Goal: Task Accomplishment & Management: Use online tool/utility

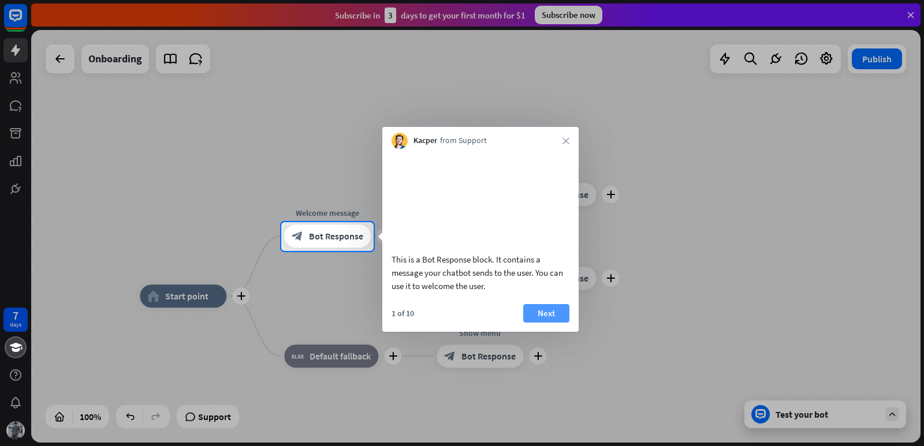
click at [550, 323] on button "Next" at bounding box center [546, 313] width 46 height 18
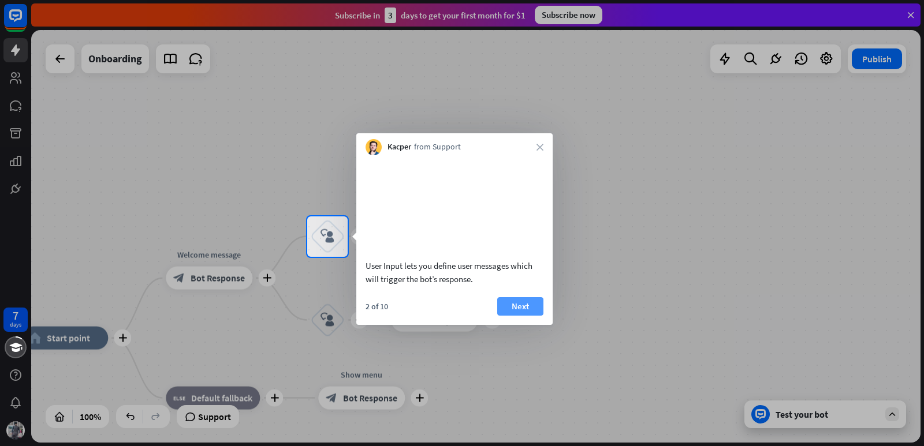
click at [525, 315] on button "Next" at bounding box center [520, 306] width 46 height 18
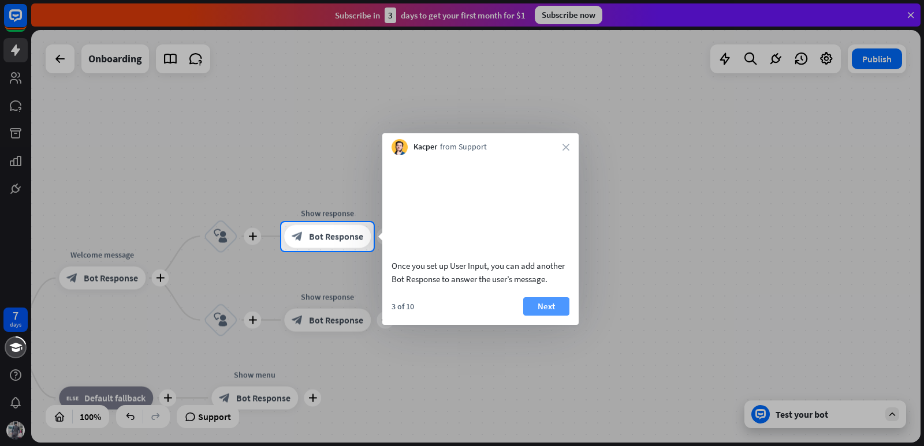
click at [532, 312] on button "Next" at bounding box center [546, 306] width 46 height 18
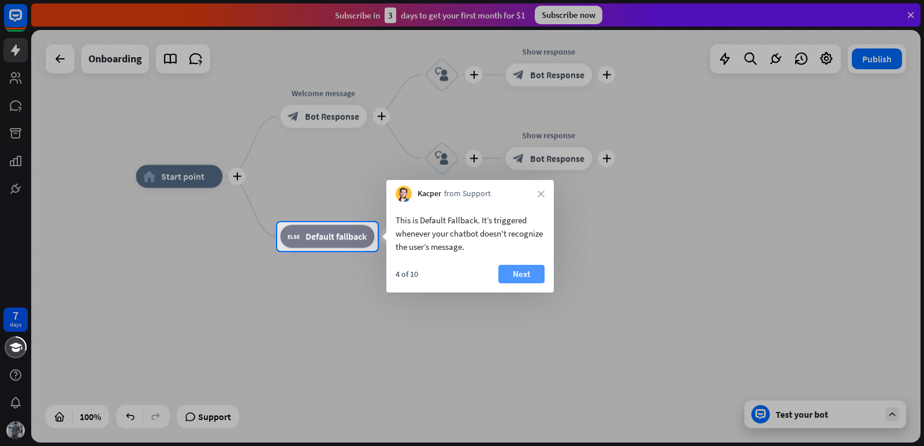
click at [532, 274] on button "Next" at bounding box center [521, 274] width 46 height 18
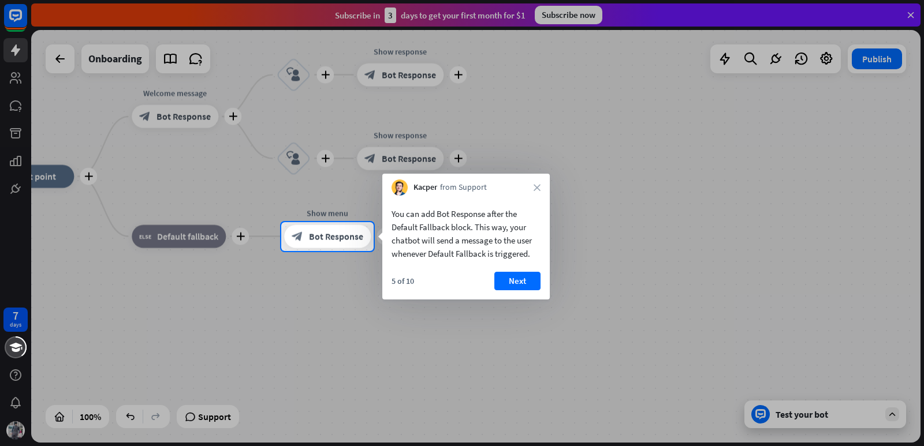
click at [527, 275] on button "Next" at bounding box center [517, 281] width 46 height 18
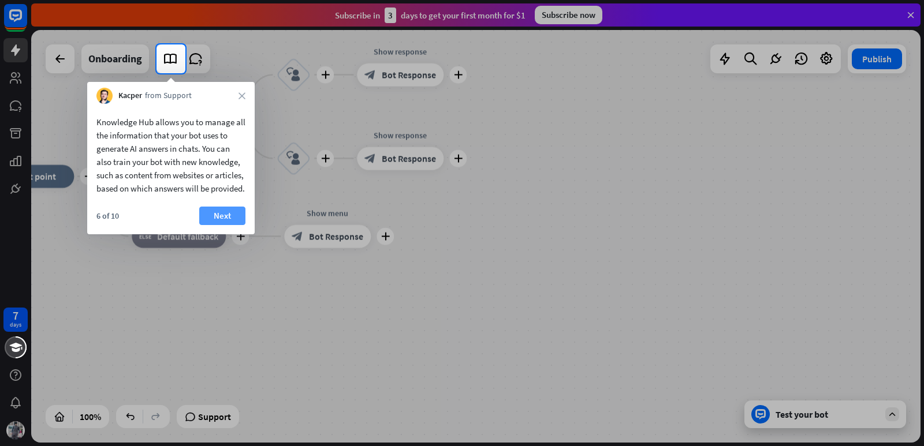
click at [216, 225] on button "Next" at bounding box center [222, 216] width 46 height 18
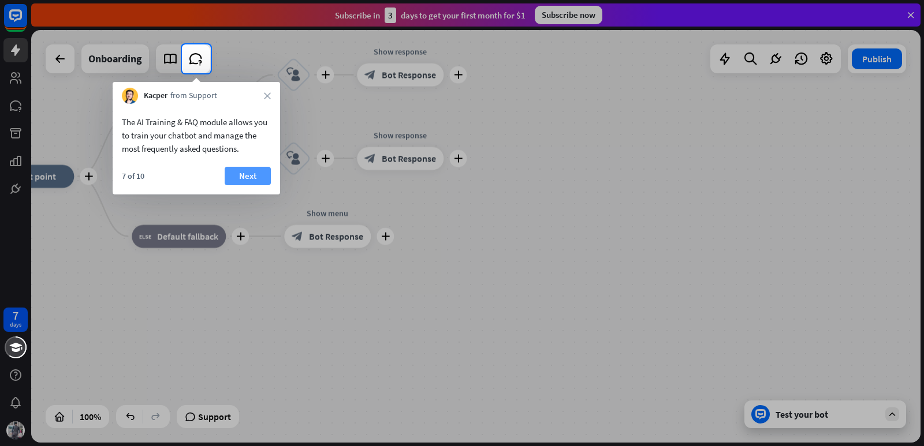
click at [244, 176] on button "Next" at bounding box center [248, 176] width 46 height 18
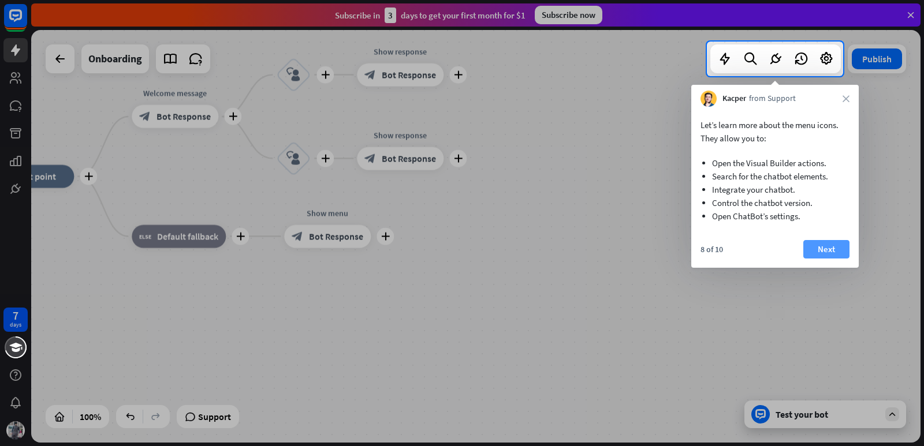
click at [824, 251] on button "Next" at bounding box center [826, 249] width 46 height 18
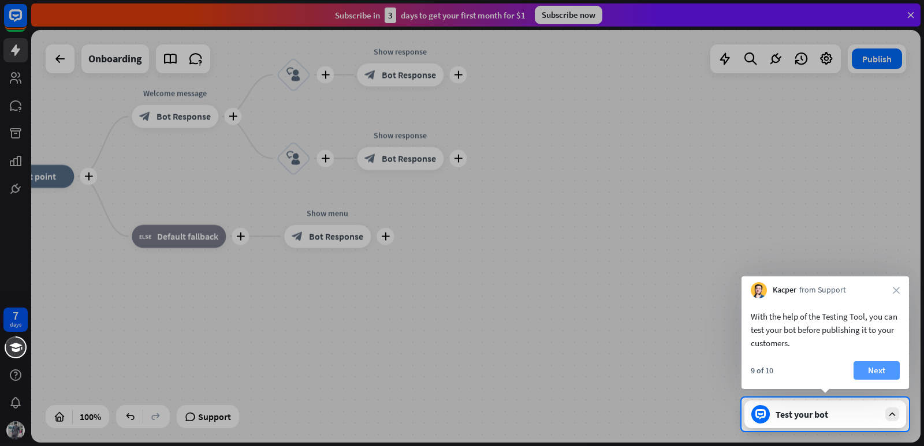
click at [875, 369] on button "Next" at bounding box center [876, 370] width 46 height 18
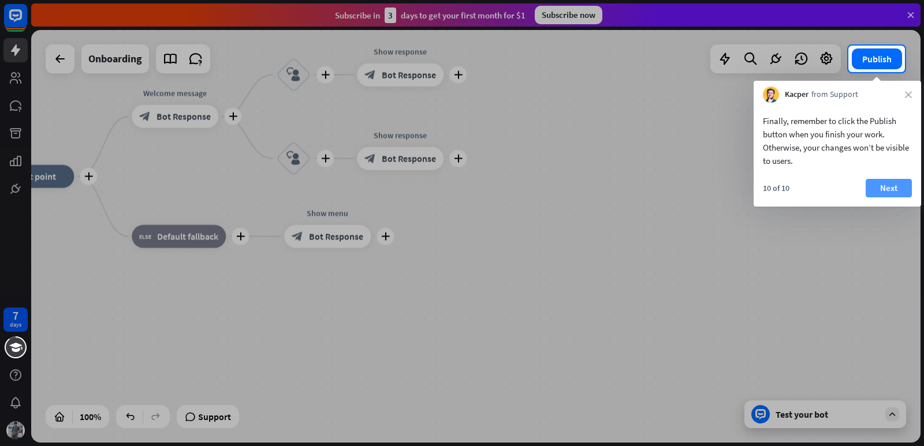
click at [879, 183] on button "Next" at bounding box center [888, 188] width 46 height 18
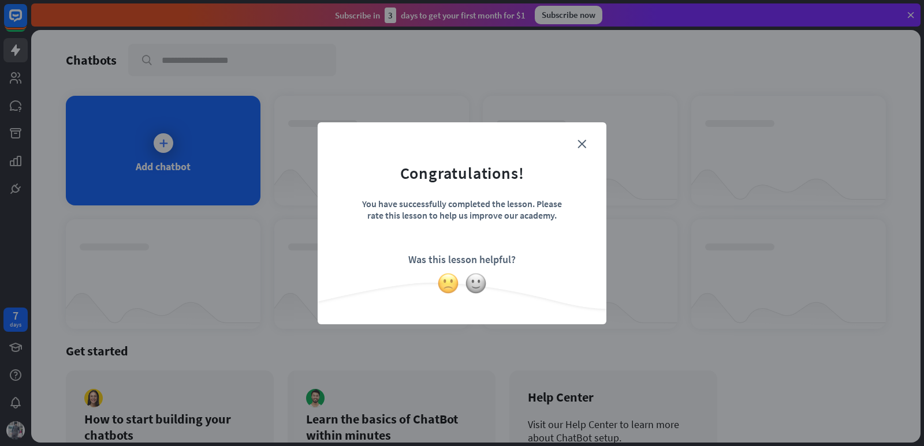
click at [442, 279] on img at bounding box center [448, 284] width 22 height 22
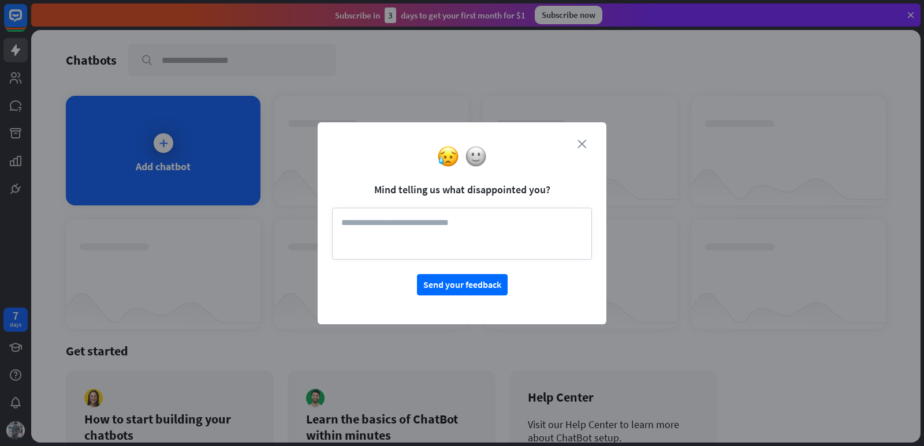
click at [583, 144] on icon "close" at bounding box center [581, 144] width 9 height 9
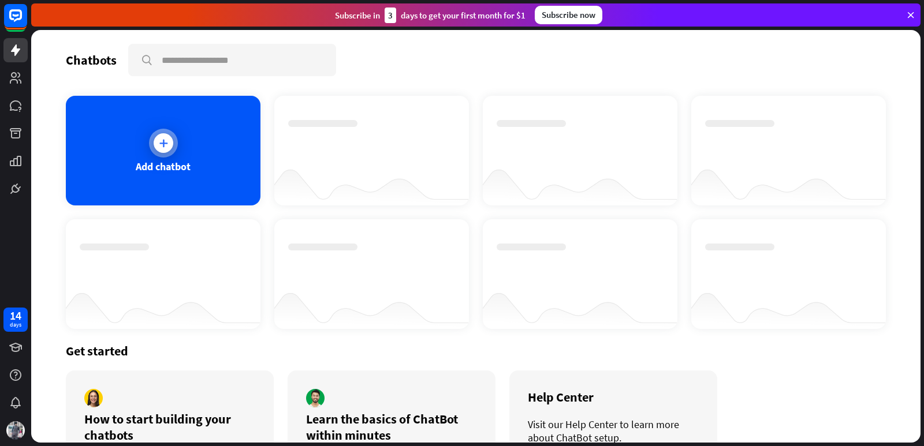
click at [160, 148] on icon at bounding box center [164, 143] width 12 height 12
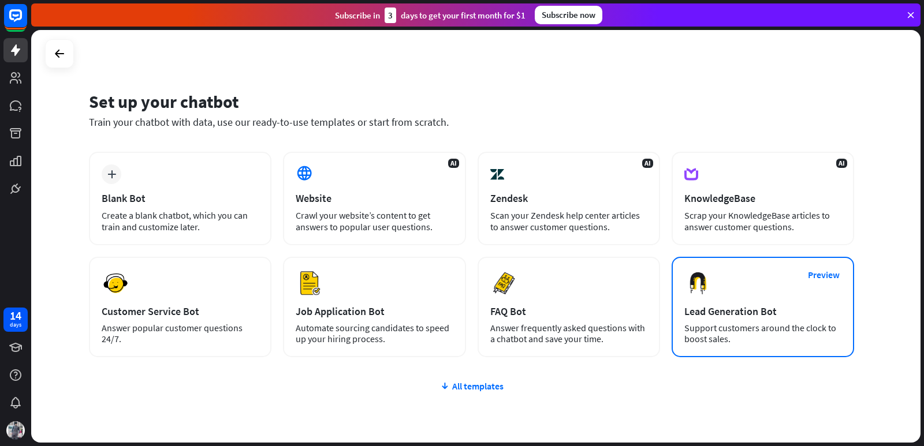
click at [768, 312] on div "Lead Generation Bot" at bounding box center [762, 311] width 157 height 13
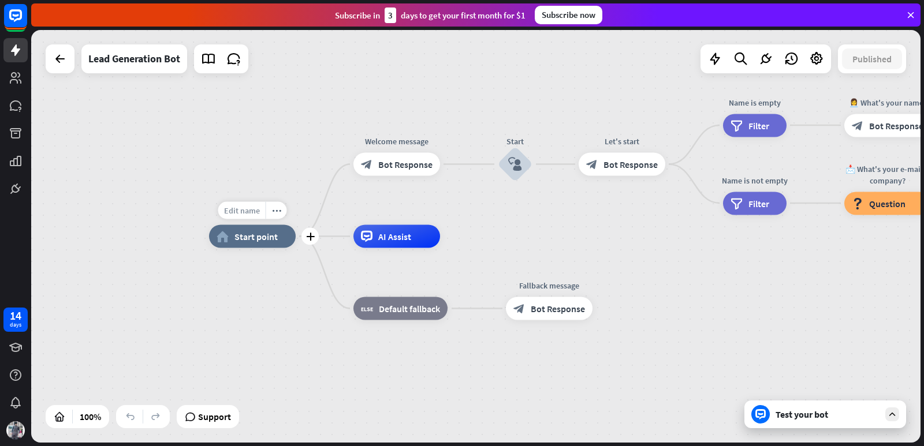
click at [245, 211] on span "Edit name" at bounding box center [242, 211] width 36 height 10
type input "**********"
click at [263, 238] on div "**********" at bounding box center [475, 236] width 889 height 413
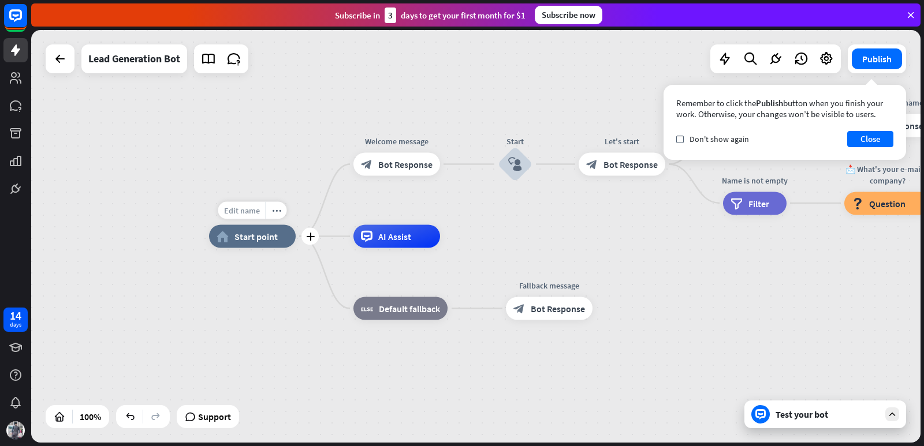
click at [252, 212] on span "Edit name" at bounding box center [242, 211] width 36 height 10
click at [388, 165] on span "Bot Response" at bounding box center [405, 165] width 54 height 12
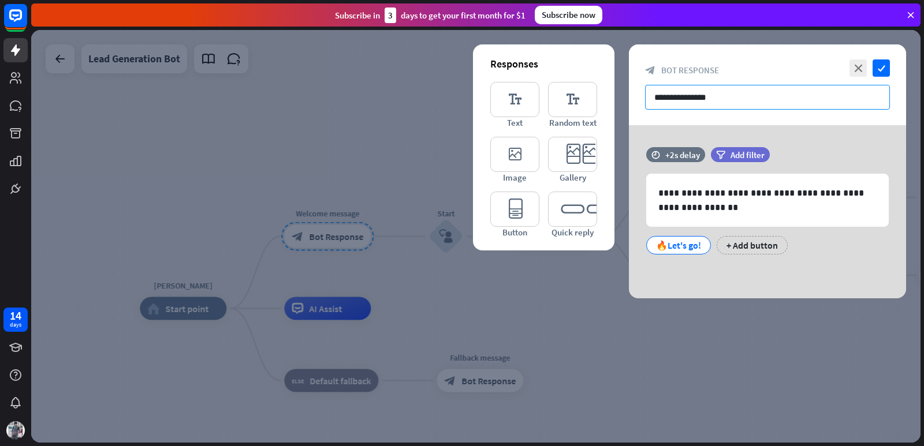
click at [747, 96] on input "**********" at bounding box center [767, 97] width 245 height 25
drag, startPoint x: 744, startPoint y: 96, endPoint x: 617, endPoint y: 98, distance: 127.0
click at [617, 98] on div "**********" at bounding box center [475, 236] width 889 height 413
paste input "**********"
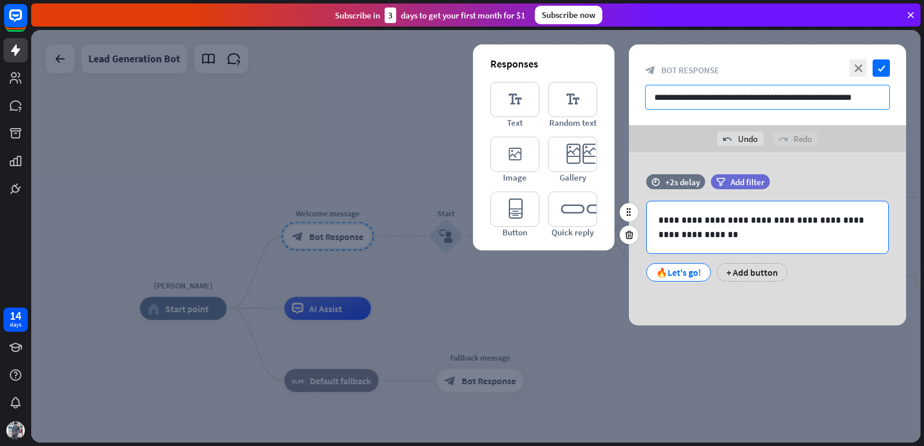
type input "**********"
click at [691, 236] on p "**********" at bounding box center [767, 227] width 218 height 29
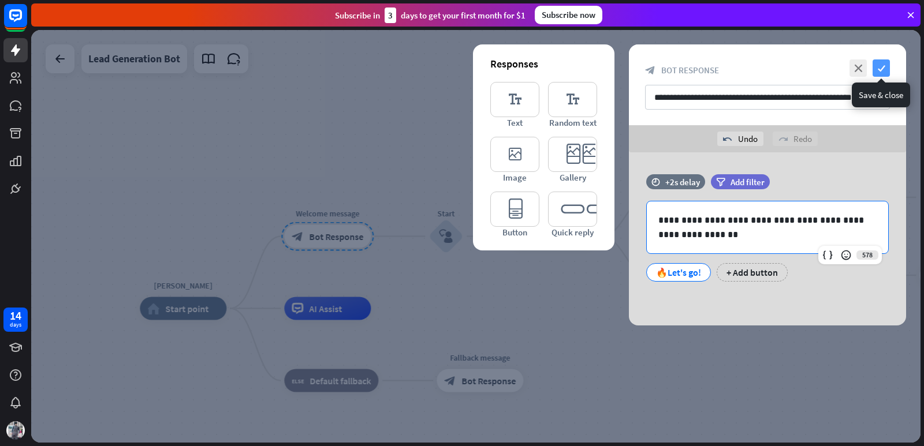
click at [885, 63] on icon "check" at bounding box center [880, 67] width 17 height 17
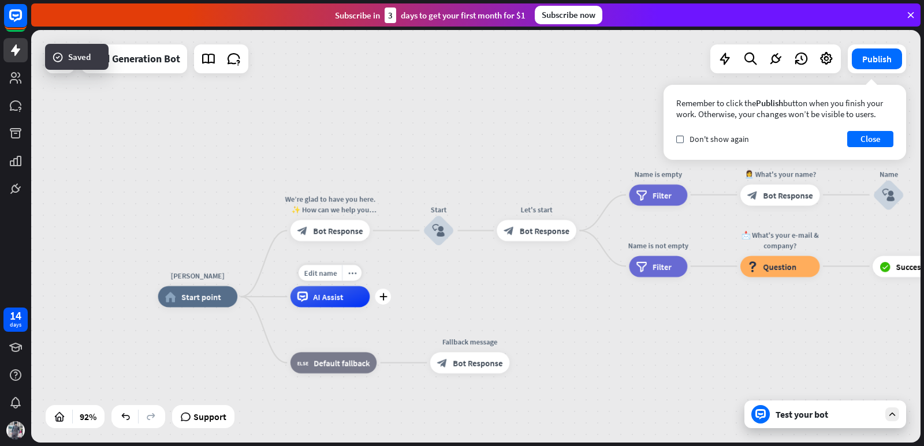
click at [326, 298] on span "AI Assist" at bounding box center [328, 297] width 30 height 10
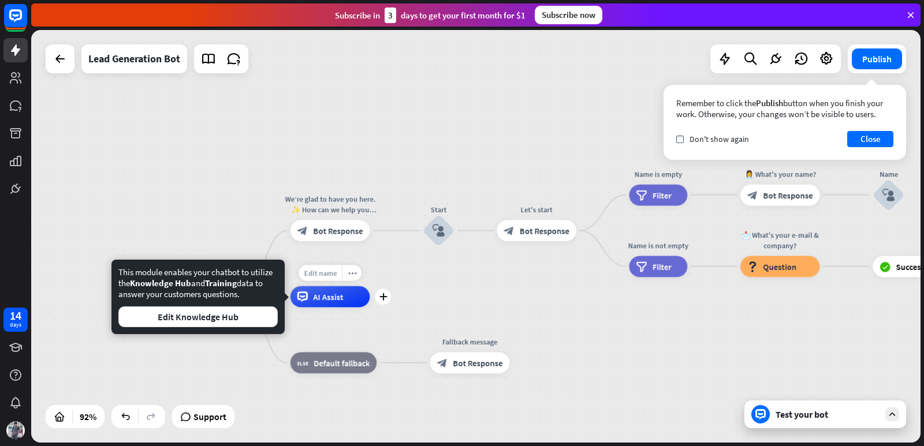
click at [332, 279] on div "Edit name" at bounding box center [319, 273] width 43 height 16
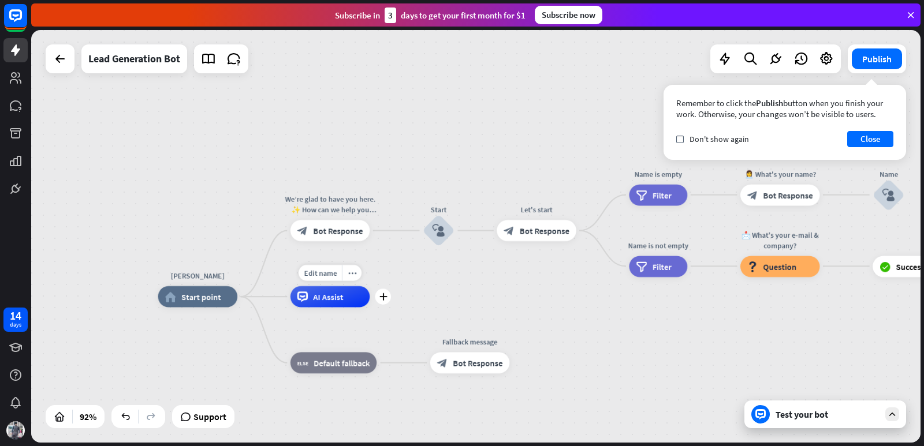
click at [370, 286] on div "Edit name more_horiz plus AI Assist" at bounding box center [330, 296] width 80 height 21
click at [854, 135] on button "Close" at bounding box center [870, 139] width 46 height 16
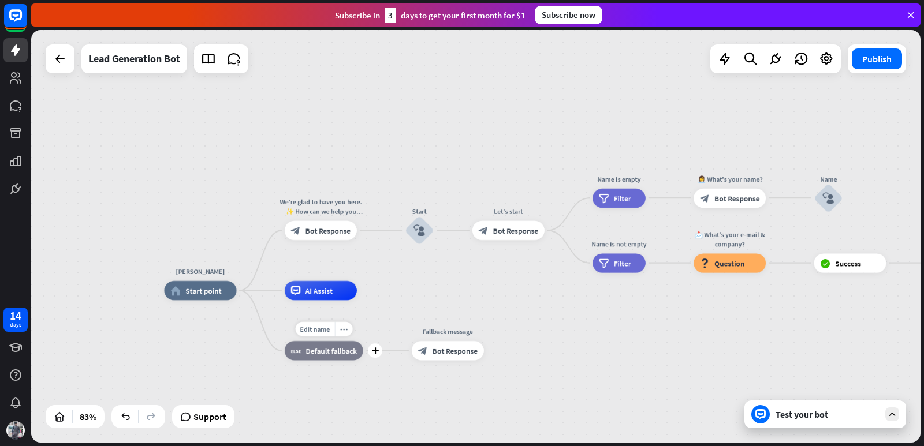
click at [305, 357] on div "block_fallback Default fallback" at bounding box center [324, 350] width 79 height 19
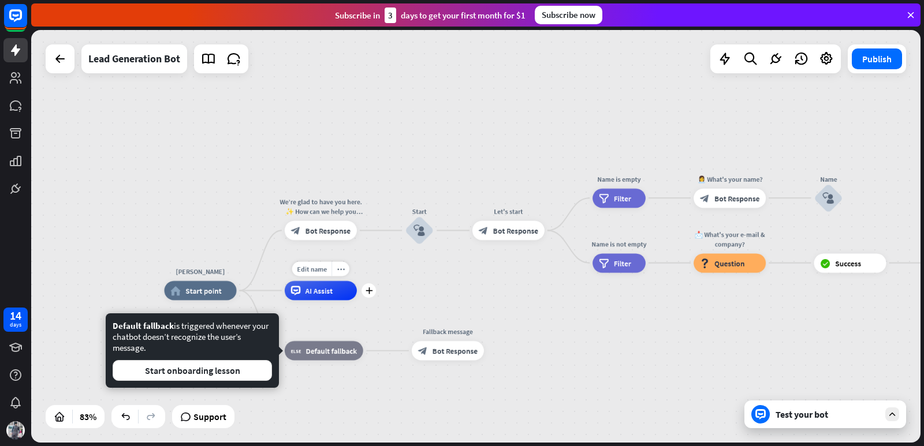
click at [357, 300] on div "Edit name more_horiz plus AI Assist" at bounding box center [321, 290] width 72 height 19
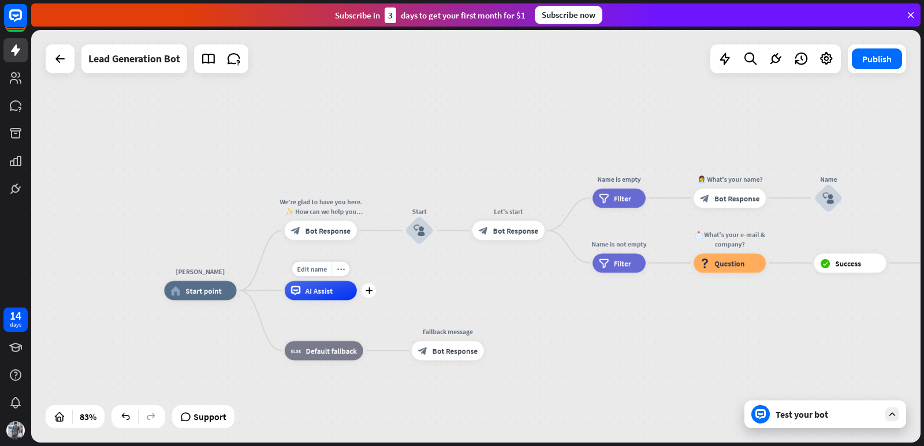
click at [314, 296] on div "AI Assist" at bounding box center [321, 290] width 72 height 19
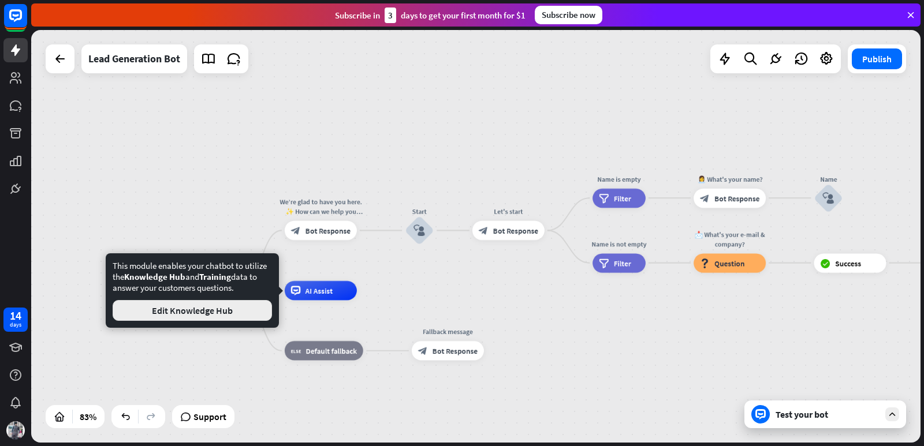
click at [233, 311] on button "Edit Knowledge Hub" at bounding box center [192, 310] width 159 height 21
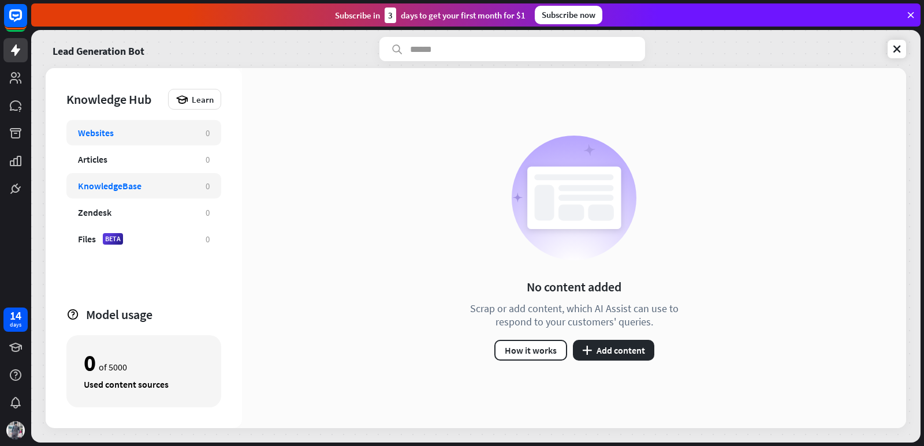
click at [125, 180] on div "KnowledgeBase" at bounding box center [110, 186] width 64 height 12
click at [544, 352] on button "How it works" at bounding box center [530, 350] width 73 height 21
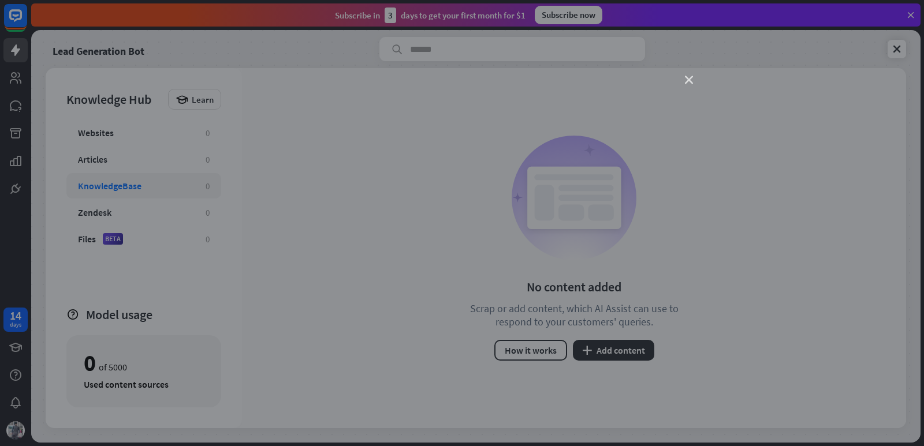
click at [685, 79] on icon "close" at bounding box center [689, 80] width 8 height 8
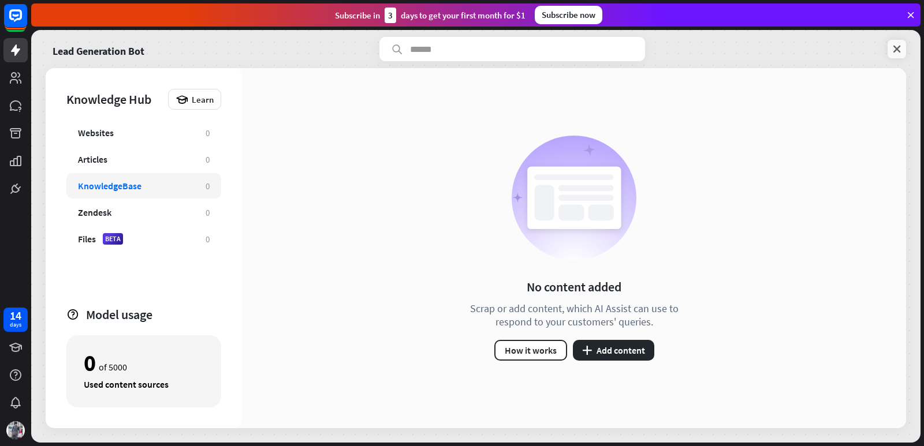
click at [888, 52] on link at bounding box center [896, 49] width 18 height 18
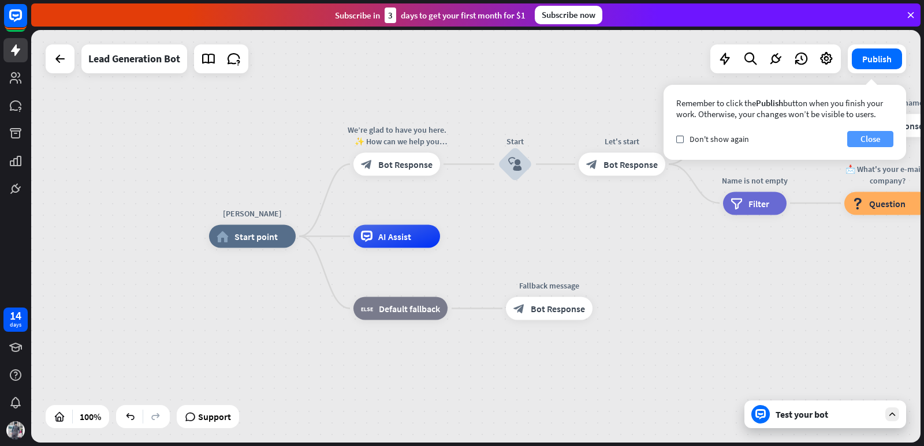
click at [863, 144] on button "Close" at bounding box center [870, 139] width 46 height 16
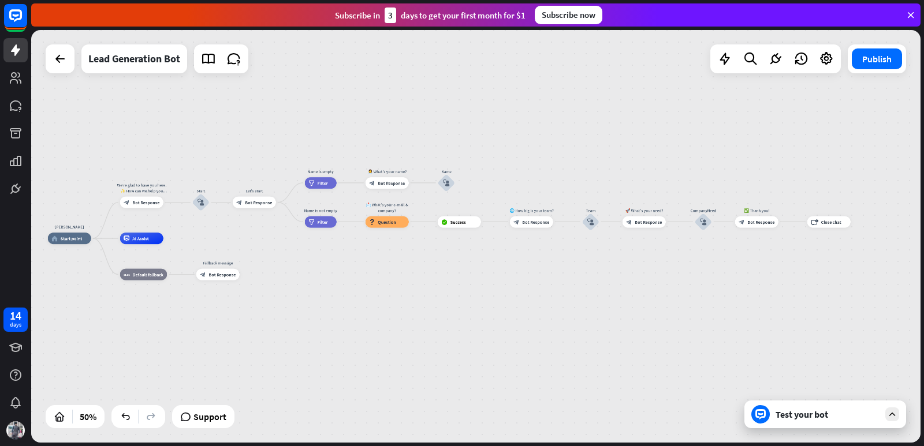
drag, startPoint x: 700, startPoint y: 286, endPoint x: 331, endPoint y: 289, distance: 368.9
click at [331, 289] on div "[PERSON_NAME] home_2 Start point We’re glad to have you here. ✨ How can we help…" at bounding box center [270, 341] width 445 height 207
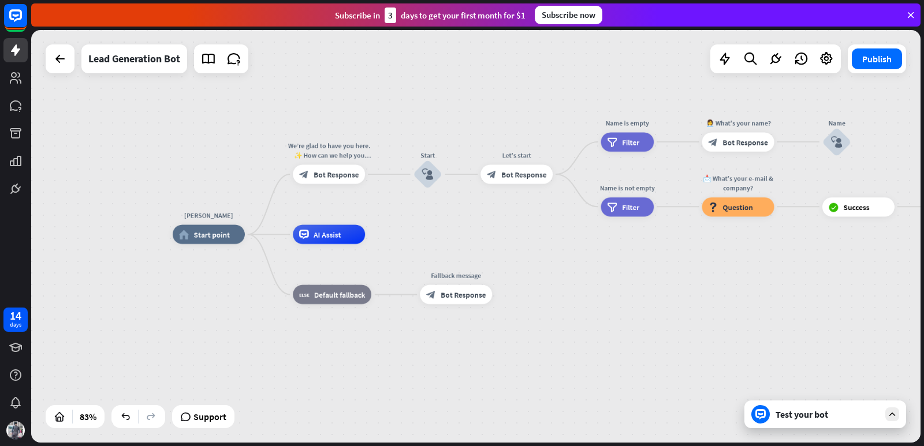
drag, startPoint x: 361, startPoint y: 285, endPoint x: 910, endPoint y: 300, distance: 549.3
click at [910, 300] on div "[PERSON_NAME] home_2 Start point We’re glad to have you here. ✨ How can we help…" at bounding box center [543, 406] width 741 height 344
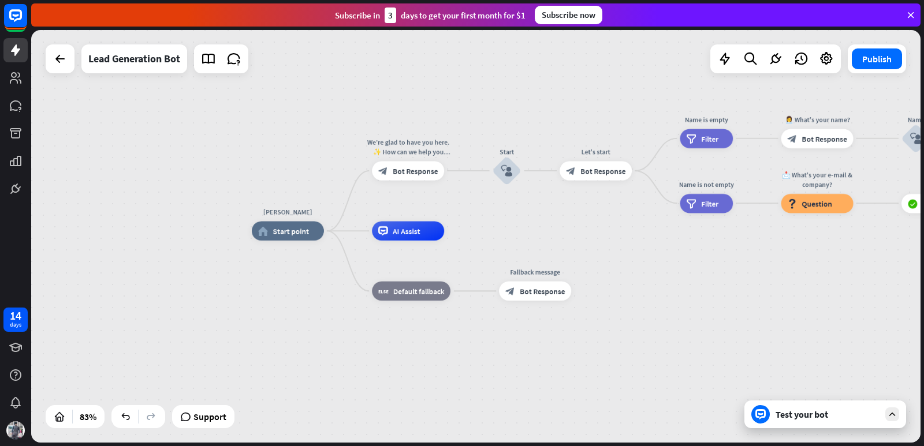
drag, startPoint x: 537, startPoint y: 316, endPoint x: 648, endPoint y: 312, distance: 111.5
click at [648, 312] on div "[PERSON_NAME] home_2 Start point We’re glad to have you here. ✨ How can we help…" at bounding box center [622, 403] width 741 height 344
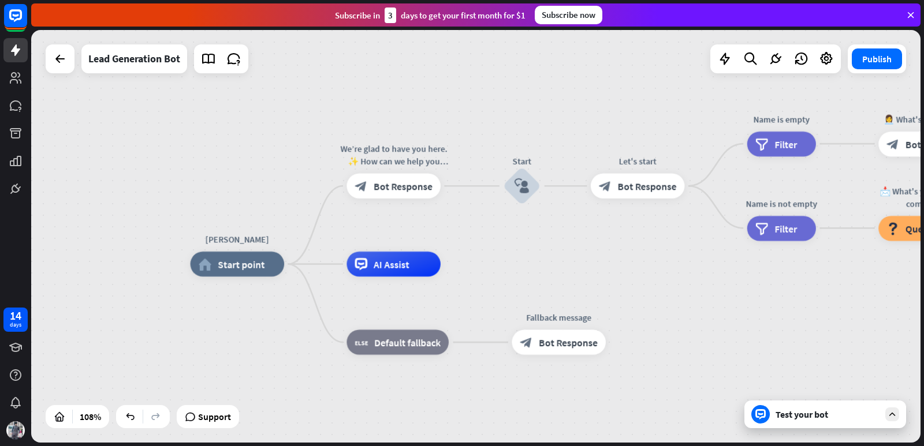
drag, startPoint x: 629, startPoint y: 229, endPoint x: 644, endPoint y: 287, distance: 60.4
click at [896, 413] on icon at bounding box center [892, 414] width 10 height 10
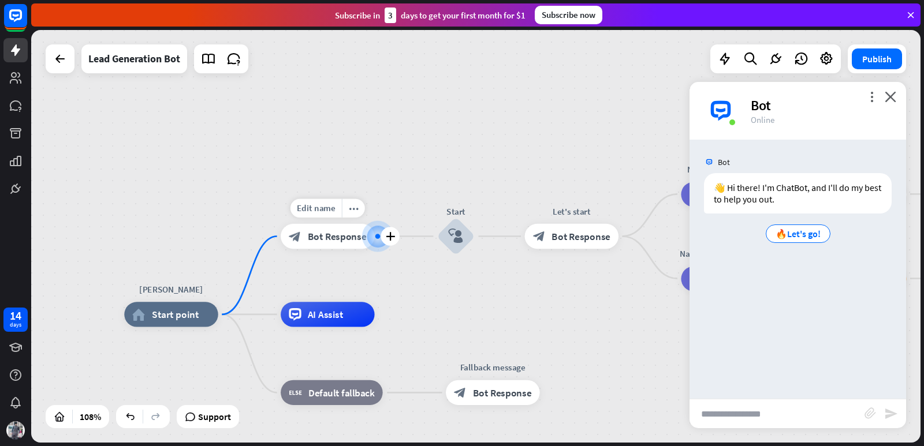
click at [330, 237] on span "Bot Response" at bounding box center [337, 236] width 59 height 13
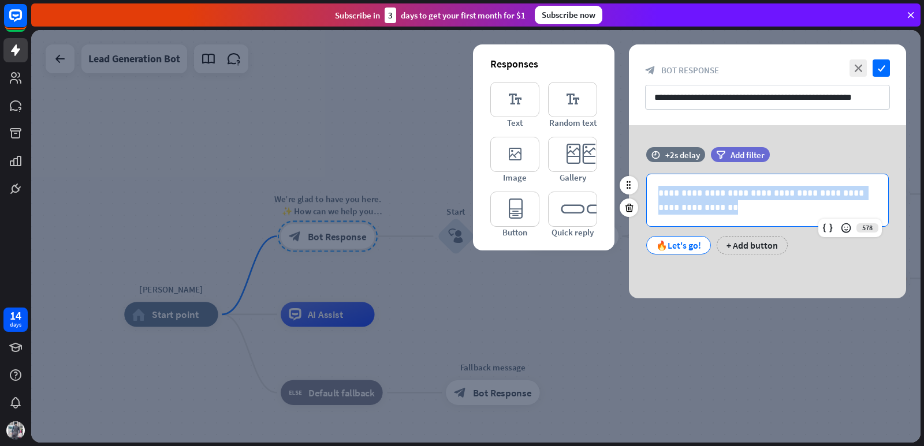
drag, startPoint x: 696, startPoint y: 210, endPoint x: 639, endPoint y: 189, distance: 60.8
click at [639, 189] on div "**********" at bounding box center [767, 214] width 277 height 81
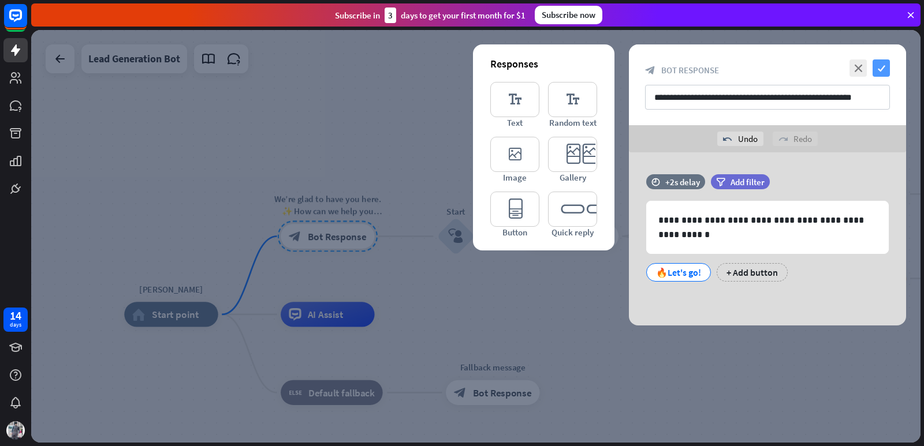
click at [874, 66] on icon "check" at bounding box center [880, 67] width 17 height 17
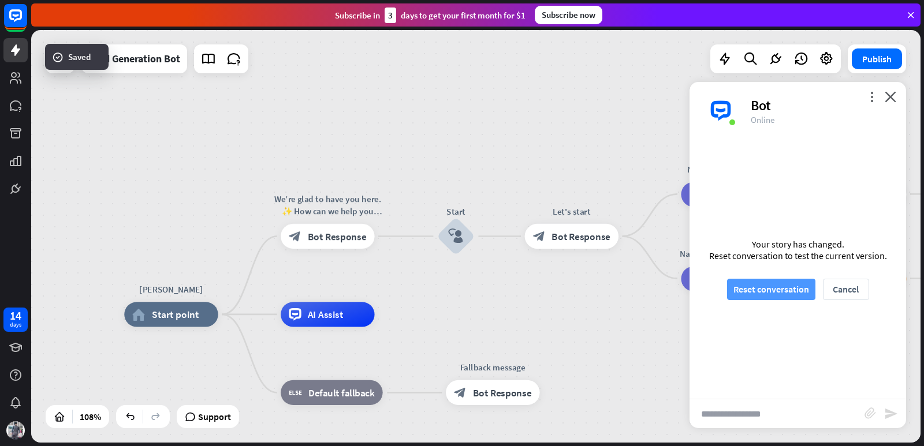
click at [768, 293] on button "Reset conversation" at bounding box center [771, 289] width 88 height 21
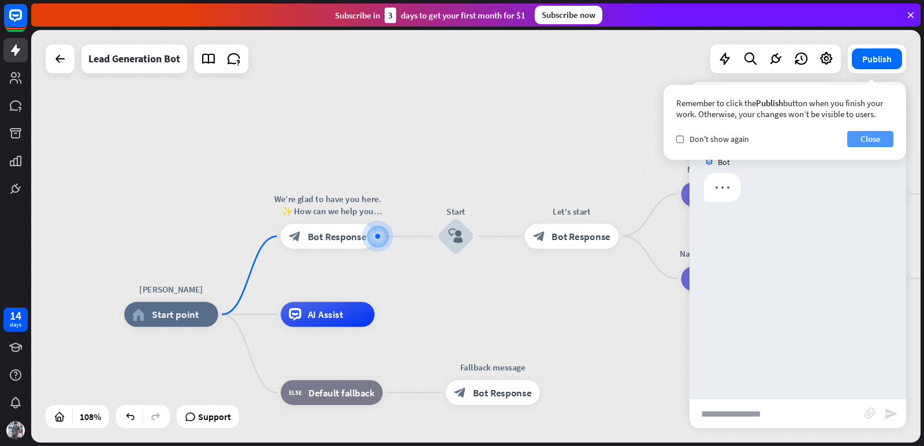
click at [859, 135] on button "Close" at bounding box center [870, 139] width 46 height 16
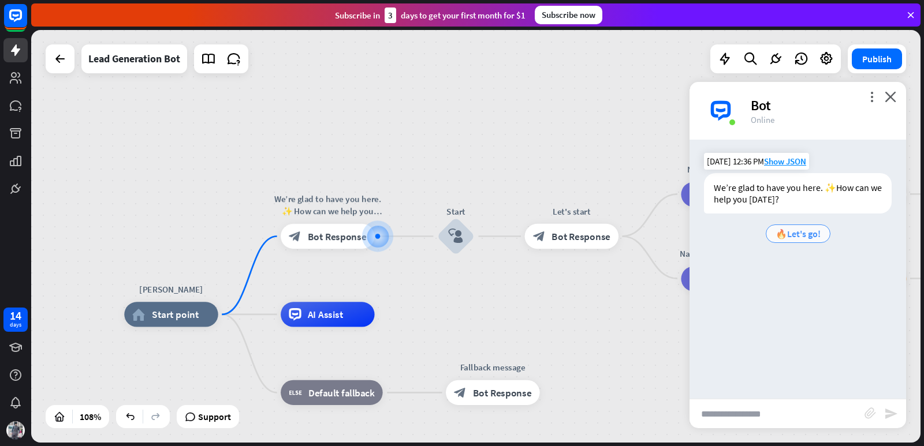
click at [817, 232] on span "🔥Let's go!" at bounding box center [797, 234] width 45 height 12
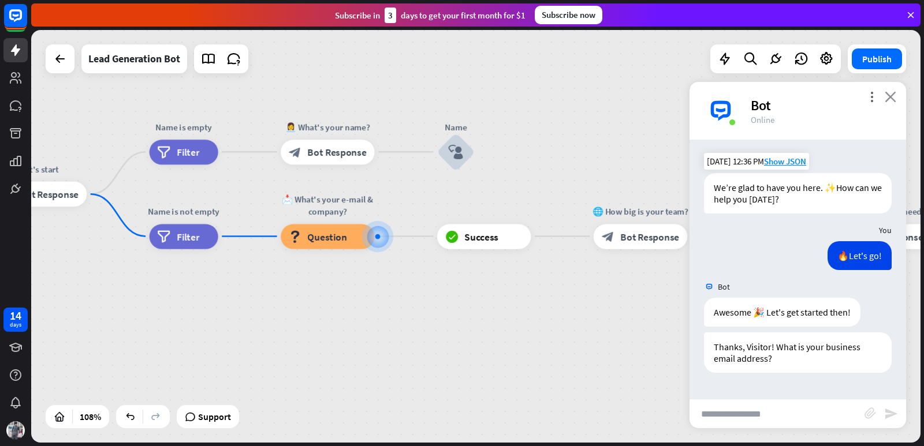
click at [889, 94] on icon "close" at bounding box center [891, 96] width 12 height 11
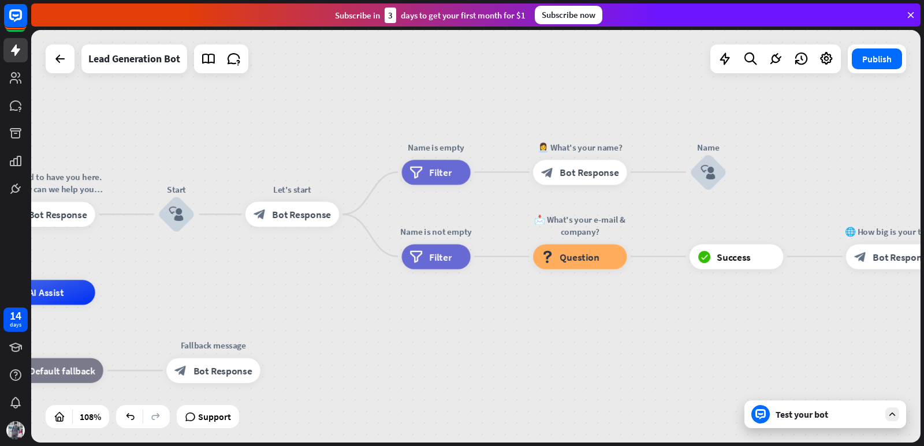
drag, startPoint x: 340, startPoint y: 288, endPoint x: 592, endPoint y: 308, distance: 253.1
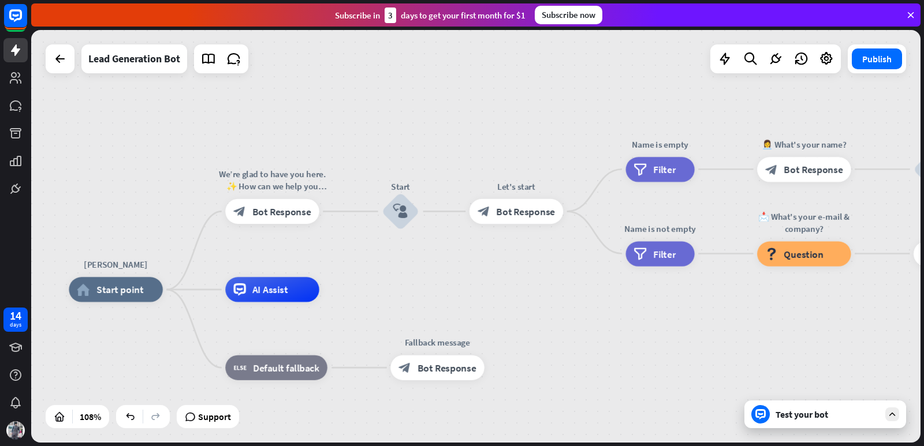
drag, startPoint x: 300, startPoint y: 287, endPoint x: 524, endPoint y: 284, distance: 223.5
click at [524, 284] on div "[PERSON_NAME] home_2 Start point We’re glad to have you here. ✨ How can we help…" at bounding box center [475, 236] width 889 height 413
click at [146, 57] on div "Lead Generation Bot" at bounding box center [134, 58] width 92 height 29
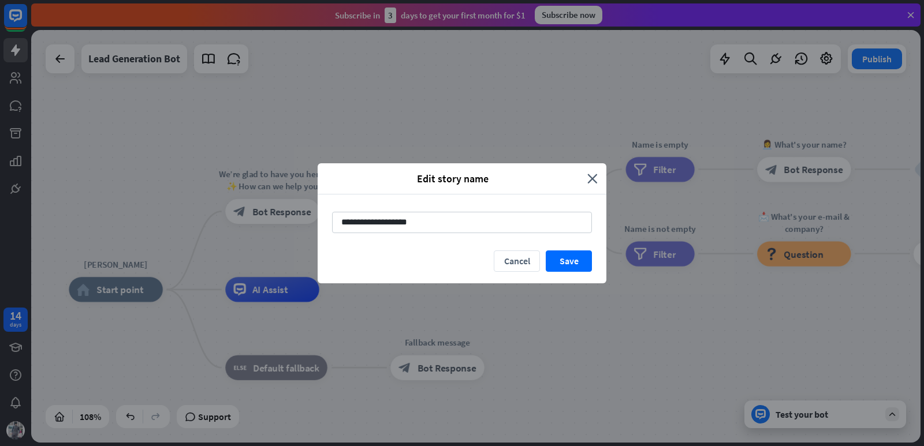
drag, startPoint x: 431, startPoint y: 226, endPoint x: 324, endPoint y: 219, distance: 107.1
click at [324, 219] on div "**********" at bounding box center [462, 223] width 289 height 56
type input "**********"
click at [573, 262] on button "Save" at bounding box center [569, 261] width 46 height 21
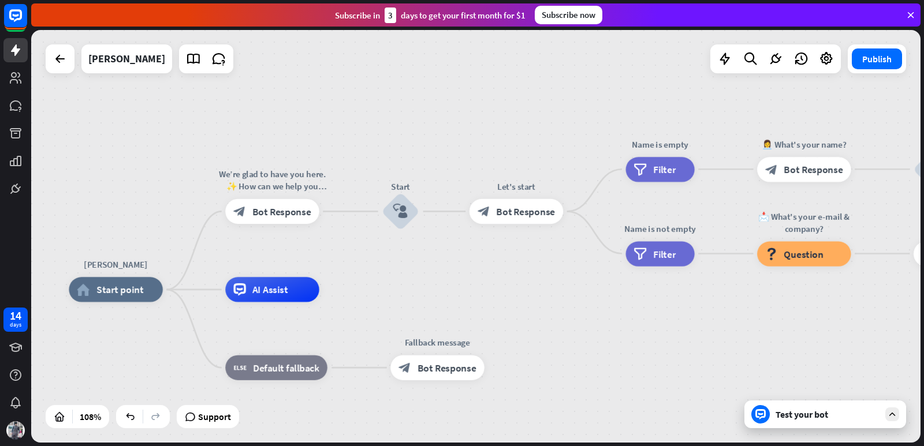
click at [888, 413] on icon at bounding box center [892, 414] width 10 height 10
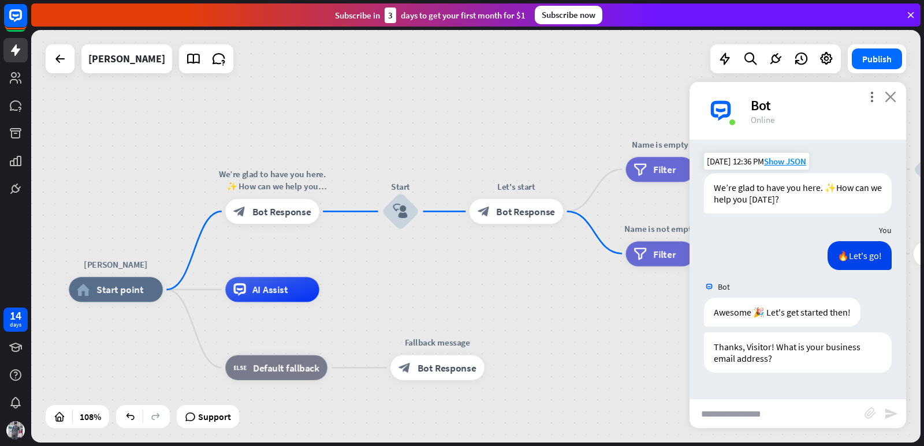
click at [888, 96] on icon "close" at bounding box center [891, 96] width 12 height 11
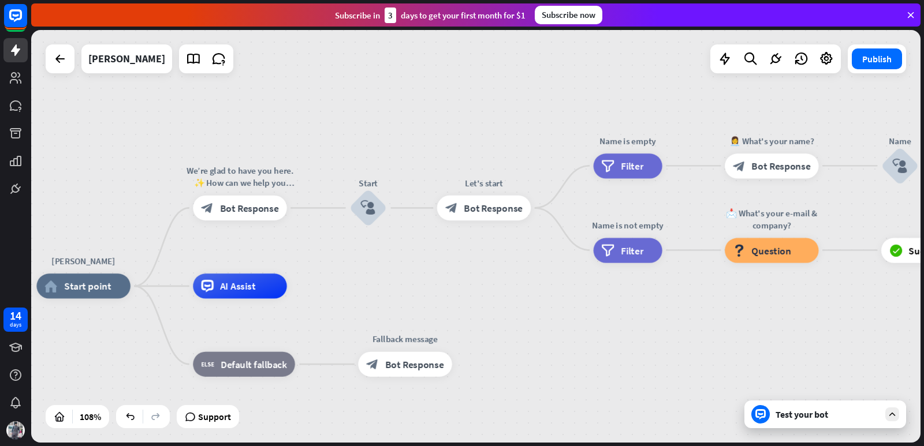
drag, startPoint x: 403, startPoint y: 265, endPoint x: 371, endPoint y: 262, distance: 32.5
click at [371, 262] on div "[PERSON_NAME] home_2 Start point We’re glad to have you here. ✨ How can we help…" at bounding box center [475, 236] width 889 height 413
click at [361, 170] on span "Edit name" at bounding box center [356, 173] width 39 height 11
click at [387, 227] on div "***** plus block_user_input" at bounding box center [368, 208] width 38 height 38
click at [481, 178] on span "Edit name" at bounding box center [472, 179] width 39 height 11
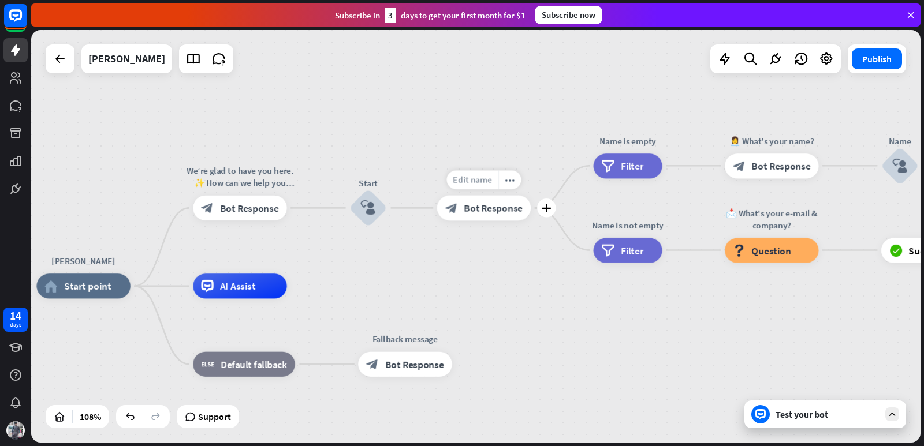
click at [479, 177] on span "Edit name" at bounding box center [472, 179] width 39 height 11
click at [506, 210] on span "Bot Response" at bounding box center [493, 208] width 59 height 13
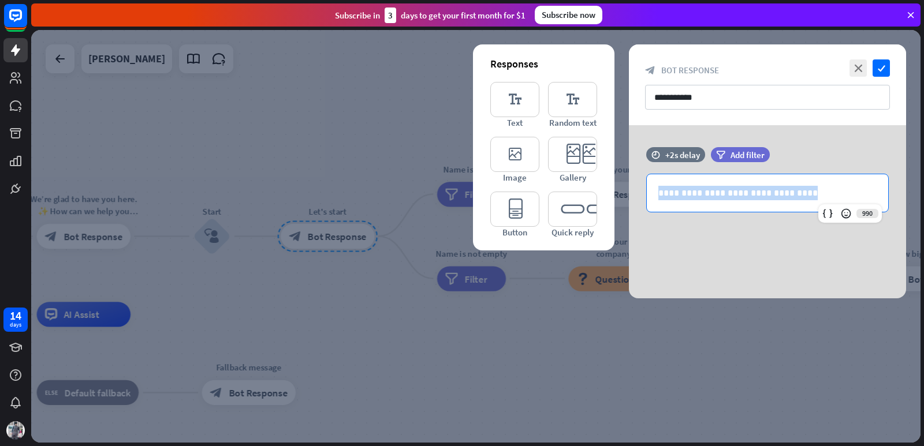
drag, startPoint x: 799, startPoint y: 193, endPoint x: 599, endPoint y: 196, distance: 200.4
click at [629, 196] on div "**********" at bounding box center [767, 211] width 277 height 173
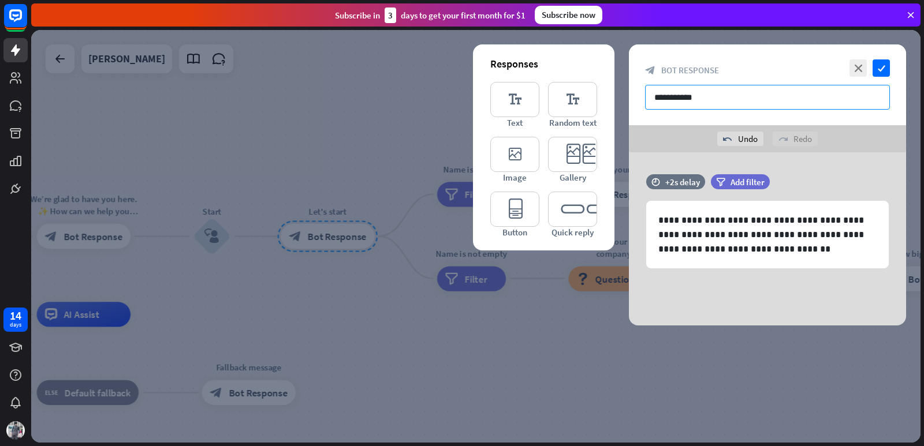
drag, startPoint x: 701, startPoint y: 95, endPoint x: 655, endPoint y: 96, distance: 45.6
click at [655, 96] on input "**********" at bounding box center [767, 97] width 245 height 25
click at [882, 68] on icon "check" at bounding box center [880, 67] width 17 height 17
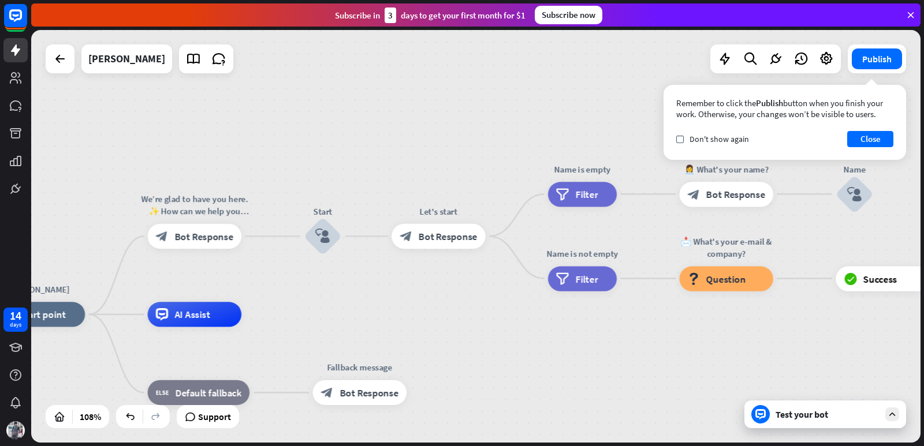
drag, startPoint x: 264, startPoint y: 281, endPoint x: 376, endPoint y: 279, distance: 111.4
click at [376, 281] on div "[PERSON_NAME] home_2 Start point We’re glad to have you here. ✨ How can we help…" at bounding box center [475, 236] width 889 height 413
click at [189, 238] on span "Bot Response" at bounding box center [204, 236] width 59 height 13
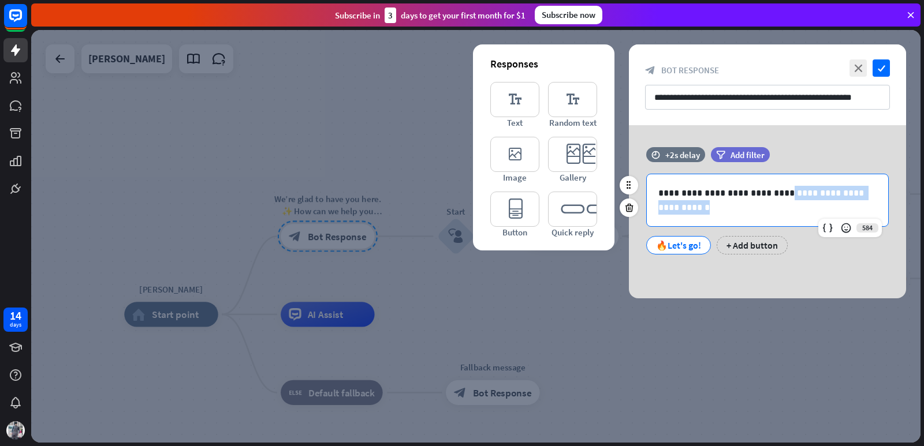
drag, startPoint x: 685, startPoint y: 209, endPoint x: 773, endPoint y: 190, distance: 89.8
click at [773, 190] on p "**********" at bounding box center [767, 200] width 218 height 29
copy p "**********"
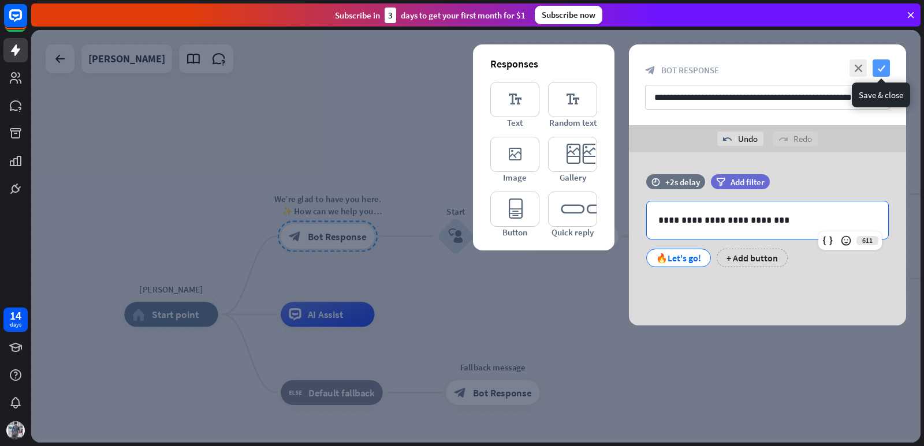
click at [878, 68] on icon "check" at bounding box center [880, 67] width 17 height 17
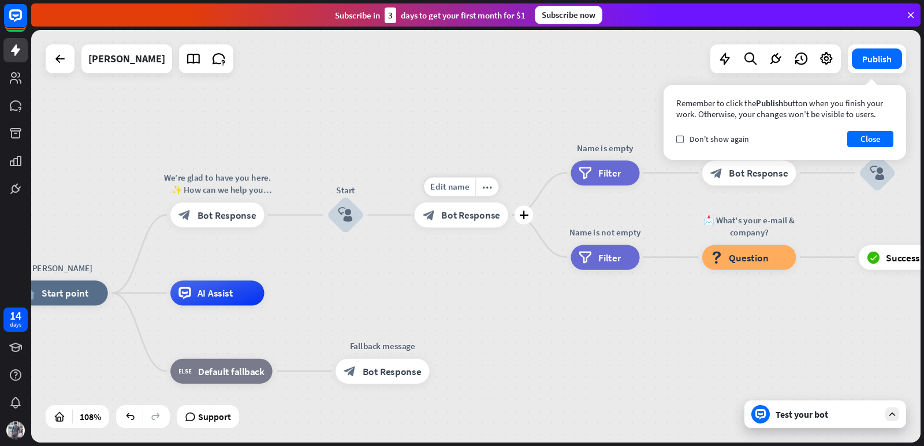
drag, startPoint x: 542, startPoint y: 258, endPoint x: 393, endPoint y: 234, distance: 150.3
click at [415, 227] on div "Edit name more_horiz plus block_bot_response Bot Response" at bounding box center [462, 215] width 94 height 25
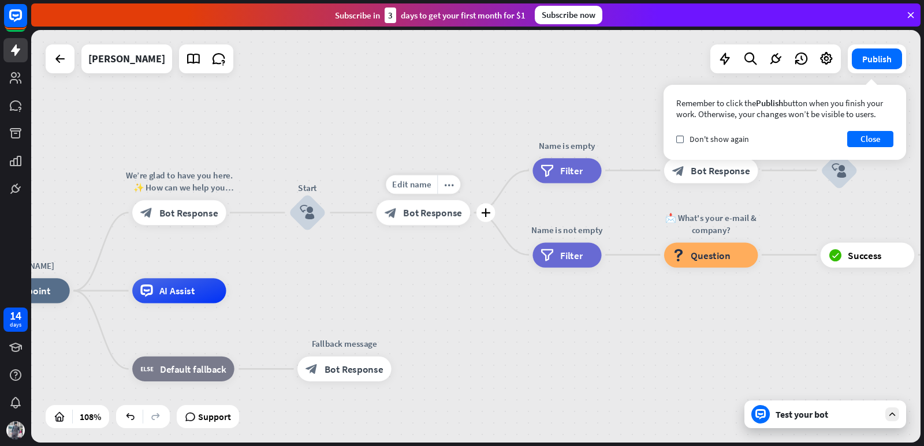
click at [419, 208] on span "Bot Response" at bounding box center [432, 213] width 59 height 13
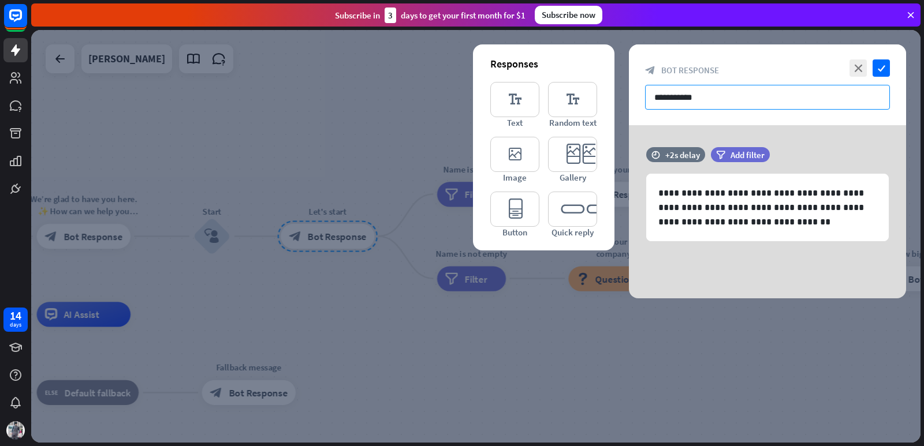
drag, startPoint x: 701, startPoint y: 99, endPoint x: 620, endPoint y: 107, distance: 81.2
click at [620, 107] on div "**********" at bounding box center [475, 236] width 889 height 413
paste input "**********"
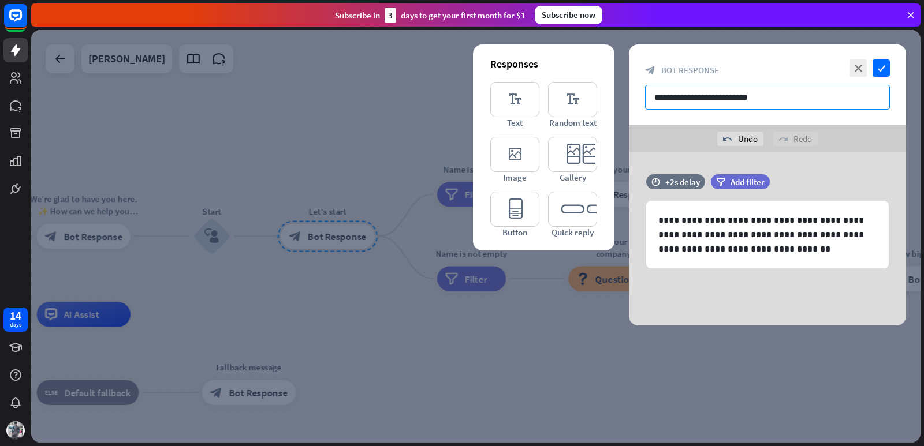
drag, startPoint x: 664, startPoint y: 102, endPoint x: 639, endPoint y: 102, distance: 25.4
click at [639, 102] on div "**********" at bounding box center [767, 84] width 277 height 81
type input "**********"
click at [882, 68] on icon "check" at bounding box center [880, 67] width 17 height 17
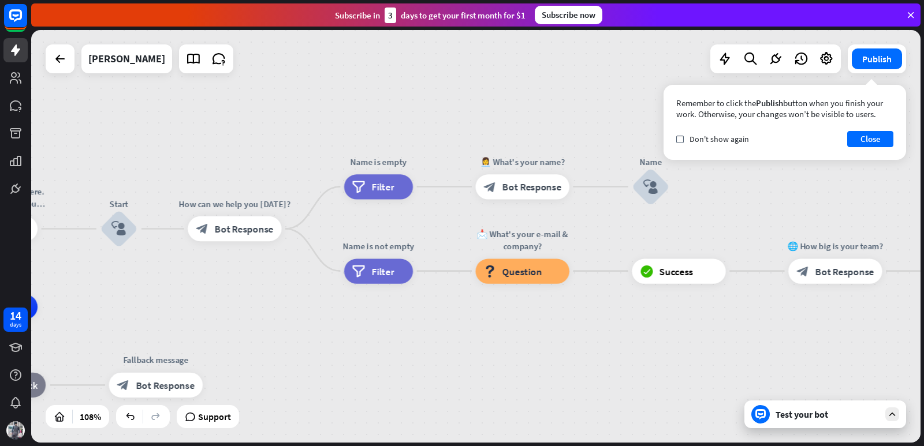
drag, startPoint x: 363, startPoint y: 295, endPoint x: 281, endPoint y: 271, distance: 84.9
click at [269, 287] on div "[PERSON_NAME] home_2 Start point We’re glad to have you here. ✨ How can we help…" at bounding box center [475, 236] width 889 height 413
click at [383, 186] on span "Filter" at bounding box center [382, 186] width 23 height 13
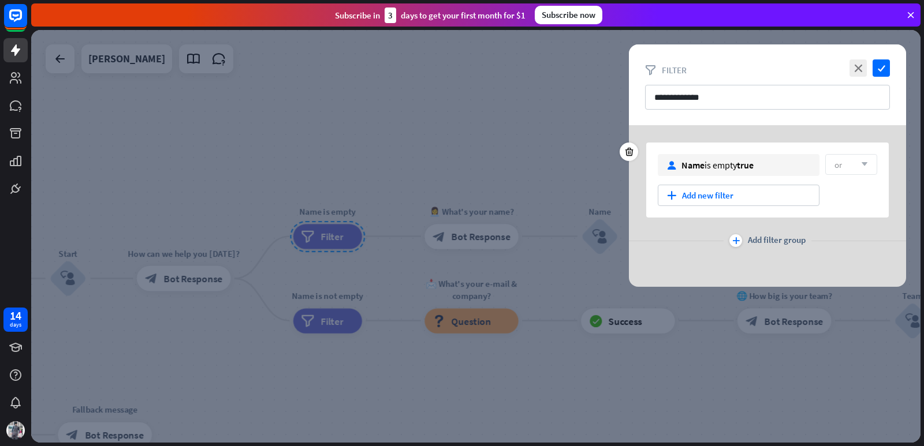
click at [865, 165] on icon "arrow_down" at bounding box center [861, 164] width 13 height 7
click at [719, 168] on div "Name is empty true" at bounding box center [717, 165] width 72 height 12
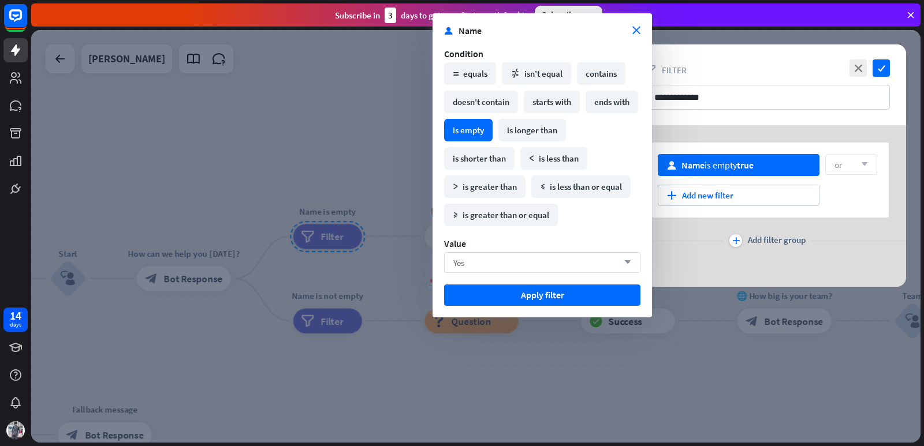
click at [536, 262] on div "Yes arrow_down" at bounding box center [542, 262] width 196 height 21
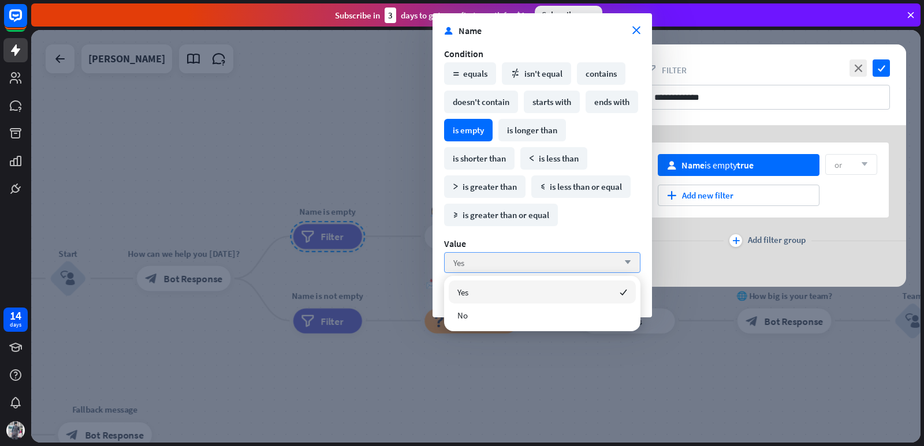
click at [536, 262] on div "Yes arrow_down" at bounding box center [542, 262] width 196 height 21
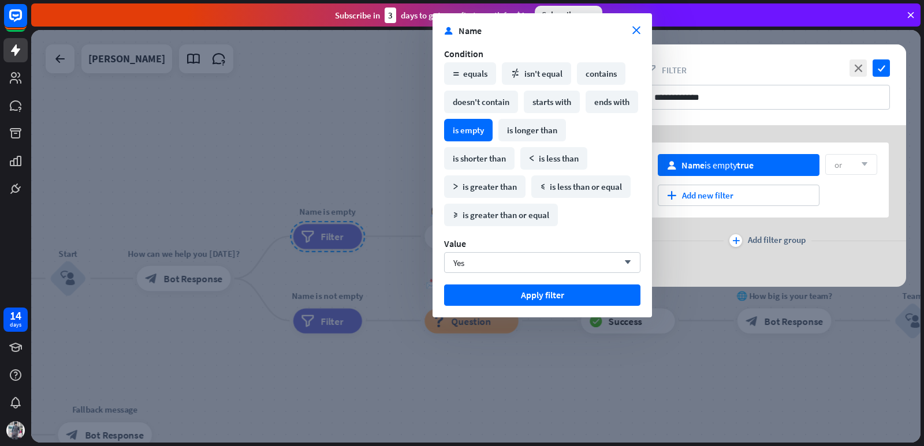
click at [633, 24] on div "user Name close Condition math_equal equals math_not_equal isn't equal contains…" at bounding box center [541, 165] width 219 height 304
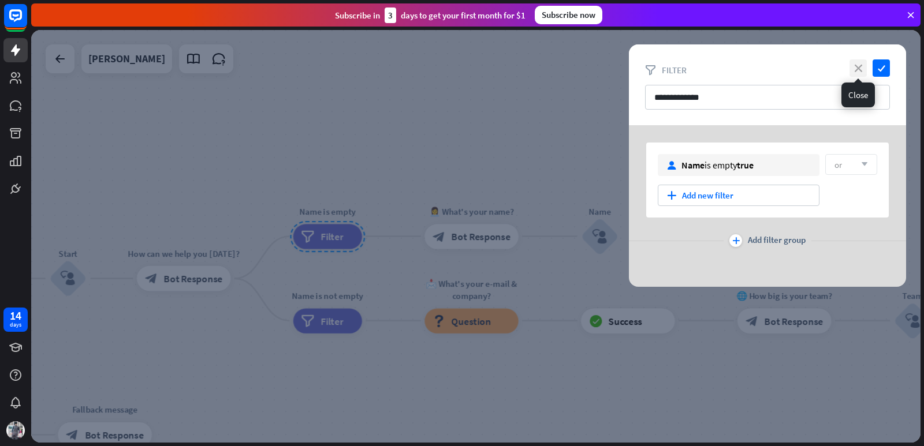
click at [863, 65] on icon "close" at bounding box center [857, 67] width 17 height 17
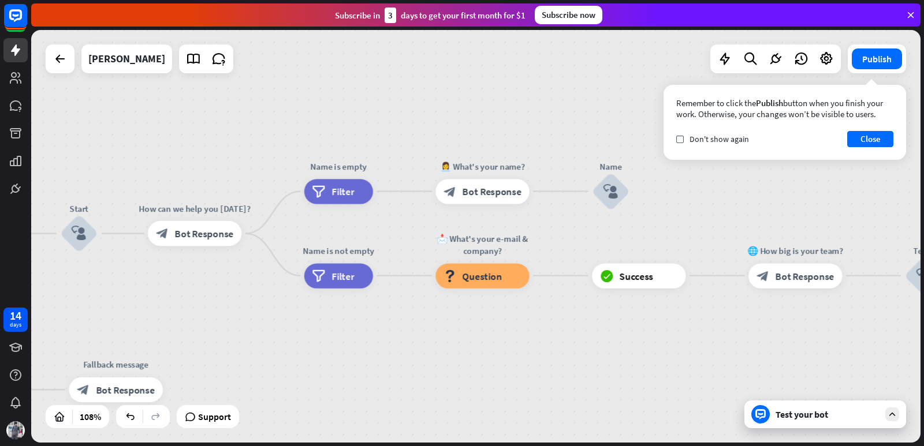
drag, startPoint x: 577, startPoint y: 177, endPoint x: 588, endPoint y: 132, distance: 46.4
click at [588, 132] on div "[PERSON_NAME] home_2 Start point We’re glad to have you here. ✨ How can we help…" at bounding box center [475, 236] width 889 height 413
click at [497, 188] on span "Bot Response" at bounding box center [491, 191] width 59 height 13
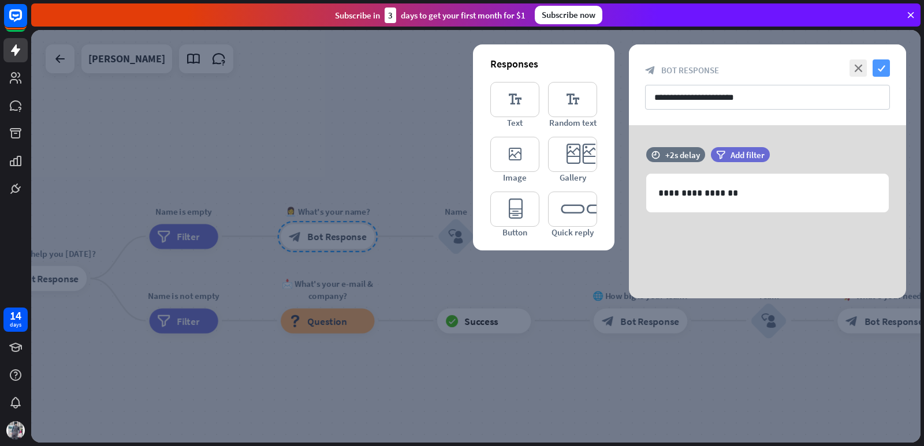
click at [885, 68] on icon "check" at bounding box center [880, 67] width 17 height 17
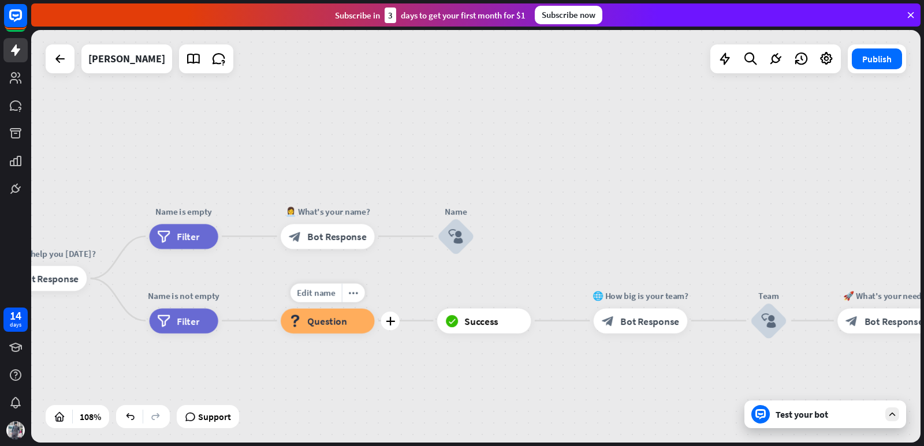
click at [331, 321] on span "Question" at bounding box center [327, 321] width 39 height 13
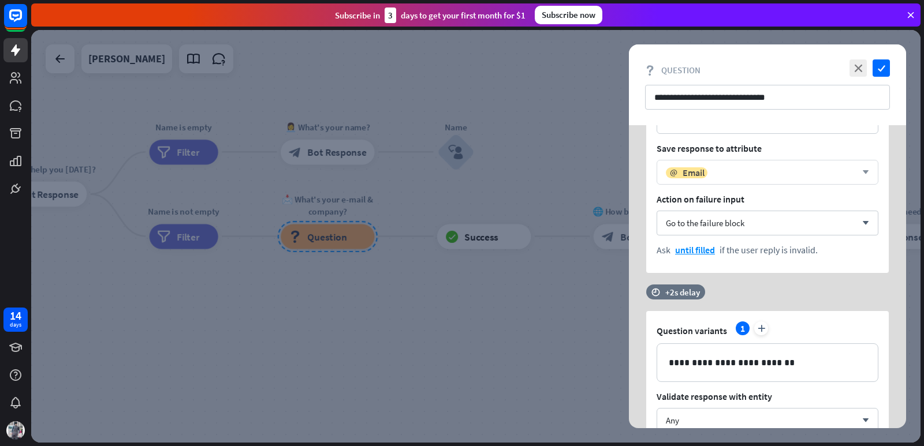
scroll to position [192, 0]
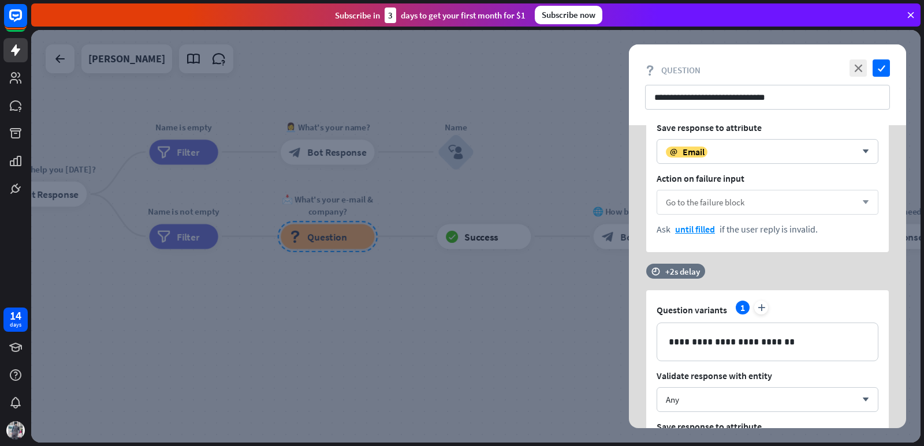
click at [783, 200] on div "Go to the failure block arrow_down" at bounding box center [767, 202] width 222 height 25
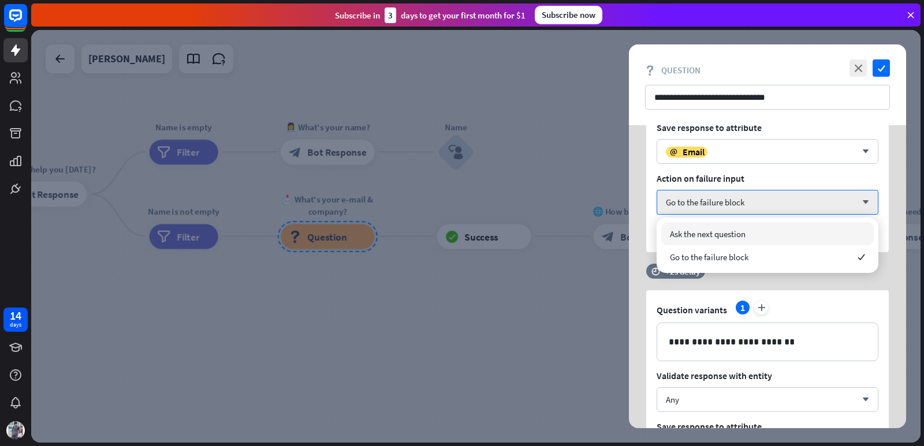
click at [764, 230] on div "Ask the next question" at bounding box center [767, 233] width 212 height 23
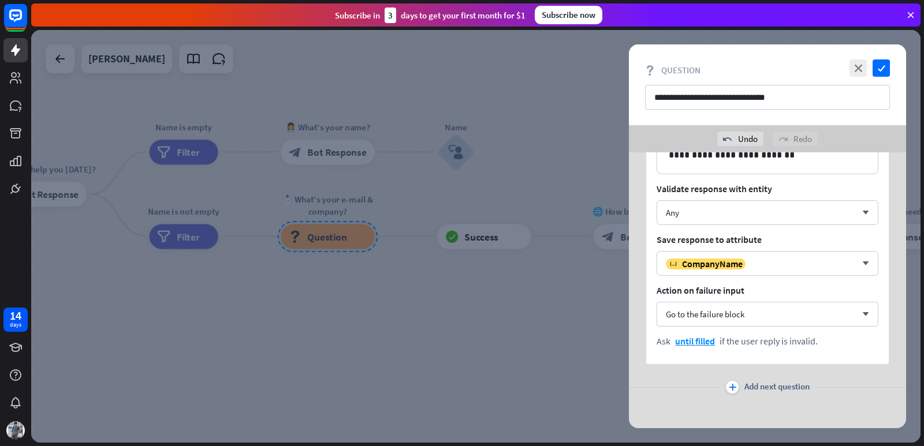
scroll to position [412, 0]
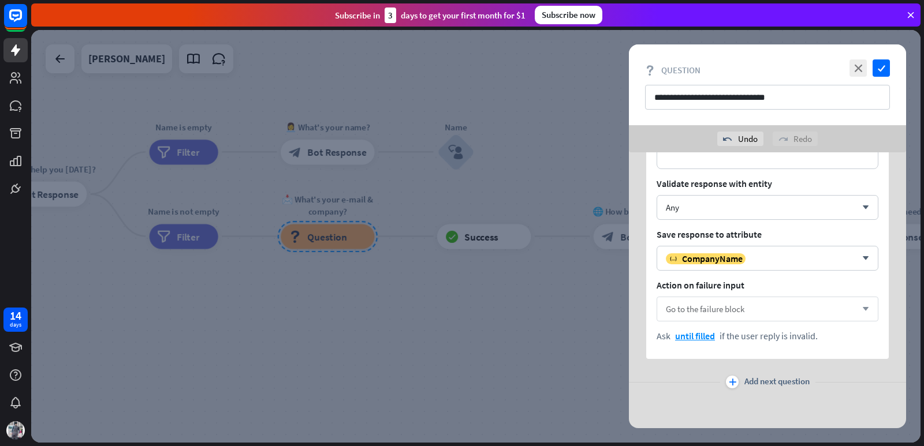
click at [768, 308] on div "Go to the failure block arrow_down" at bounding box center [767, 309] width 222 height 25
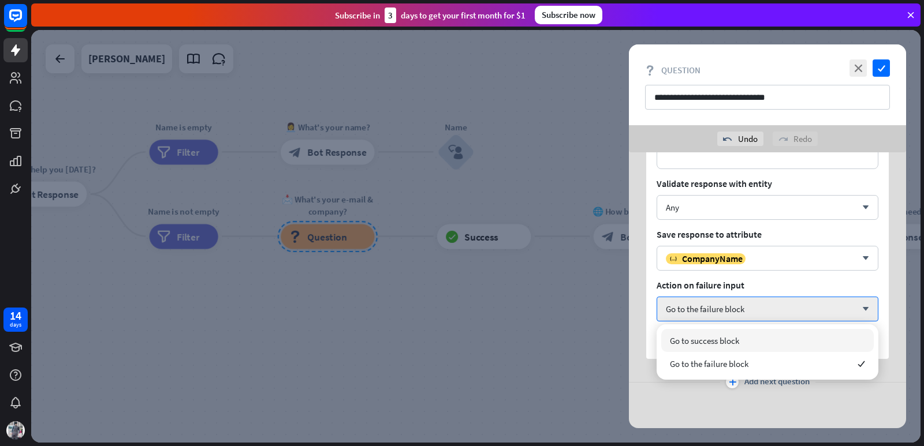
click at [577, 308] on div at bounding box center [475, 236] width 889 height 413
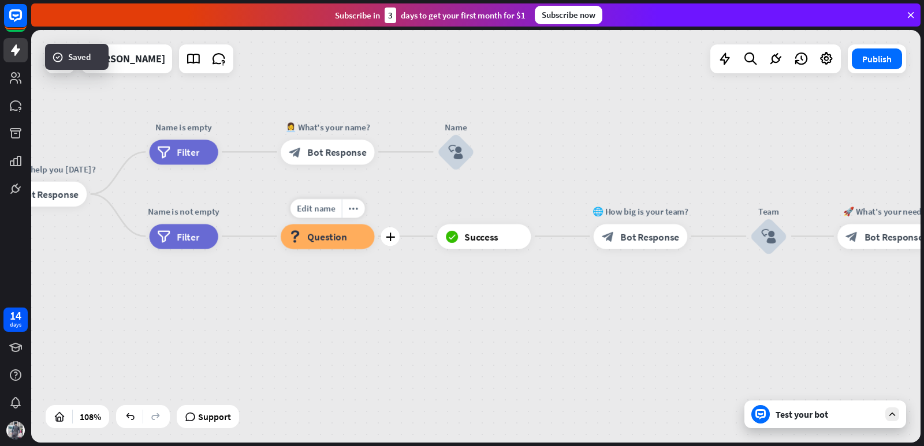
click at [348, 235] on div "block_question Question" at bounding box center [328, 236] width 94 height 25
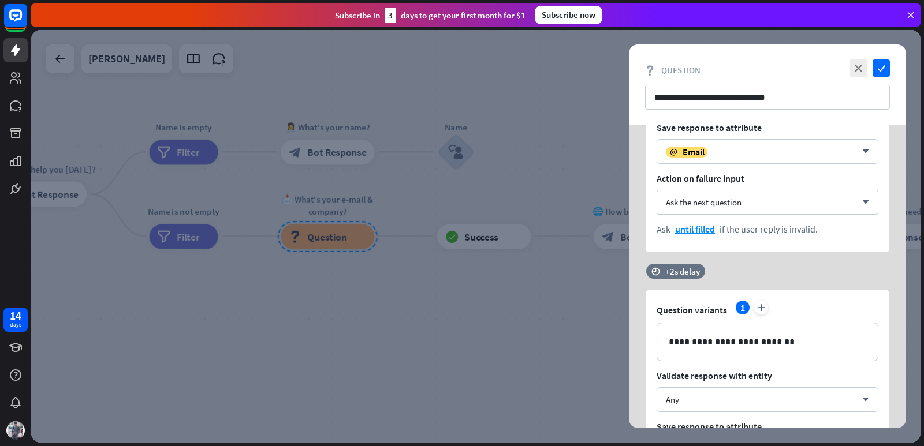
scroll to position [289, 0]
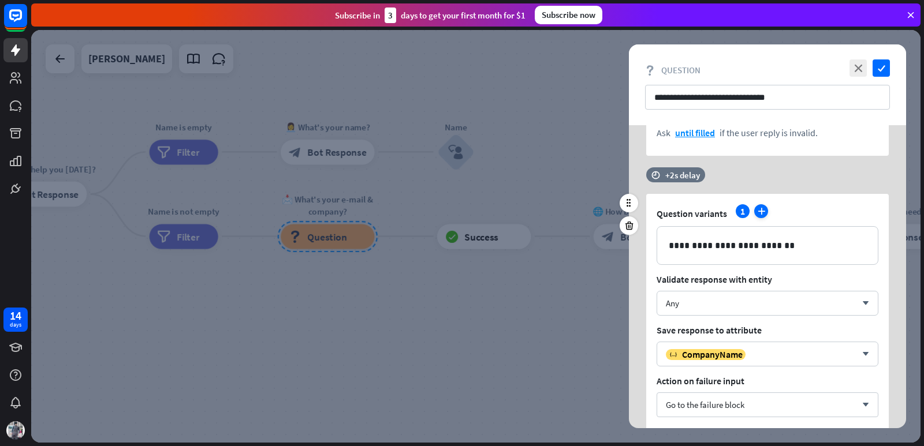
click at [762, 207] on icon "plus" at bounding box center [761, 211] width 14 height 14
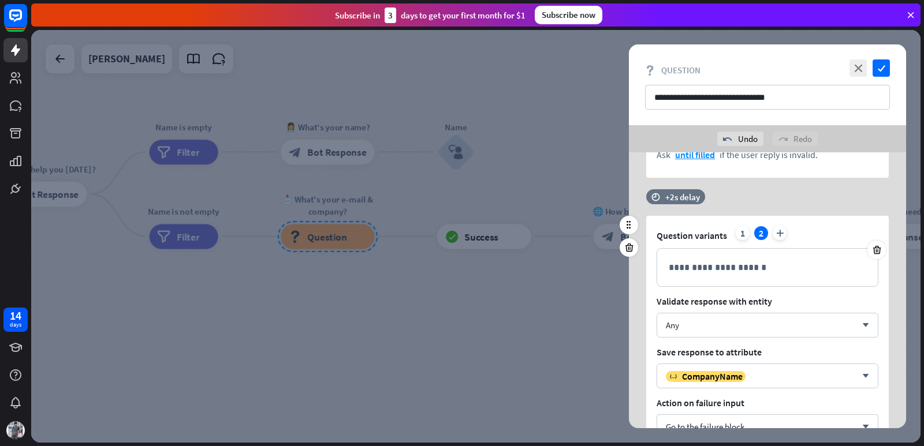
scroll to position [315, 0]
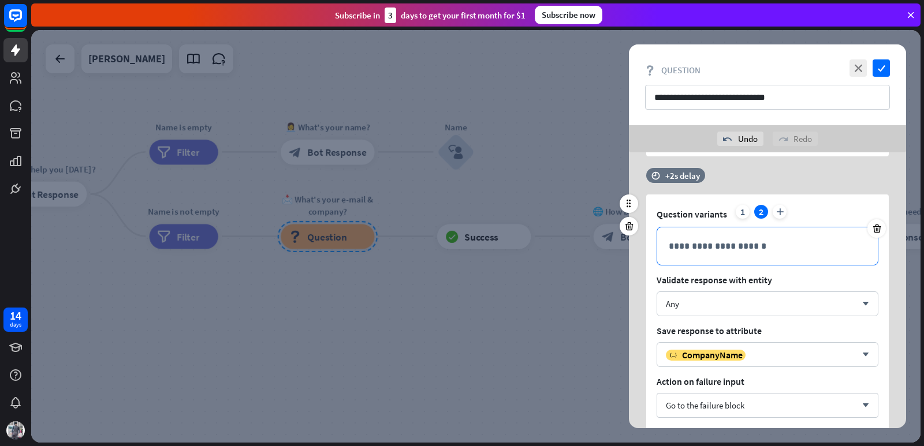
click at [738, 239] on p "**********" at bounding box center [767, 246] width 197 height 14
click at [732, 245] on p "**********" at bounding box center [767, 246] width 197 height 14
click at [722, 249] on p "**********" at bounding box center [767, 246] width 197 height 14
click at [843, 239] on p "**********" at bounding box center [767, 246] width 197 height 14
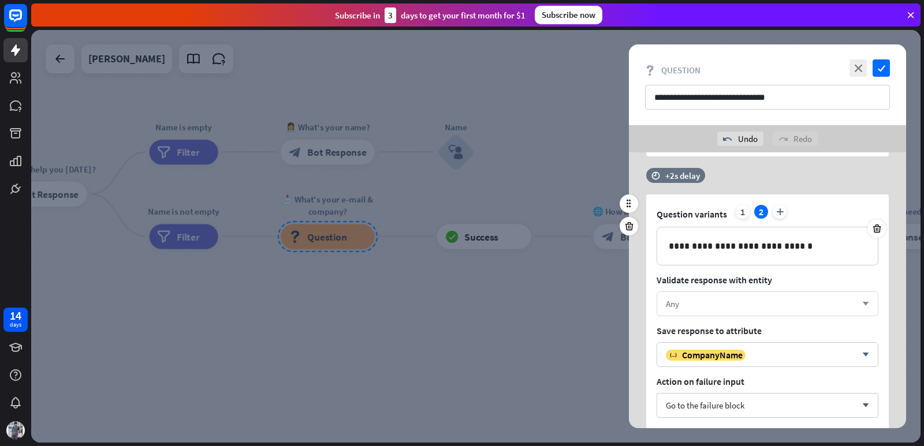
click at [756, 301] on div "Any" at bounding box center [761, 303] width 191 height 11
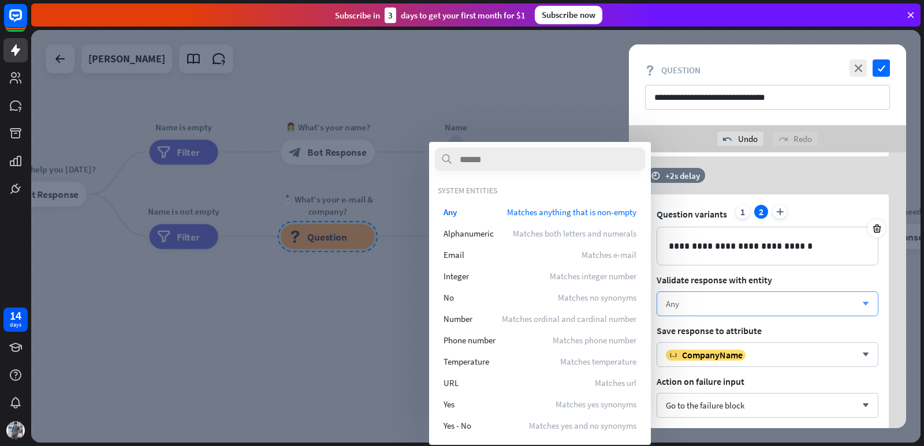
click at [785, 293] on div "Any arrow_down" at bounding box center [767, 304] width 222 height 25
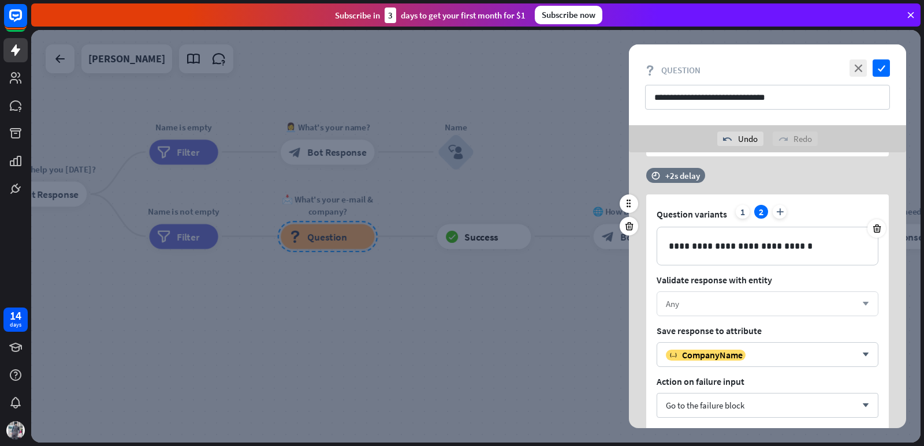
scroll to position [412, 0]
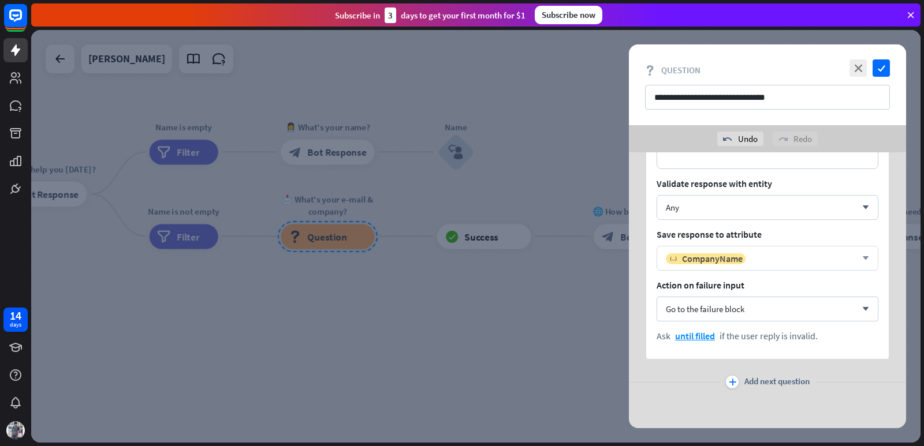
click at [756, 260] on div "variable CompanyName" at bounding box center [761, 259] width 191 height 12
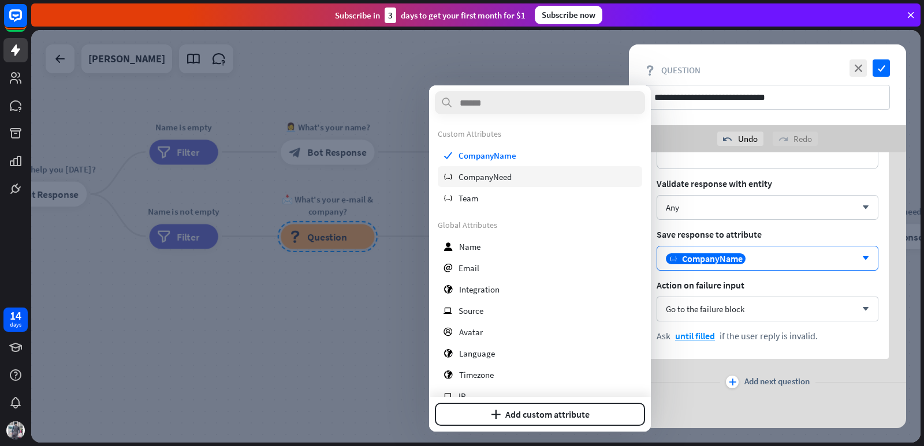
click at [489, 176] on span "CompanyNeed" at bounding box center [484, 176] width 53 height 11
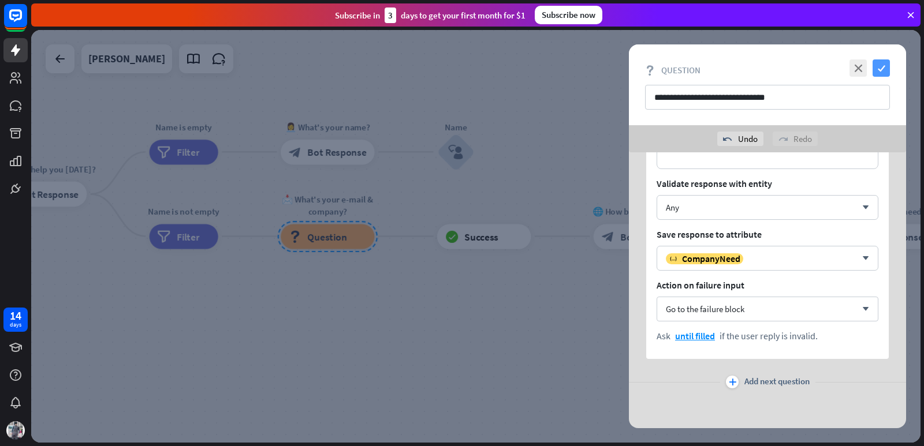
click at [882, 65] on icon "check" at bounding box center [880, 67] width 17 height 17
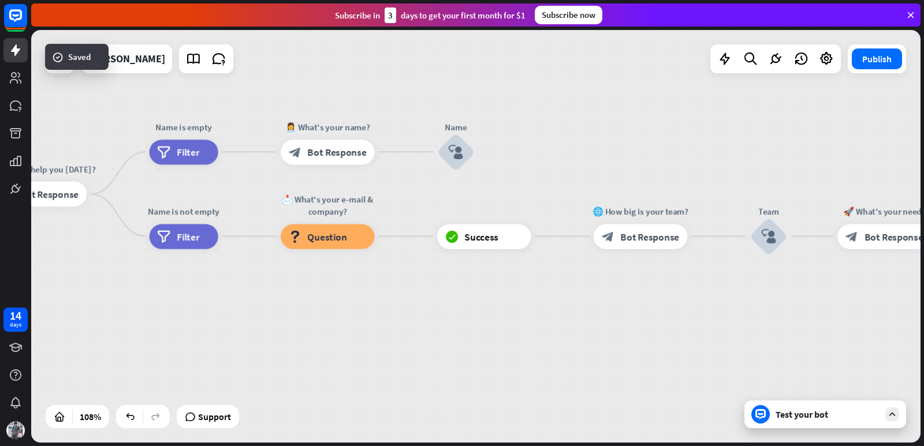
click at [809, 414] on div "Test your bot" at bounding box center [827, 415] width 104 height 12
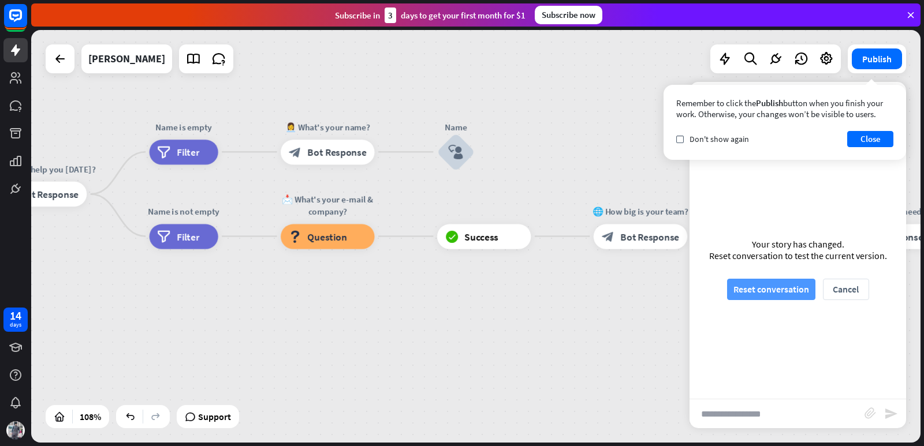
click at [778, 290] on button "Reset conversation" at bounding box center [771, 289] width 88 height 21
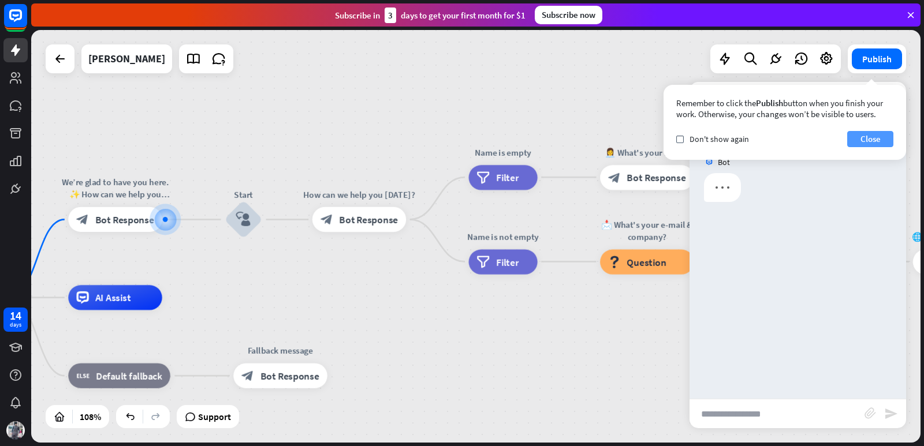
click at [865, 135] on button "Close" at bounding box center [870, 139] width 46 height 16
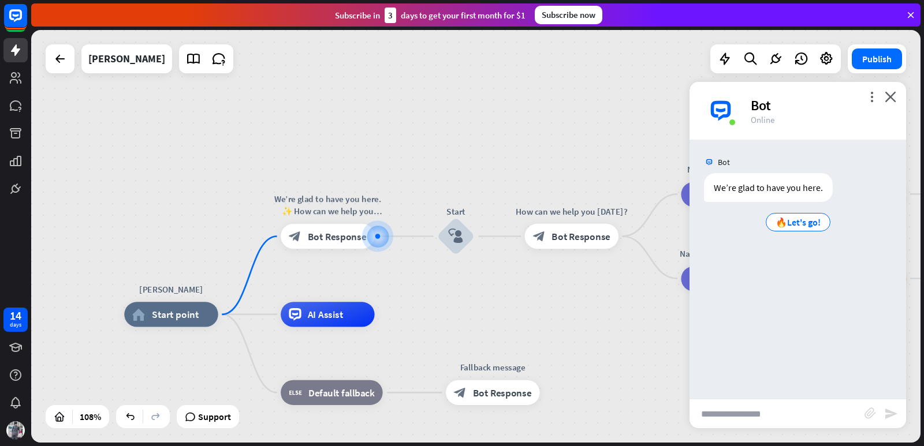
click at [793, 411] on input "text" at bounding box center [776, 414] width 175 height 29
type input "**********"
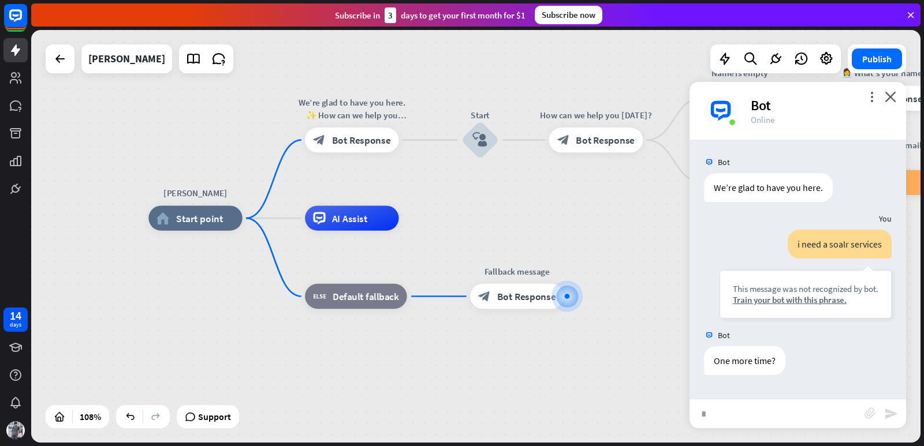
drag, startPoint x: 237, startPoint y: 322, endPoint x: 427, endPoint y: 385, distance: 200.1
click at [427, 385] on div "[PERSON_NAME] home_2 Start point We’re glad to have you here. ✨ How can we help…" at bounding box center [629, 441] width 963 height 447
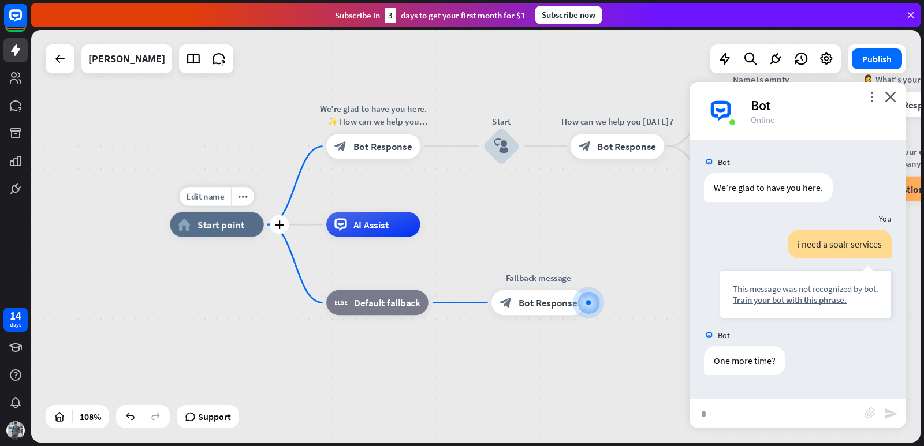
drag, startPoint x: 270, startPoint y: 221, endPoint x: 279, endPoint y: 223, distance: 9.5
click at [281, 225] on div "Edit name more_horiz plus [PERSON_NAME] home_2 Start point We’re glad to have y…" at bounding box center [651, 448] width 963 height 447
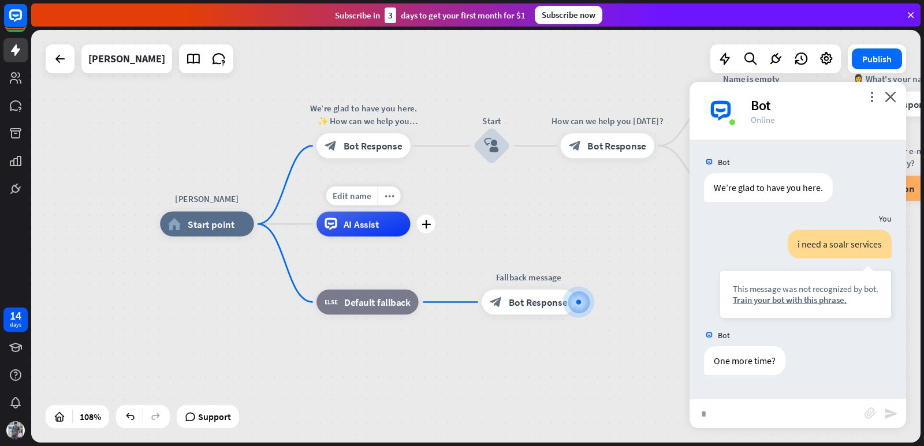
drag, startPoint x: 269, startPoint y: 223, endPoint x: 335, endPoint y: 226, distance: 65.9
click at [378, 227] on span "AI Assist" at bounding box center [362, 224] width 36 height 13
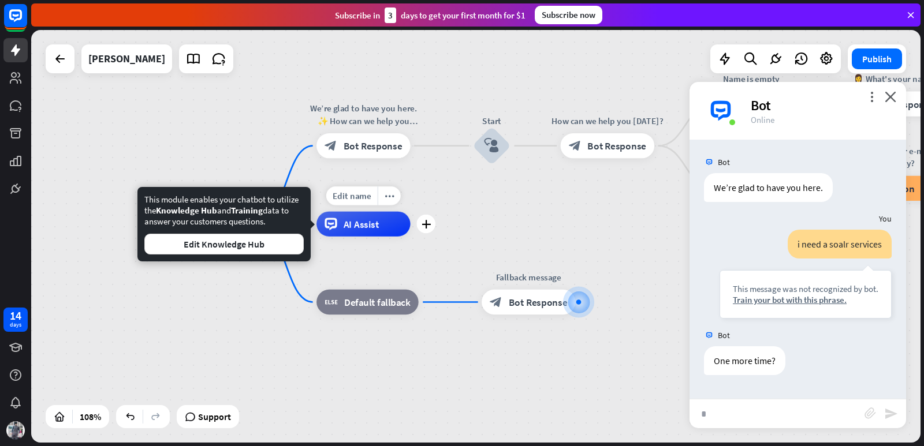
click at [410, 236] on div "Edit name more_horiz plus AI Assist" at bounding box center [363, 223] width 94 height 25
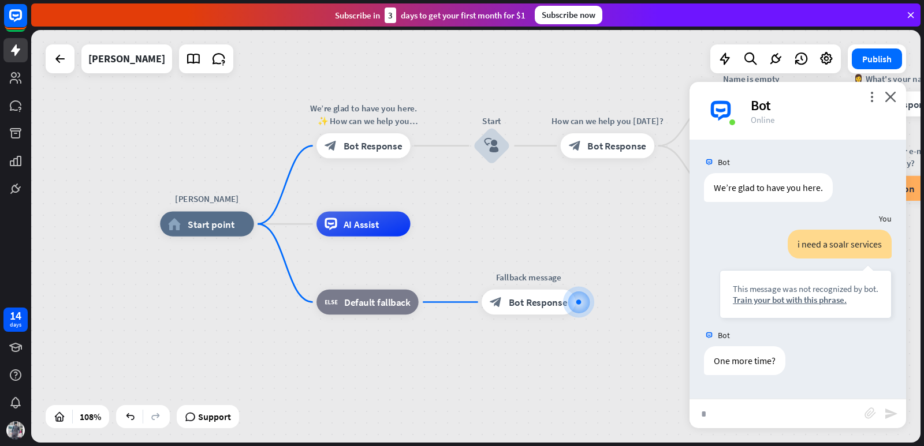
click at [771, 106] on div "Bot" at bounding box center [821, 105] width 141 height 18
click at [875, 90] on div "more_vert close Bot Online" at bounding box center [797, 111] width 217 height 58
click at [869, 93] on icon "more_vert" at bounding box center [871, 96] width 11 height 11
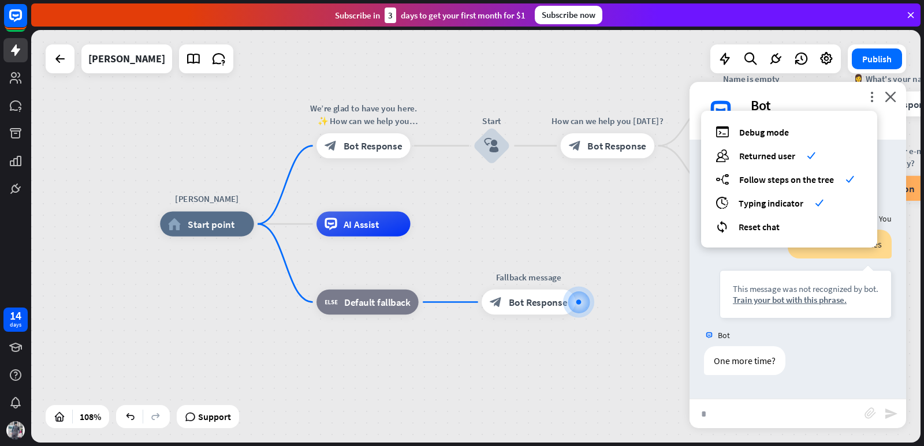
click at [830, 96] on div "Bot" at bounding box center [821, 105] width 141 height 18
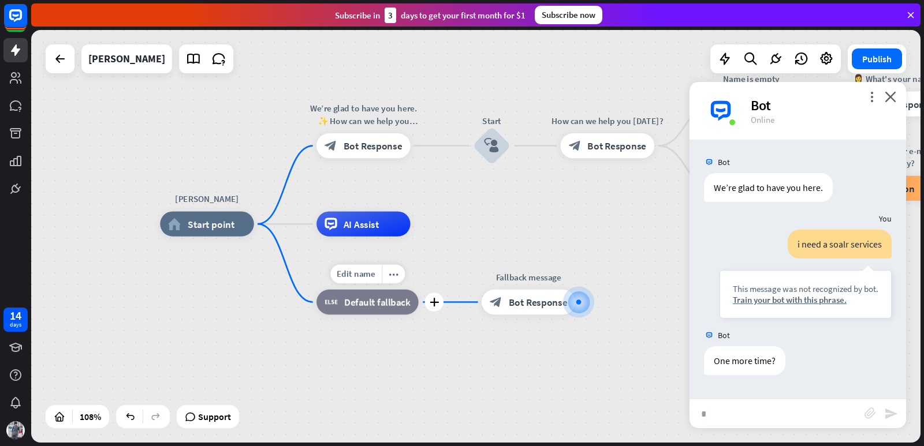
click at [360, 307] on span "Default fallback" at bounding box center [377, 302] width 66 height 13
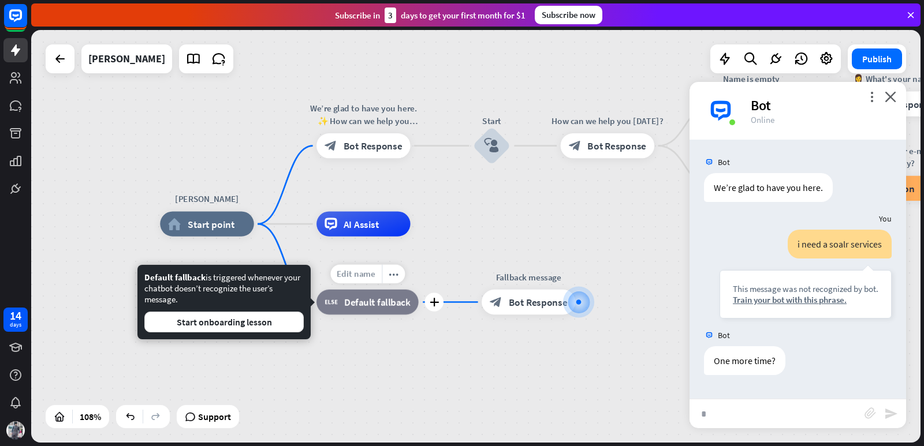
click at [359, 276] on span "Edit name" at bounding box center [356, 273] width 39 height 11
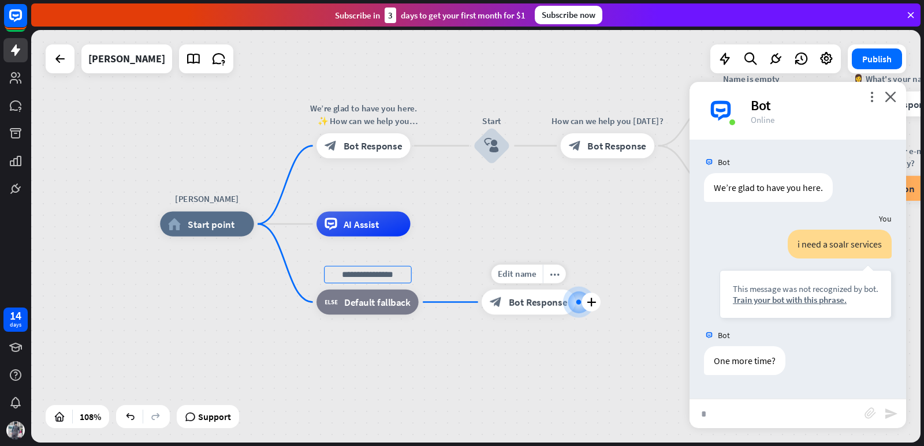
click at [533, 304] on span "Bot Response" at bounding box center [538, 302] width 59 height 13
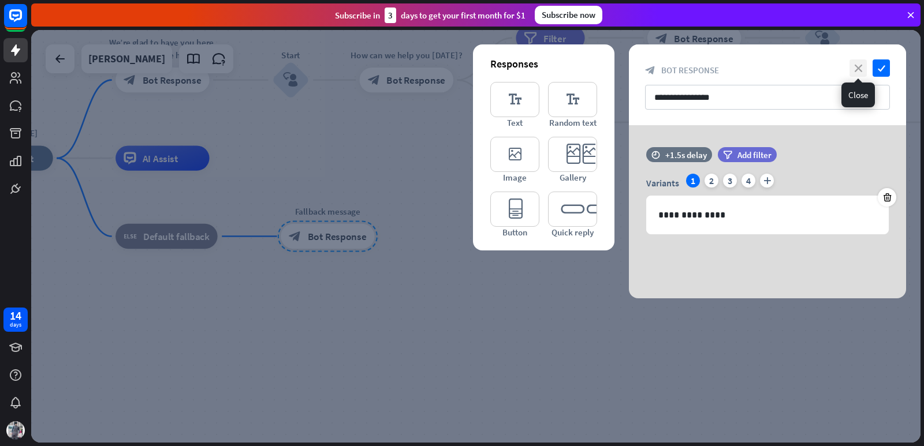
click at [854, 69] on icon "close" at bounding box center [857, 67] width 17 height 17
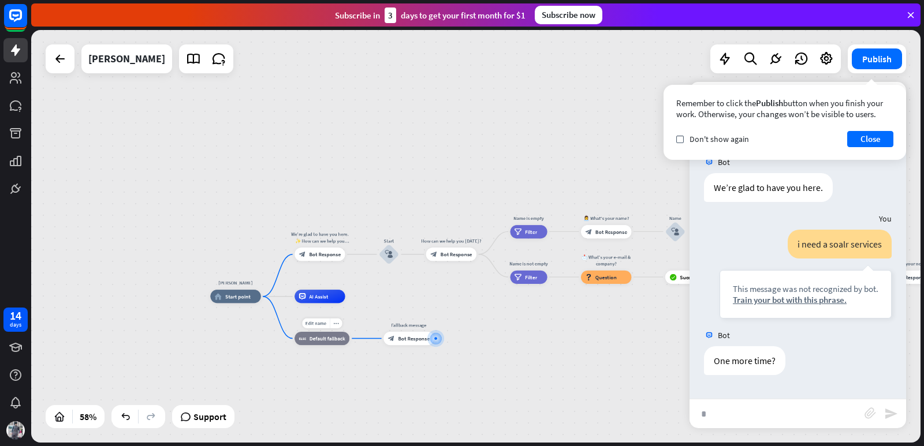
drag, startPoint x: 227, startPoint y: 304, endPoint x: 301, endPoint y: 348, distance: 85.9
click at [303, 357] on div "[PERSON_NAME] home_2 Start point We’re glad to have you here. ✨ How can we help…" at bounding box center [469, 417] width 518 height 241
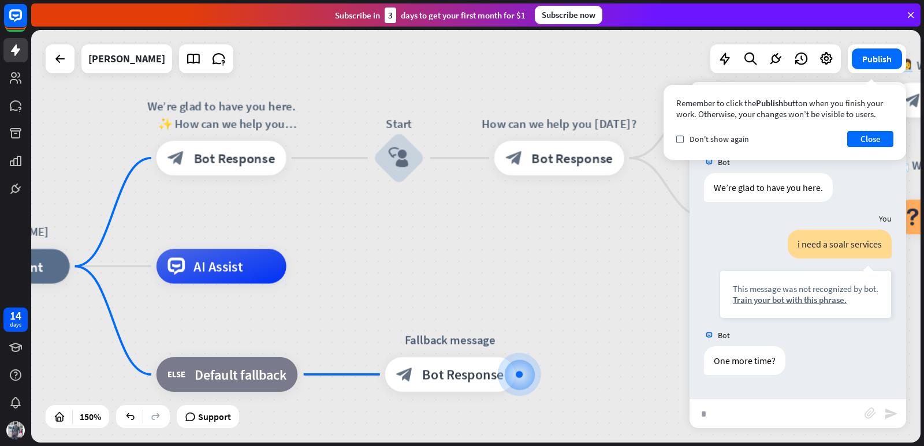
drag, startPoint x: 510, startPoint y: 320, endPoint x: 376, endPoint y: 311, distance: 134.3
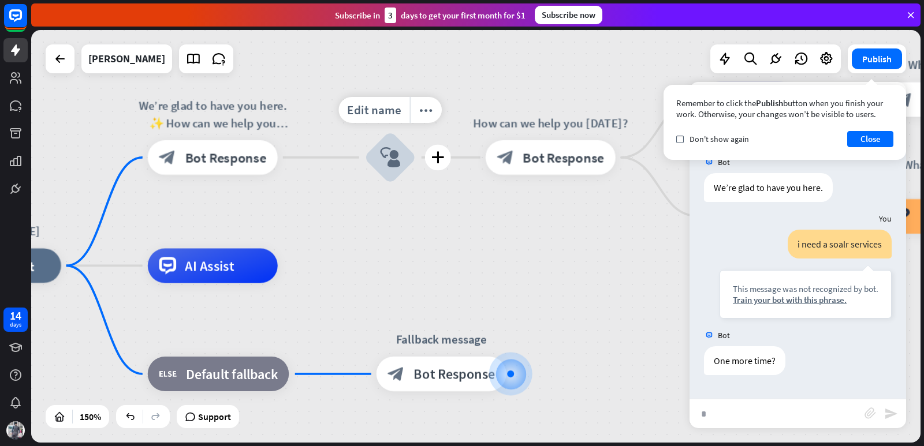
click at [364, 163] on div "Edit name more_horiz plus block_user_input" at bounding box center [390, 158] width 52 height 52
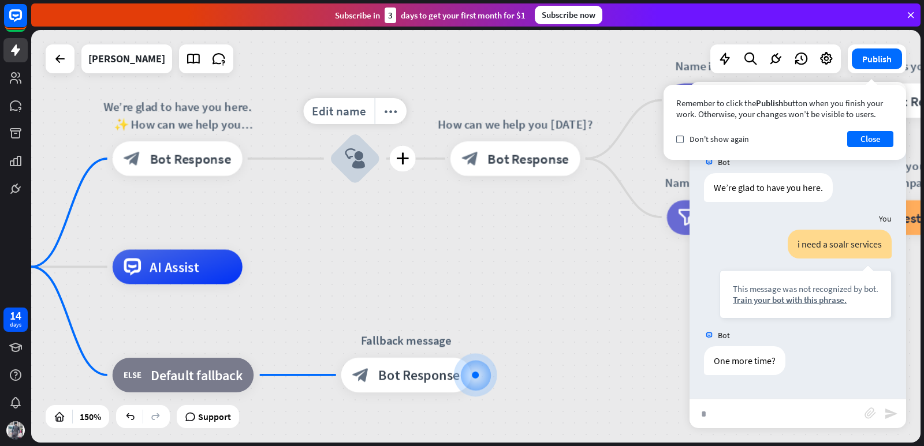
drag, startPoint x: 344, startPoint y: 163, endPoint x: 308, endPoint y: 165, distance: 35.2
click at [329, 165] on div "Edit name more_horiz plus block_user_input" at bounding box center [355, 159] width 52 height 52
click at [356, 115] on span "Edit name" at bounding box center [339, 111] width 54 height 16
drag, startPoint x: 371, startPoint y: 111, endPoint x: 315, endPoint y: 111, distance: 56.6
click at [315, 111] on input "*****" at bounding box center [354, 112] width 121 height 24
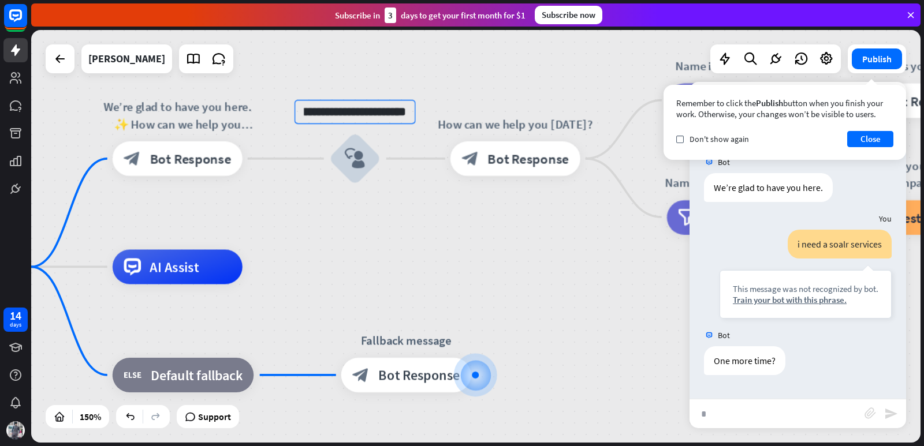
scroll to position [0, 32]
type input "**********"
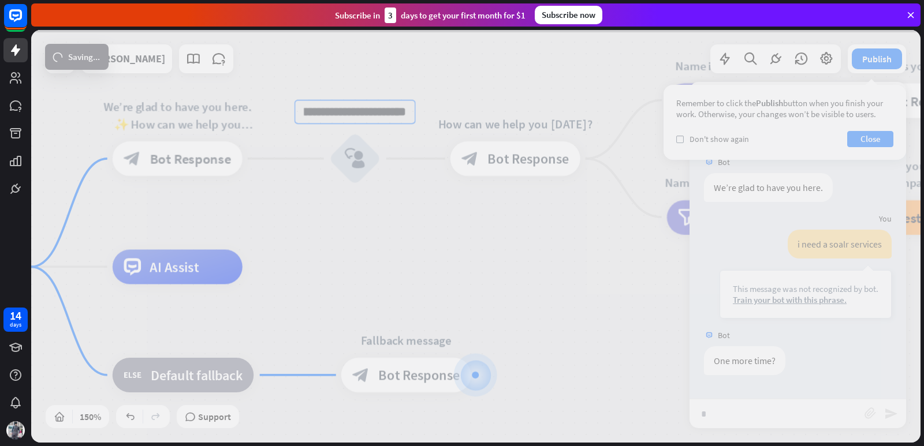
scroll to position [0, 0]
click at [398, 205] on div "**********" at bounding box center [475, 236] width 889 height 413
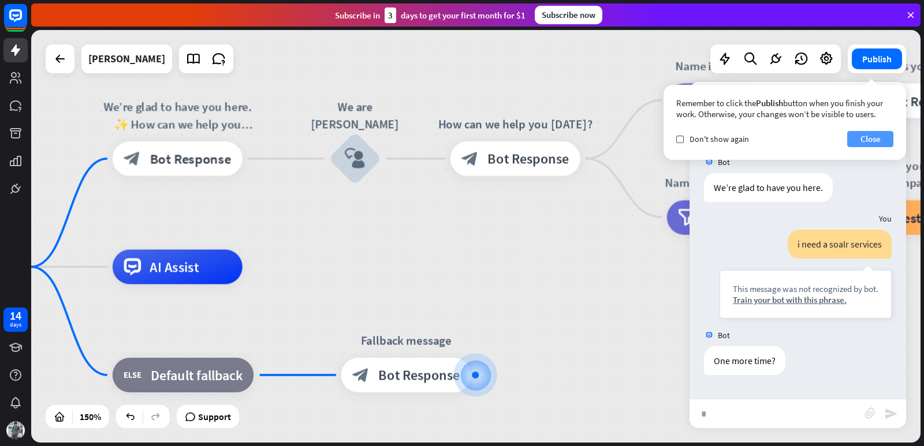
click at [855, 134] on button "Close" at bounding box center [870, 139] width 46 height 16
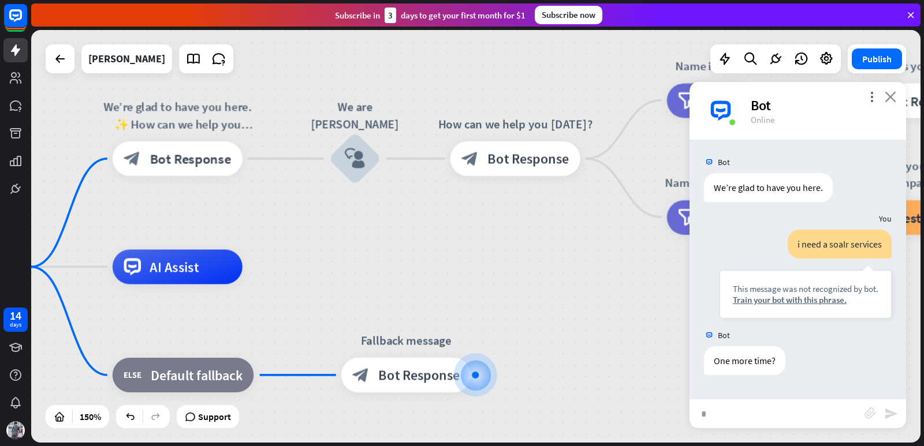
click at [885, 95] on icon "close" at bounding box center [891, 96] width 12 height 11
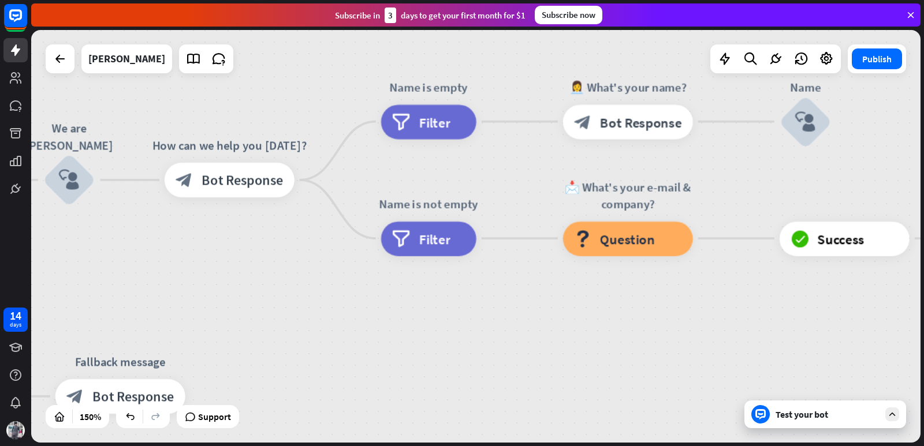
drag, startPoint x: 581, startPoint y: 271, endPoint x: 295, endPoint y: 292, distance: 286.6
click at [421, 114] on span "Filter" at bounding box center [434, 121] width 31 height 17
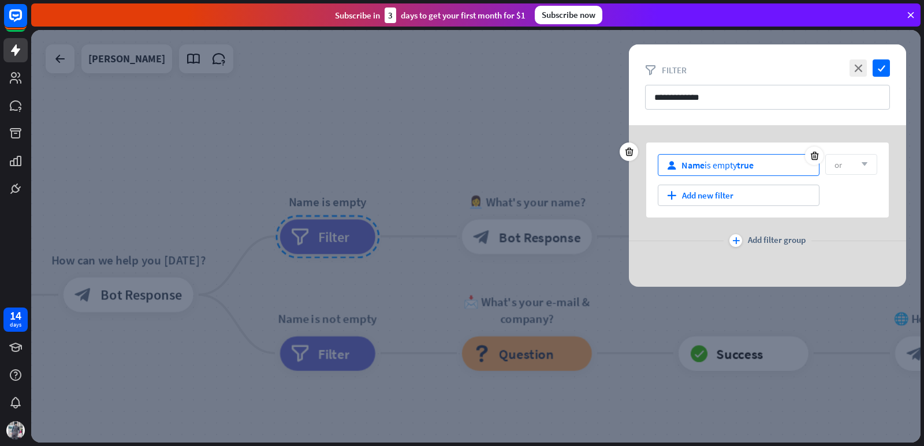
click at [768, 165] on div "user Name is empty true" at bounding box center [739, 165] width 162 height 22
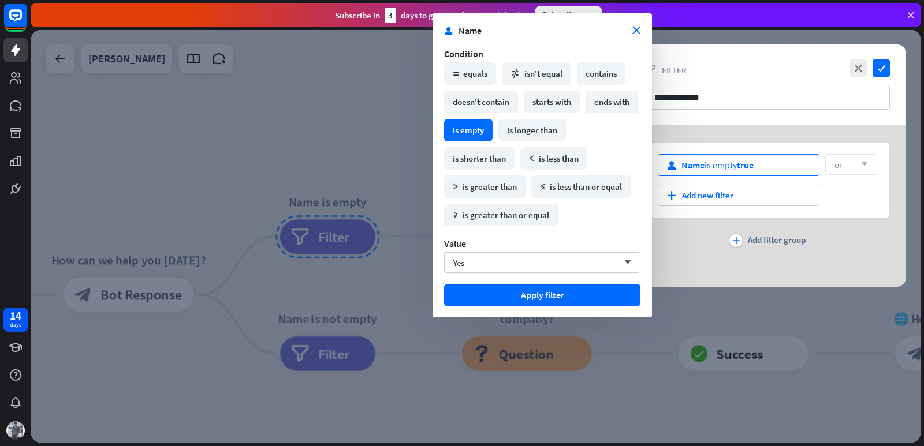
click at [768, 165] on div "user Name is empty true" at bounding box center [739, 165] width 162 height 22
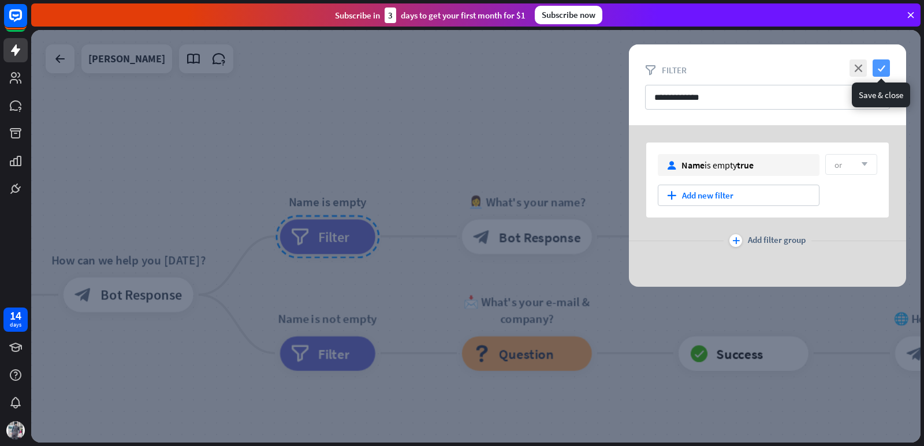
click at [880, 64] on icon "check" at bounding box center [880, 67] width 17 height 17
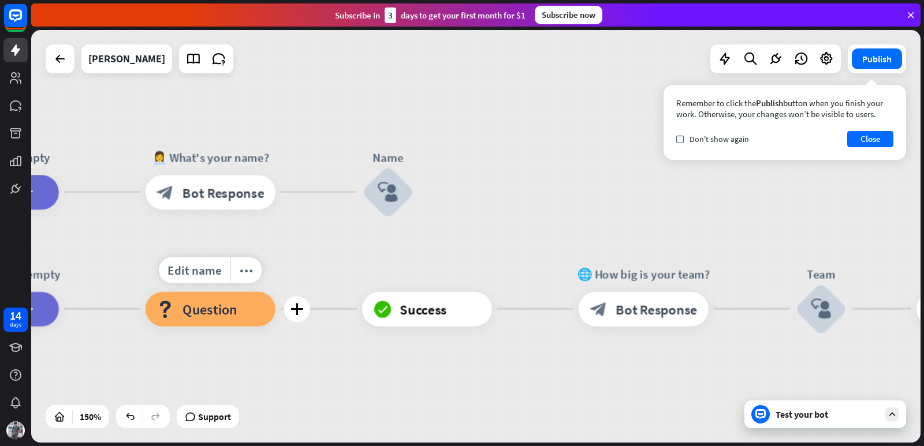
drag, startPoint x: 476, startPoint y: 395, endPoint x: 159, endPoint y: 351, distance: 319.5
click at [159, 326] on div "Edit name more_horiz plus block_question Question" at bounding box center [210, 309] width 130 height 35
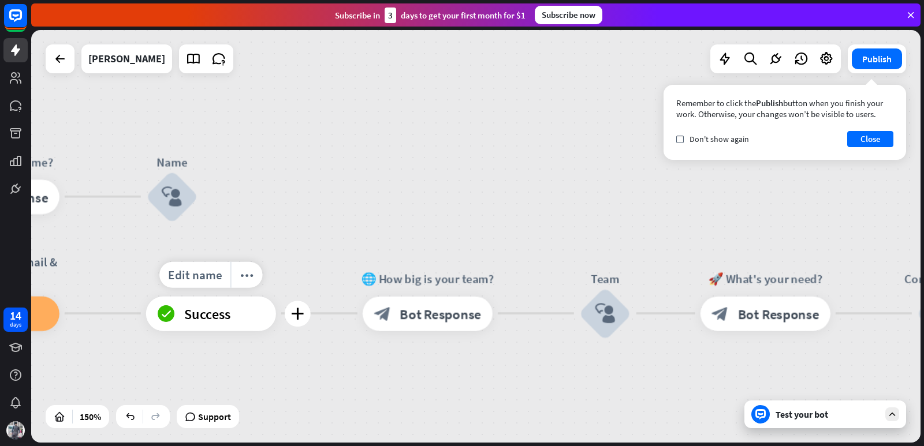
drag, startPoint x: 479, startPoint y: 346, endPoint x: 263, endPoint y: 350, distance: 216.0
click at [263, 331] on div "Edit name more_horiz plus block_success Success" at bounding box center [211, 313] width 130 height 35
click at [434, 320] on span "Bot Response" at bounding box center [440, 313] width 81 height 17
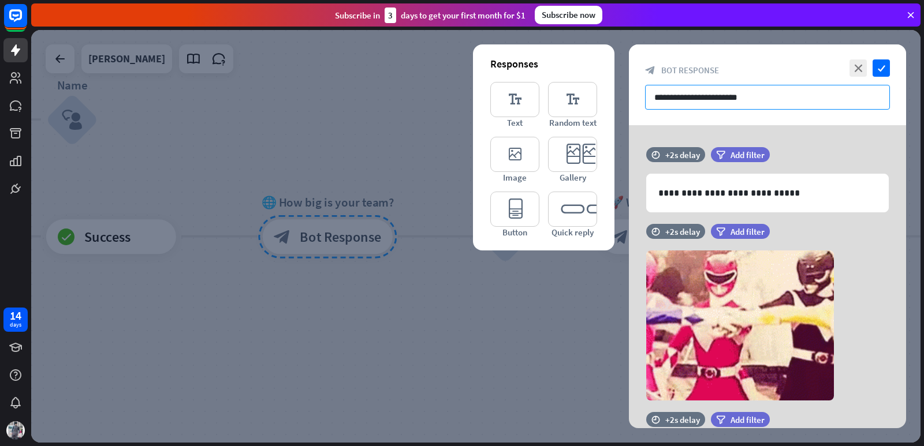
drag, startPoint x: 754, startPoint y: 94, endPoint x: 645, endPoint y: 102, distance: 109.4
click at [645, 102] on input "**********" at bounding box center [767, 97] width 245 height 25
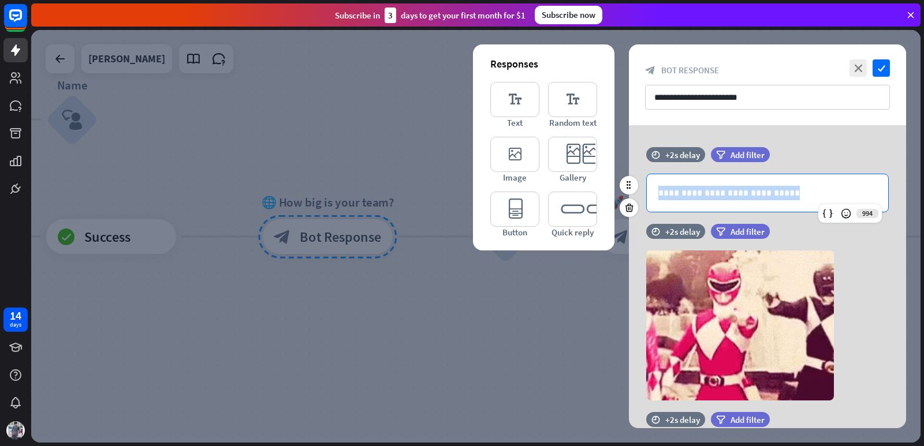
drag, startPoint x: 779, startPoint y: 186, endPoint x: 650, endPoint y: 192, distance: 128.9
click at [650, 192] on div "**********" at bounding box center [767, 193] width 241 height 38
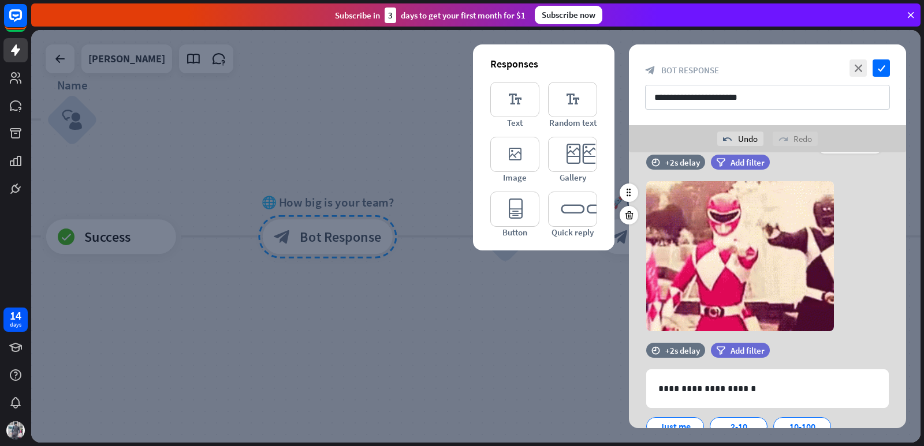
scroll to position [169, 0]
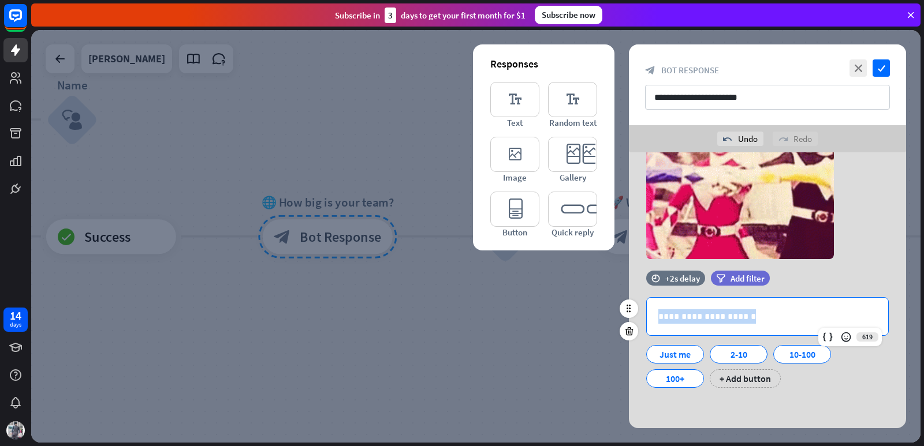
drag, startPoint x: 749, startPoint y: 312, endPoint x: 646, endPoint y: 316, distance: 102.8
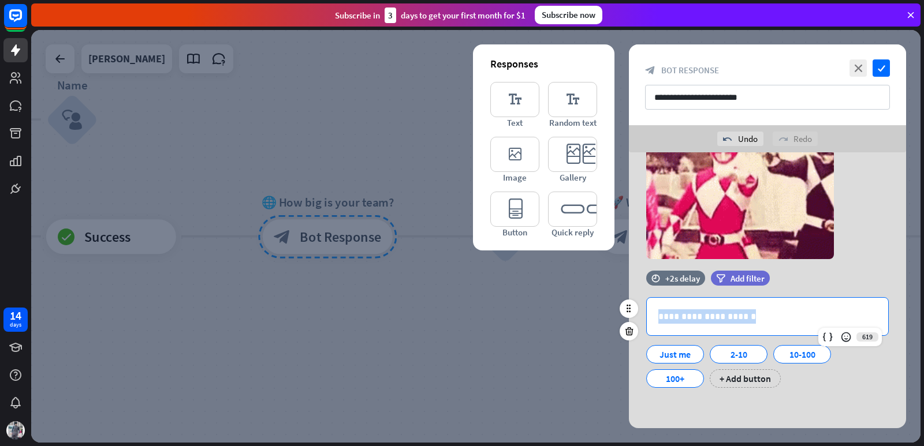
click at [646, 316] on div "**********" at bounding box center [767, 316] width 242 height 39
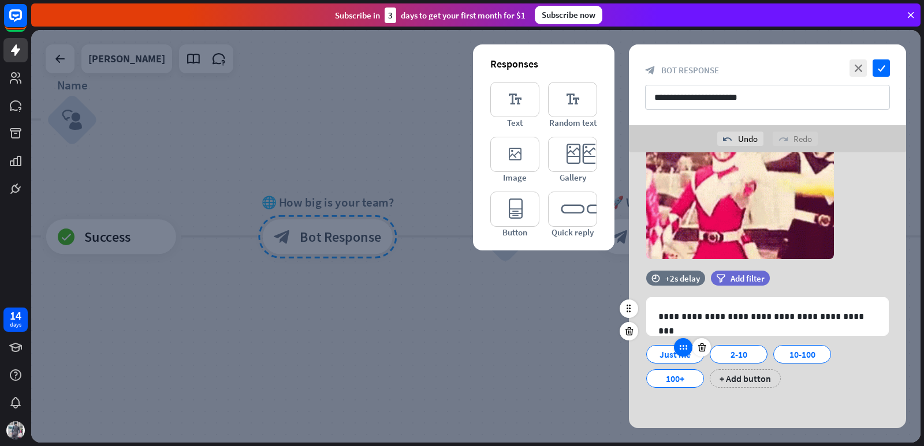
click at [681, 349] on icon at bounding box center [683, 347] width 10 height 10
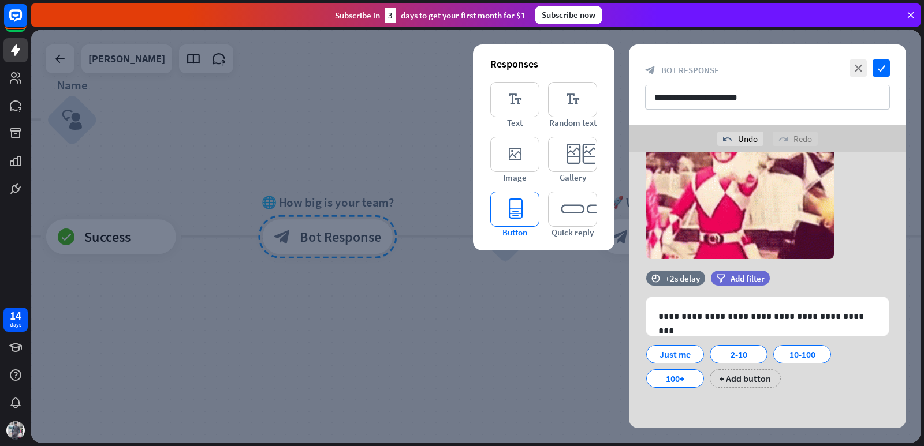
click at [518, 205] on icon "editor_button" at bounding box center [514, 209] width 49 height 35
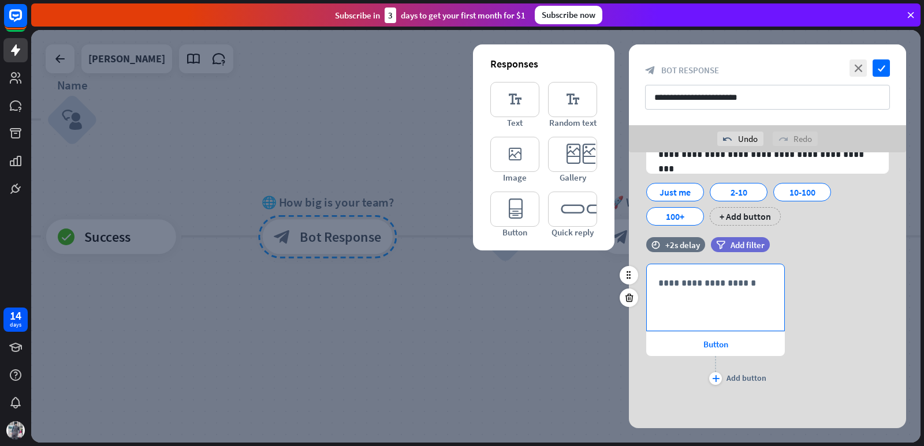
scroll to position [234, 0]
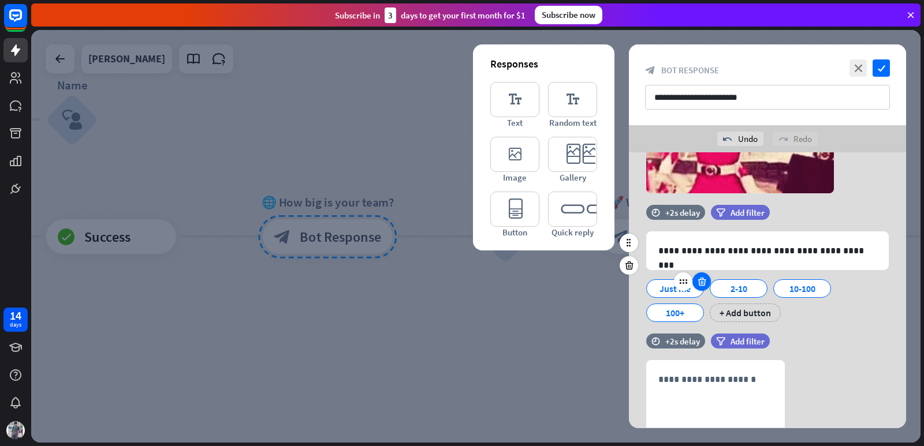
click at [701, 283] on icon at bounding box center [701, 282] width 11 height 10
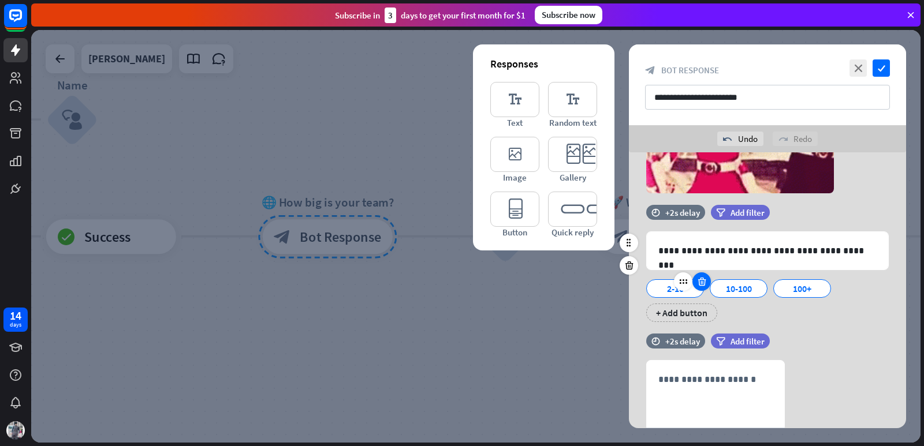
click at [701, 283] on icon at bounding box center [701, 282] width 11 height 10
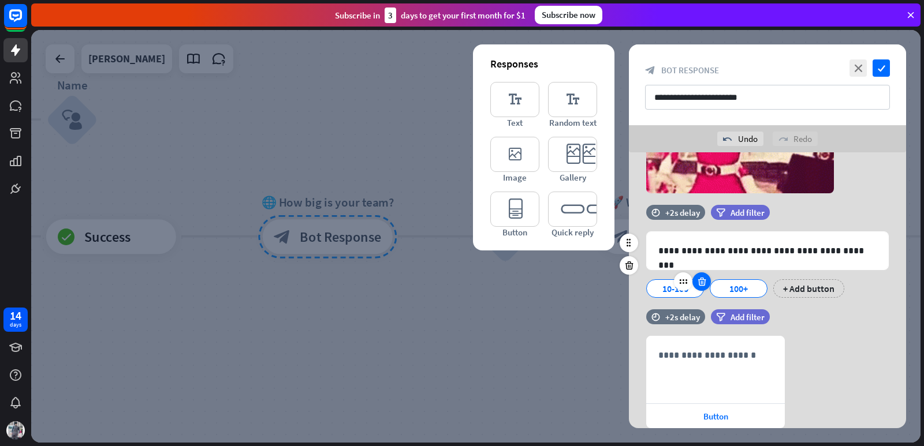
click at [701, 283] on icon at bounding box center [701, 282] width 11 height 10
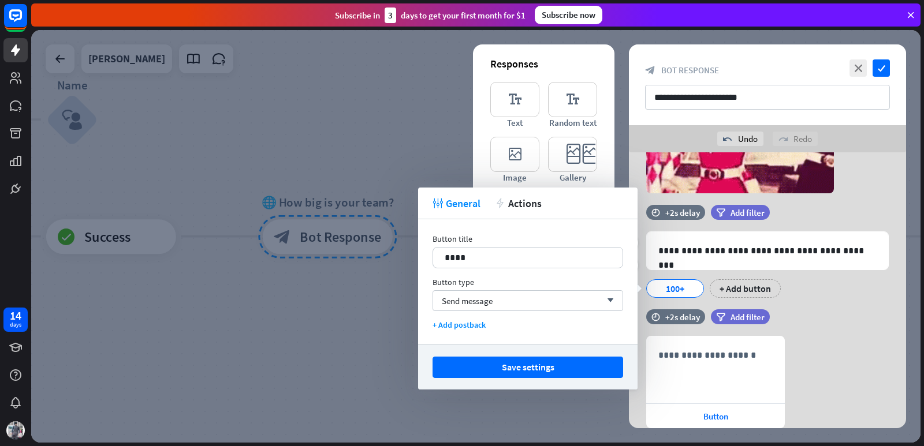
click at [691, 286] on div "100+" at bounding box center [675, 288] width 38 height 17
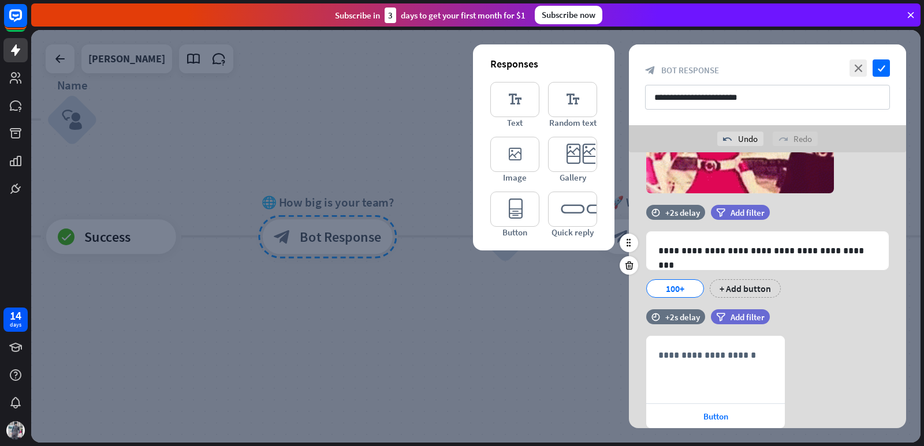
click at [795, 300] on div "**********" at bounding box center [767, 257] width 277 height 105
drag, startPoint x: 688, startPoint y: 288, endPoint x: 648, endPoint y: 287, distance: 39.9
click at [648, 287] on div "100+" at bounding box center [675, 288] width 58 height 18
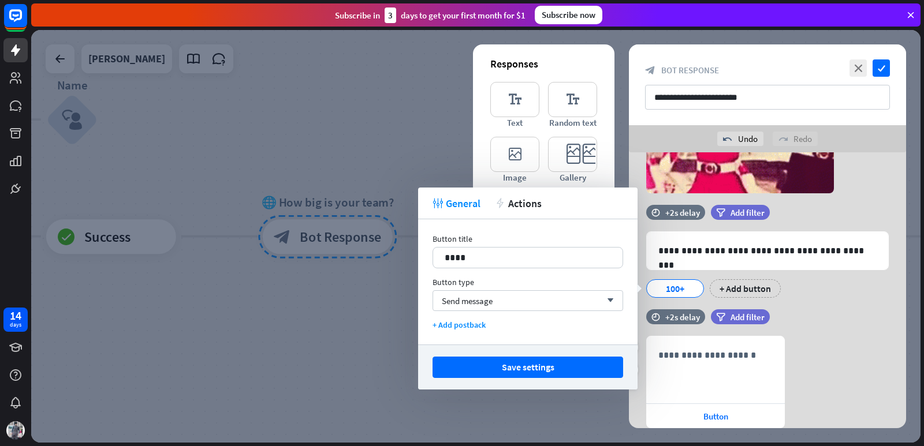
click at [894, 309] on div "**********" at bounding box center [767, 257] width 277 height 105
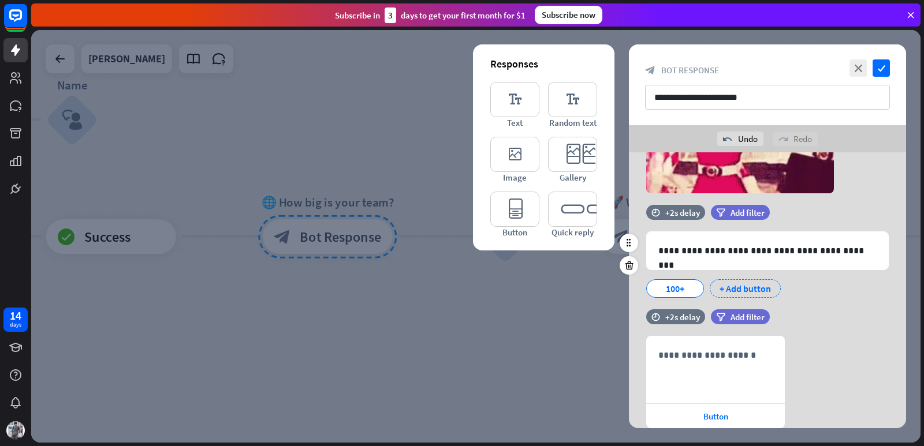
click at [752, 285] on div "+ Add button" at bounding box center [745, 288] width 71 height 18
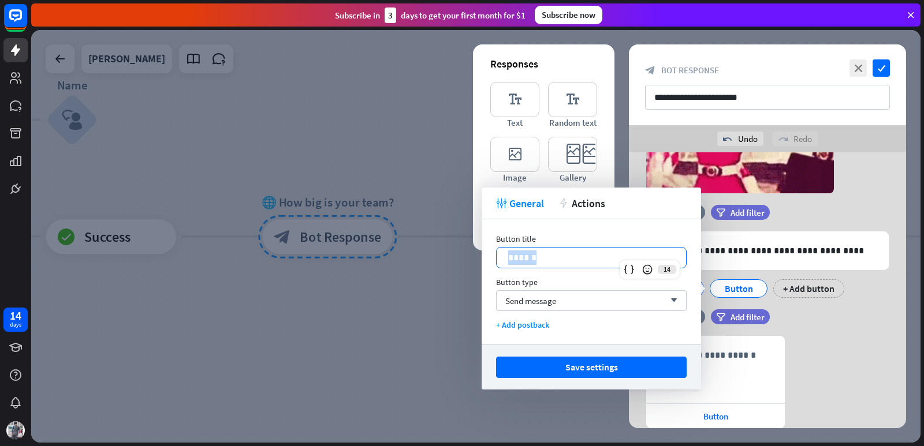
drag, startPoint x: 591, startPoint y: 260, endPoint x: 491, endPoint y: 262, distance: 99.3
click at [491, 262] on div "Button title 14 ****** Button type Send message arrow_down + Add postback" at bounding box center [591, 281] width 219 height 125
click at [553, 300] on span "Send message" at bounding box center [530, 301] width 51 height 11
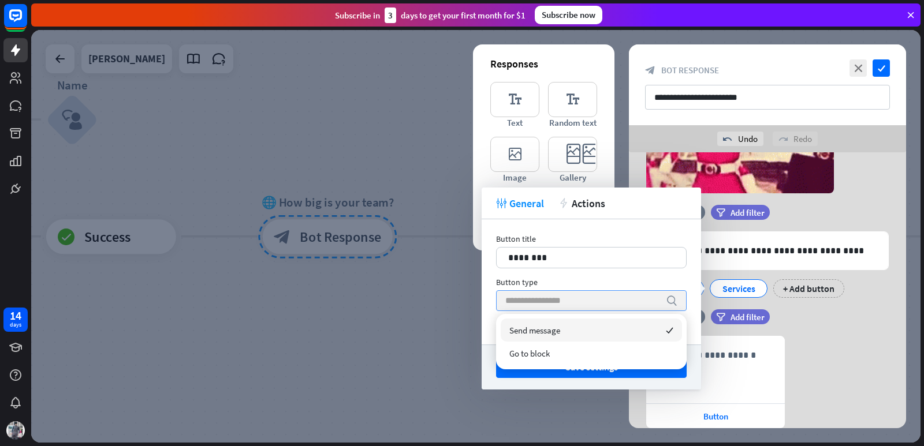
click at [555, 326] on span "Send message" at bounding box center [534, 330] width 51 height 11
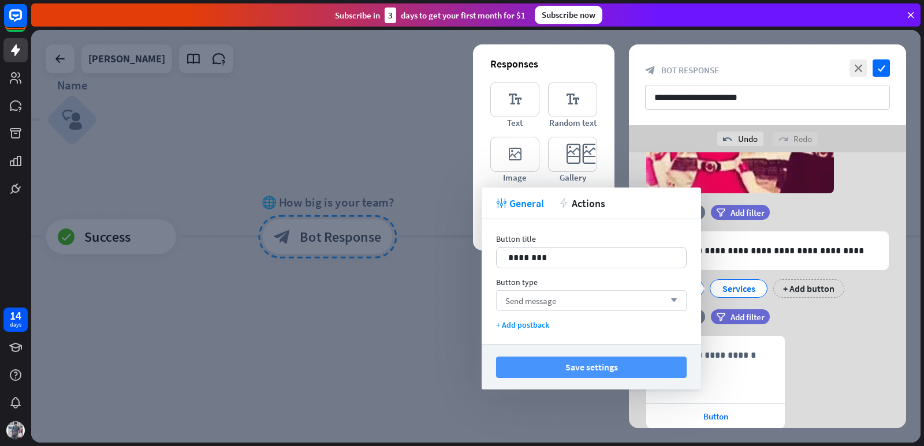
click at [589, 363] on button "Save settings" at bounding box center [591, 367] width 191 height 21
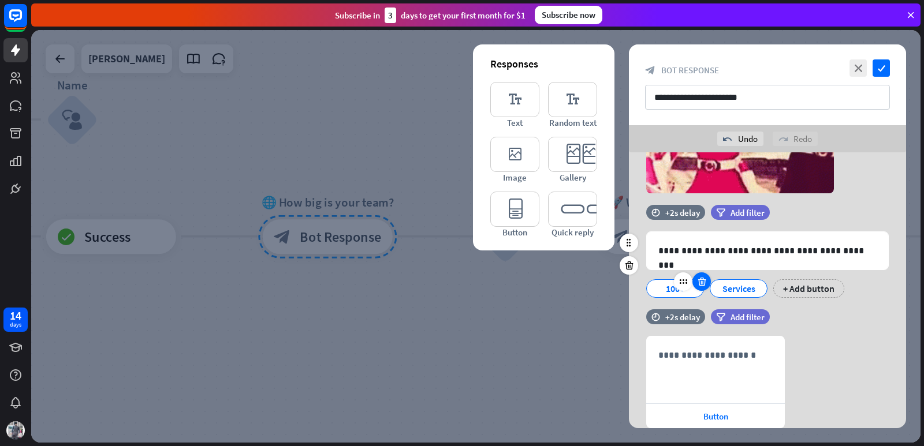
click at [703, 282] on icon at bounding box center [701, 282] width 11 height 10
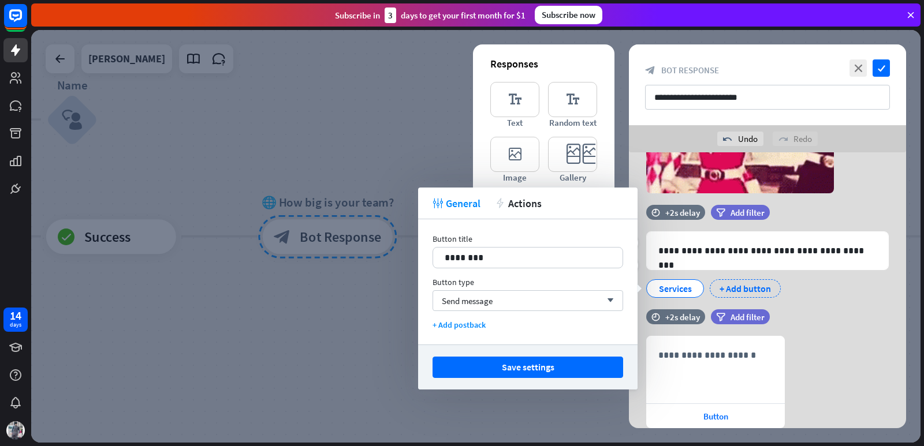
click at [722, 282] on div "+ Add button" at bounding box center [745, 288] width 71 height 18
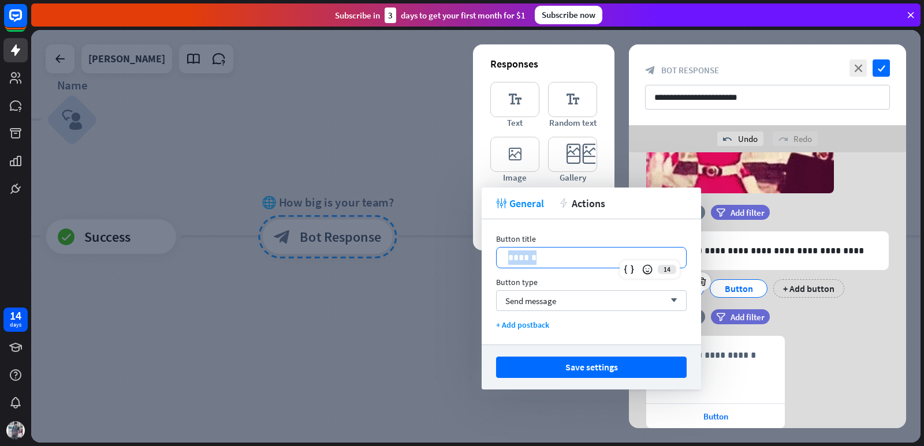
drag, startPoint x: 543, startPoint y: 255, endPoint x: 492, endPoint y: 263, distance: 51.4
click at [492, 263] on div "Button title 14 ****** Button type Send message arrow_down + Add postback" at bounding box center [591, 281] width 219 height 125
paste div
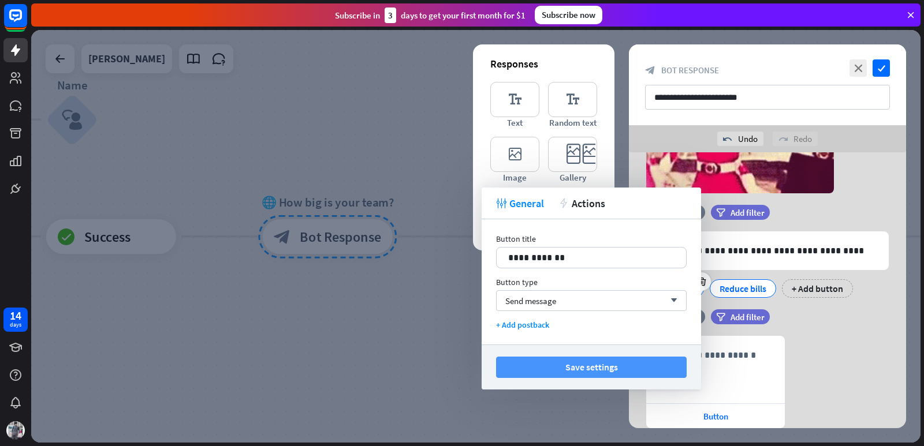
click at [604, 361] on button "Save settings" at bounding box center [591, 367] width 191 height 21
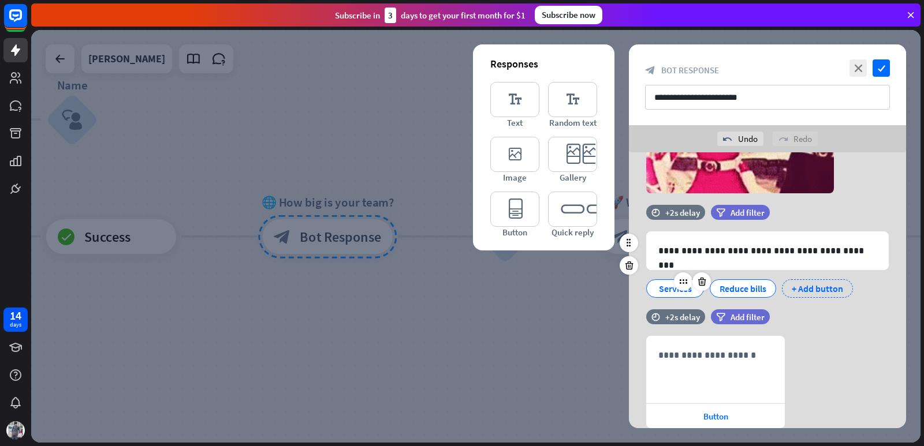
click at [826, 286] on div "+ Add button" at bounding box center [817, 288] width 71 height 18
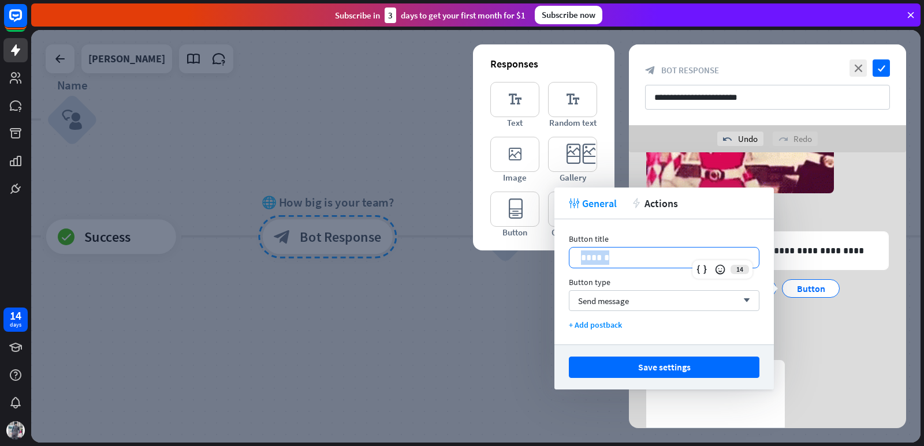
drag, startPoint x: 605, startPoint y: 256, endPoint x: 566, endPoint y: 264, distance: 39.5
click at [566, 264] on div "Button title 14 ****** Button type Send message arrow_down + Add postback" at bounding box center [663, 281] width 219 height 125
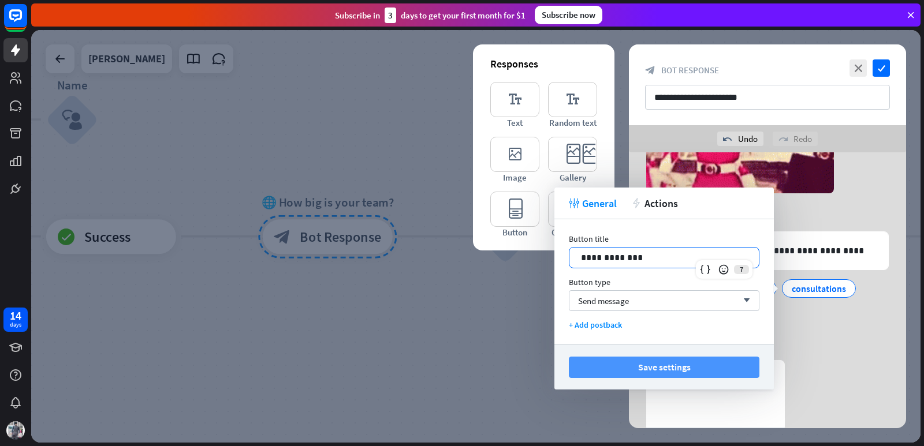
click at [655, 364] on button "Save settings" at bounding box center [664, 367] width 191 height 21
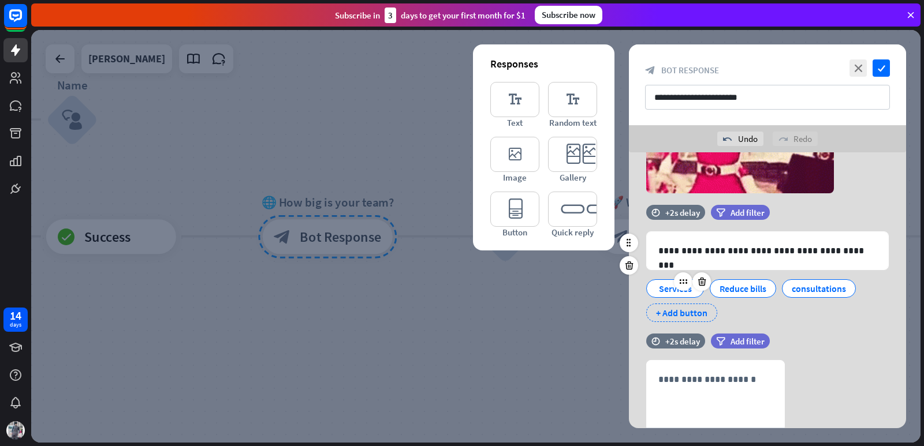
click at [693, 312] on div "+ Add button" at bounding box center [681, 313] width 71 height 18
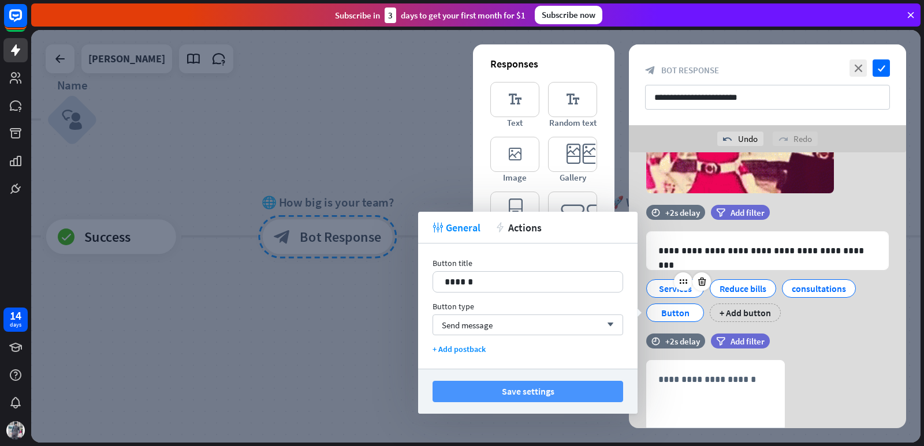
click at [550, 391] on button "Save settings" at bounding box center [527, 391] width 191 height 21
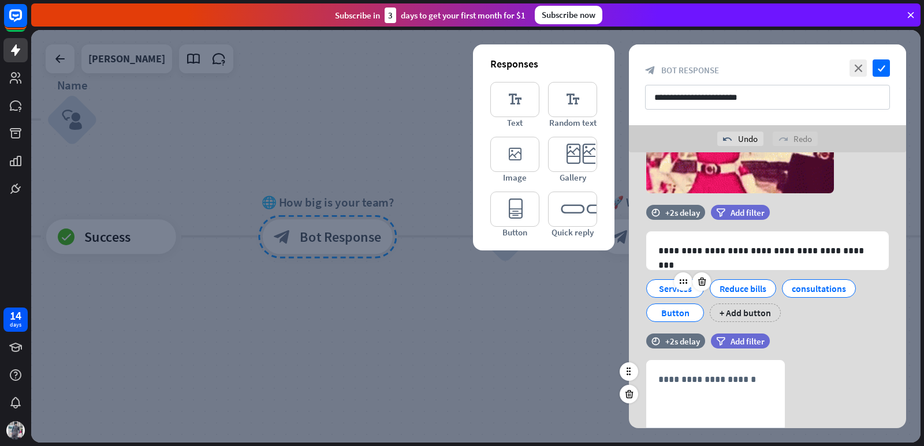
scroll to position [331, 0]
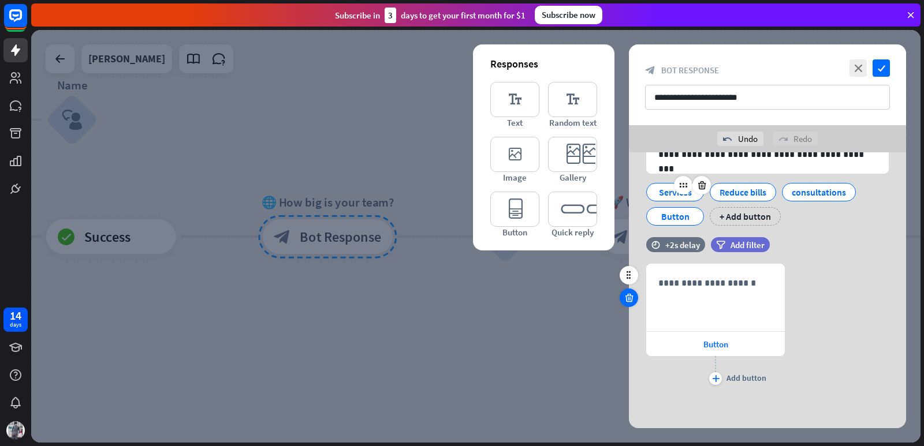
click at [626, 297] on icon at bounding box center [629, 298] width 11 height 10
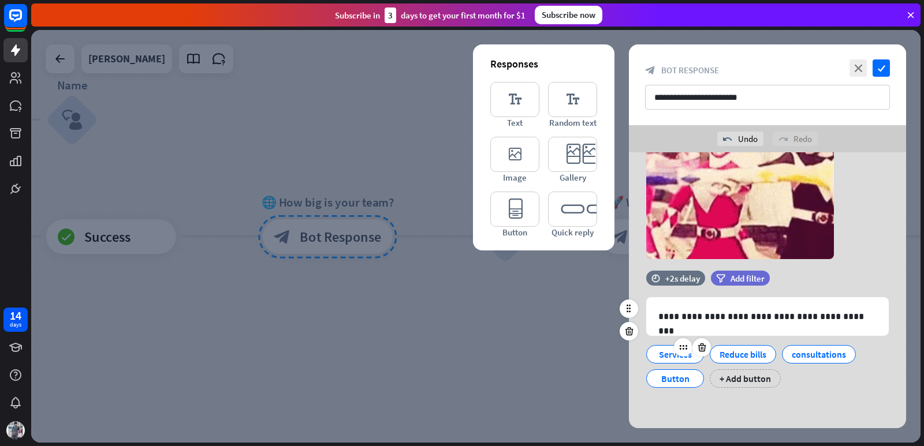
scroll to position [0, 0]
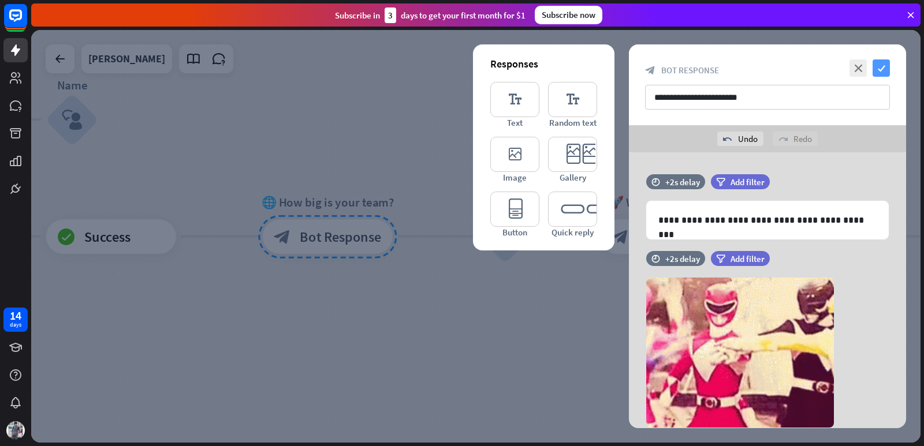
click at [876, 70] on icon "check" at bounding box center [880, 67] width 17 height 17
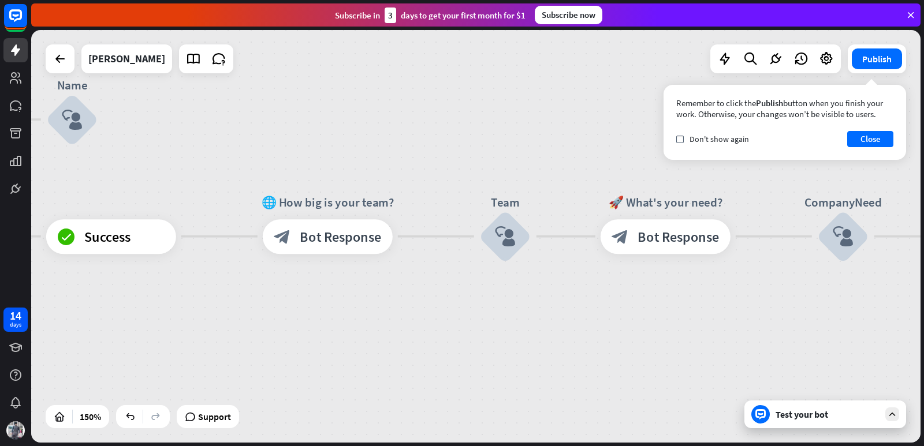
click at [890, 412] on icon at bounding box center [892, 414] width 10 height 10
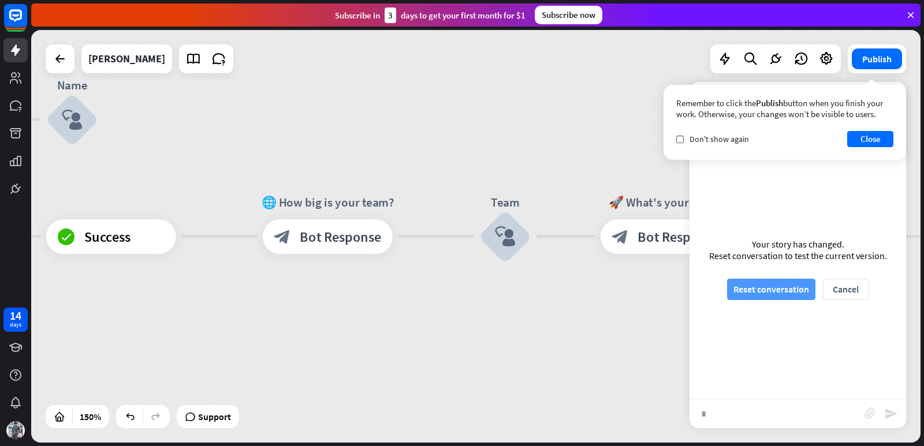
click at [771, 286] on button "Reset conversation" at bounding box center [771, 289] width 88 height 21
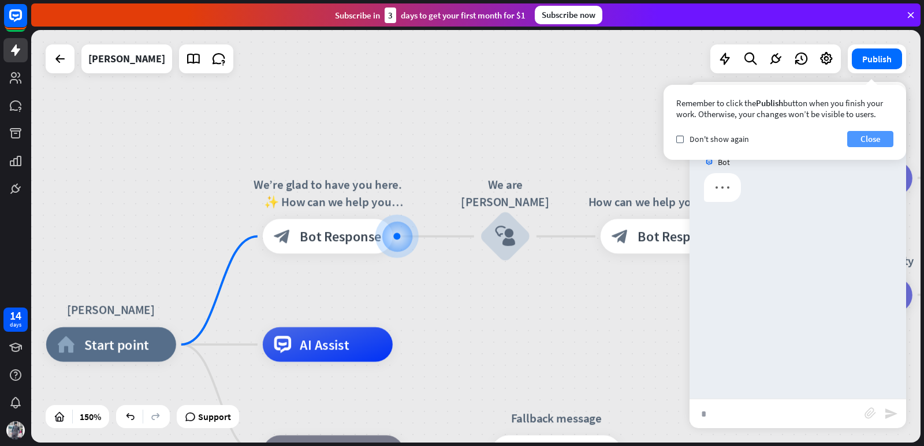
click at [863, 139] on button "Close" at bounding box center [870, 139] width 46 height 16
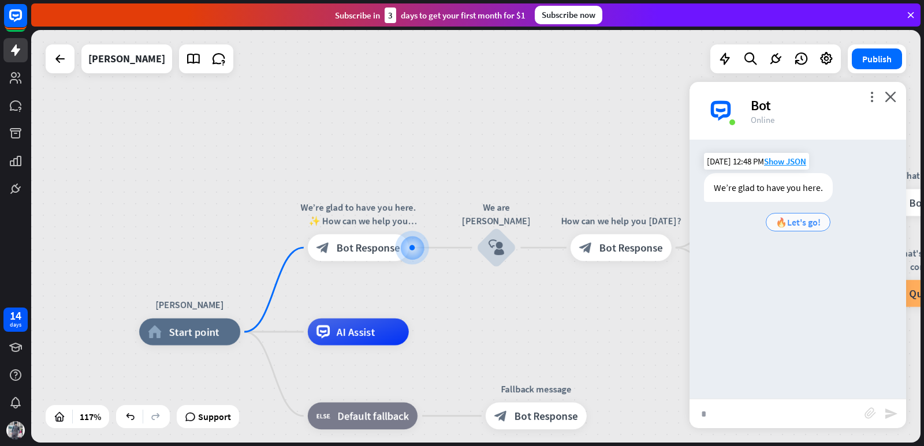
click at [785, 218] on span "🔥Let's go!" at bounding box center [797, 223] width 45 height 12
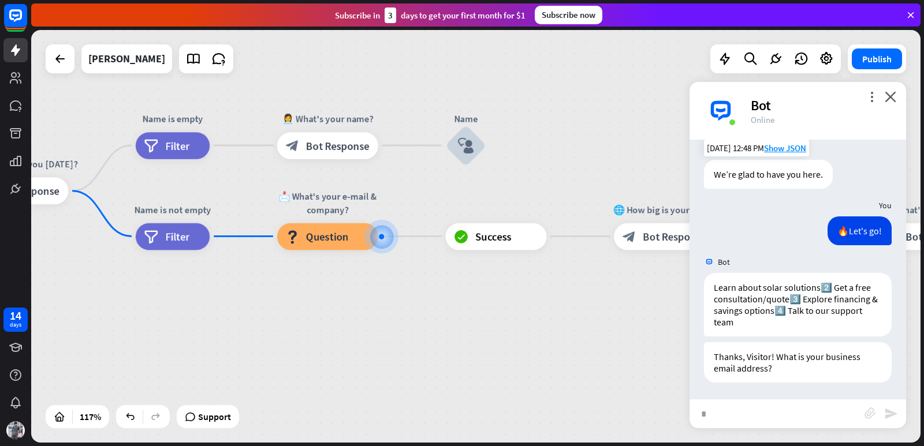
scroll to position [14, 0]
click at [308, 141] on span "Bot Response" at bounding box center [338, 145] width 64 height 13
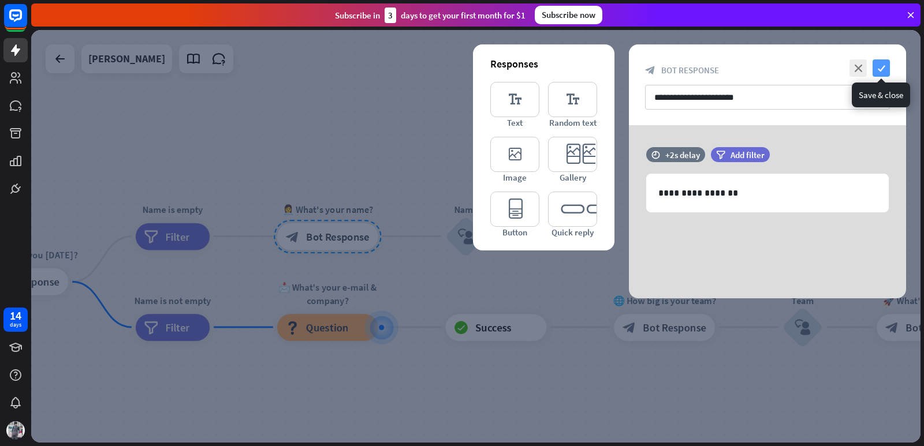
click at [878, 69] on icon "check" at bounding box center [880, 67] width 17 height 17
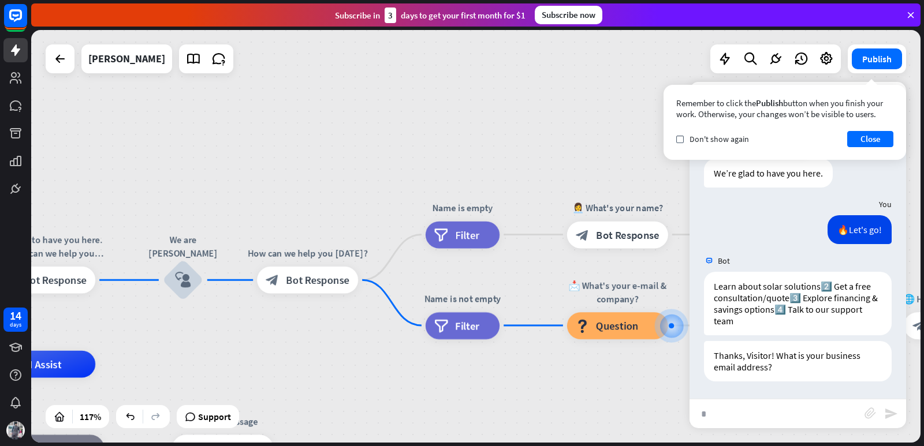
drag, startPoint x: 217, startPoint y: 282, endPoint x: 506, endPoint y: 280, distance: 289.8
click at [506, 280] on div "[PERSON_NAME] home_2 Start point We’re glad to have you here. ✨ How can we help…" at bounding box center [475, 236] width 889 height 413
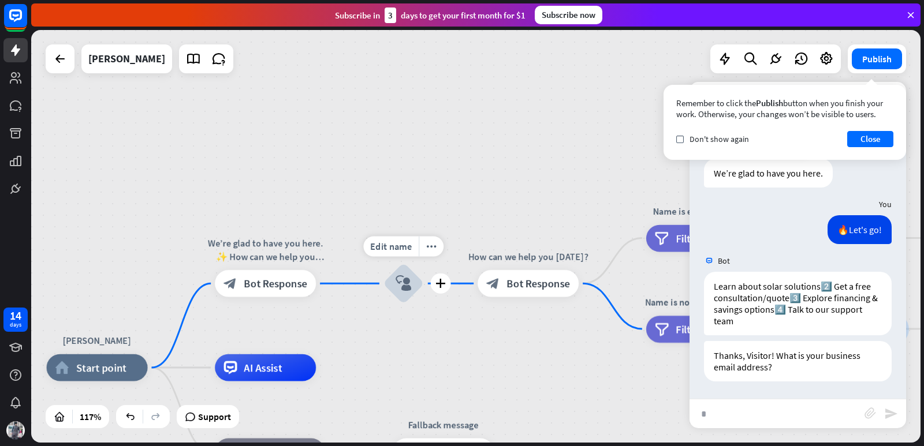
drag, startPoint x: 138, startPoint y: 319, endPoint x: 393, endPoint y: 326, distance: 255.3
click at [393, 304] on div "Edit name more_horiz plus We are Blitz Ray Renewables block_user_input" at bounding box center [403, 283] width 40 height 40
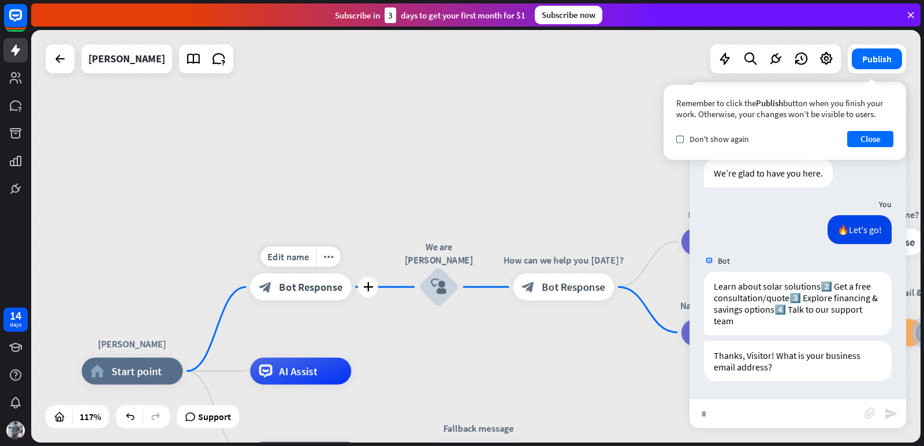
click at [298, 298] on div "block_bot_response Bot Response" at bounding box center [300, 287] width 101 height 27
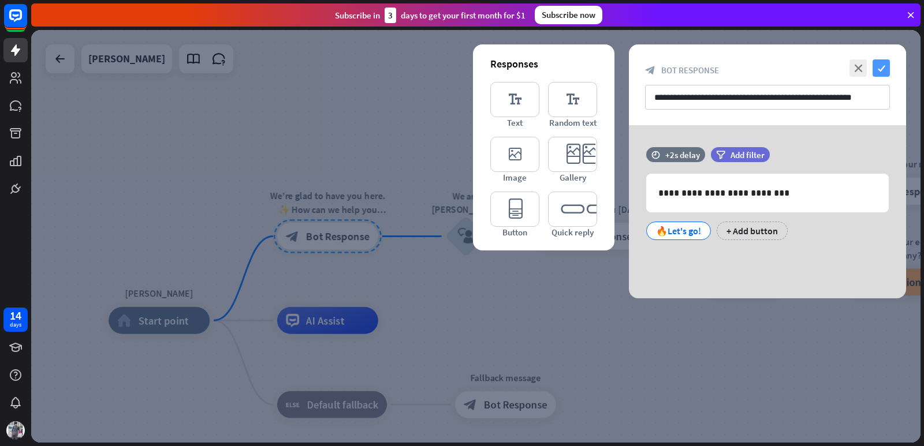
click at [886, 66] on icon "check" at bounding box center [880, 67] width 17 height 17
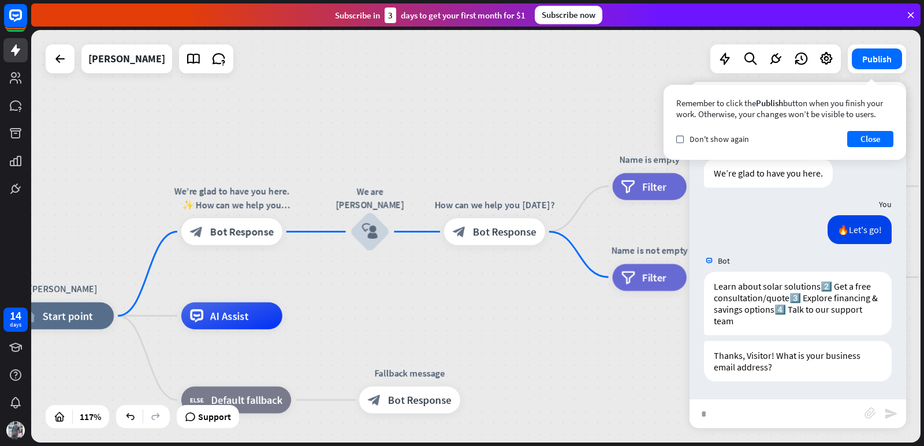
drag, startPoint x: 446, startPoint y: 293, endPoint x: 350, endPoint y: 289, distance: 96.0
click at [350, 289] on div "[PERSON_NAME] home_2 Start point We’re glad to have you here. ✨ How can we help…" at bounding box center [475, 236] width 889 height 413
click at [365, 227] on icon "block_user_input" at bounding box center [370, 231] width 16 height 16
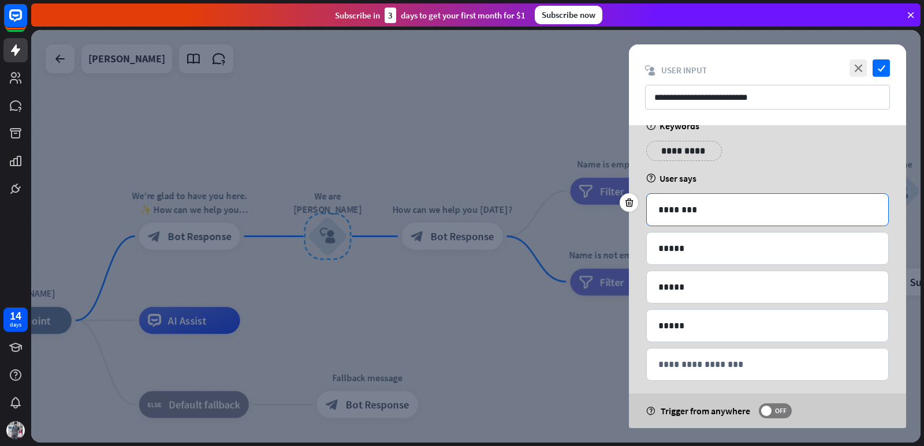
scroll to position [33, 0]
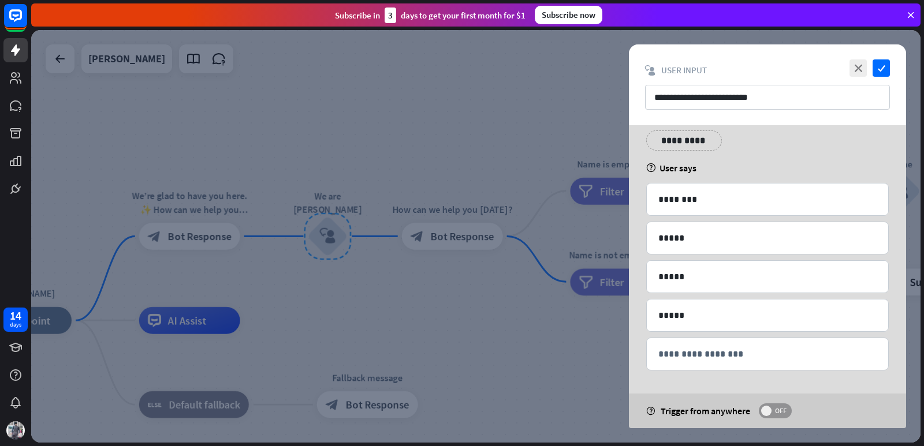
click at [768, 408] on span at bounding box center [766, 411] width 10 height 10
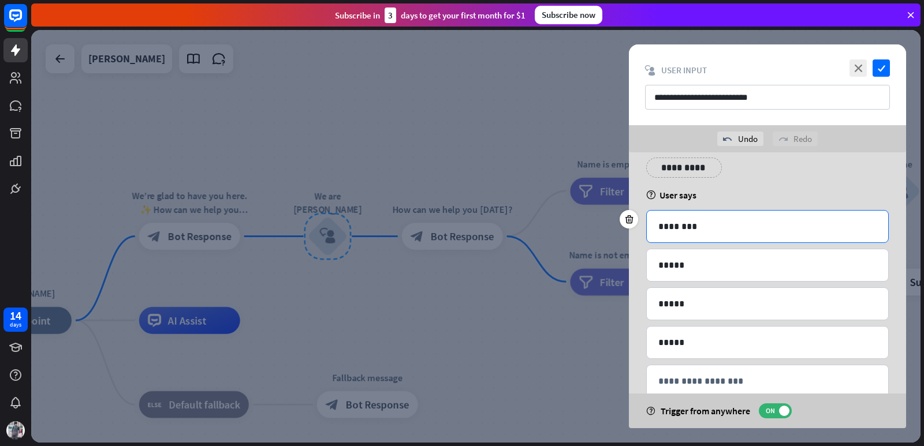
scroll to position [0, 0]
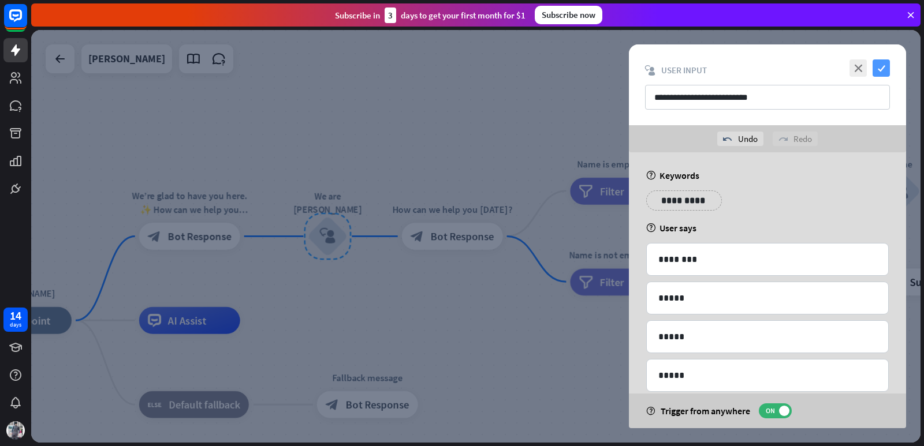
click at [882, 60] on icon "check" at bounding box center [880, 67] width 17 height 17
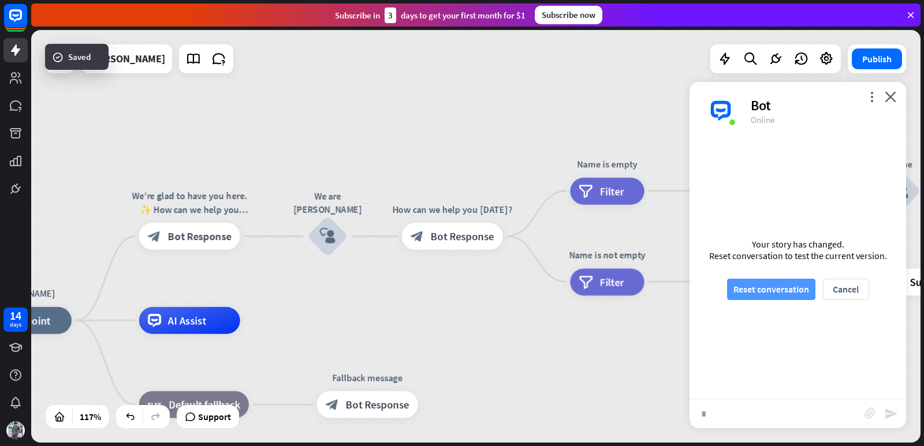
click at [749, 291] on button "Reset conversation" at bounding box center [771, 289] width 88 height 21
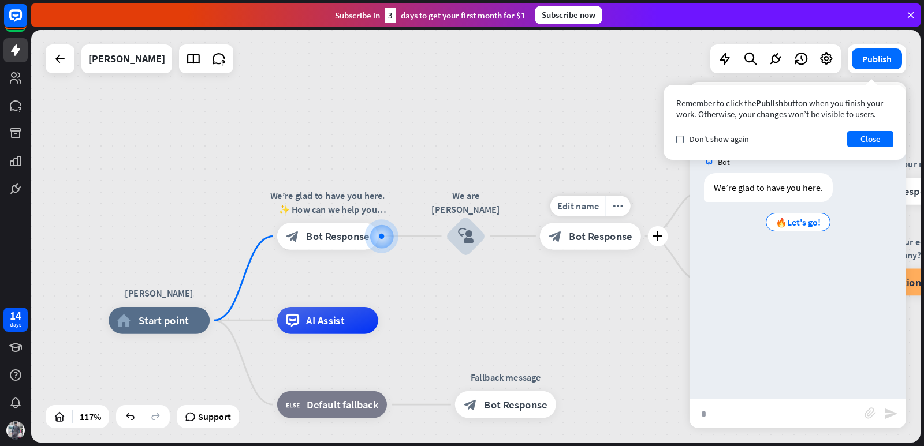
click at [569, 238] on span "Bot Response" at bounding box center [601, 236] width 64 height 13
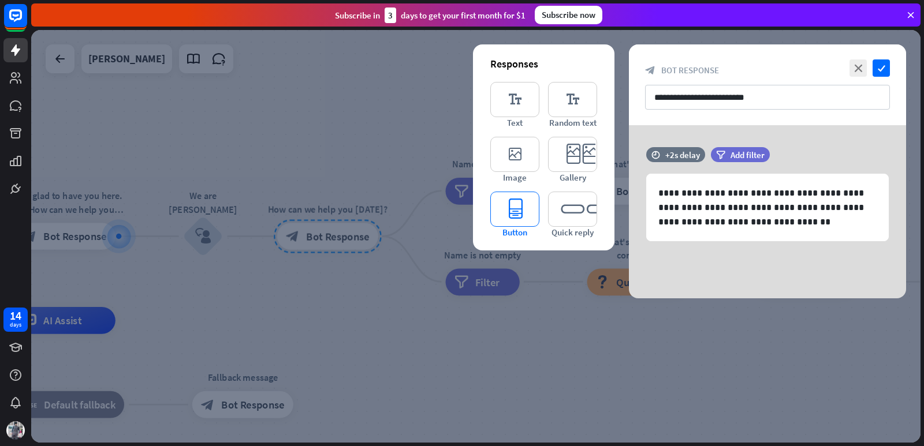
click at [518, 206] on icon "editor_button" at bounding box center [514, 209] width 49 height 35
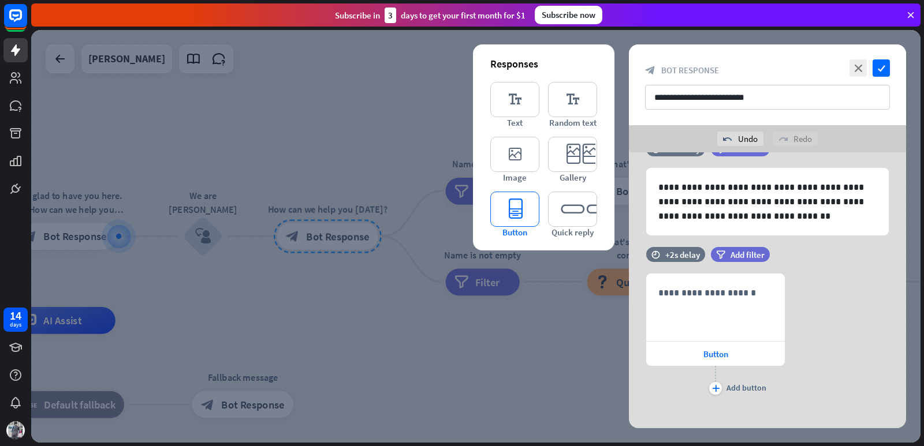
scroll to position [43, 0]
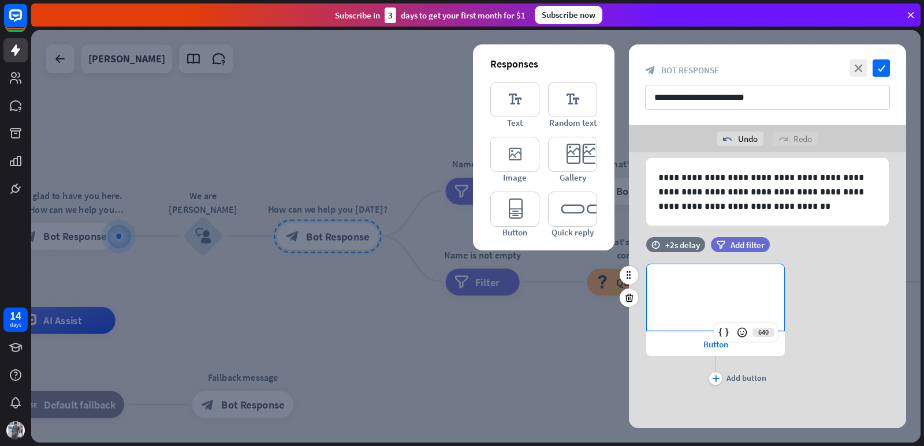
click at [708, 284] on p "**********" at bounding box center [715, 283] width 114 height 14
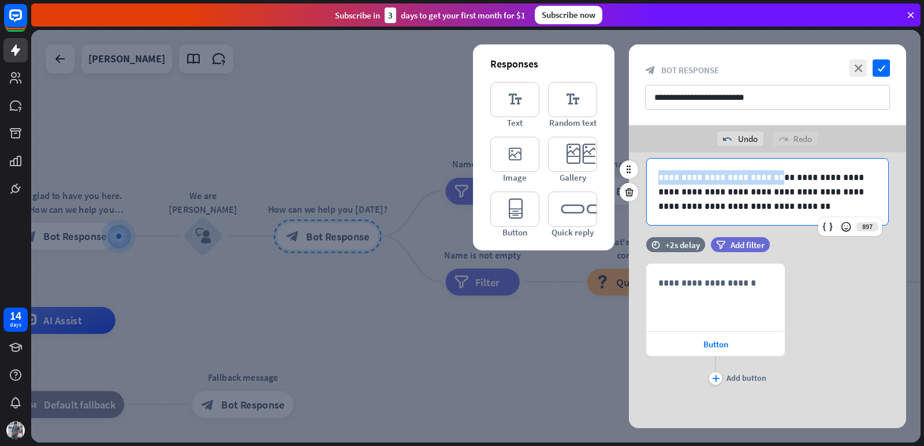
drag, startPoint x: 658, startPoint y: 177, endPoint x: 767, endPoint y: 178, distance: 108.5
click at [767, 178] on p "**********" at bounding box center [767, 191] width 218 height 43
copy p "**********"
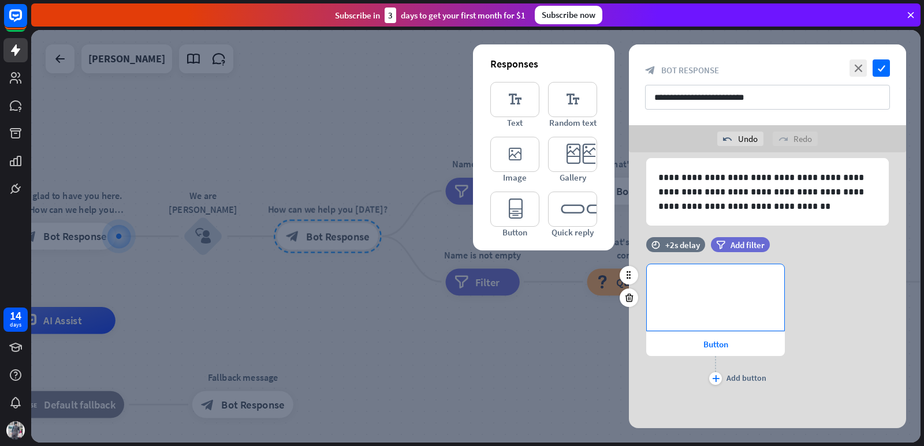
click at [727, 280] on p "**********" at bounding box center [715, 283] width 114 height 14
click at [709, 348] on span "Button" at bounding box center [715, 344] width 25 height 11
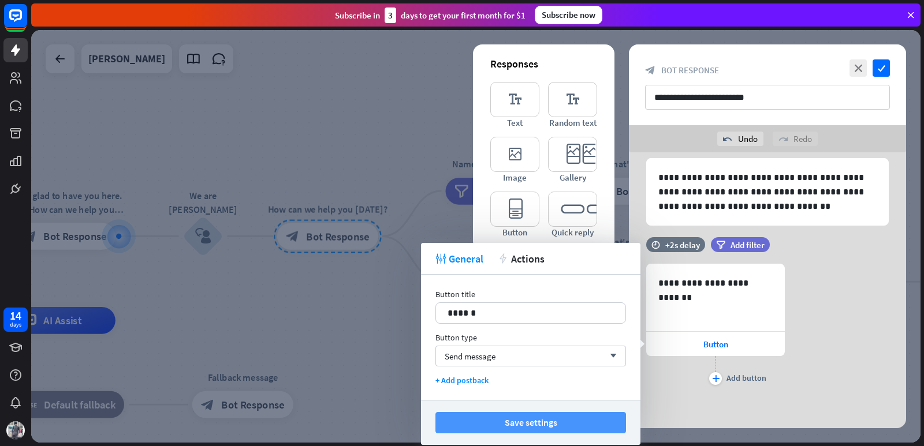
click at [572, 419] on button "Save settings" at bounding box center [530, 422] width 191 height 21
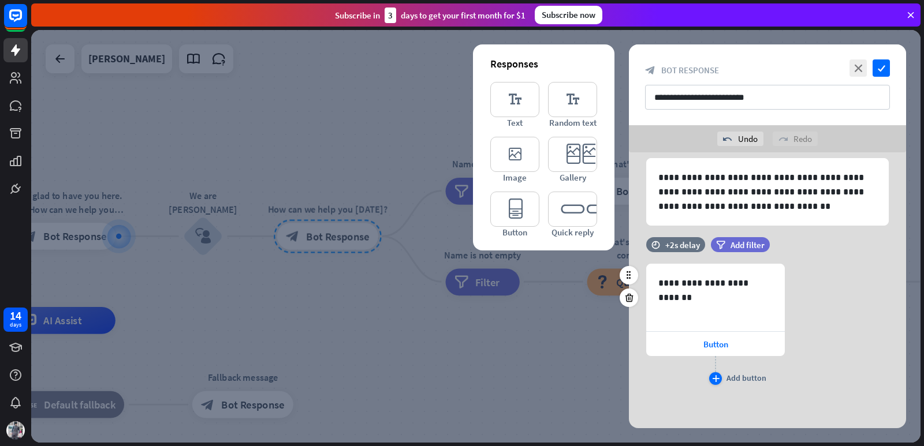
click at [715, 375] on div "plus" at bounding box center [715, 378] width 13 height 13
click at [815, 313] on div "**********" at bounding box center [767, 326] width 277 height 124
click at [627, 273] on icon at bounding box center [629, 275] width 10 height 10
click at [514, 208] on icon "editor_button" at bounding box center [514, 209] width 49 height 35
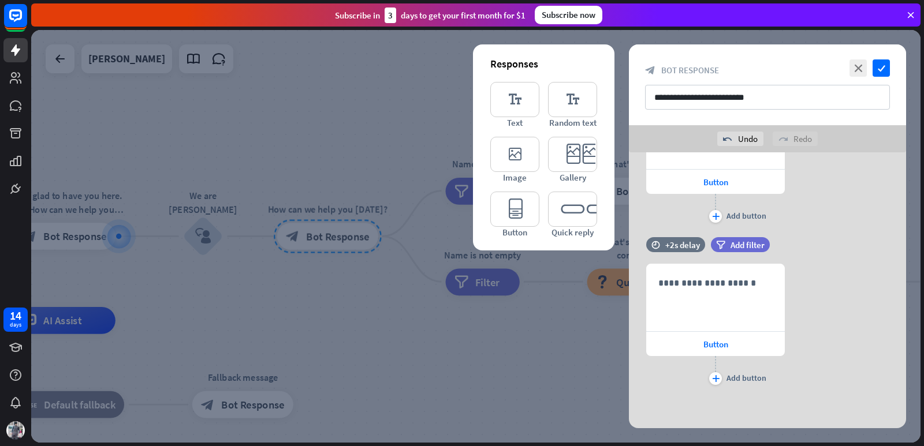
scroll to position [13, 0]
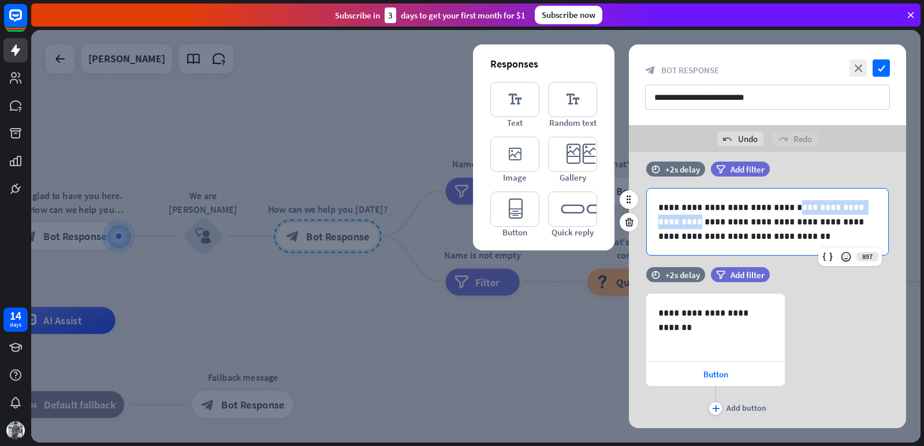
drag, startPoint x: 779, startPoint y: 206, endPoint x: 708, endPoint y: 227, distance: 74.0
click at [708, 227] on p "**********" at bounding box center [767, 221] width 218 height 43
drag, startPoint x: 779, startPoint y: 207, endPoint x: 707, endPoint y: 226, distance: 74.5
click at [707, 226] on p "**********" at bounding box center [767, 221] width 218 height 43
copy p "**********"
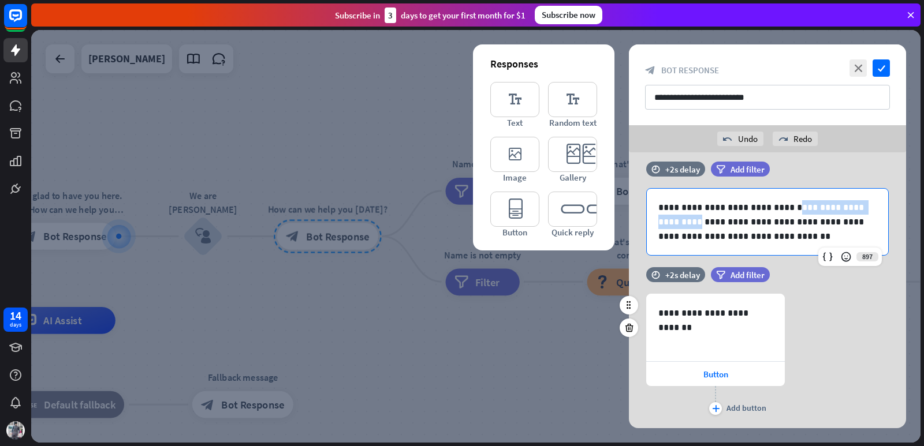
scroll to position [43, 0]
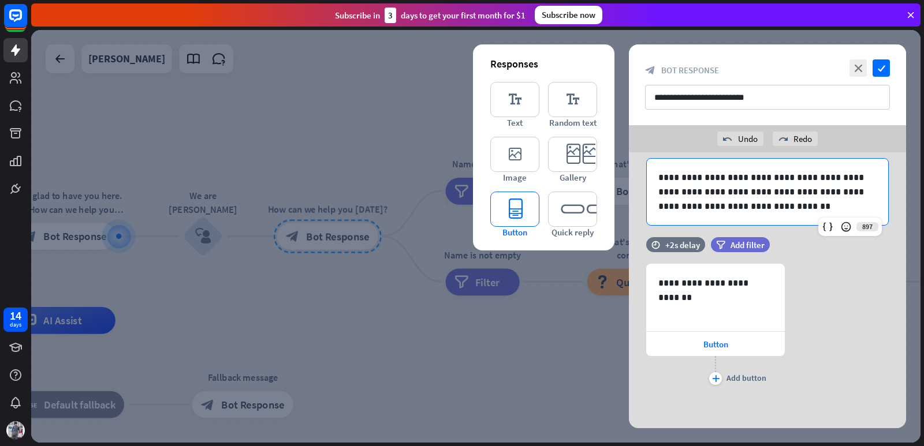
click at [515, 212] on icon "editor_button" at bounding box center [514, 209] width 49 height 35
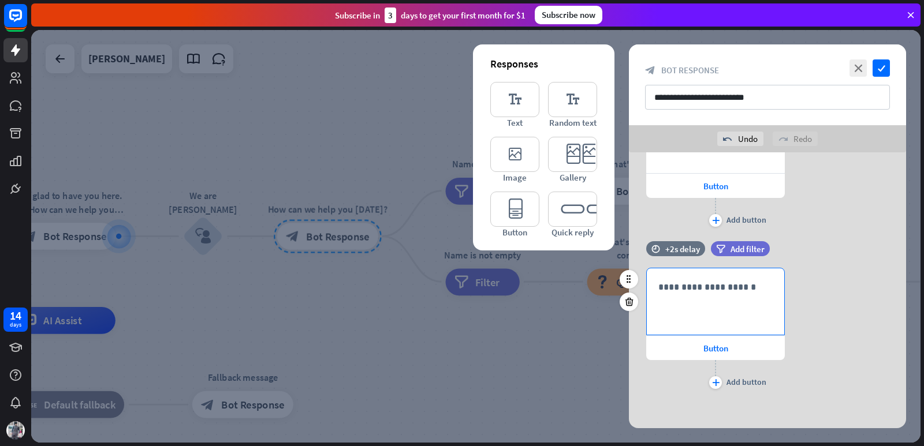
scroll to position [205, 0]
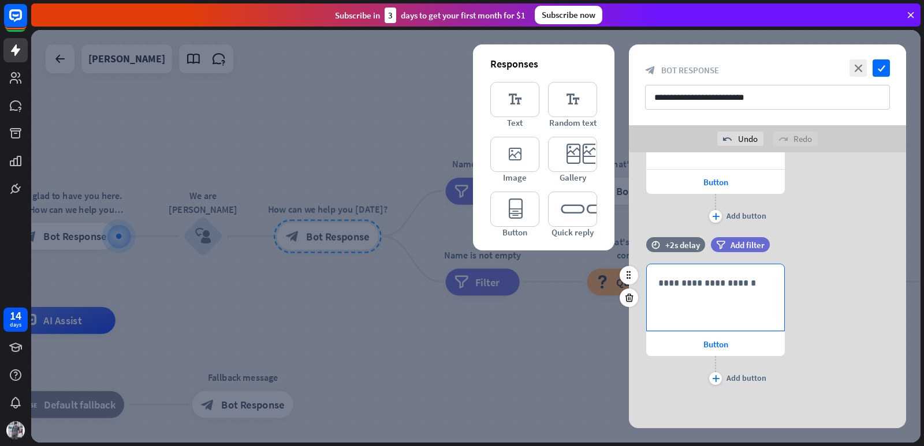
click at [714, 279] on p "**********" at bounding box center [715, 283] width 114 height 14
click at [506, 216] on icon "editor_button" at bounding box center [514, 209] width 49 height 35
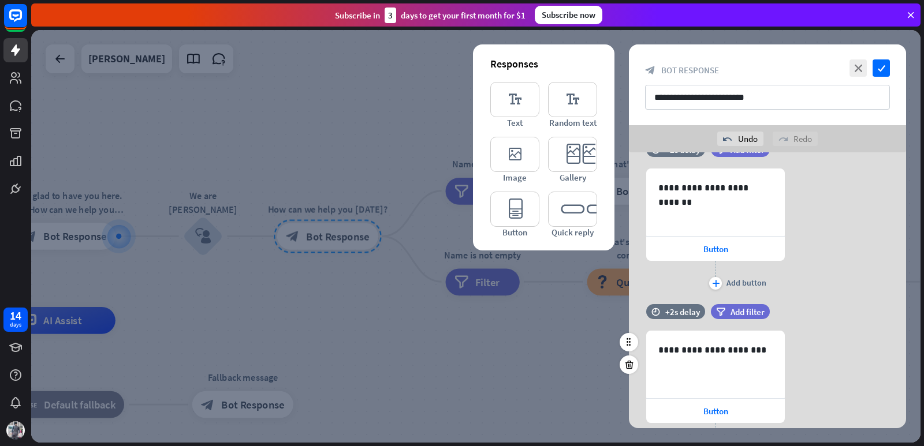
scroll to position [0, 0]
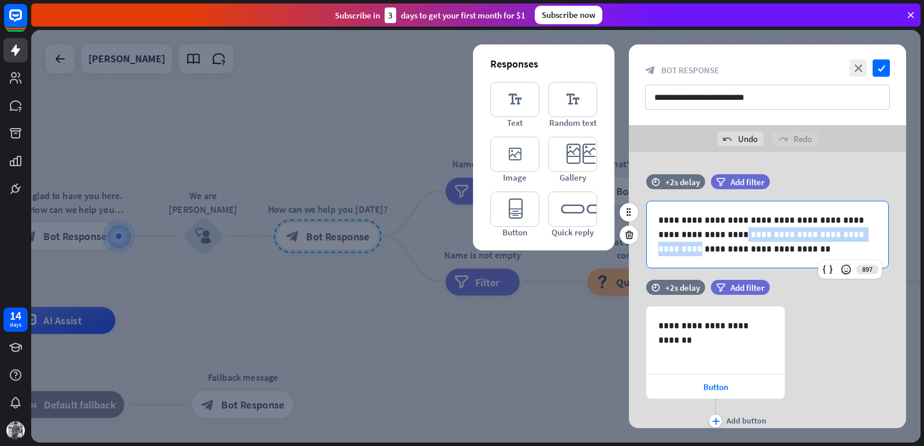
drag, startPoint x: 747, startPoint y: 234, endPoint x: 690, endPoint y: 252, distance: 59.3
click at [690, 252] on p "**********" at bounding box center [767, 234] width 218 height 43
copy p "**********"
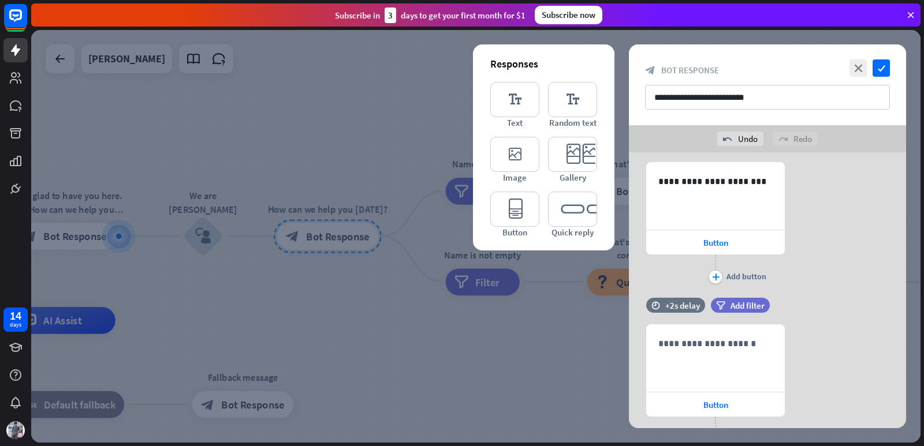
scroll to position [367, 0]
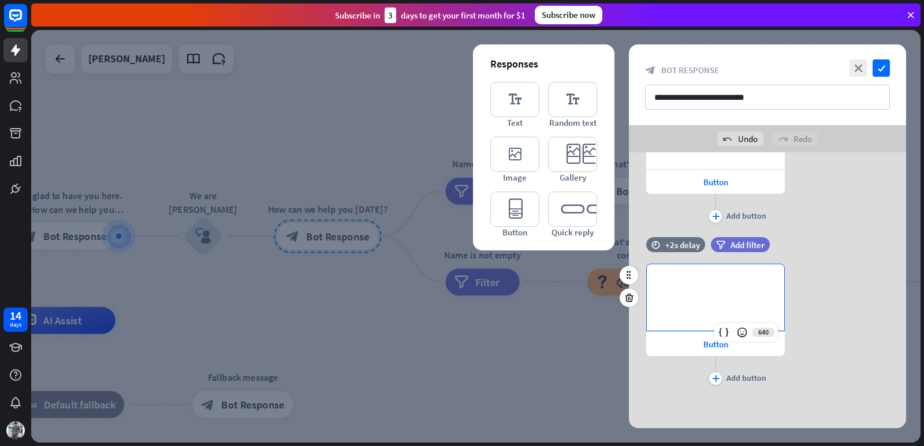
click at [711, 288] on p "**********" at bounding box center [715, 283] width 114 height 14
click at [516, 214] on icon "editor_button" at bounding box center [514, 209] width 49 height 35
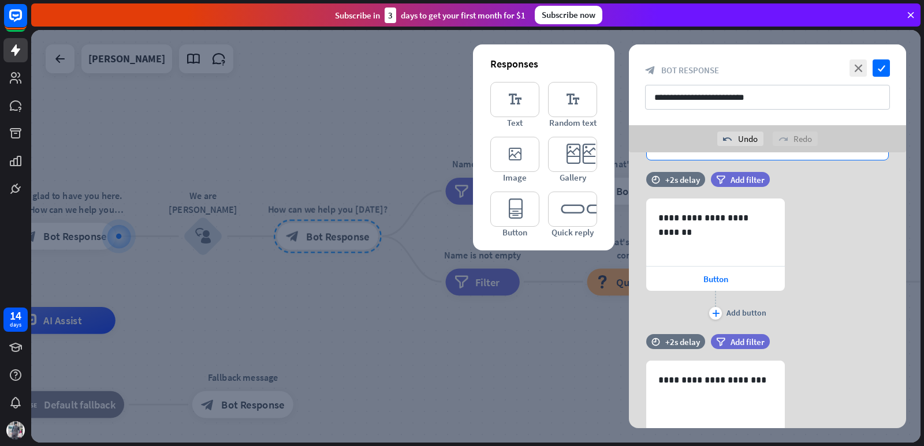
scroll to position [0, 0]
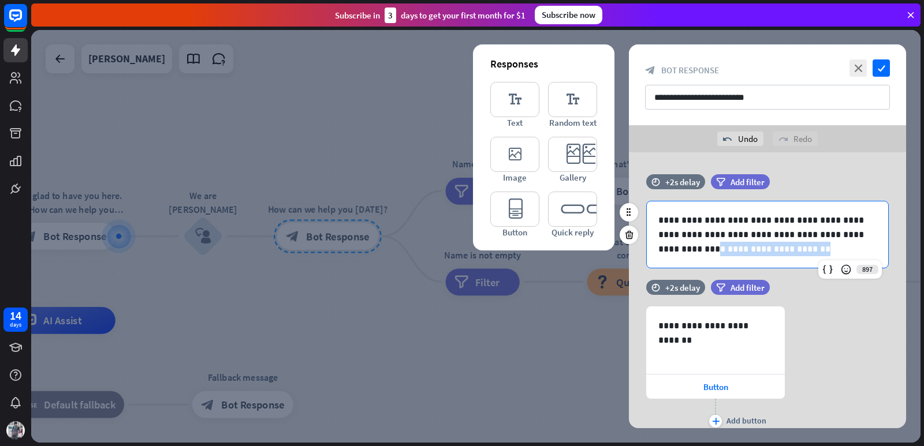
drag, startPoint x: 702, startPoint y: 249, endPoint x: 815, endPoint y: 251, distance: 112.6
click at [815, 251] on p "**********" at bounding box center [767, 234] width 218 height 43
copy p "**********"
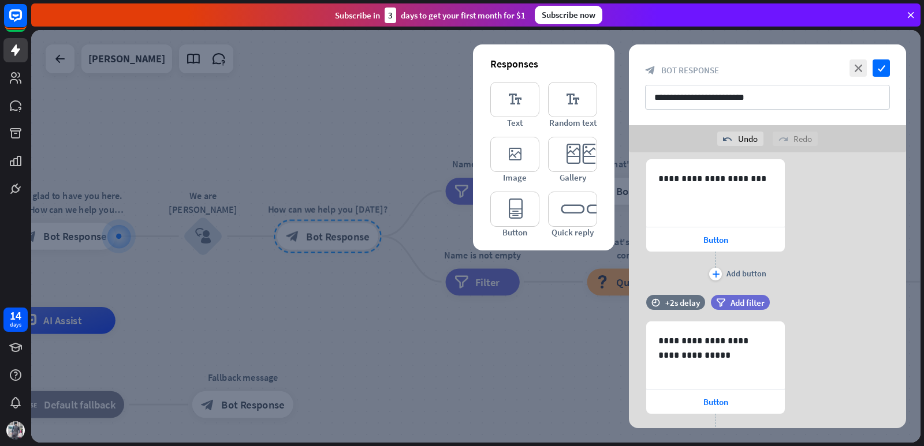
scroll to position [529, 0]
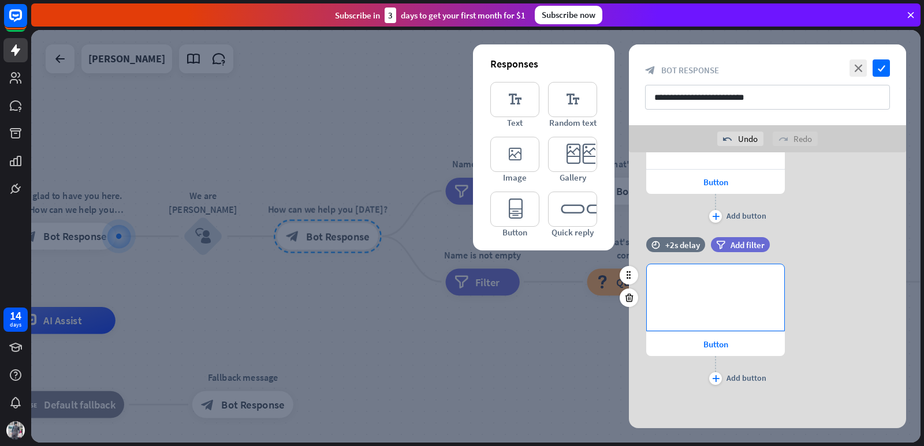
click at [723, 292] on div "**********" at bounding box center [715, 297] width 137 height 66
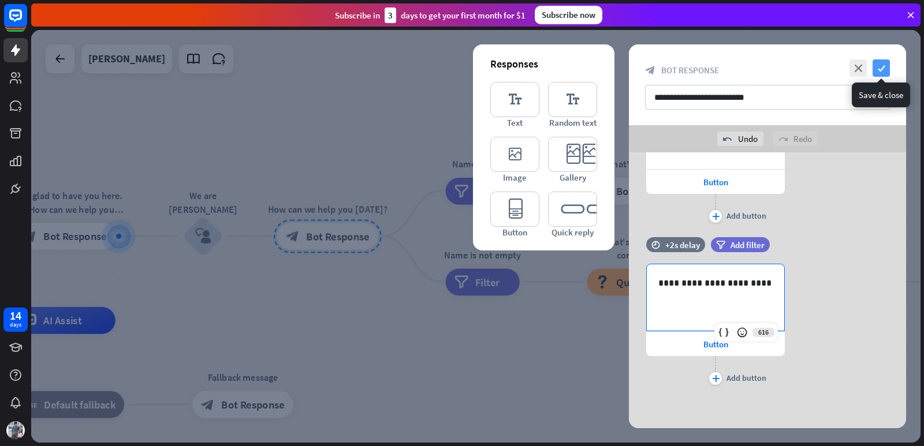
click at [879, 67] on icon "check" at bounding box center [880, 67] width 17 height 17
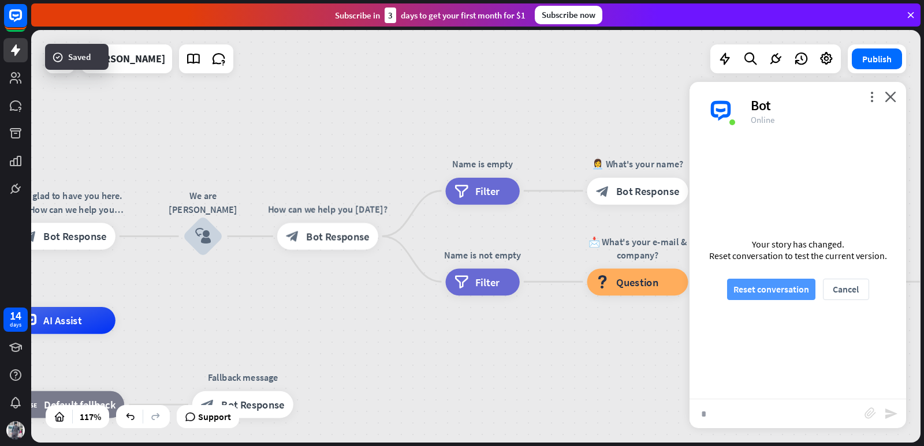
click at [796, 282] on button "Reset conversation" at bounding box center [771, 289] width 88 height 21
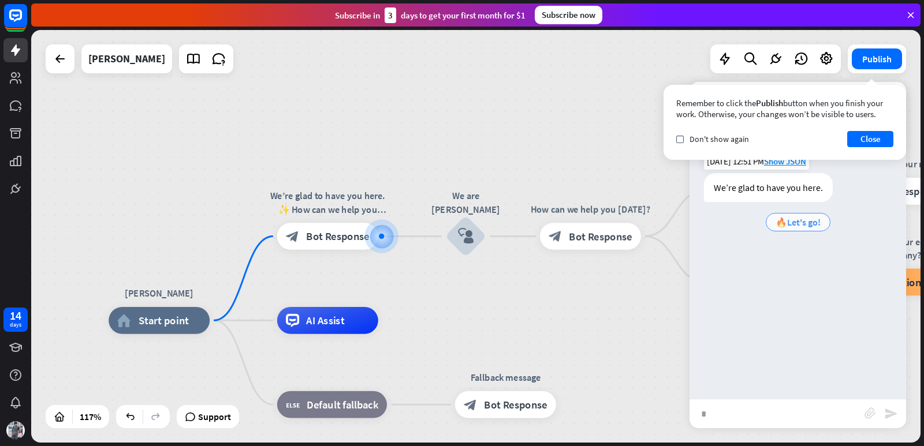
click at [771, 227] on div "🔥Let's go!" at bounding box center [798, 222] width 65 height 18
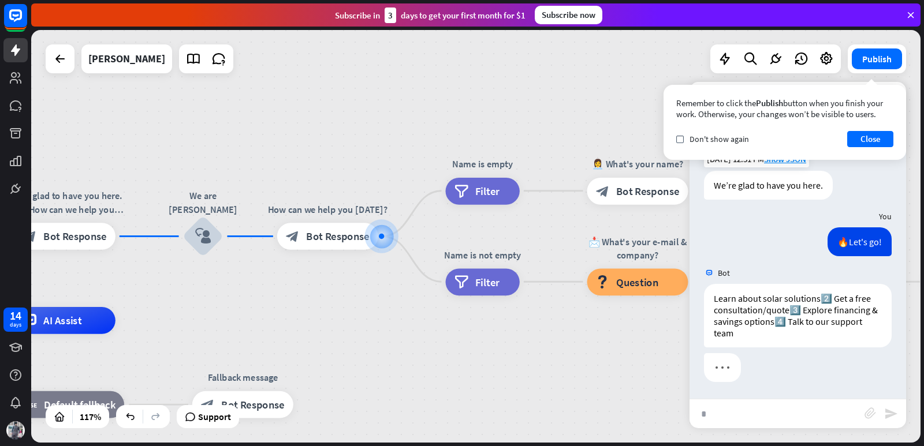
scroll to position [3, 0]
click at [858, 130] on div "Remember to click the Publish button when you finish your work. Otherwise, your…" at bounding box center [784, 122] width 242 height 75
click at [861, 147] on button "Close" at bounding box center [870, 139] width 46 height 16
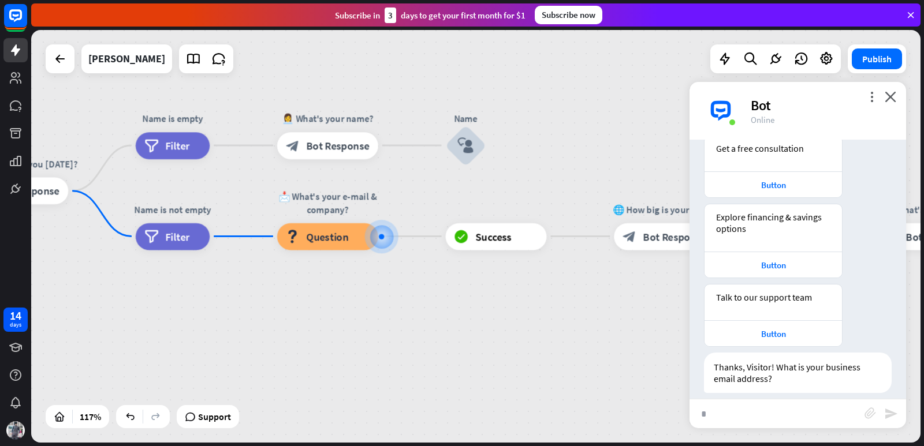
scroll to position [301, 0]
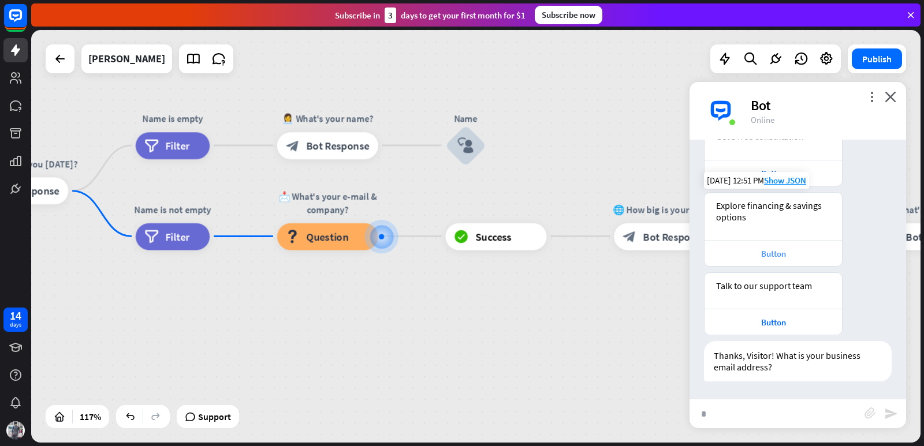
click at [778, 250] on div "Button" at bounding box center [773, 253] width 126 height 11
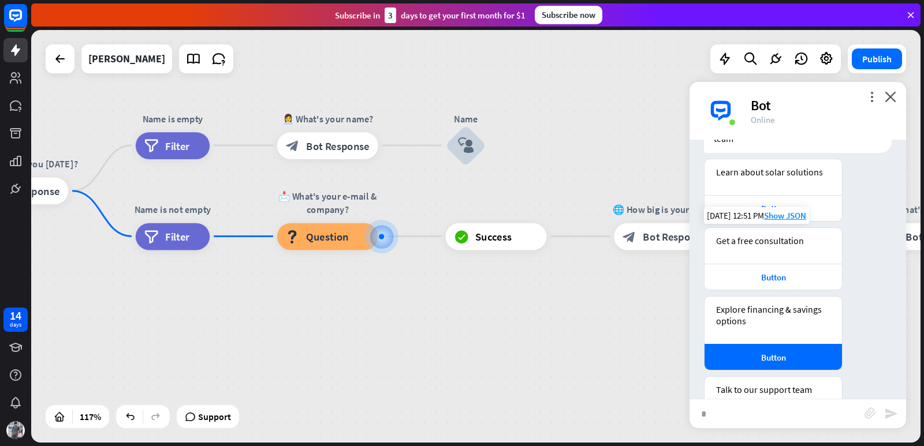
scroll to position [5, 0]
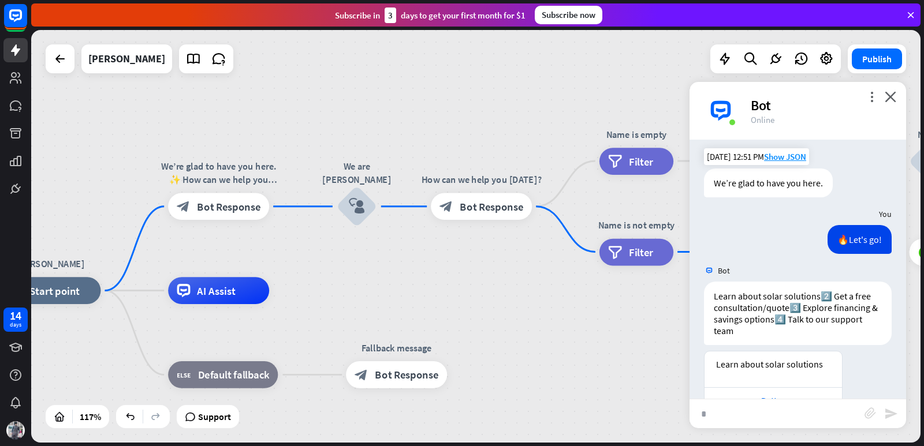
drag, startPoint x: 159, startPoint y: 294, endPoint x: 622, endPoint y: 309, distance: 463.9
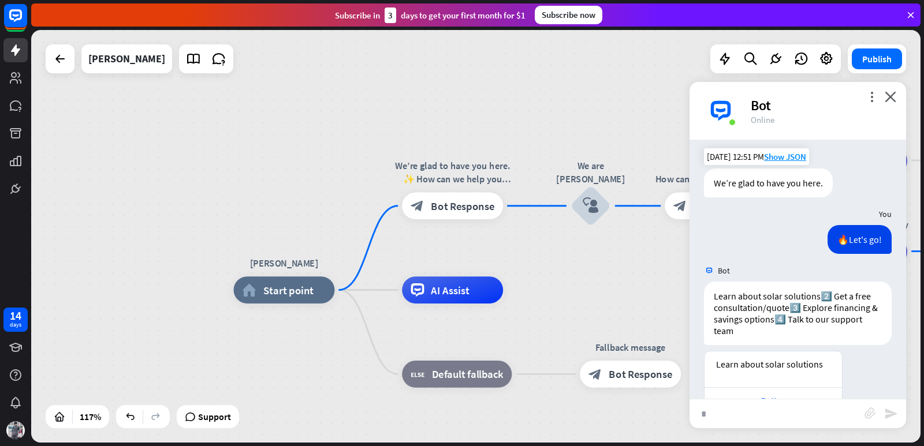
drag, startPoint x: 340, startPoint y: 275, endPoint x: 574, endPoint y: 275, distance: 233.8
click at [574, 275] on div "[PERSON_NAME] home_2 Start point We’re glad to have you here. ✨ How can we help…" at bounding box center [475, 236] width 889 height 413
click at [444, 206] on span "Bot Response" at bounding box center [463, 205] width 64 height 13
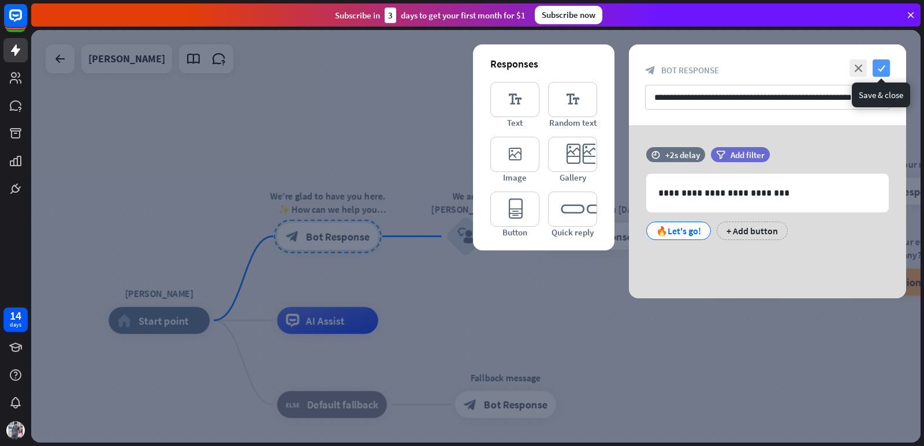
click at [881, 71] on icon "check" at bounding box center [880, 67] width 17 height 17
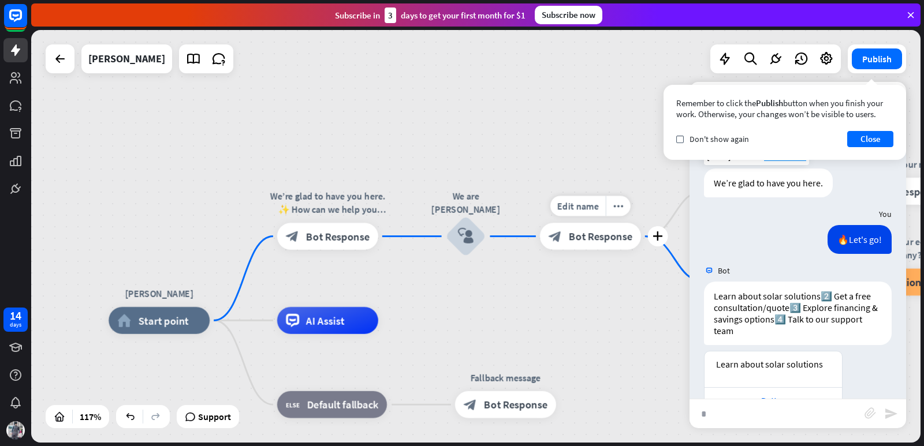
click at [579, 248] on div "block_bot_response Bot Response" at bounding box center [590, 236] width 101 height 27
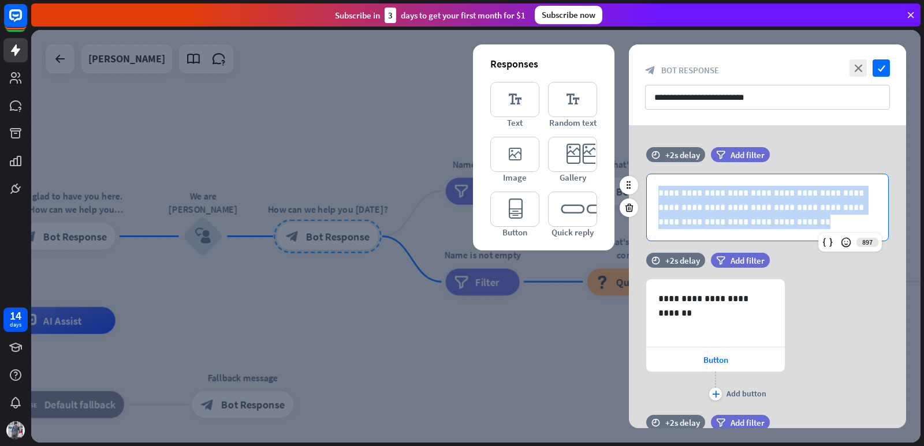
drag, startPoint x: 656, startPoint y: 191, endPoint x: 827, endPoint y: 226, distance: 173.8
click at [827, 226] on div "**********" at bounding box center [767, 207] width 241 height 66
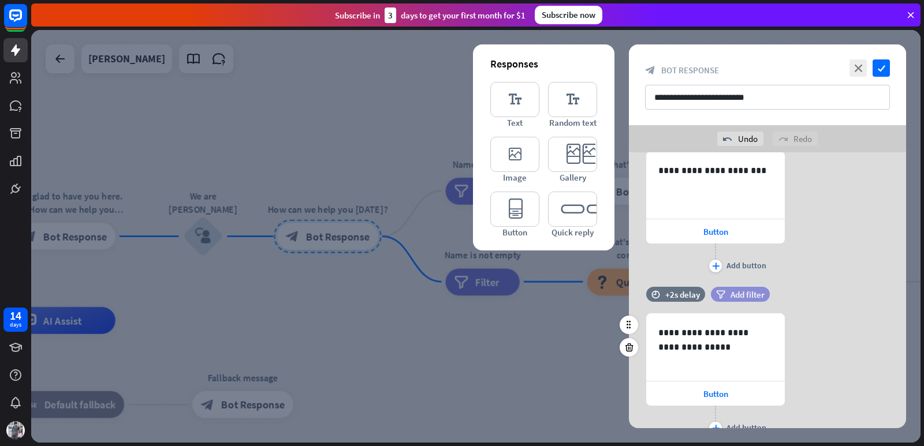
scroll to position [96, 0]
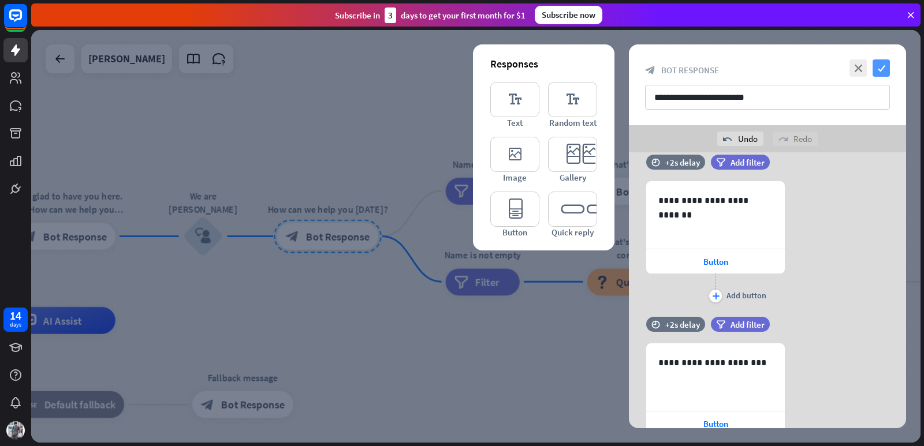
click at [882, 65] on icon "check" at bounding box center [880, 67] width 17 height 17
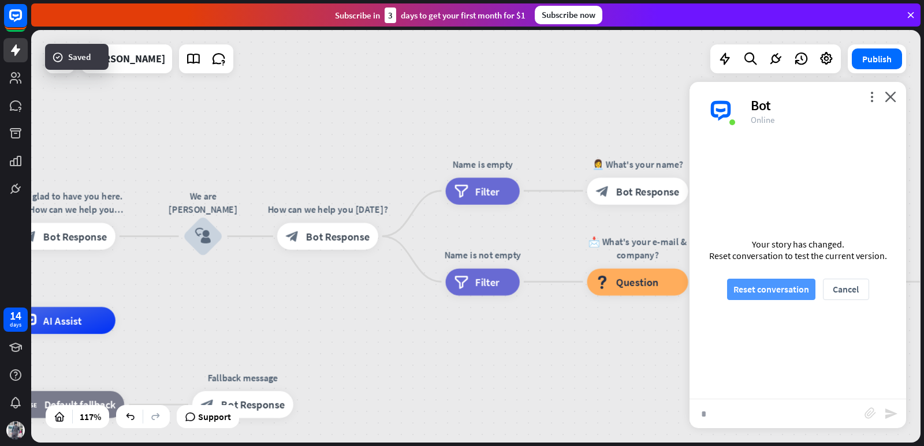
click at [777, 281] on button "Reset conversation" at bounding box center [771, 289] width 88 height 21
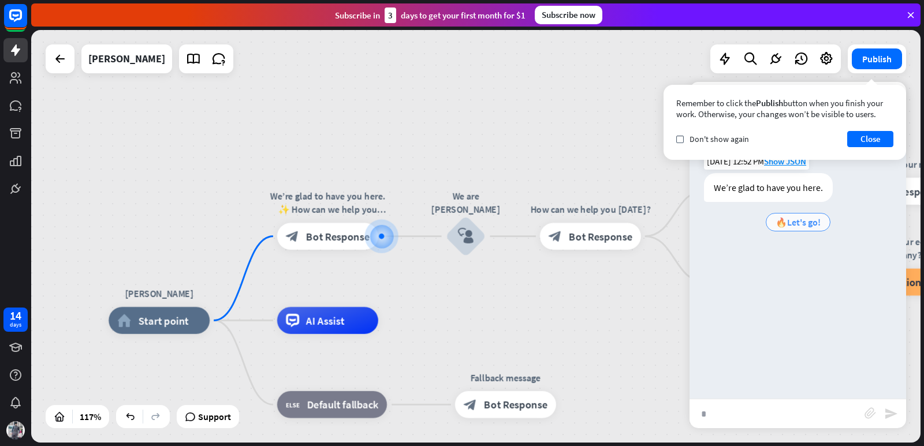
click at [788, 221] on span "🔥Let's go!" at bounding box center [797, 223] width 45 height 12
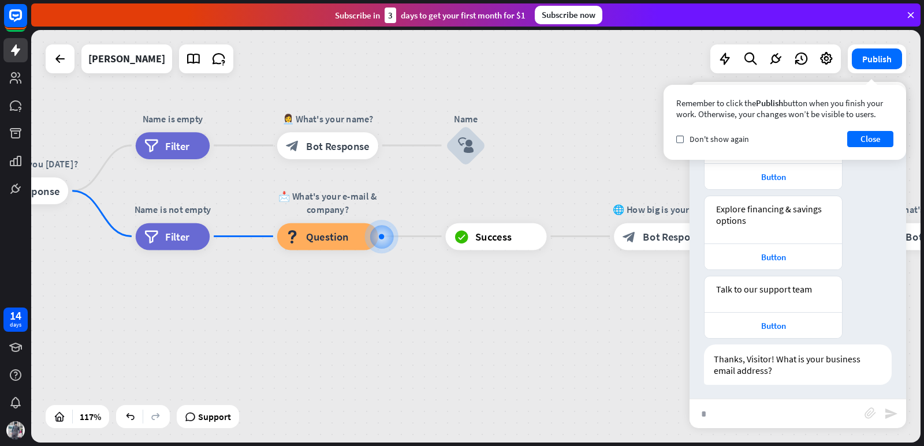
scroll to position [232, 0]
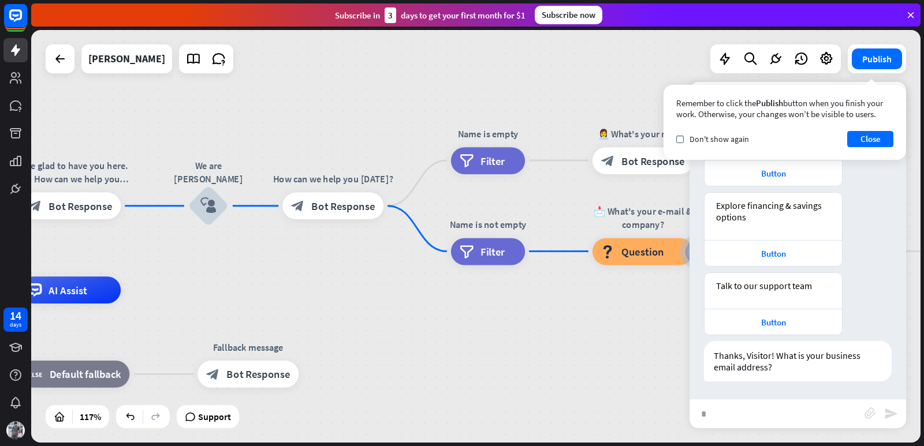
drag, startPoint x: 361, startPoint y: 352, endPoint x: 676, endPoint y: 367, distance: 315.6
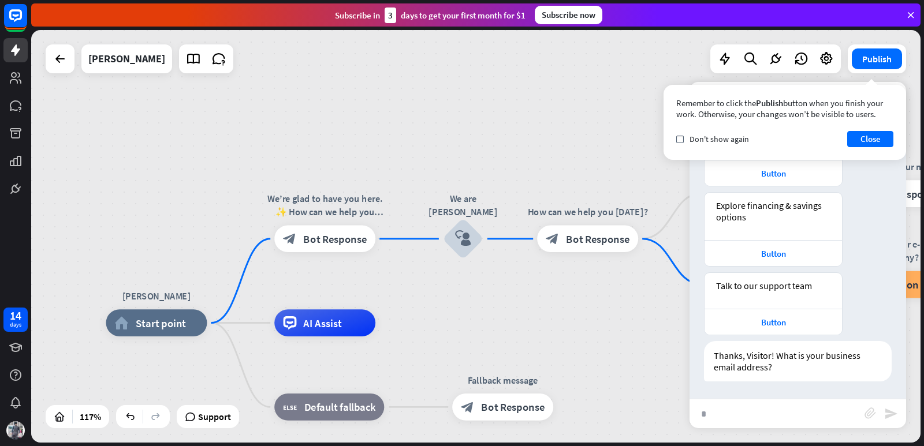
drag, startPoint x: 300, startPoint y: 276, endPoint x: 611, endPoint y: 311, distance: 313.1
click at [611, 311] on div "[PERSON_NAME] home_2 Start point We’re glad to have you here. ✨ How can we help…" at bounding box center [475, 236] width 889 height 413
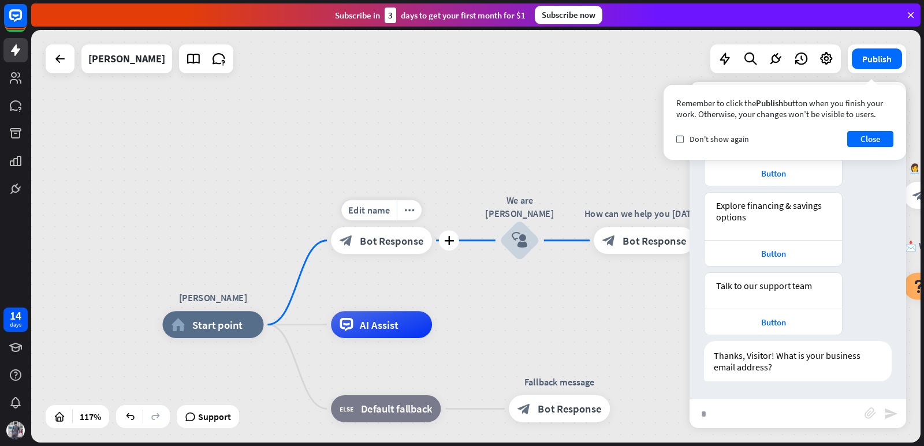
click at [399, 241] on span "Bot Response" at bounding box center [392, 240] width 64 height 13
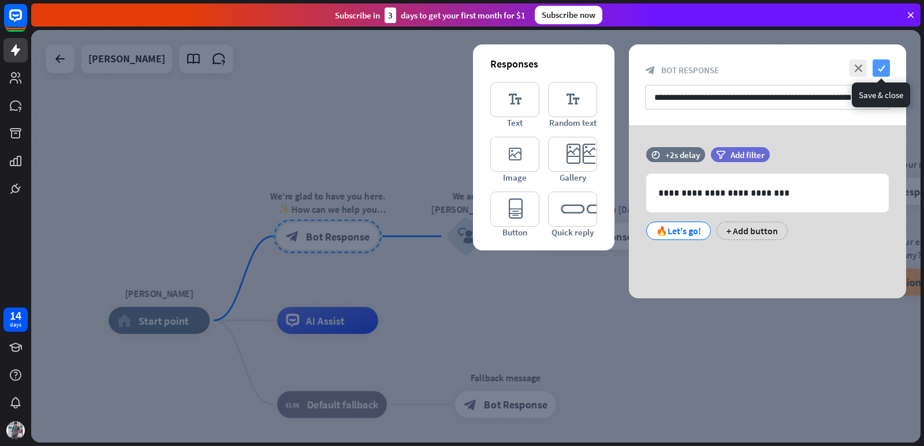
click at [879, 66] on icon "check" at bounding box center [880, 67] width 17 height 17
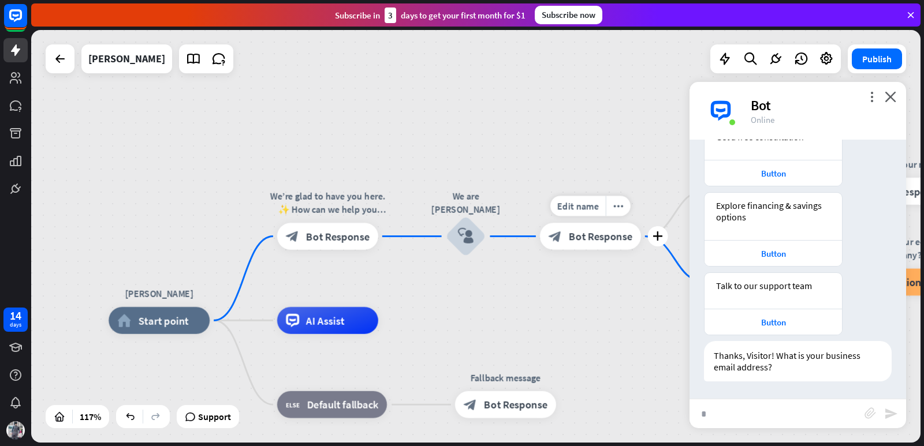
click at [583, 235] on span "Bot Response" at bounding box center [601, 236] width 64 height 13
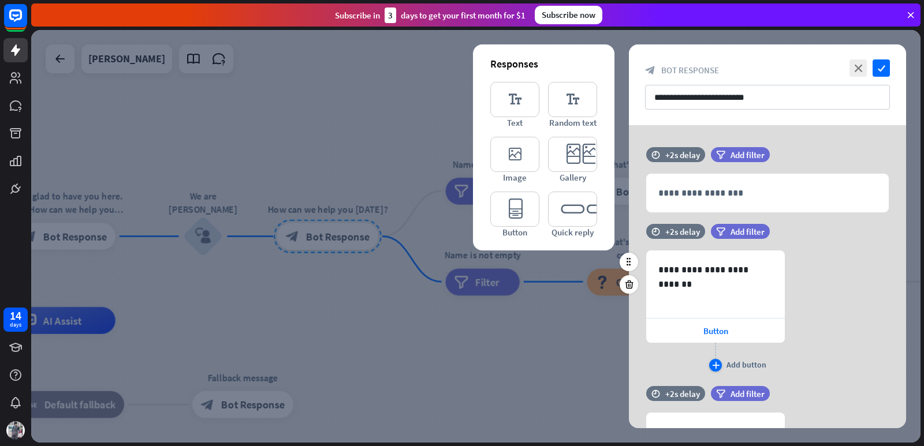
click at [714, 363] on icon "plus" at bounding box center [716, 365] width 8 height 7
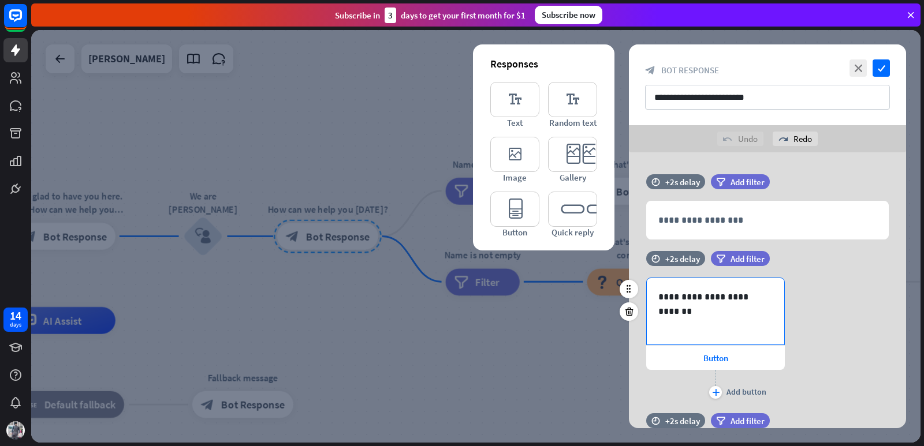
scroll to position [96, 0]
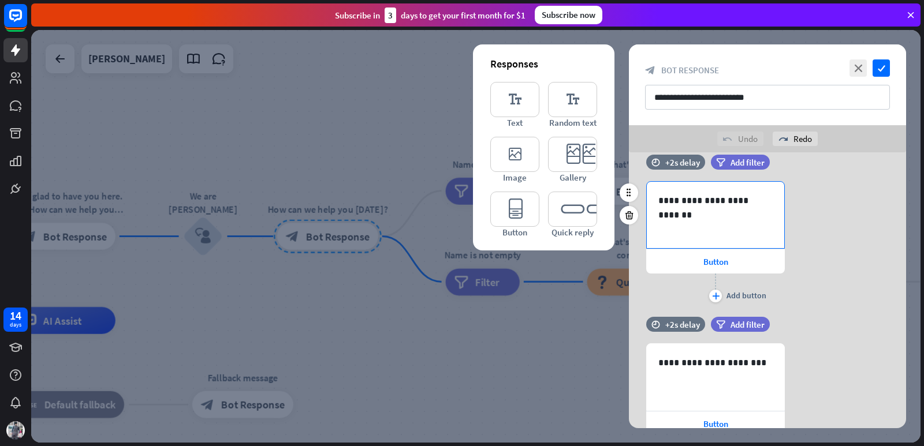
click at [710, 293] on div "plus" at bounding box center [715, 296] width 13 height 13
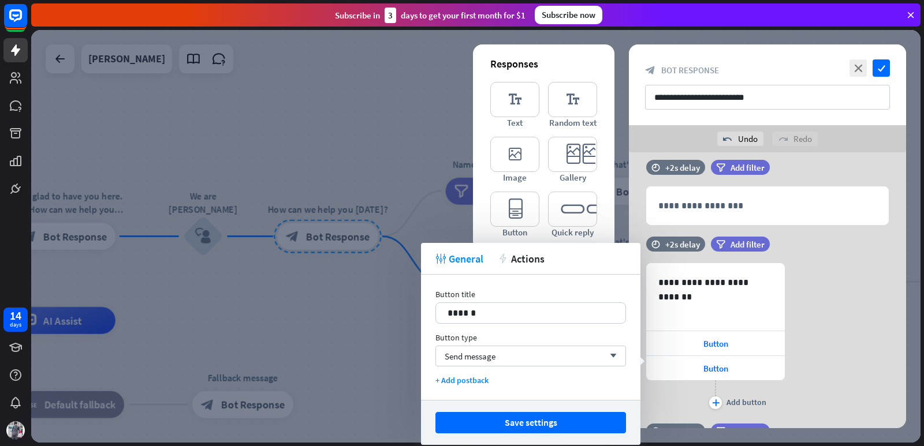
scroll to position [0, 0]
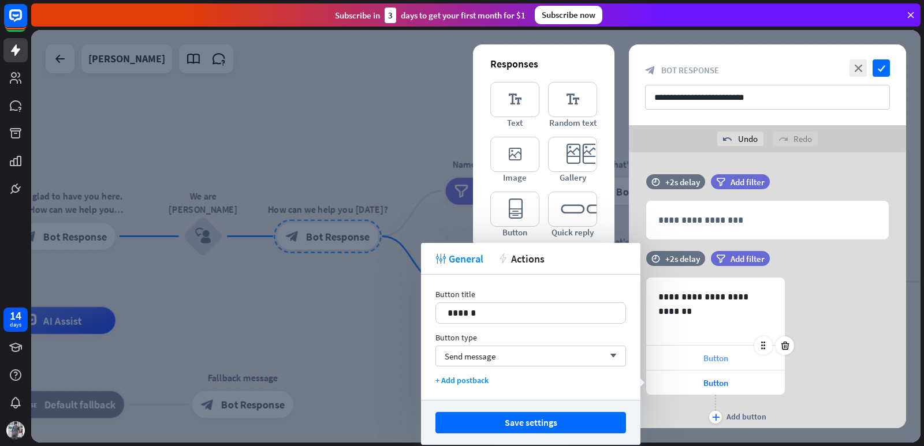
click at [700, 358] on div "Button" at bounding box center [715, 358] width 139 height 24
drag, startPoint x: 475, startPoint y: 312, endPoint x: 436, endPoint y: 312, distance: 38.7
click at [436, 312] on div "******" at bounding box center [530, 313] width 189 height 20
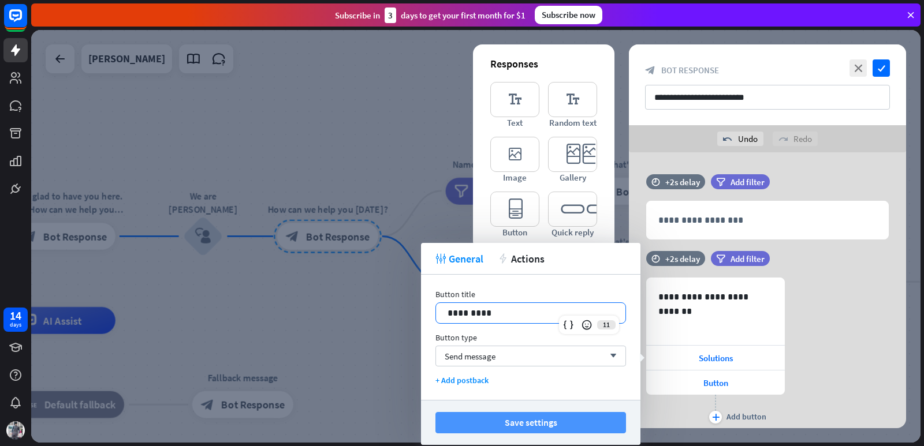
click at [460, 415] on button "Save settings" at bounding box center [530, 422] width 191 height 21
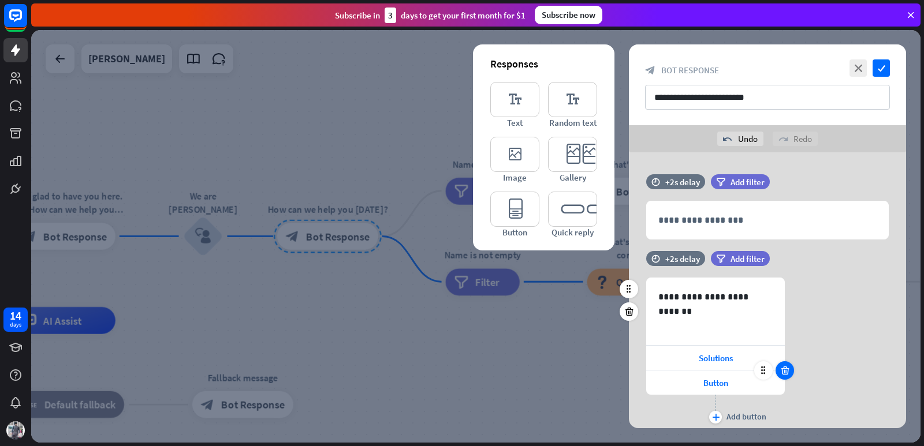
click at [784, 365] on icon at bounding box center [784, 370] width 11 height 10
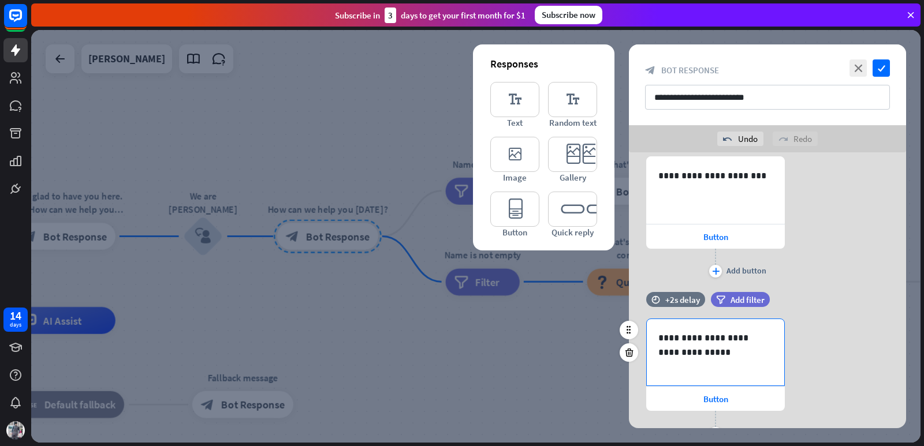
scroll to position [289, 0]
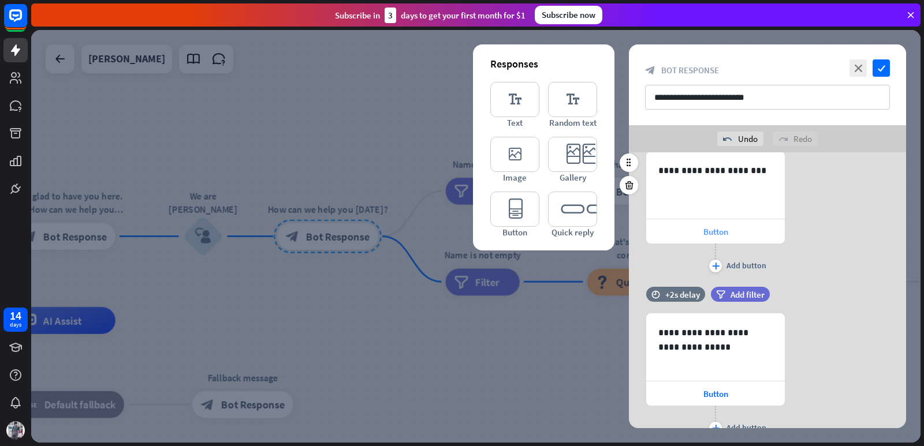
click at [706, 229] on span "Button" at bounding box center [715, 231] width 25 height 11
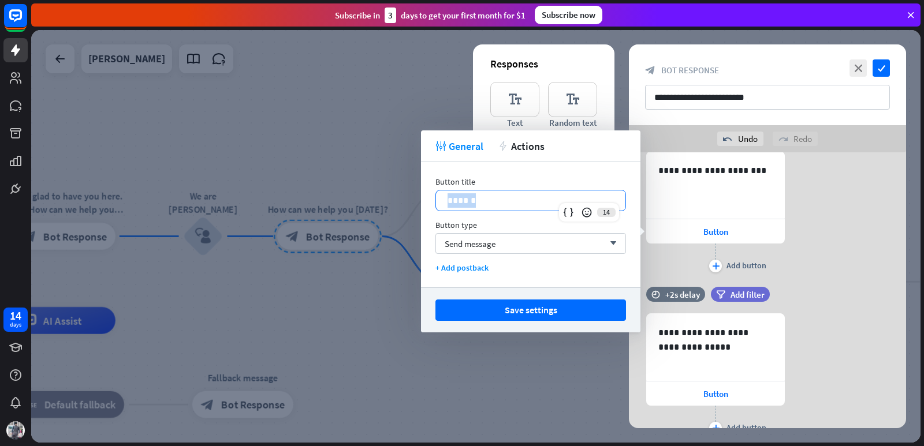
drag, startPoint x: 505, startPoint y: 204, endPoint x: 443, endPoint y: 204, distance: 61.8
click at [443, 204] on div "******" at bounding box center [530, 201] width 189 height 20
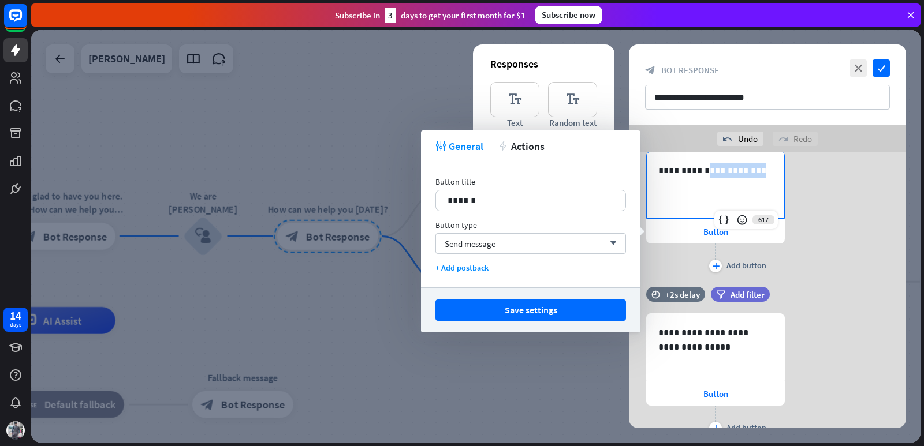
drag, startPoint x: 697, startPoint y: 171, endPoint x: 747, endPoint y: 168, distance: 49.7
click at [747, 168] on p "**********" at bounding box center [715, 170] width 114 height 14
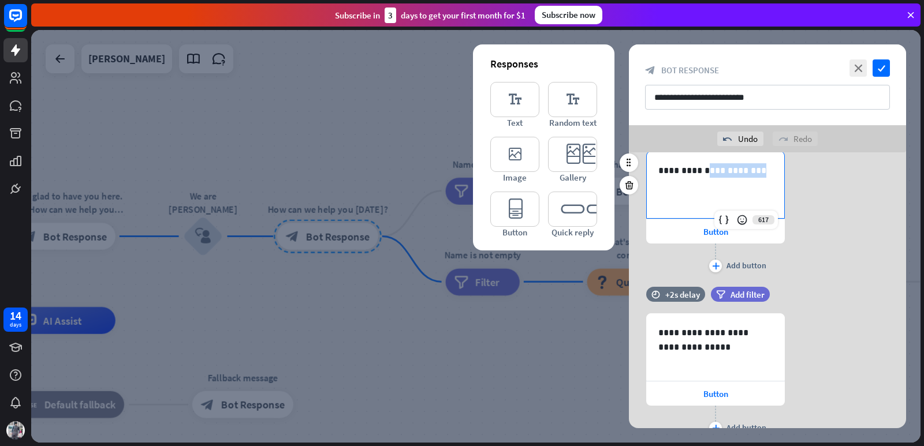
copy p "**********"
click at [722, 236] on span "Button" at bounding box center [715, 231] width 25 height 11
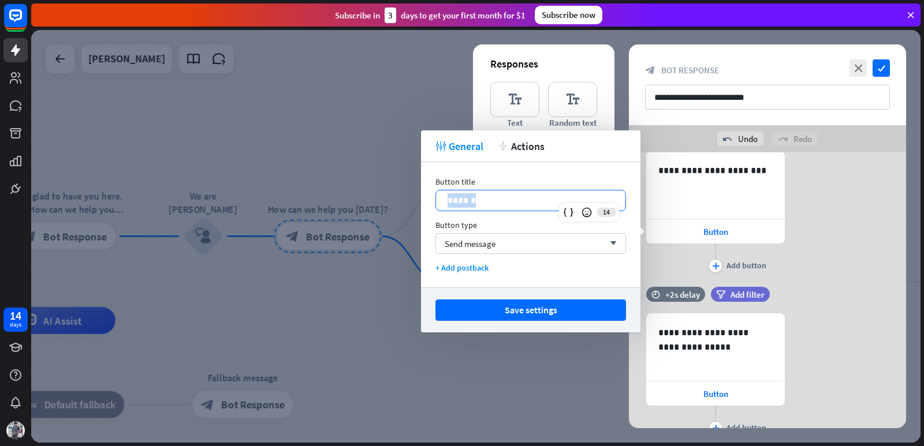
drag, startPoint x: 498, startPoint y: 205, endPoint x: 434, endPoint y: 206, distance: 64.1
click at [434, 206] on div "Button title 14 ****** Button type Send message arrow_down + Add postback" at bounding box center [530, 224] width 219 height 125
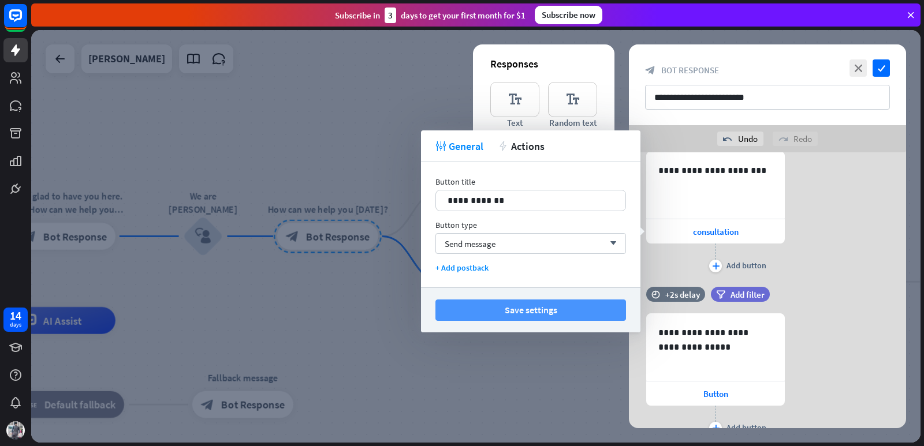
click at [483, 311] on button "Save settings" at bounding box center [530, 310] width 191 height 21
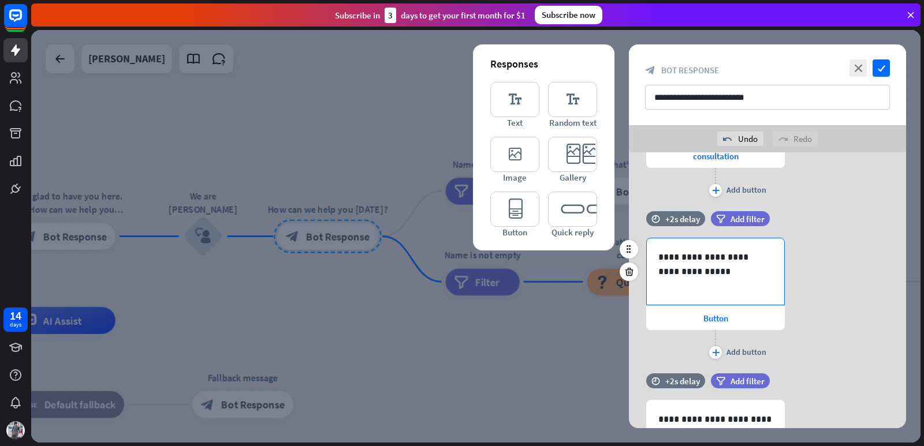
scroll to position [385, 0]
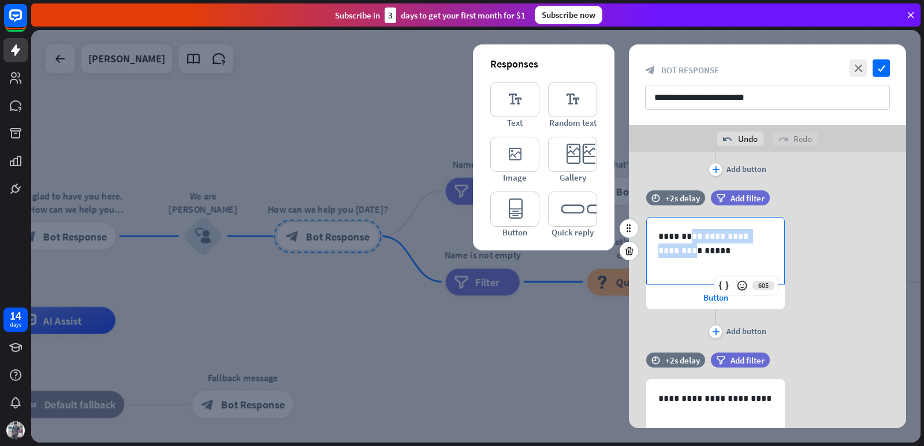
drag, startPoint x: 687, startPoint y: 236, endPoint x: 765, endPoint y: 236, distance: 77.9
click at [765, 236] on p "**********" at bounding box center [715, 243] width 114 height 29
copy p "**********"
click at [678, 298] on div "Button" at bounding box center [715, 297] width 139 height 24
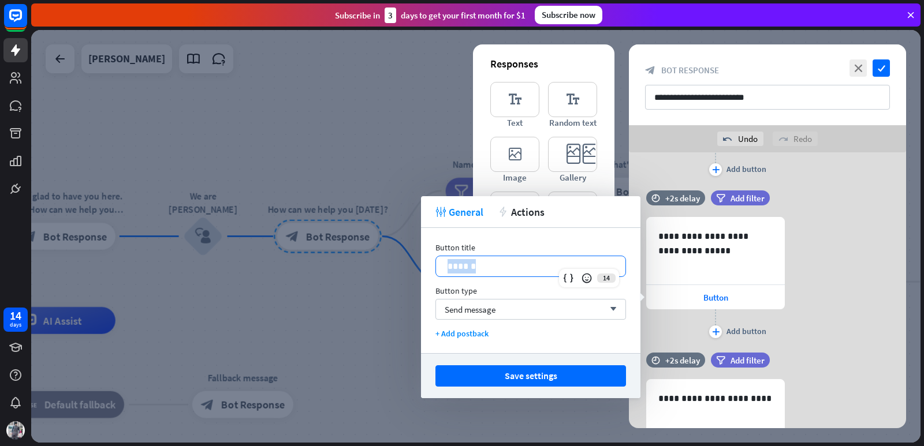
drag, startPoint x: 511, startPoint y: 262, endPoint x: 436, endPoint y: 264, distance: 75.1
click at [436, 264] on div "******" at bounding box center [530, 266] width 189 height 20
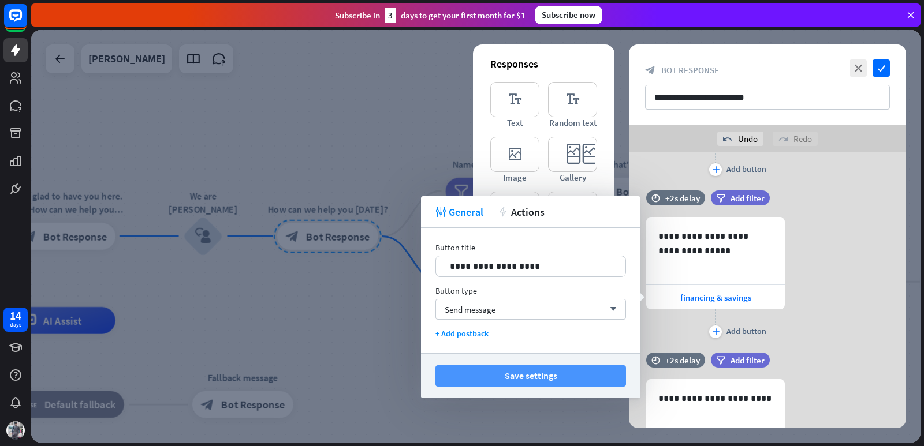
click at [533, 372] on button "Save settings" at bounding box center [530, 375] width 191 height 21
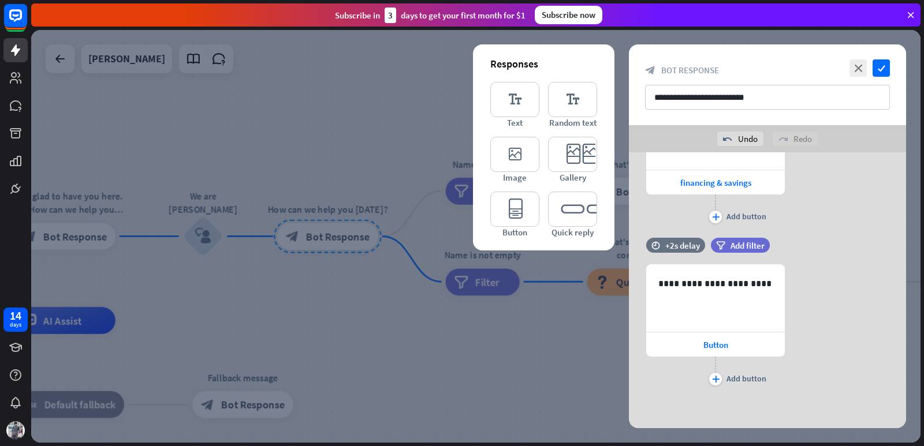
scroll to position [501, 0]
click at [715, 346] on span "Button" at bounding box center [715, 344] width 25 height 11
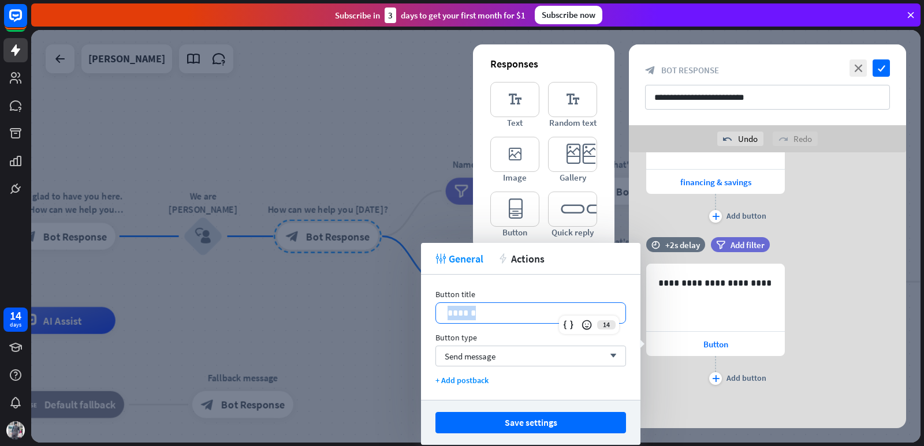
drag, startPoint x: 479, startPoint y: 312, endPoint x: 493, endPoint y: 308, distance: 15.0
click at [423, 315] on div "Button title 14 ****** Button type Send message arrow_down + Add postback" at bounding box center [530, 337] width 219 height 125
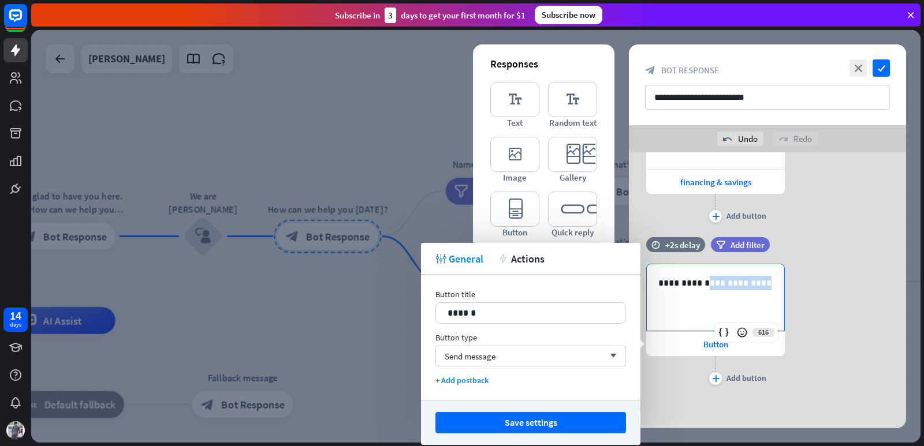
drag, startPoint x: 752, startPoint y: 282, endPoint x: 700, endPoint y: 287, distance: 52.7
click at [700, 287] on p "**********" at bounding box center [715, 283] width 114 height 14
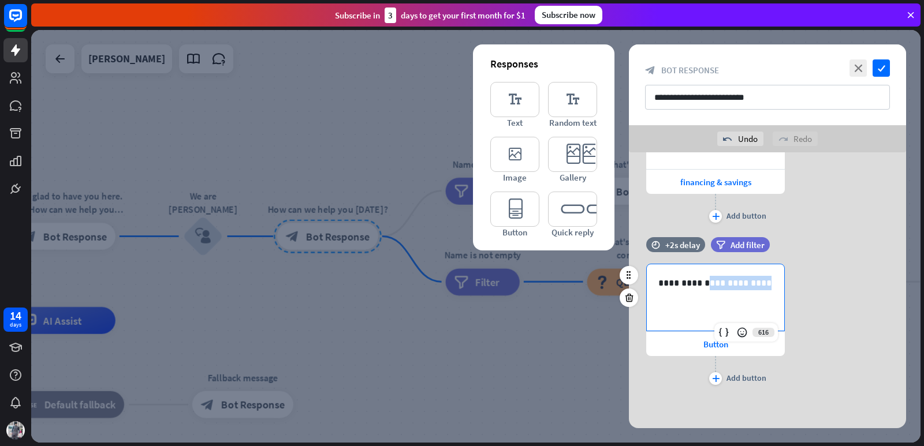
copy p "**********"
click at [699, 344] on div "Button" at bounding box center [715, 344] width 139 height 24
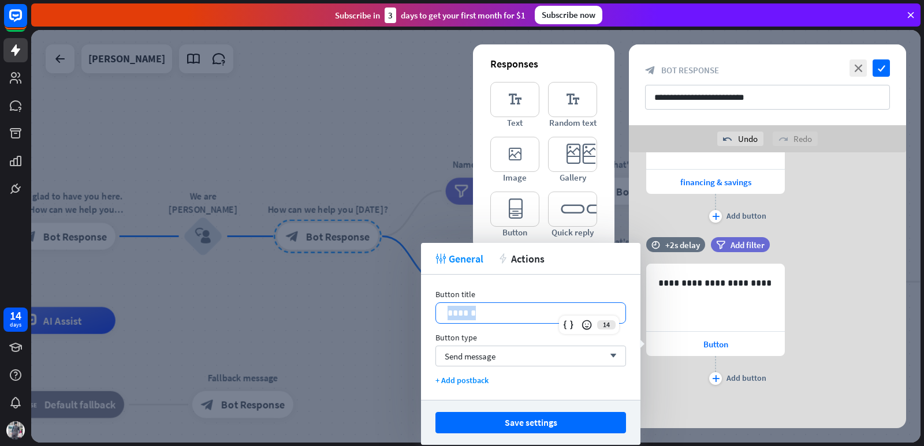
drag, startPoint x: 484, startPoint y: 304, endPoint x: 441, endPoint y: 309, distance: 43.5
click at [441, 309] on div "******" at bounding box center [530, 313] width 189 height 20
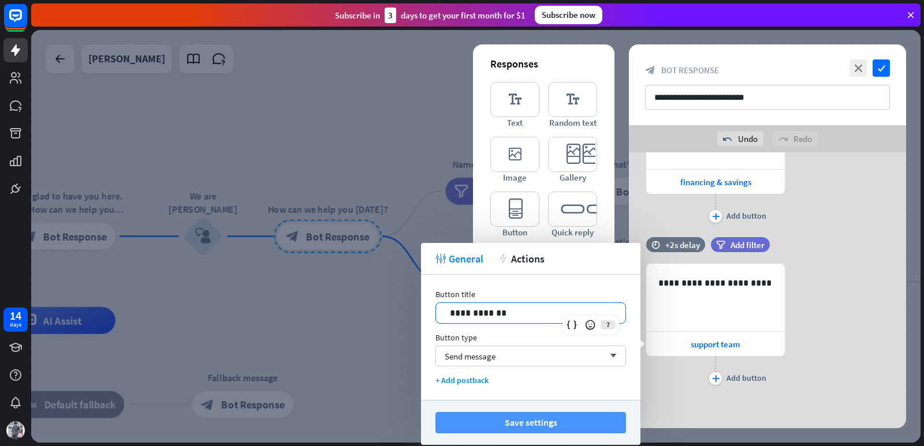
click at [558, 420] on button "Save settings" at bounding box center [530, 422] width 191 height 21
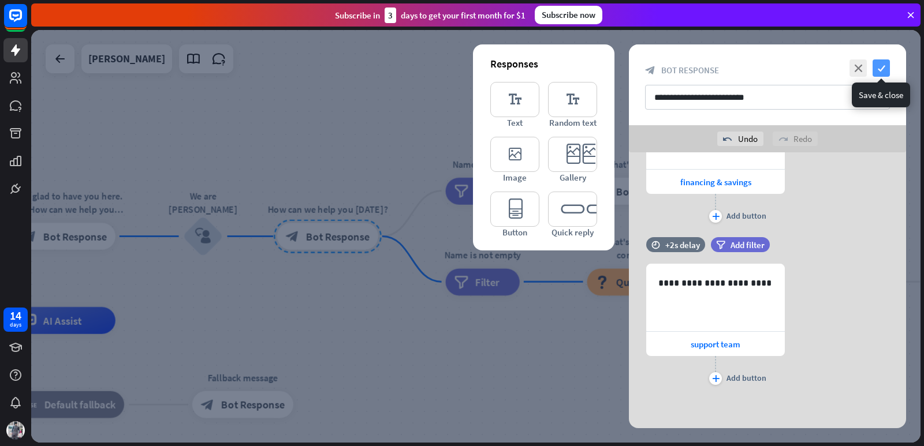
click at [878, 68] on icon "check" at bounding box center [880, 67] width 17 height 17
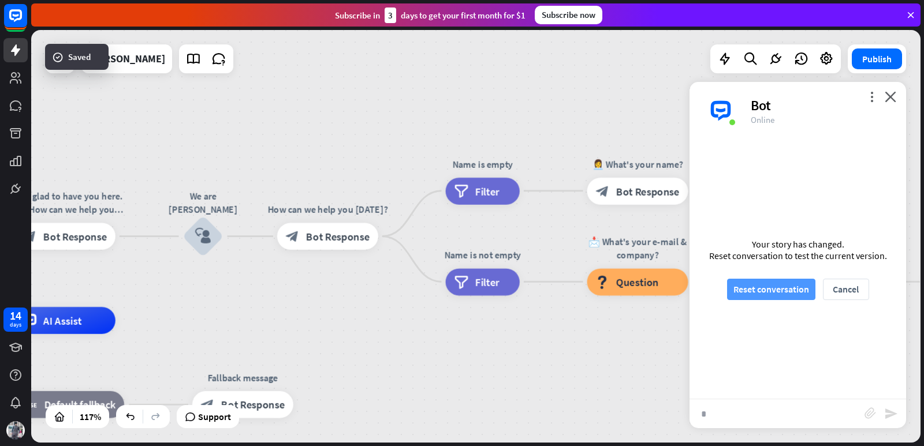
click at [744, 290] on button "Reset conversation" at bounding box center [771, 289] width 88 height 21
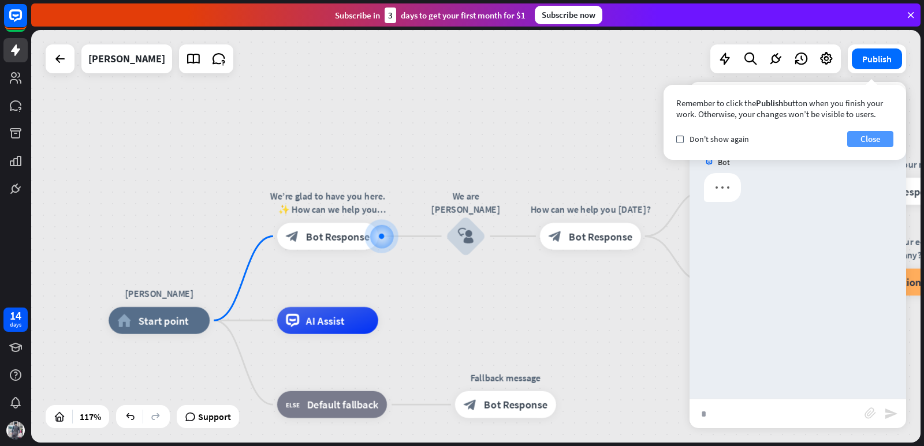
click at [868, 136] on button "Close" at bounding box center [870, 139] width 46 height 16
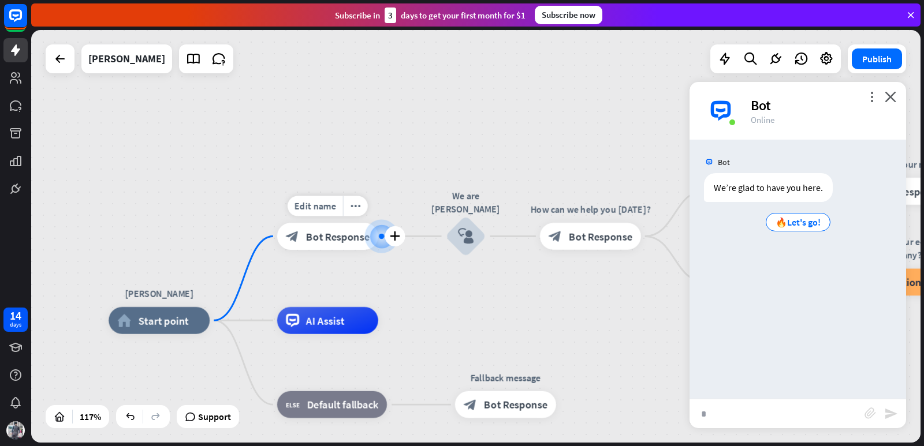
click at [343, 236] on span "Bot Response" at bounding box center [338, 236] width 64 height 13
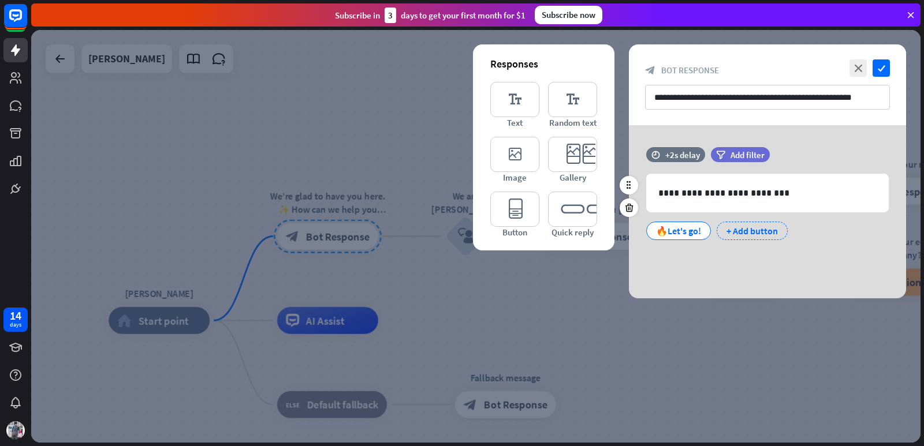
click at [734, 232] on div "+ Add button" at bounding box center [752, 231] width 71 height 18
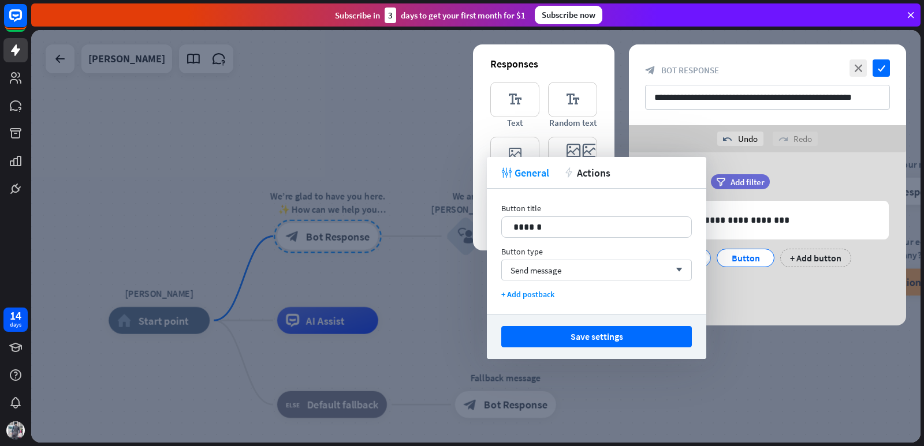
click at [729, 289] on div "**********" at bounding box center [767, 238] width 277 height 173
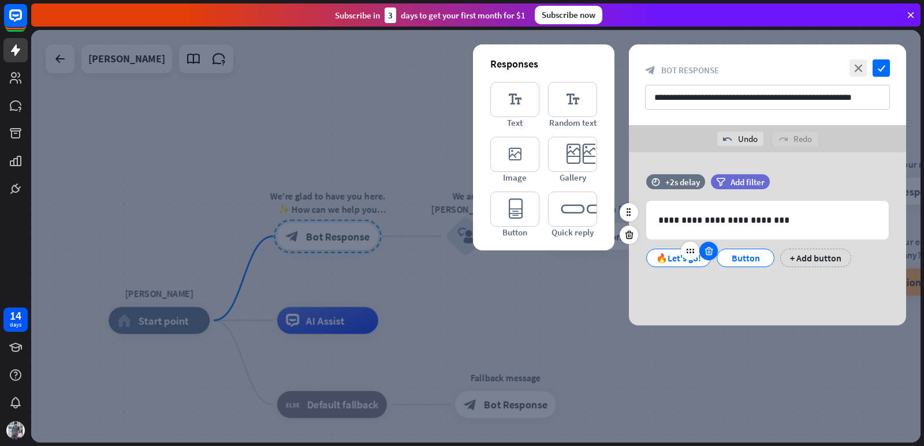
click at [707, 251] on icon at bounding box center [708, 251] width 11 height 10
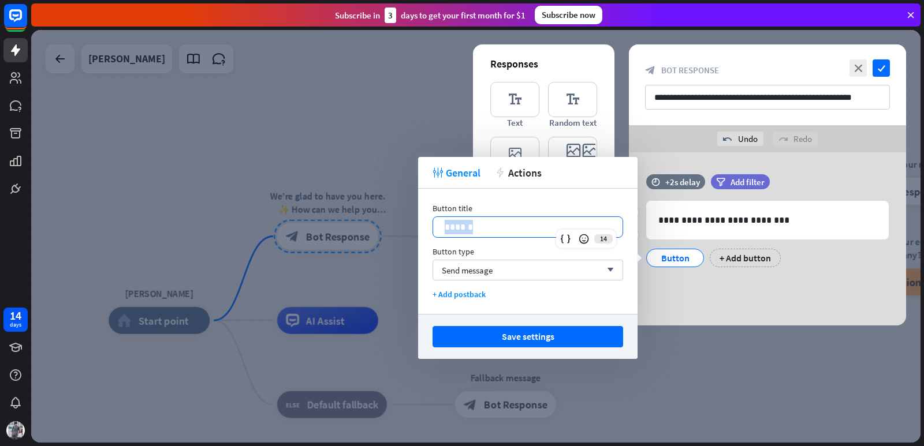
drag, startPoint x: 491, startPoint y: 226, endPoint x: 435, endPoint y: 232, distance: 55.7
click at [435, 232] on div "******" at bounding box center [527, 227] width 189 height 20
drag, startPoint x: 771, startPoint y: 99, endPoint x: 885, endPoint y: 94, distance: 113.9
click at [885, 94] on input "**********" at bounding box center [767, 97] width 245 height 25
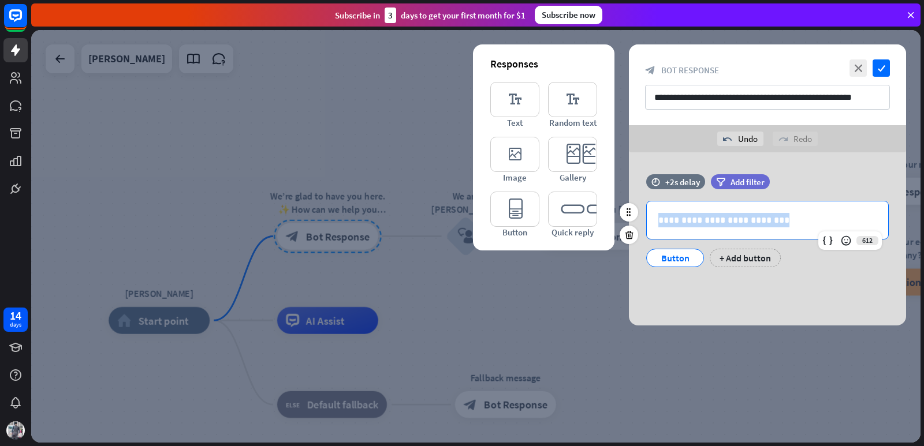
drag, startPoint x: 766, startPoint y: 217, endPoint x: 652, endPoint y: 223, distance: 113.9
click at [652, 223] on div "**********" at bounding box center [767, 220] width 241 height 38
paste div
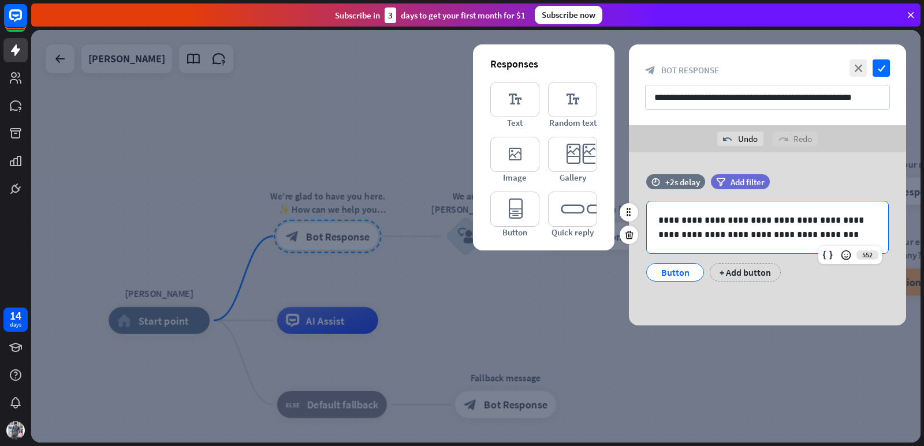
click at [707, 233] on p "**********" at bounding box center [767, 227] width 218 height 29
click at [879, 69] on icon "check" at bounding box center [880, 67] width 17 height 17
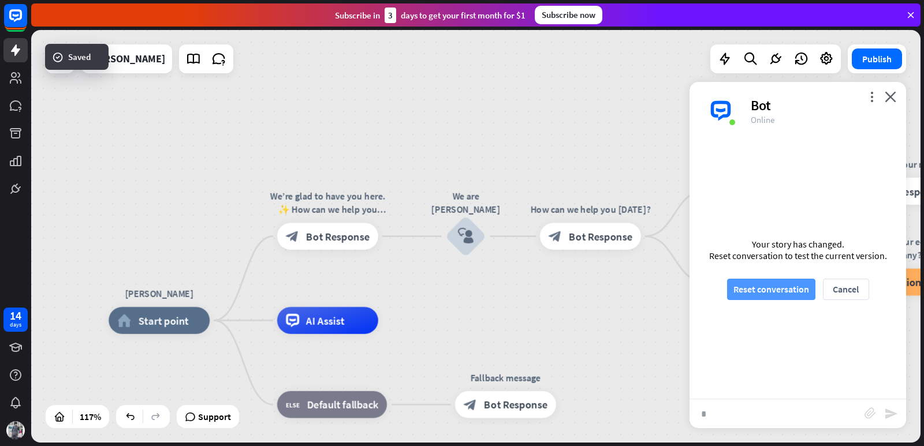
click at [751, 290] on button "Reset conversation" at bounding box center [771, 289] width 88 height 21
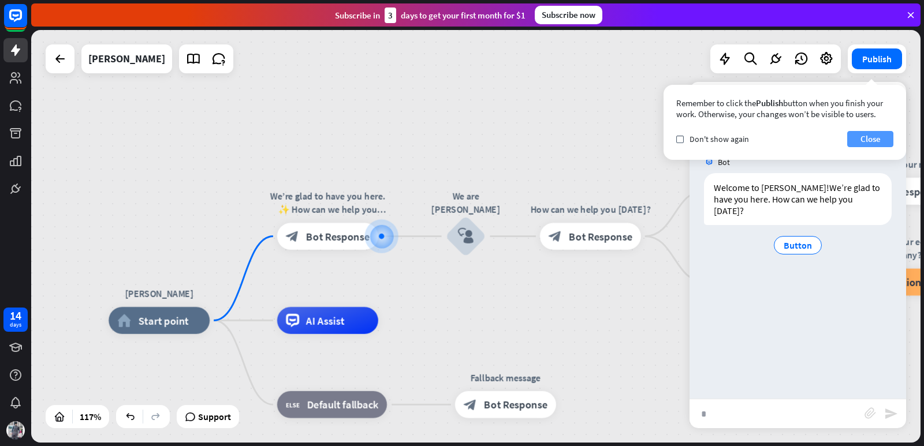
click at [865, 136] on button "Close" at bounding box center [870, 139] width 46 height 16
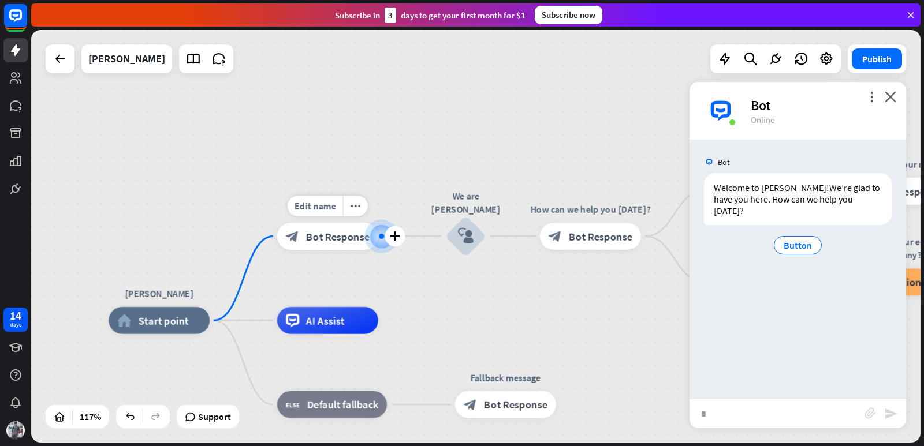
click at [320, 236] on span "Bot Response" at bounding box center [338, 236] width 64 height 13
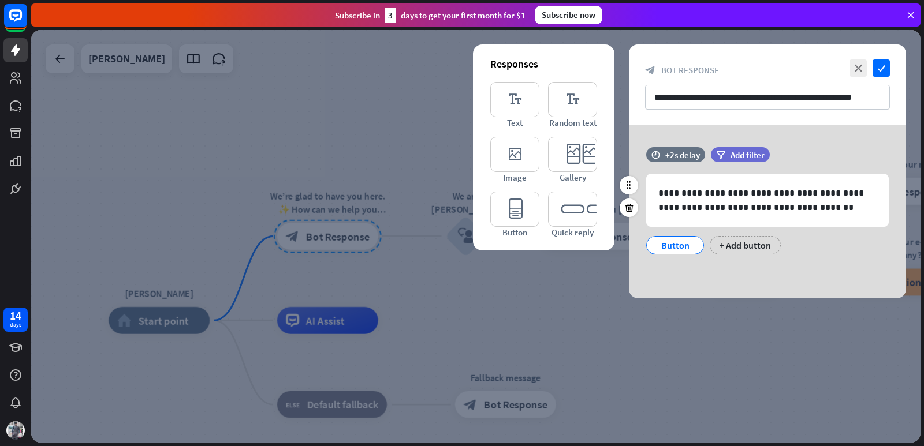
drag, startPoint x: 659, startPoint y: 247, endPoint x: 697, endPoint y: 247, distance: 38.1
click at [697, 247] on div "Button" at bounding box center [675, 245] width 58 height 18
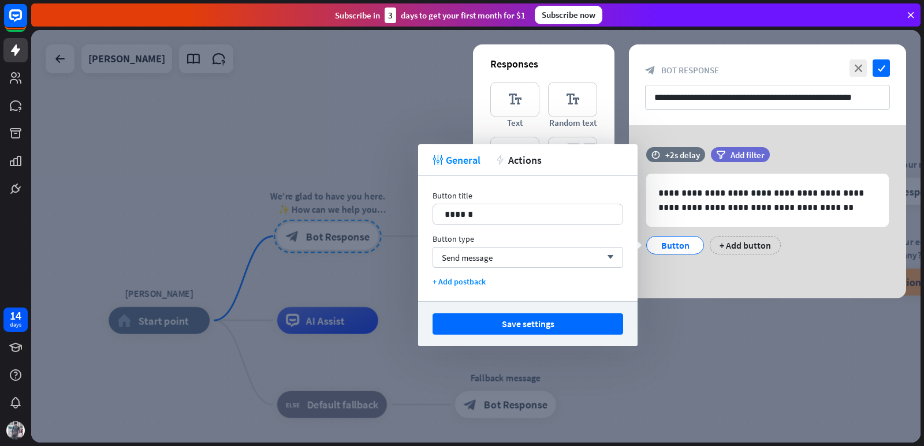
click at [681, 272] on div "**********" at bounding box center [767, 211] width 277 height 173
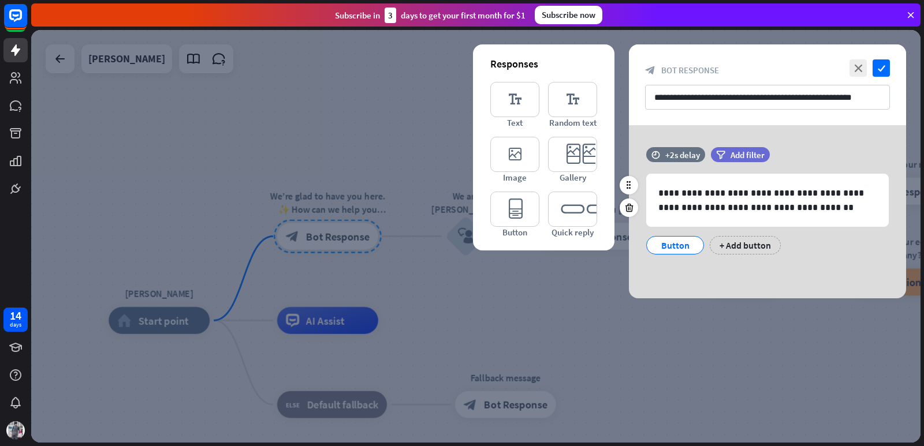
click at [693, 244] on div "Button" at bounding box center [675, 245] width 38 height 17
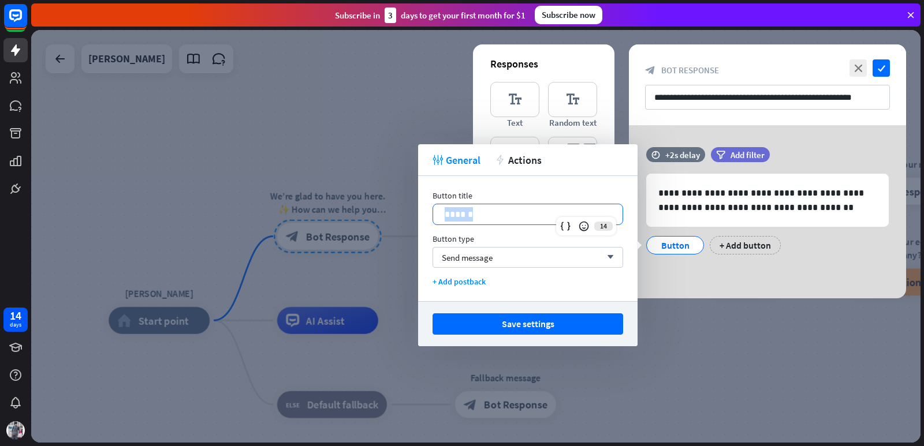
drag, startPoint x: 473, startPoint y: 214, endPoint x: 445, endPoint y: 217, distance: 27.9
click at [445, 217] on p "******" at bounding box center [528, 214] width 166 height 14
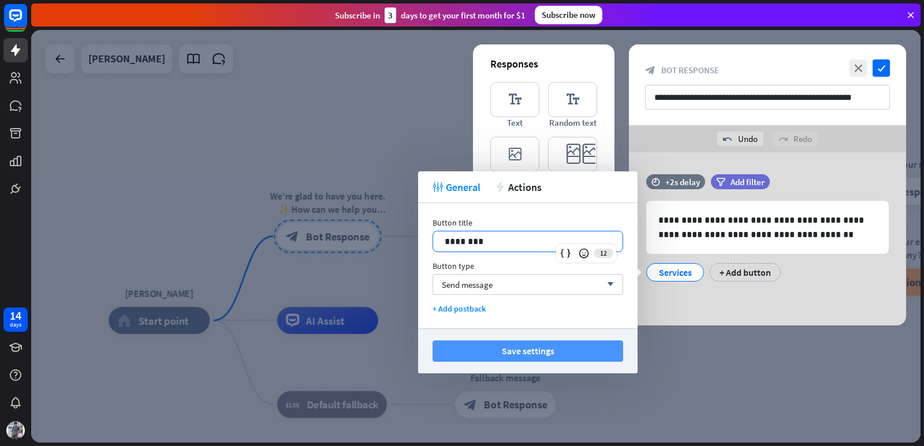
click at [476, 354] on button "Save settings" at bounding box center [527, 351] width 191 height 21
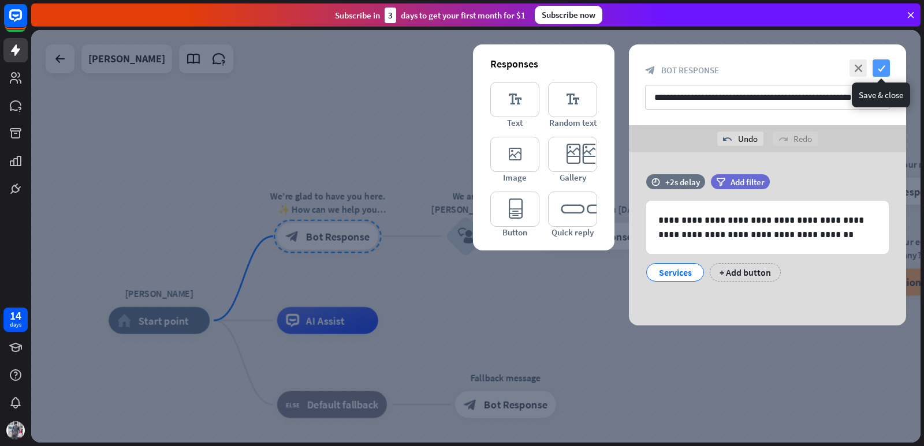
click at [874, 69] on icon "check" at bounding box center [880, 67] width 17 height 17
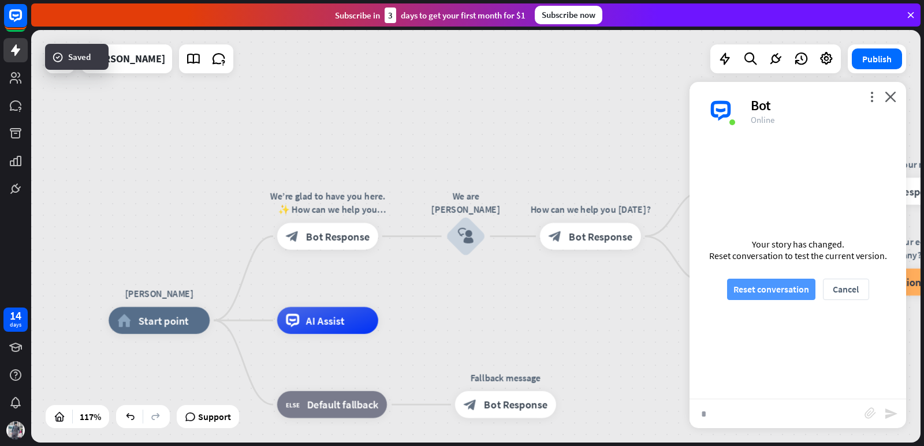
click at [795, 286] on button "Reset conversation" at bounding box center [771, 289] width 88 height 21
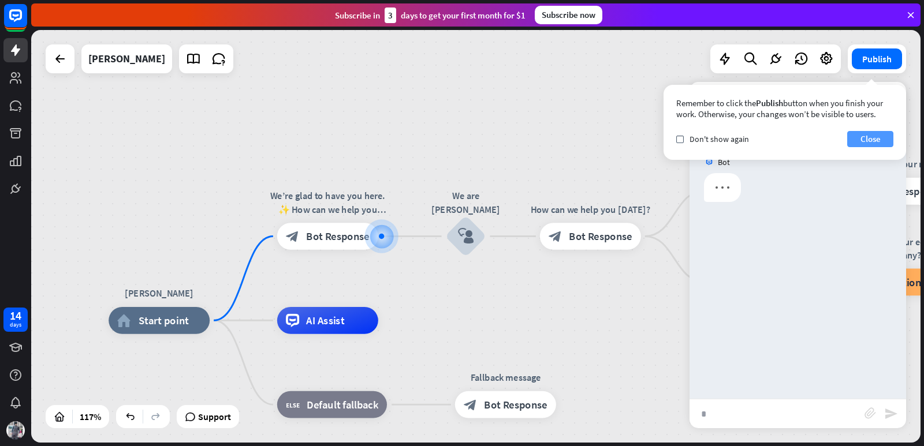
click at [871, 139] on button "Close" at bounding box center [870, 139] width 46 height 16
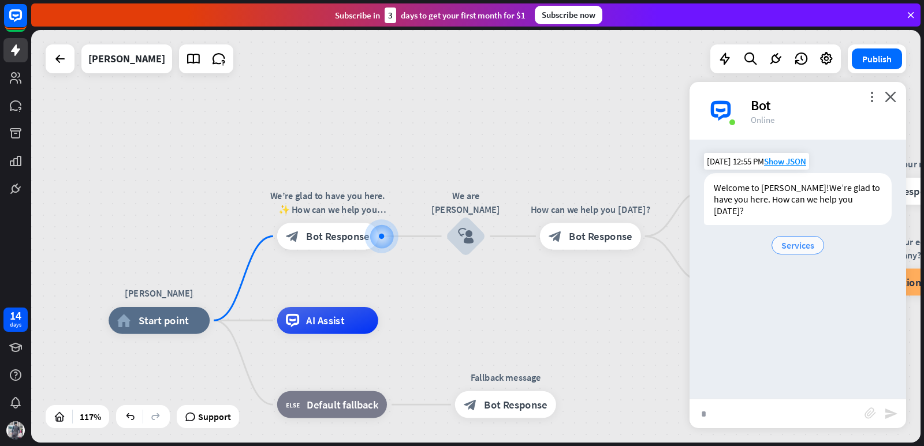
click at [784, 247] on span "Services" at bounding box center [797, 246] width 33 height 12
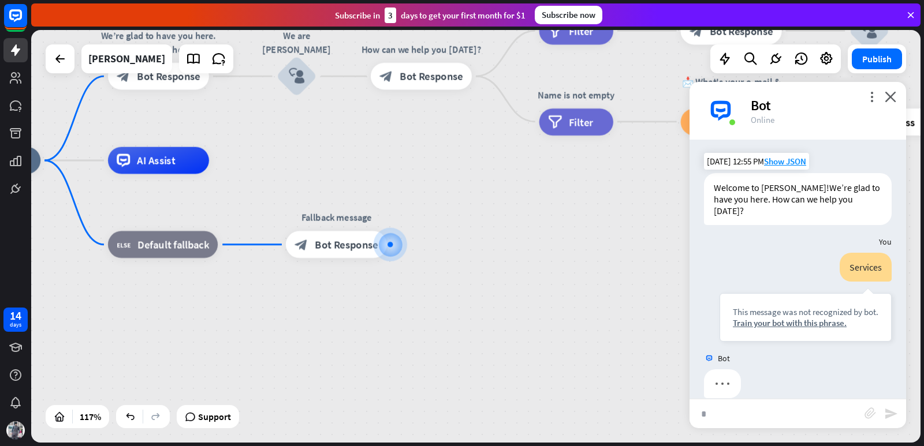
scroll to position [17, 0]
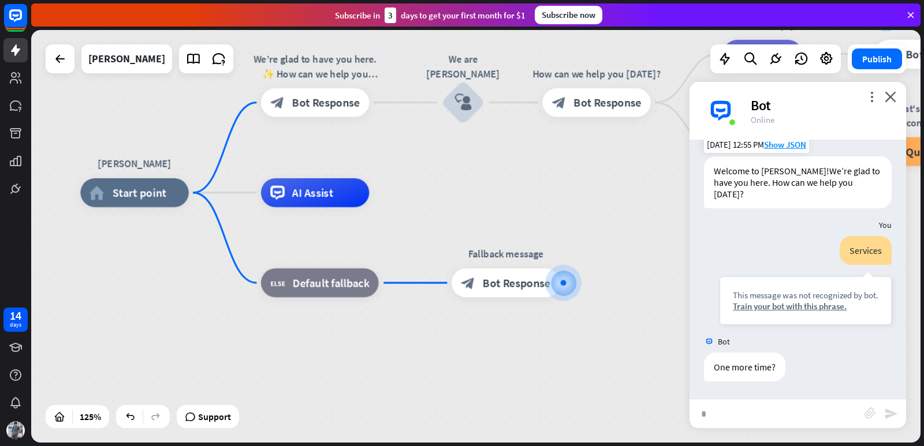
drag, startPoint x: 204, startPoint y: 197, endPoint x: 387, endPoint y: 239, distance: 187.1
click at [387, 239] on div "[PERSON_NAME] home_2 Start point We’re glad to have you here. ✨ How can we help…" at bounding box center [635, 451] width 1111 height 516
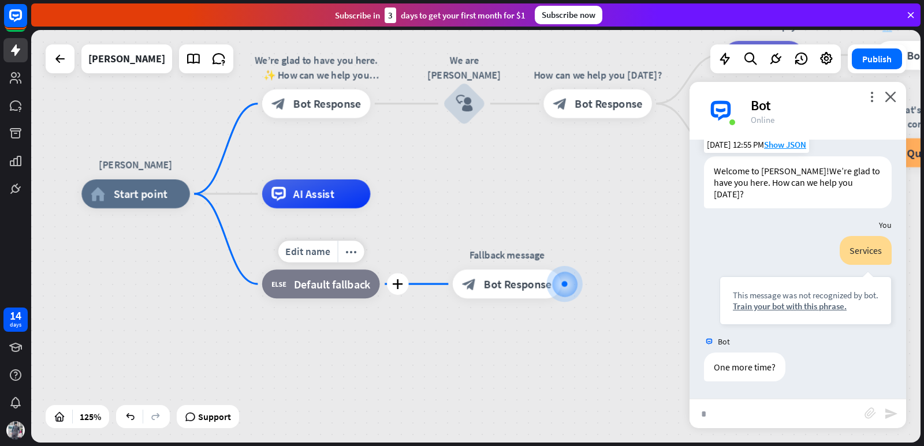
click at [333, 294] on div "block_fallback Default fallback" at bounding box center [321, 284] width 118 height 29
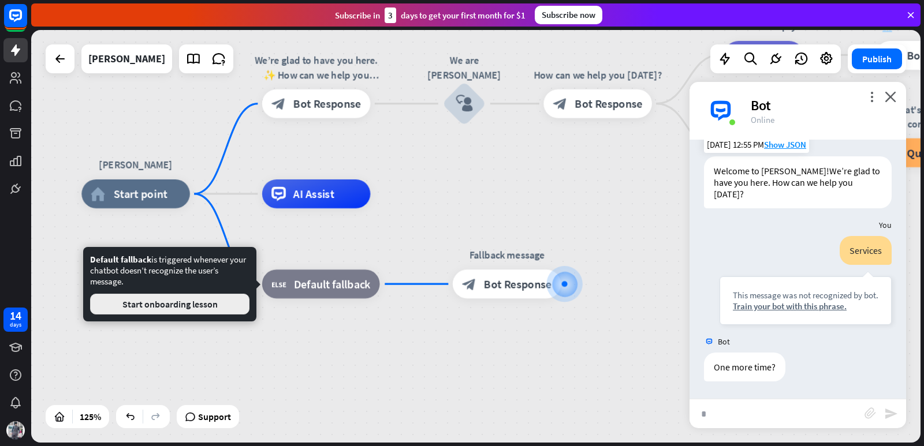
click at [211, 304] on button "Start onboarding lesson" at bounding box center [169, 304] width 159 height 21
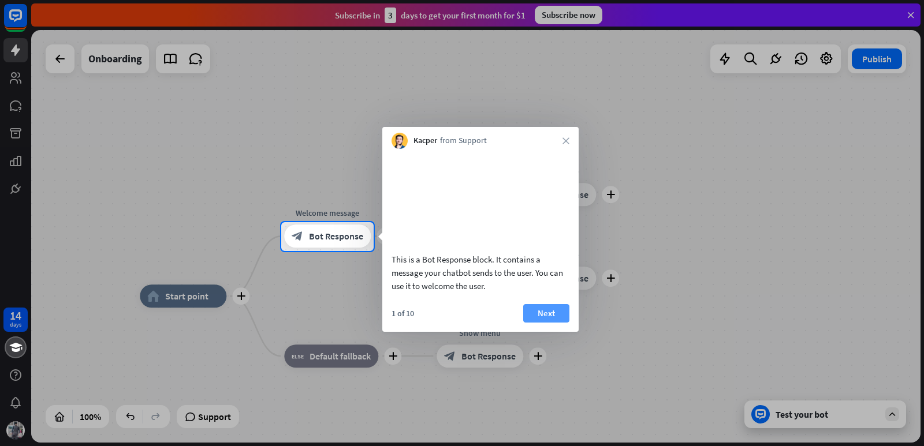
click at [542, 323] on button "Next" at bounding box center [546, 313] width 46 height 18
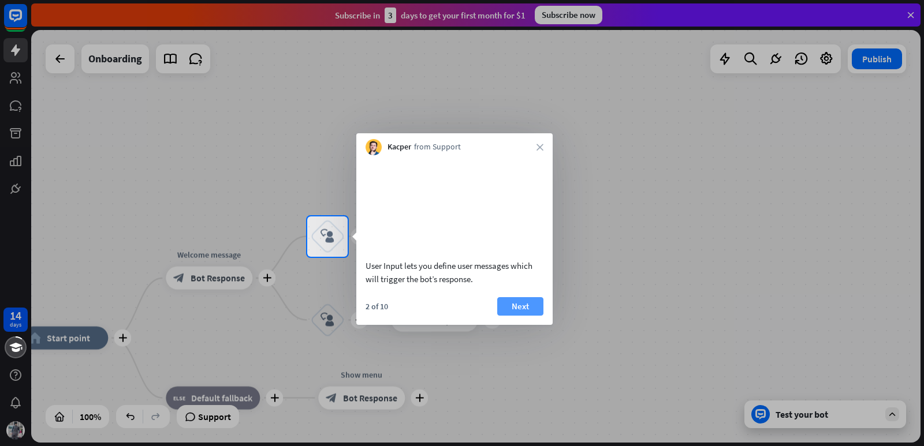
click at [526, 316] on button "Next" at bounding box center [520, 306] width 46 height 18
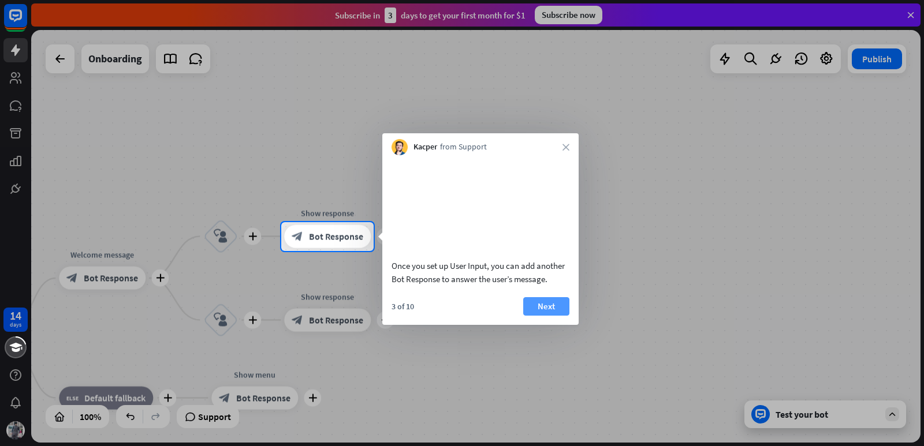
click at [535, 316] on button "Next" at bounding box center [546, 306] width 46 height 18
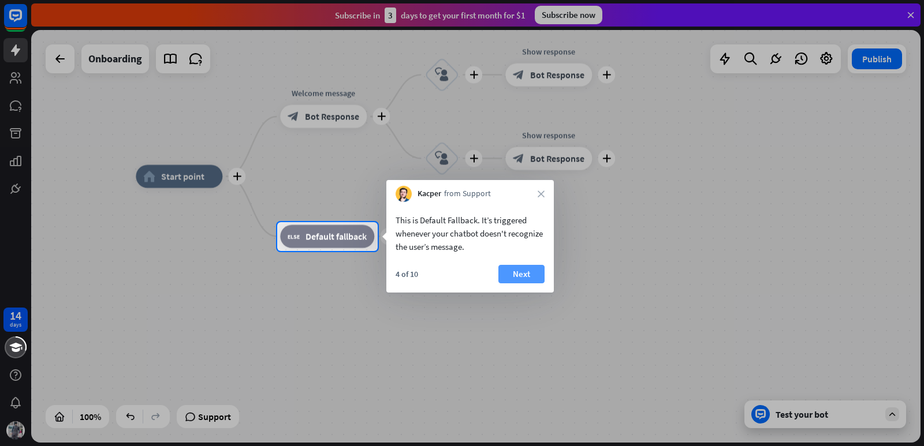
click at [521, 272] on button "Next" at bounding box center [521, 274] width 46 height 18
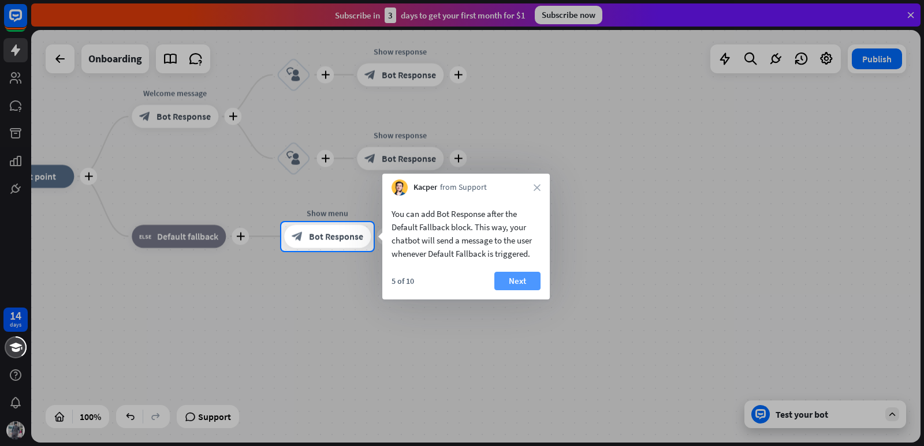
click at [515, 275] on button "Next" at bounding box center [517, 281] width 46 height 18
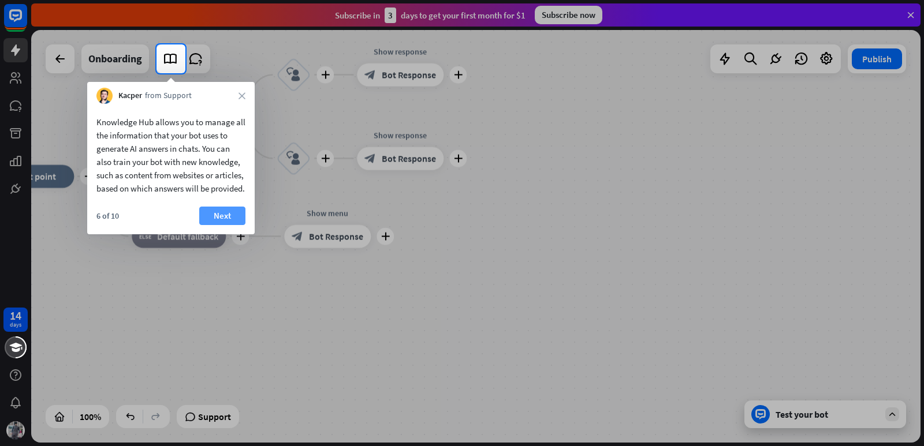
click at [225, 222] on button "Next" at bounding box center [222, 216] width 46 height 18
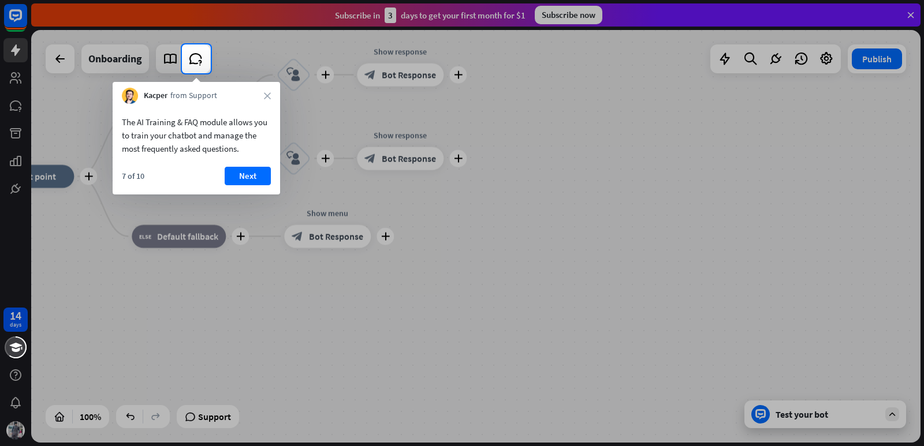
click at [227, 164] on div "The AI Training & FAQ module allows you to train your chatbot and manage the mo…" at bounding box center [196, 149] width 167 height 91
click at [232, 171] on button "Next" at bounding box center [248, 176] width 46 height 18
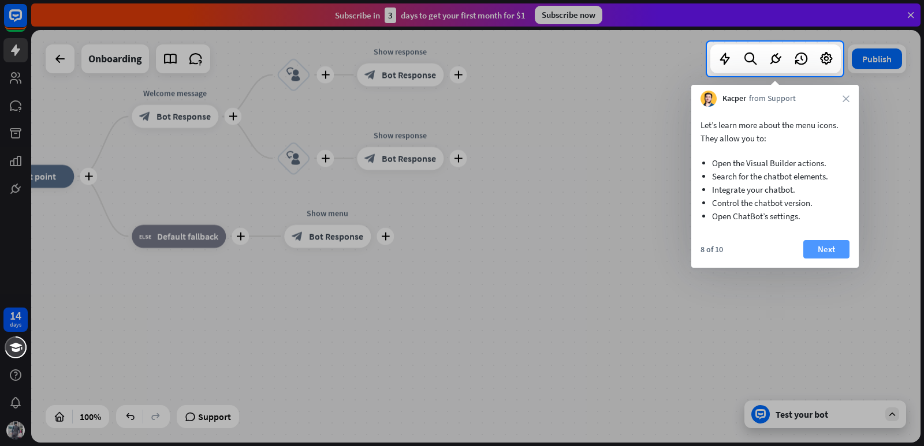
drag, startPoint x: 813, startPoint y: 236, endPoint x: 817, endPoint y: 244, distance: 9.6
click at [816, 241] on div "Let’s learn more about the menu icons. They allow you to: Open the Visual Build…" at bounding box center [774, 187] width 167 height 161
click at [817, 245] on button "Next" at bounding box center [826, 249] width 46 height 18
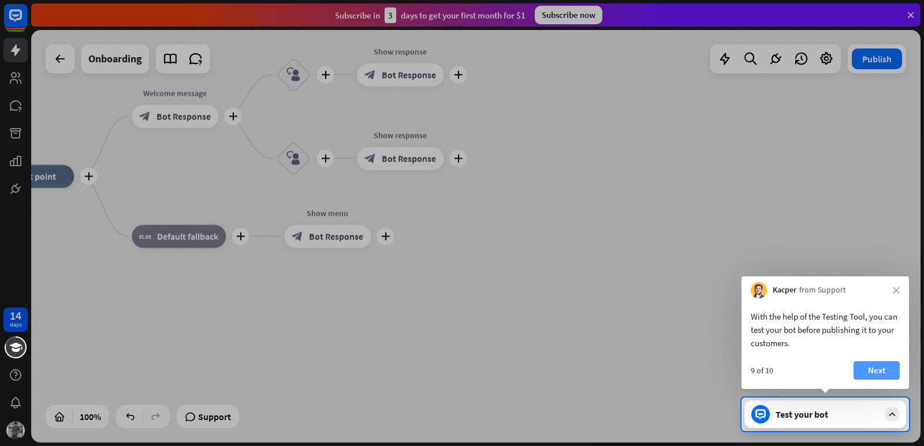
click at [876, 367] on button "Next" at bounding box center [876, 370] width 46 height 18
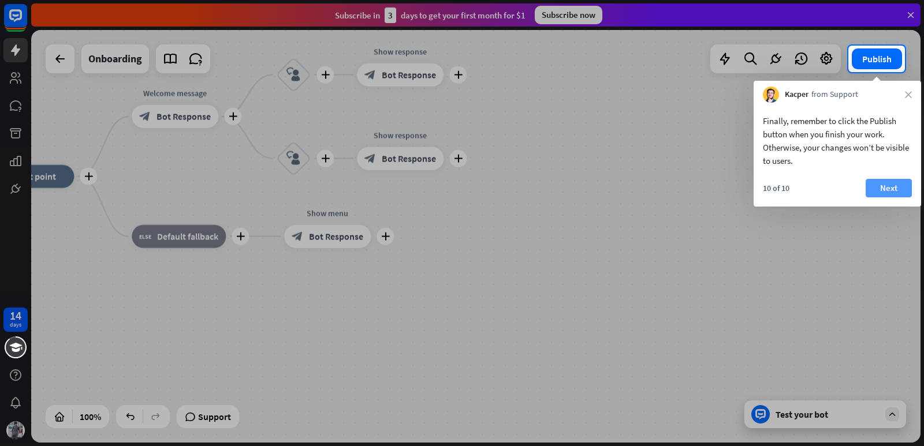
click at [885, 191] on button "Next" at bounding box center [888, 188] width 46 height 18
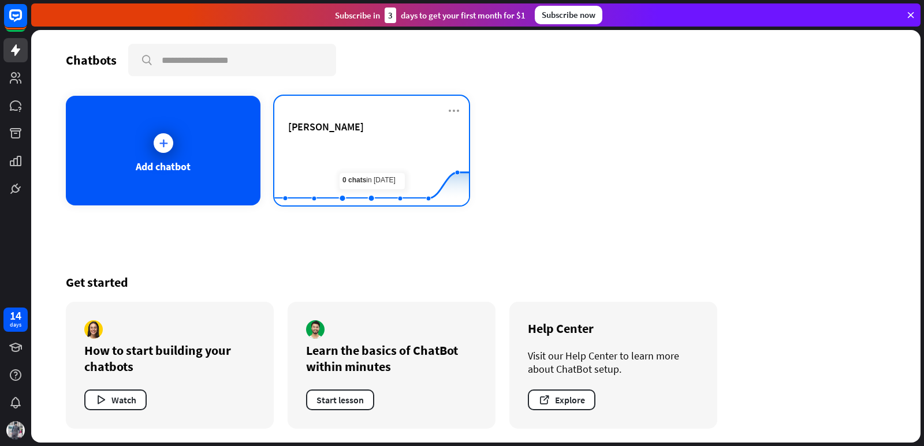
click at [367, 143] on rect at bounding box center [371, 177] width 195 height 72
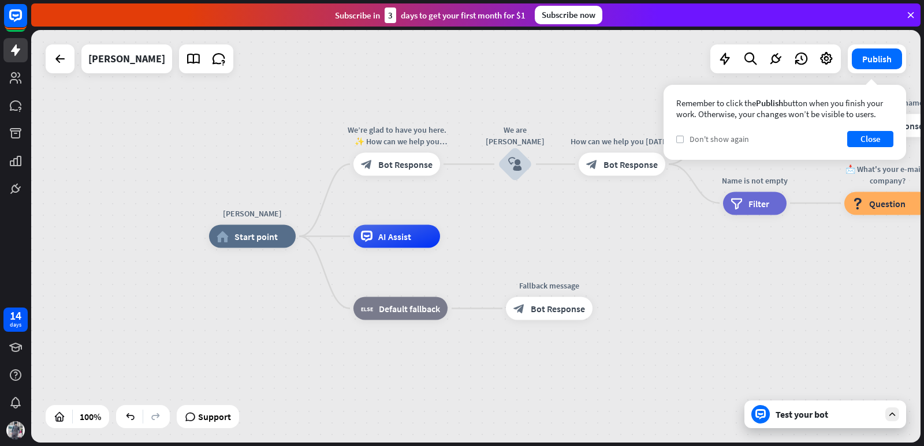
click at [681, 137] on icon "check" at bounding box center [679, 139] width 5 height 5
click at [890, 136] on button "Close" at bounding box center [870, 139] width 46 height 16
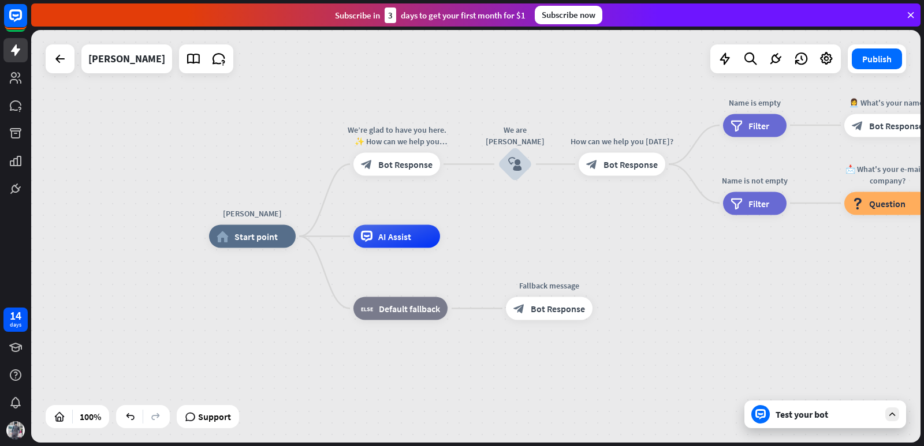
click at [898, 422] on div "Test your bot" at bounding box center [825, 415] width 162 height 28
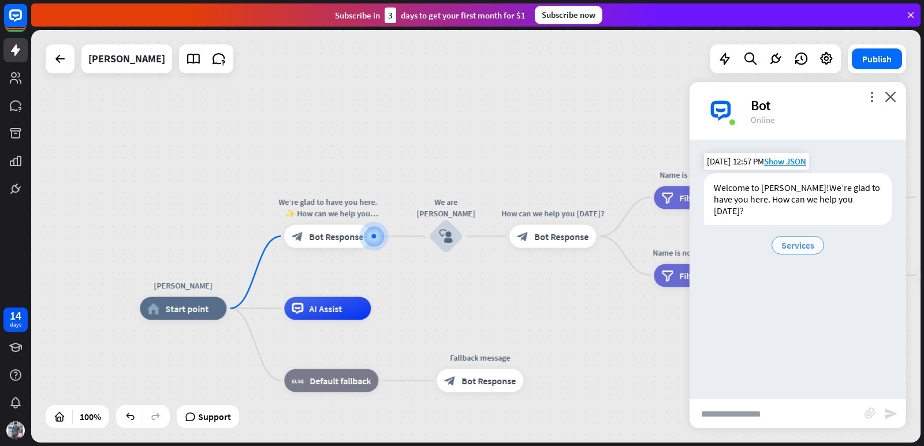
click at [785, 248] on span "Services" at bounding box center [797, 246] width 33 height 12
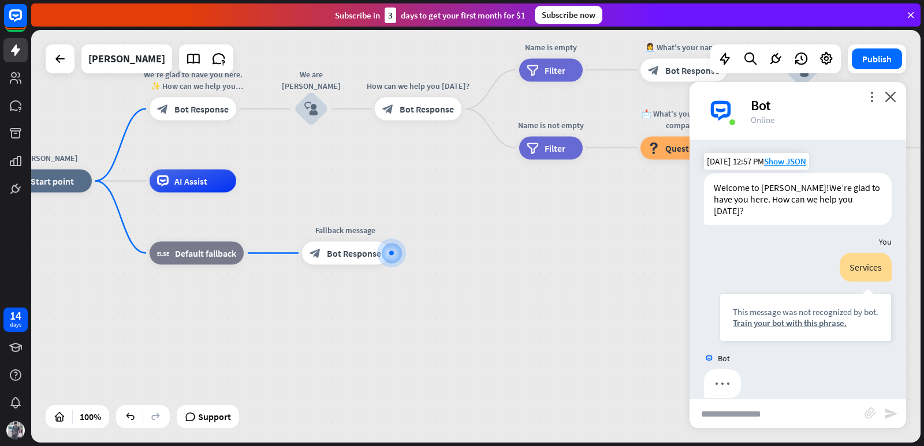
scroll to position [17, 0]
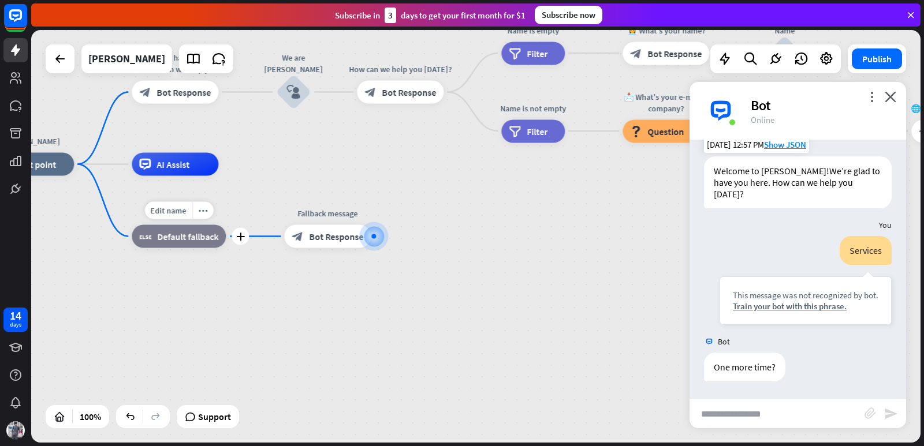
click at [151, 241] on icon "block_fallback" at bounding box center [145, 237] width 12 height 12
click at [180, 212] on span "Edit name" at bounding box center [168, 211] width 36 height 10
click at [252, 240] on div "[PERSON_NAME] home_2 Start point We’re glad to have you here. ✨ How can we help…" at bounding box center [431, 371] width 889 height 413
click at [193, 248] on div "block_fallback Default fallback" at bounding box center [179, 236] width 94 height 23
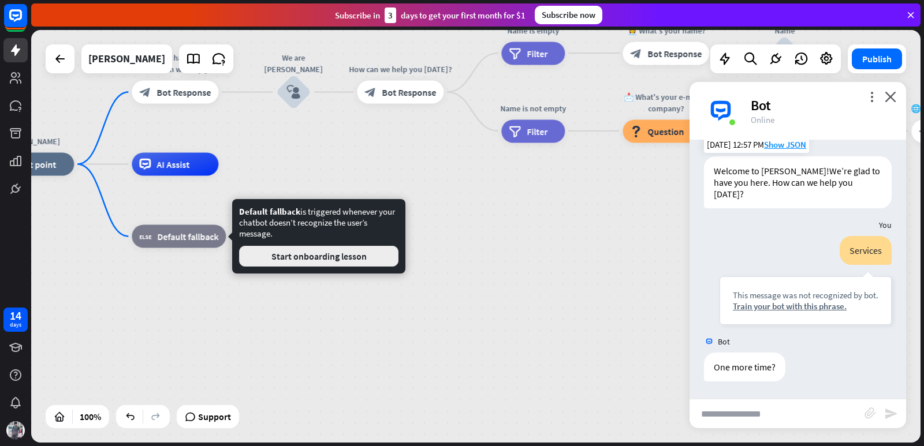
click at [256, 255] on button "Start onboarding lesson" at bounding box center [318, 256] width 159 height 21
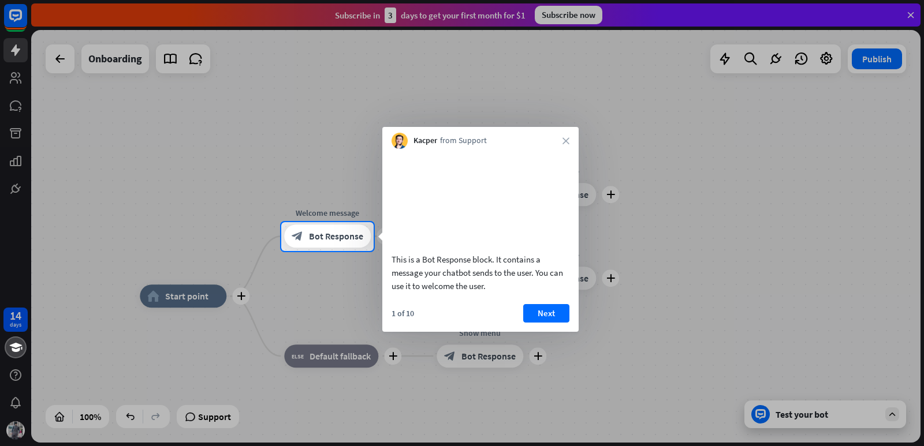
click at [60, 53] on div at bounding box center [462, 111] width 924 height 222
drag, startPoint x: 908, startPoint y: 17, endPoint x: 876, endPoint y: 97, distance: 86.0
click at [905, 26] on div at bounding box center [462, 111] width 924 height 222
click at [788, 248] on div at bounding box center [649, 236] width 550 height 29
click at [566, 139] on icon "close" at bounding box center [565, 140] width 7 height 7
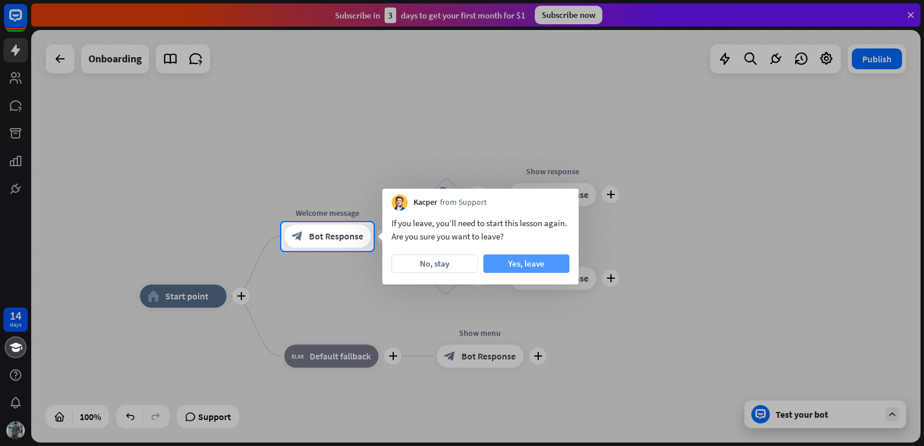
click at [518, 264] on button "Yes, leave" at bounding box center [526, 264] width 86 height 18
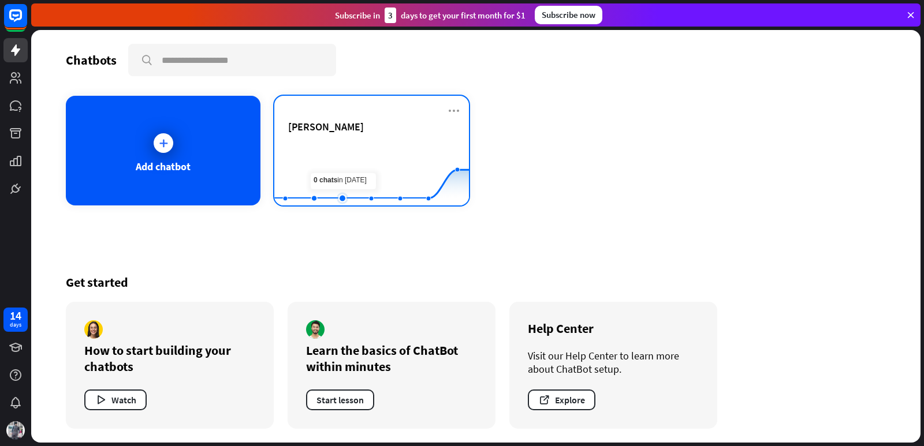
click at [345, 161] on rect at bounding box center [371, 177] width 195 height 72
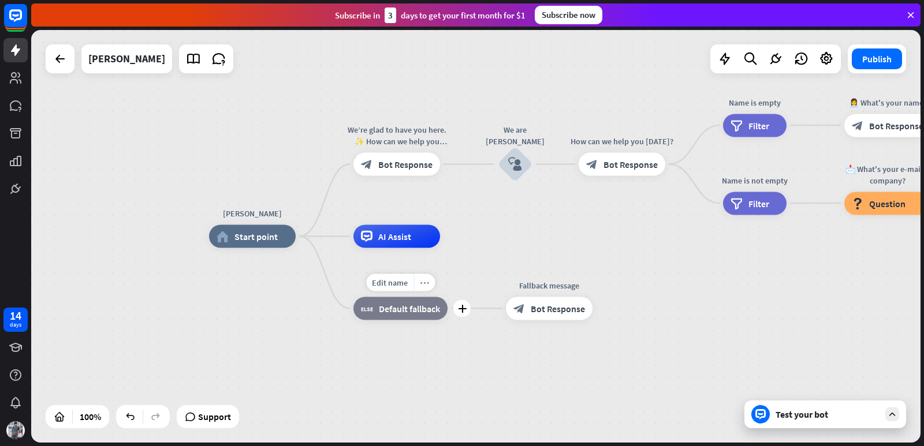
click at [423, 288] on div "more_horiz" at bounding box center [423, 282] width 21 height 17
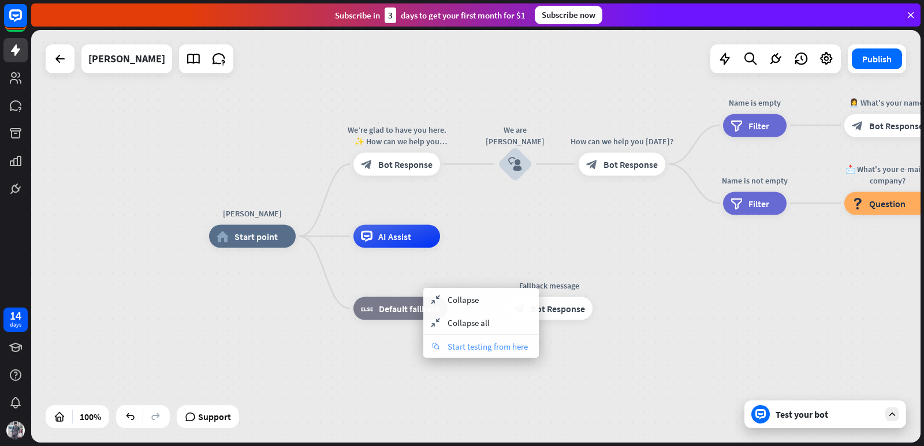
click at [464, 347] on span "Start testing from here" at bounding box center [487, 346] width 80 height 11
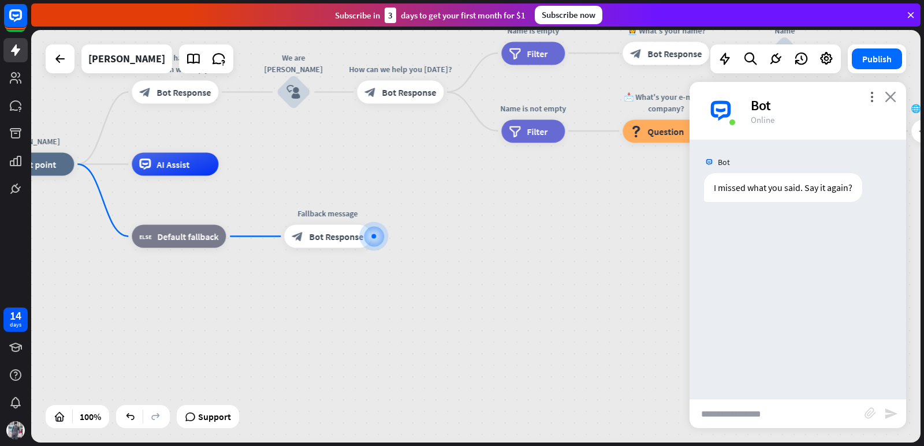
click at [890, 95] on icon "close" at bounding box center [891, 96] width 12 height 11
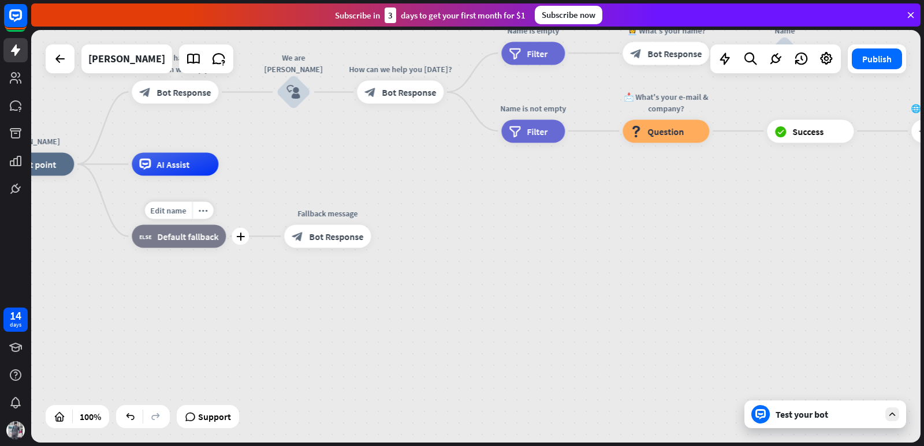
click at [168, 236] on span "Default fallback" at bounding box center [187, 237] width 61 height 12
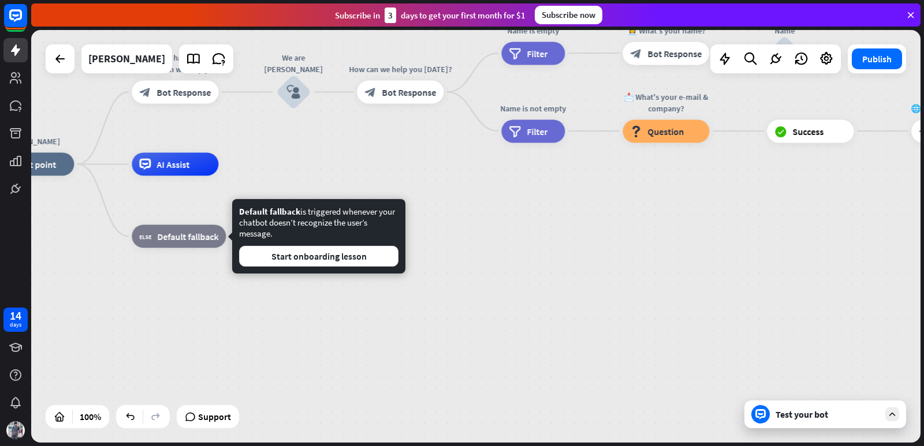
click at [152, 274] on div "[PERSON_NAME] home_2 Start point We’re glad to have you here. ✨ How can we help…" at bounding box center [431, 371] width 889 height 413
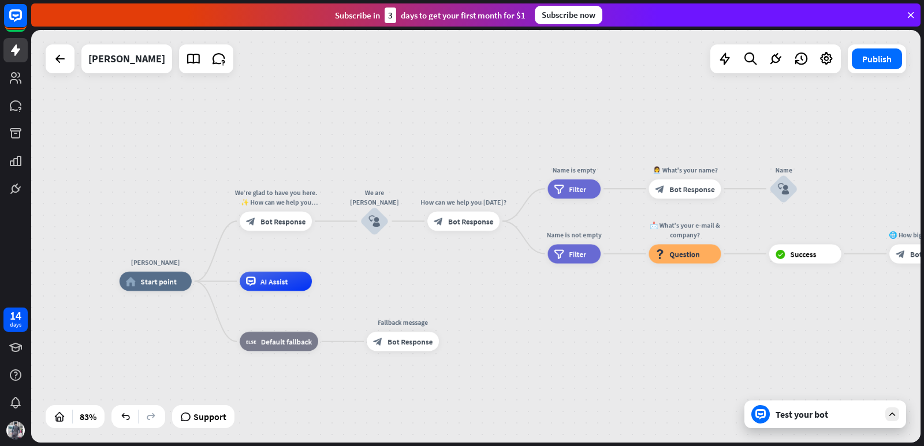
drag, startPoint x: 154, startPoint y: 285, endPoint x: 249, endPoint y: 370, distance: 128.0
click at [249, 370] on div "[PERSON_NAME] home_2 Start point We’re glad to have you here. ✨ How can we help…" at bounding box center [490, 454] width 741 height 344
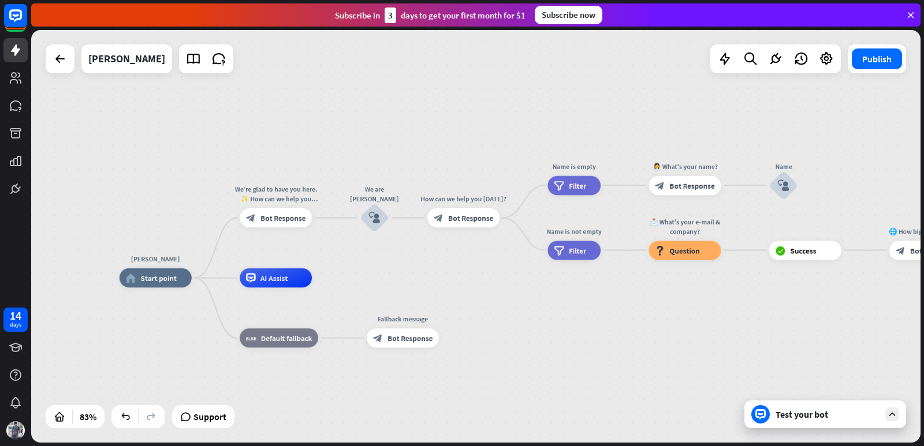
click at [896, 412] on icon at bounding box center [892, 414] width 10 height 10
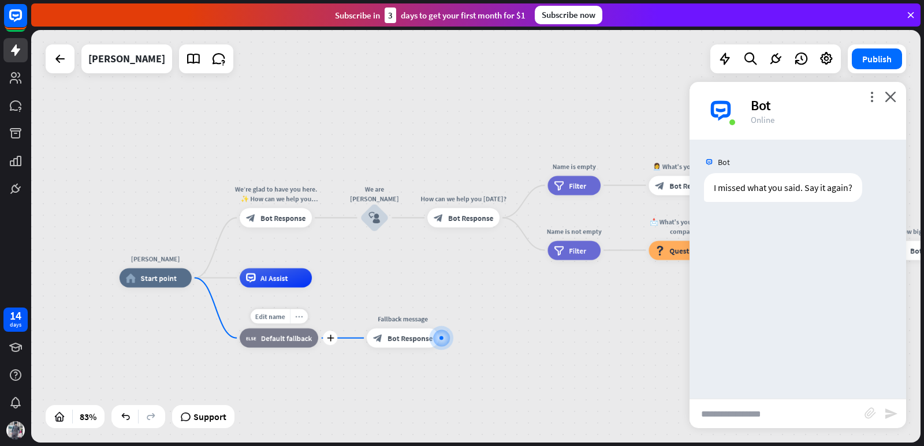
click at [296, 318] on icon "more_horiz" at bounding box center [299, 317] width 8 height 8
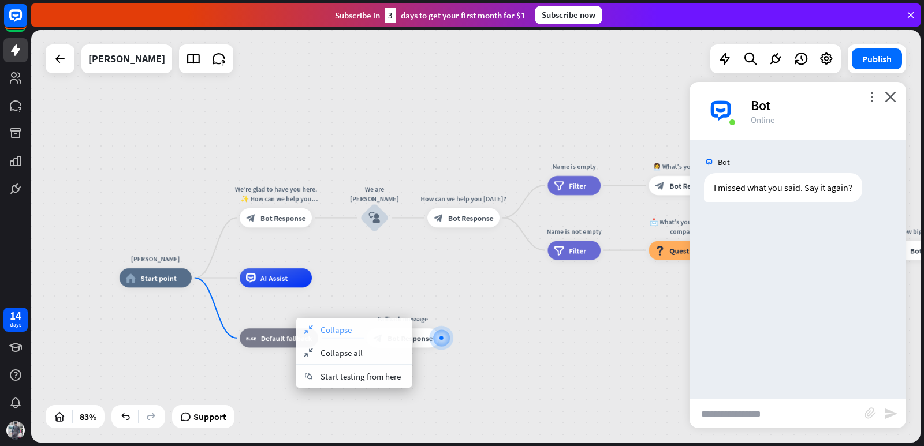
click at [316, 334] on div "collapse Collapse" at bounding box center [353, 329] width 115 height 23
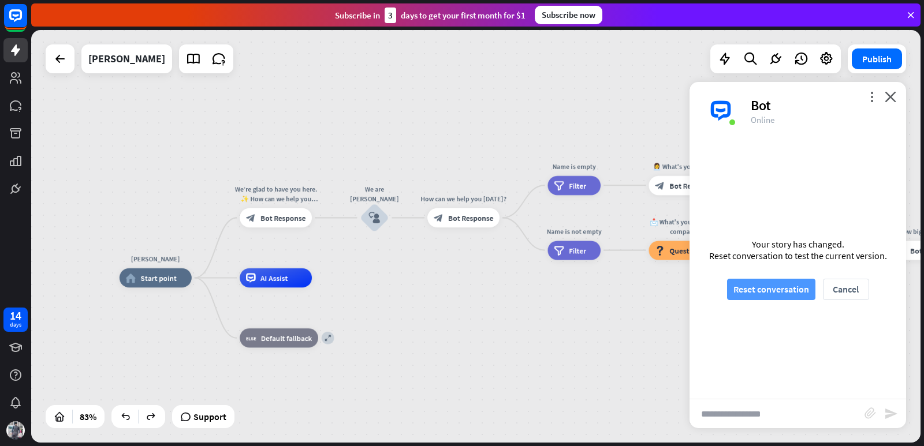
click at [747, 288] on button "Reset conversation" at bounding box center [771, 289] width 88 height 21
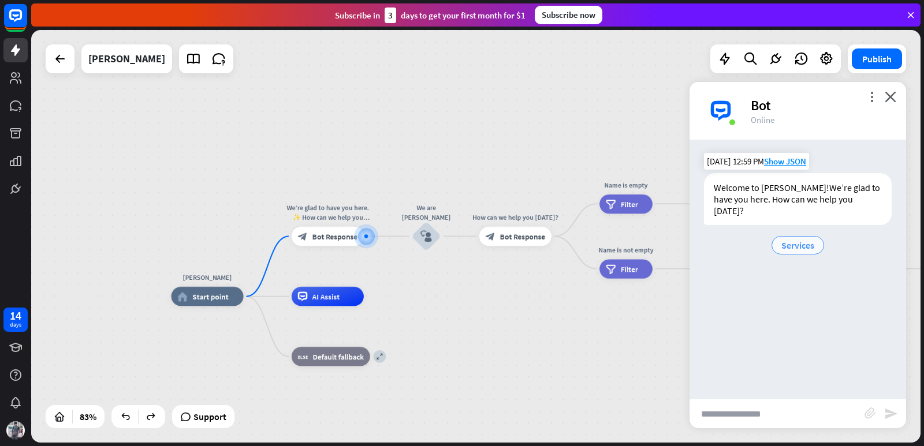
click at [793, 243] on span "Services" at bounding box center [797, 246] width 33 height 12
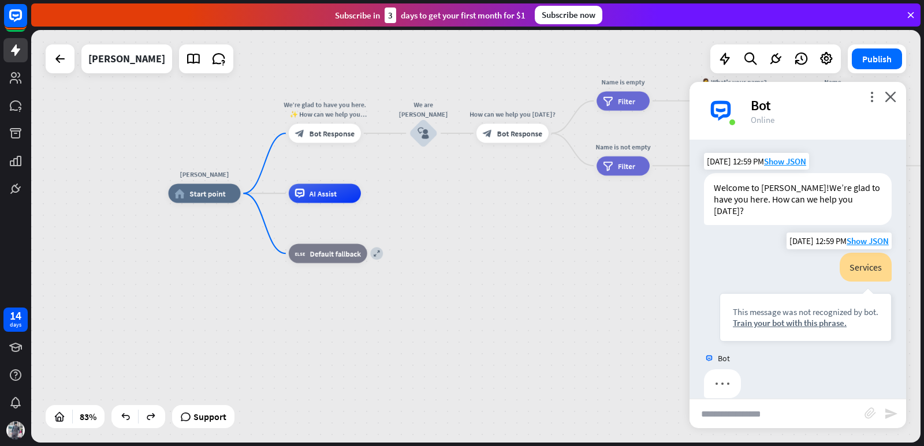
scroll to position [17, 0]
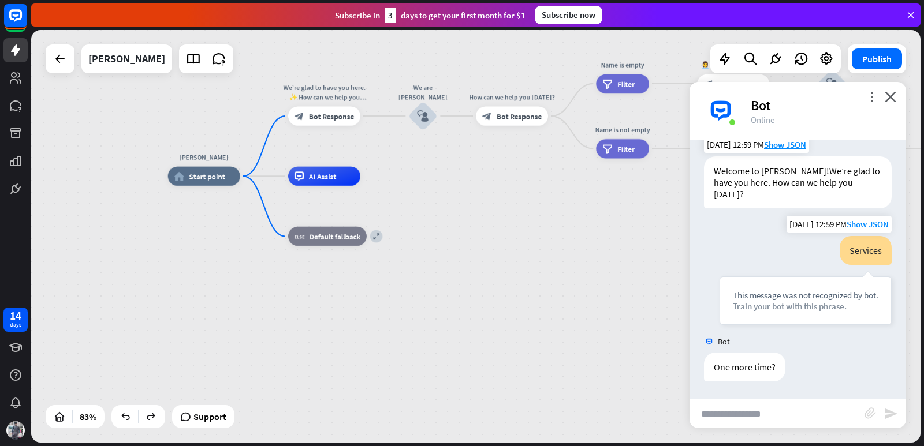
click at [750, 307] on div "Train your bot with this phrase." at bounding box center [805, 306] width 145 height 11
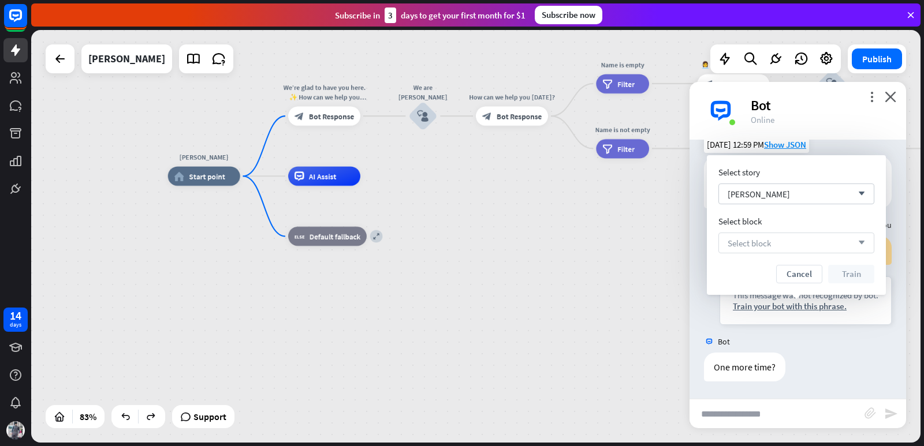
click at [793, 240] on div "Select block arrow_down" at bounding box center [796, 243] width 156 height 21
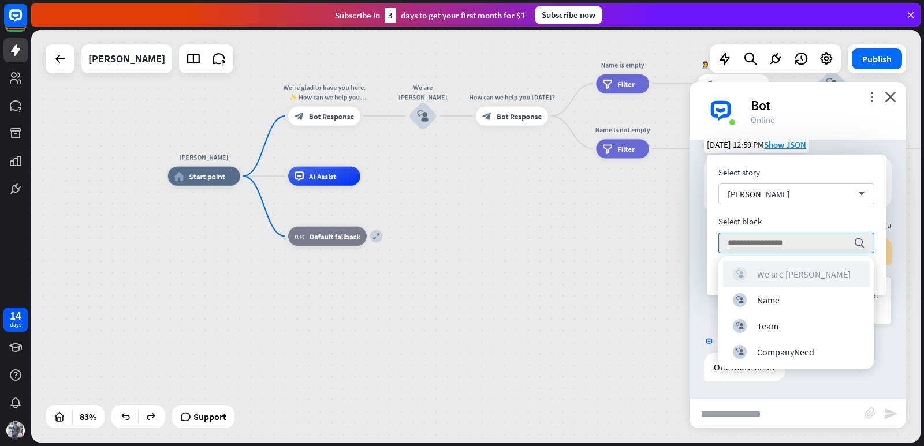
click at [786, 273] on div "We are [PERSON_NAME]" at bounding box center [804, 274] width 94 height 12
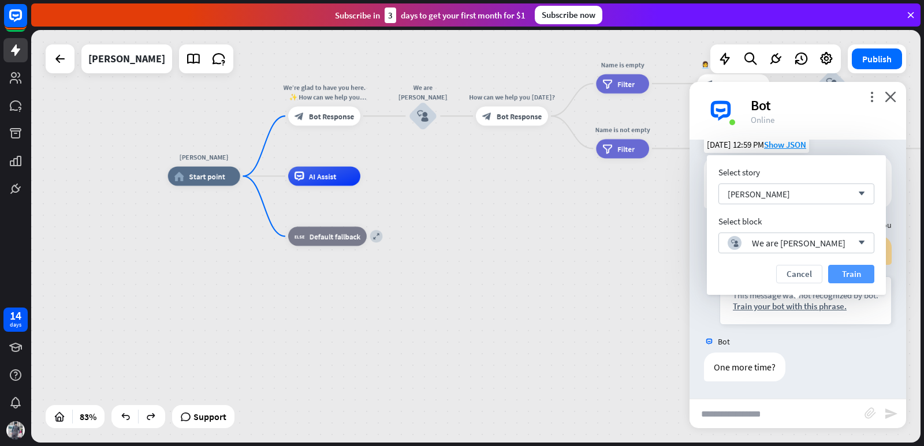
click at [838, 270] on button "Train" at bounding box center [851, 274] width 46 height 18
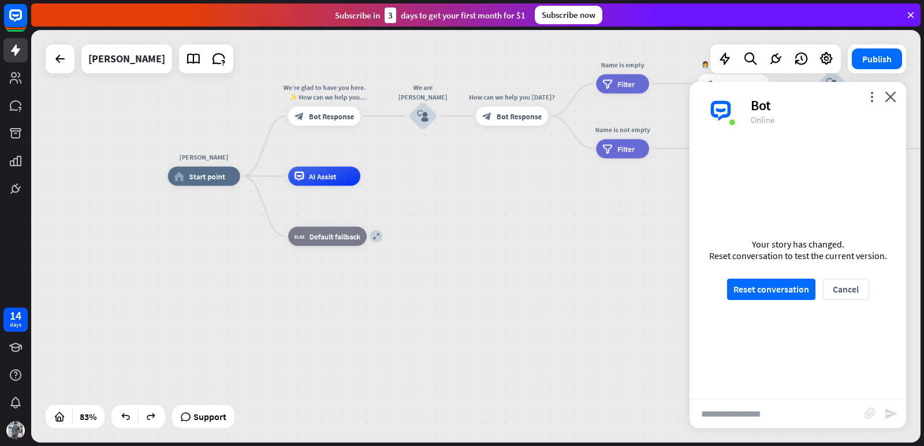
scroll to position [6, 0]
click at [770, 287] on button "Reset conversation" at bounding box center [771, 289] width 88 height 21
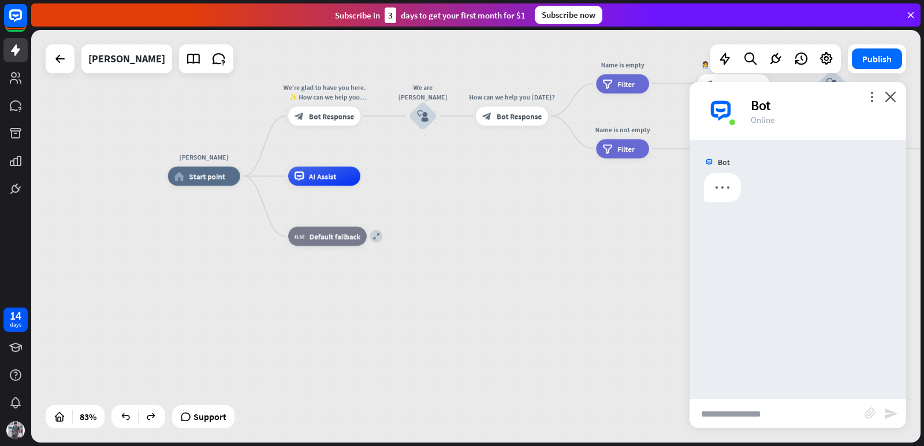
scroll to position [0, 0]
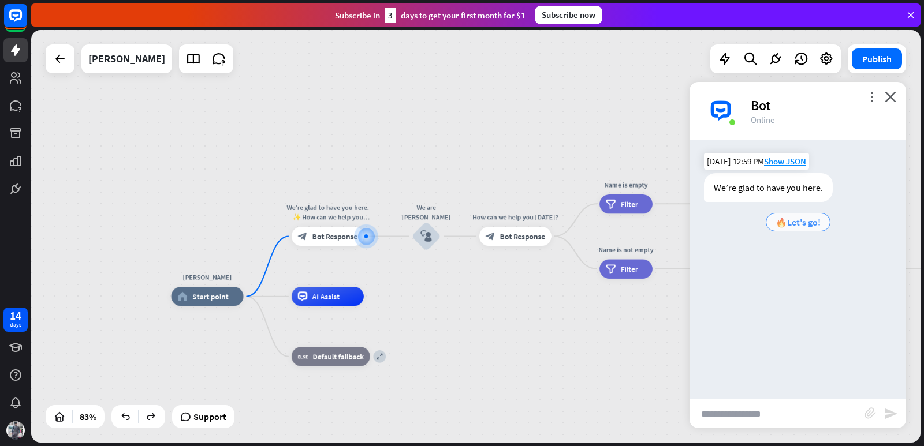
click at [779, 225] on span "🔥Let's go!" at bounding box center [797, 223] width 45 height 12
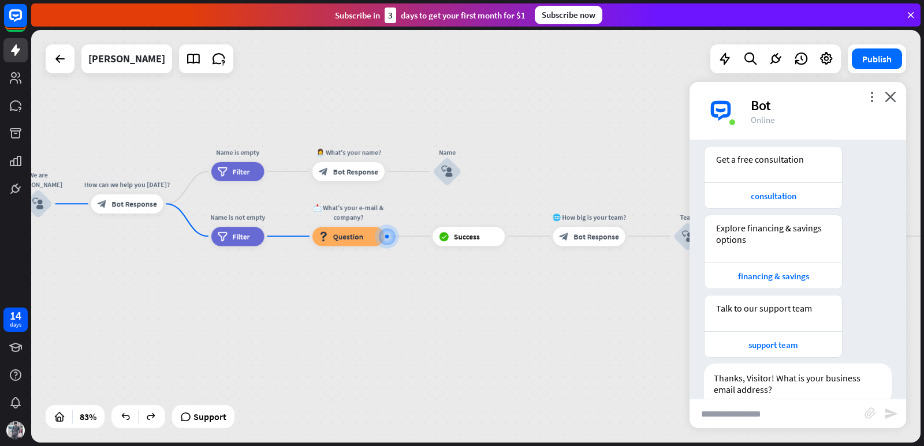
scroll to position [226, 0]
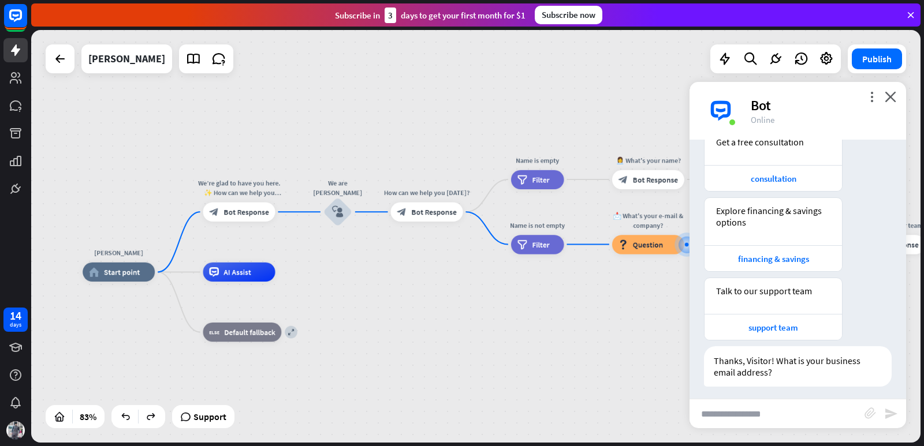
drag, startPoint x: 315, startPoint y: 287, endPoint x: 643, endPoint y: 291, distance: 328.5
click at [643, 291] on div "[PERSON_NAME] home_2 Start point We’re glad to have you here. ✨ How can we help…" at bounding box center [453, 444] width 741 height 344
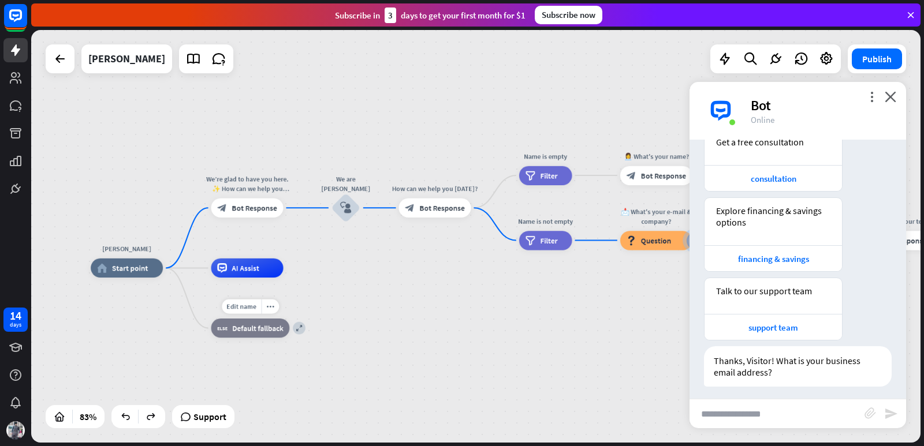
click at [246, 331] on span "Default fallback" at bounding box center [257, 328] width 51 height 10
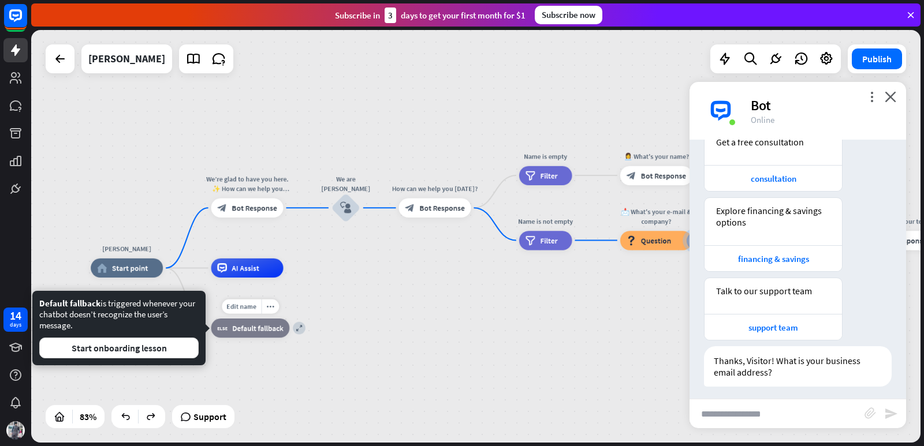
click at [277, 319] on div "Edit name more_horiz expand block_fallback Default fallback" at bounding box center [250, 328] width 79 height 19
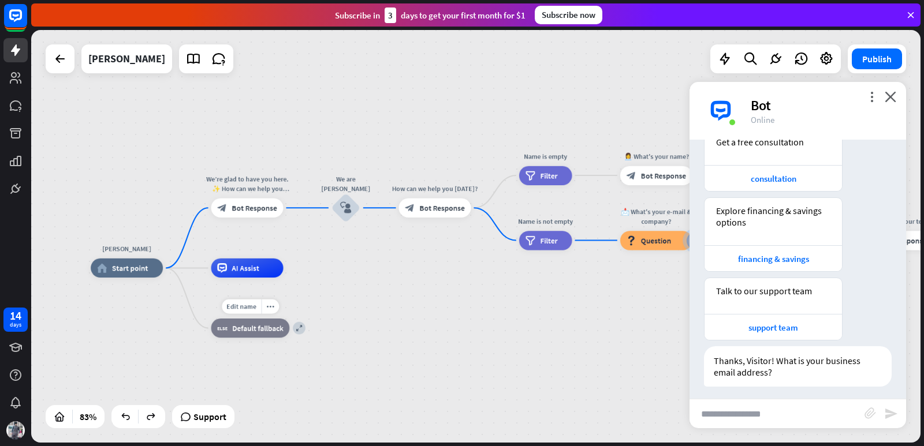
click at [277, 319] on div "Edit name more_horiz expand block_fallback Default fallback" at bounding box center [250, 328] width 79 height 19
click at [272, 308] on icon "more_horiz" at bounding box center [270, 307] width 8 height 8
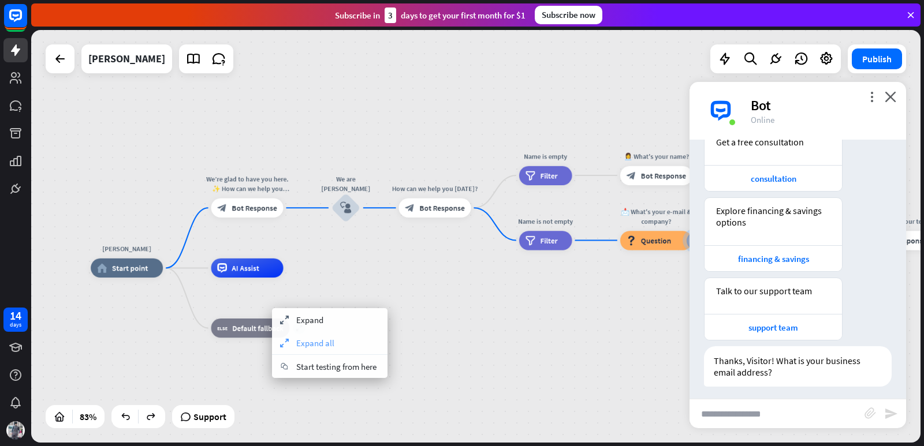
click at [301, 344] on span "Expand all" at bounding box center [315, 343] width 38 height 11
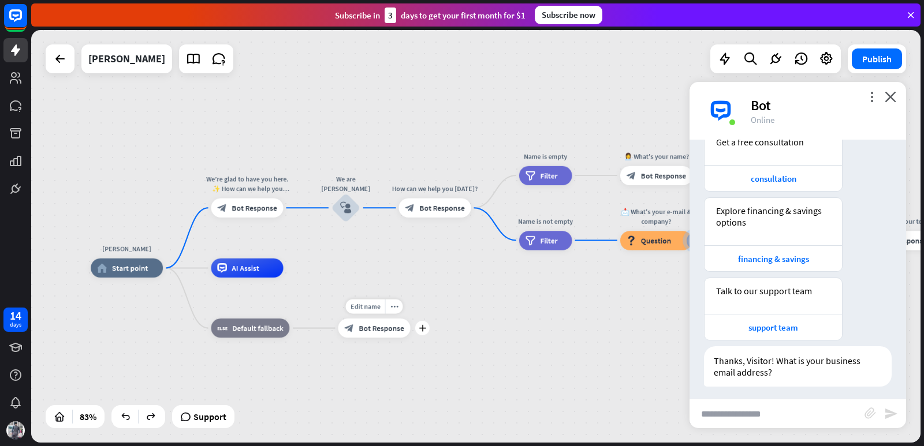
click at [380, 326] on span "Bot Response" at bounding box center [381, 328] width 45 height 10
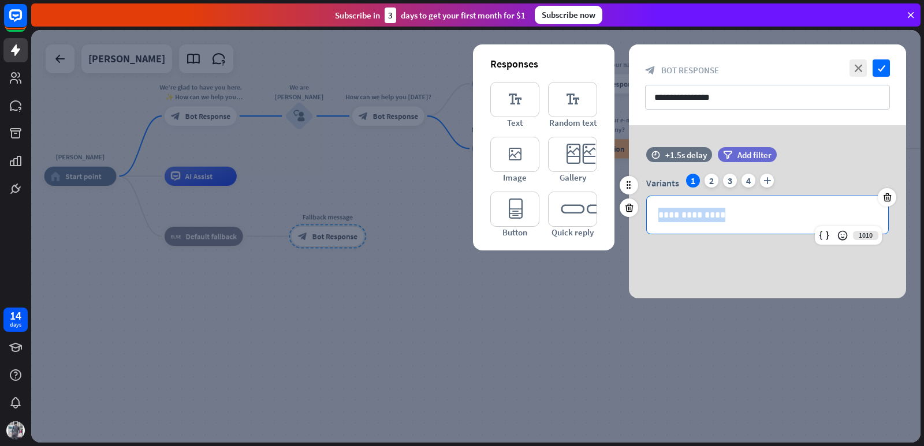
drag, startPoint x: 737, startPoint y: 211, endPoint x: 633, endPoint y: 217, distance: 103.5
click at [633, 217] on div "**********" at bounding box center [767, 196] width 277 height 99
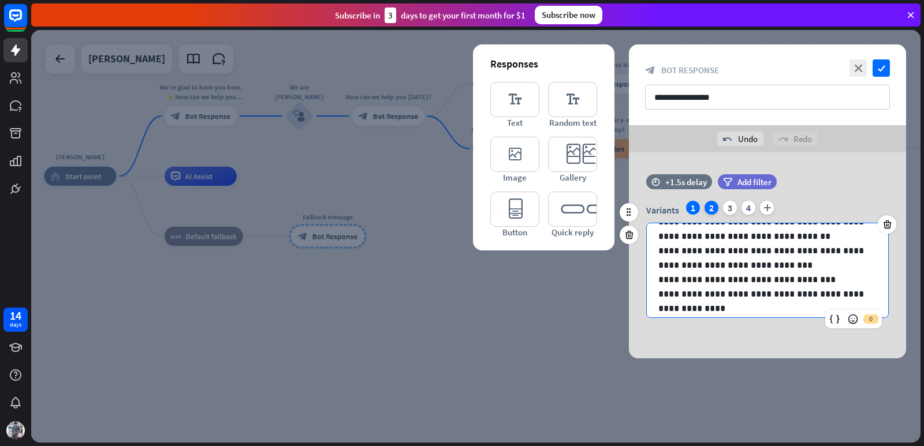
click at [711, 209] on div "2" at bounding box center [711, 208] width 14 height 14
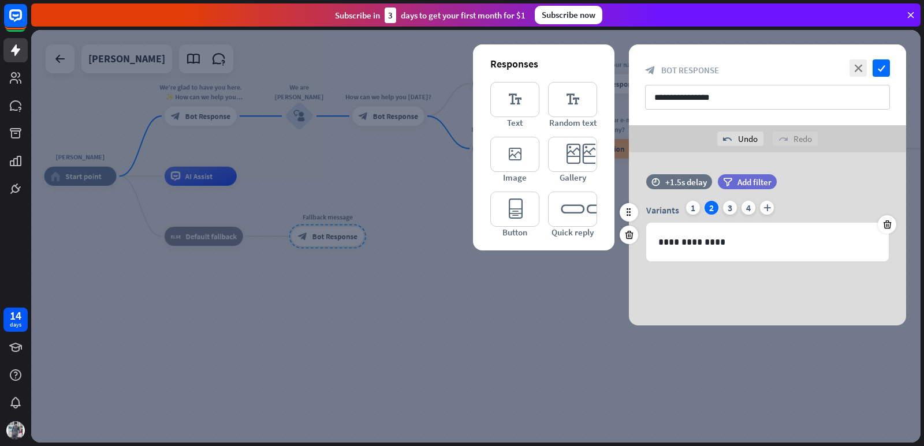
scroll to position [0, 0]
click at [732, 207] on div "3" at bounding box center [730, 208] width 14 height 14
click at [743, 206] on div "4" at bounding box center [748, 208] width 14 height 14
click at [695, 206] on div "1" at bounding box center [693, 208] width 14 height 14
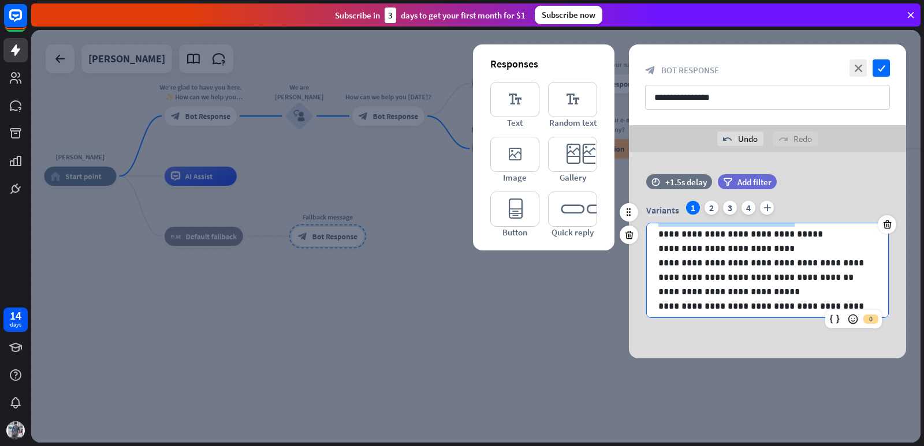
scroll to position [214, 0]
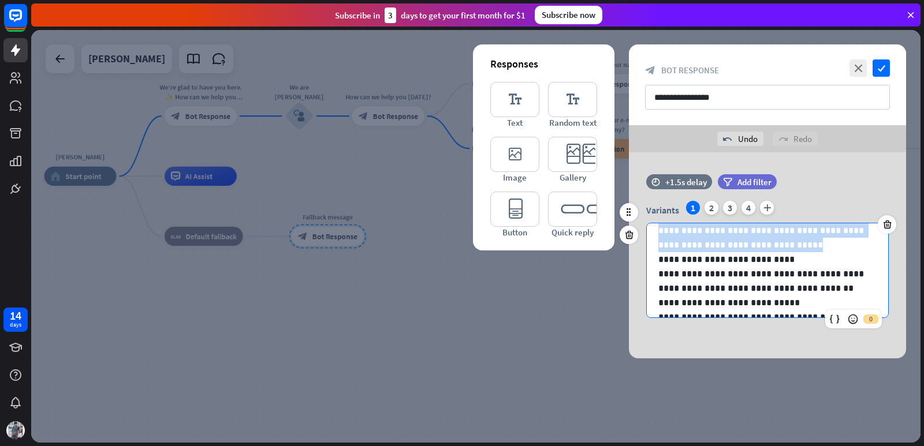
drag, startPoint x: 657, startPoint y: 239, endPoint x: 775, endPoint y: 244, distance: 118.5
click at [775, 244] on div "**********" at bounding box center [767, 223] width 241 height 427
copy div "**********"
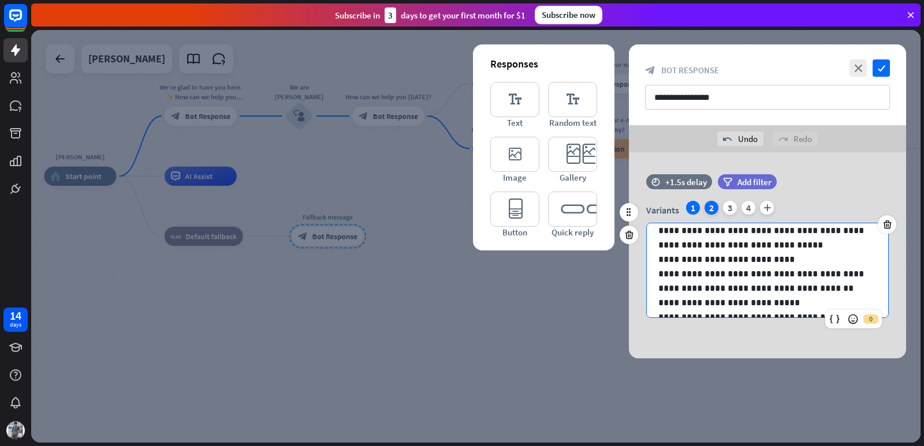
click at [710, 203] on div "2" at bounding box center [711, 208] width 14 height 14
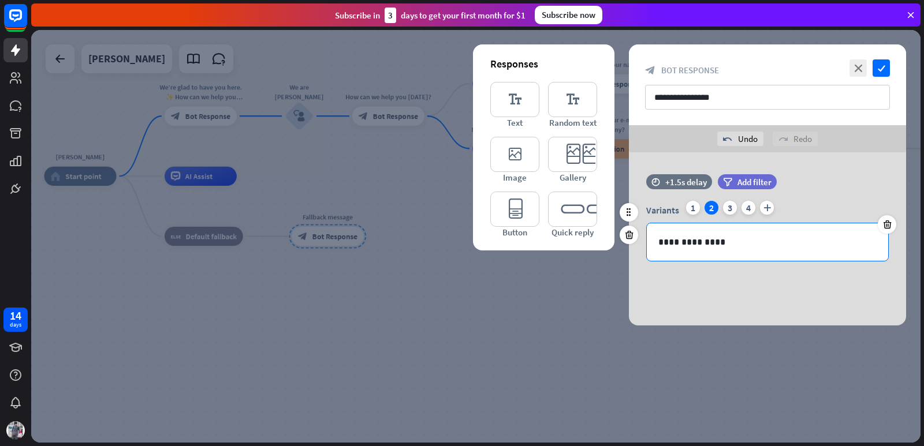
scroll to position [0, 0]
drag, startPoint x: 726, startPoint y: 241, endPoint x: 650, endPoint y: 236, distance: 75.8
click at [650, 236] on div "**********" at bounding box center [767, 242] width 241 height 38
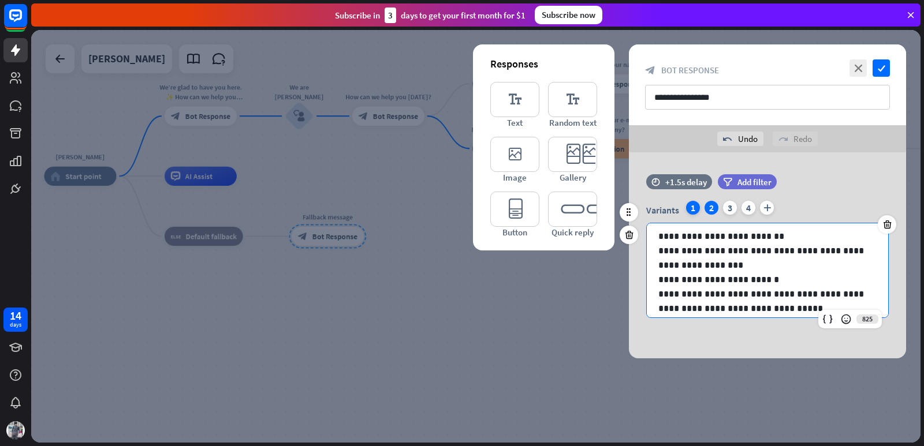
click at [692, 208] on div "1" at bounding box center [693, 208] width 14 height 14
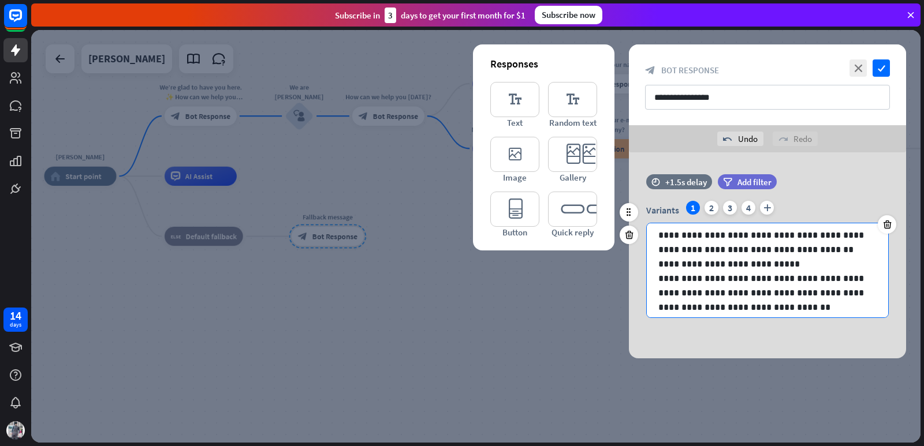
scroll to position [242, 0]
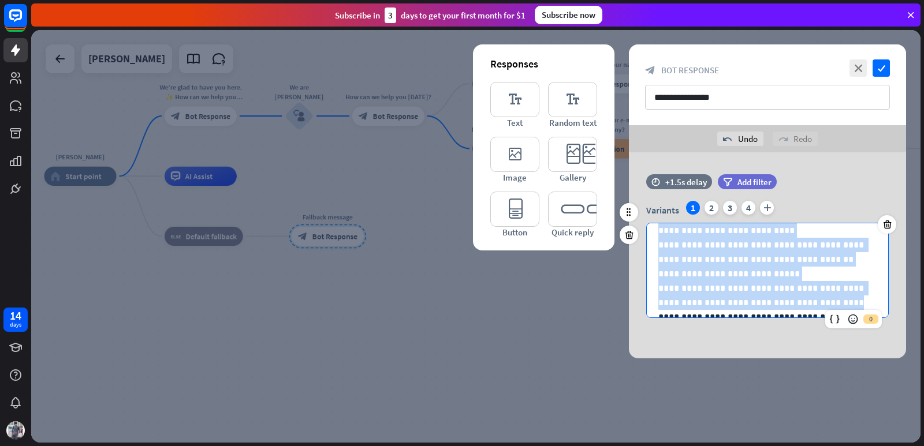
drag, startPoint x: 658, startPoint y: 231, endPoint x: 807, endPoint y: 303, distance: 165.0
click at [807, 303] on div "**********" at bounding box center [767, 194] width 241 height 427
copy div "**********"
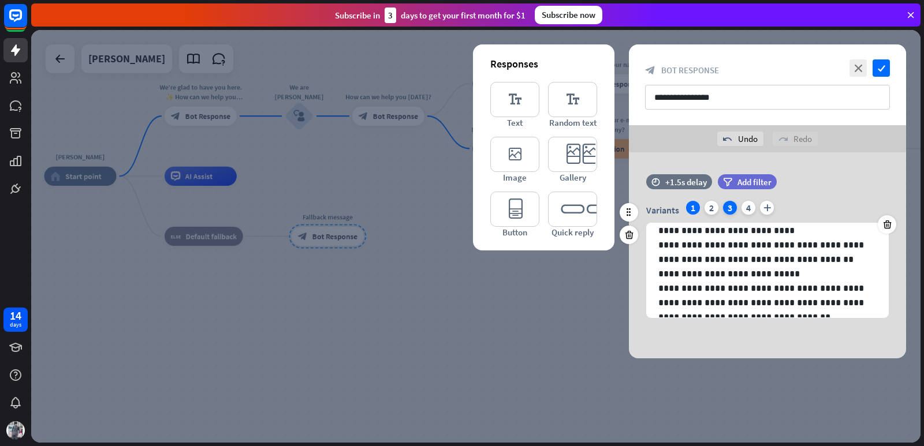
click at [729, 204] on div "3" at bounding box center [730, 208] width 14 height 14
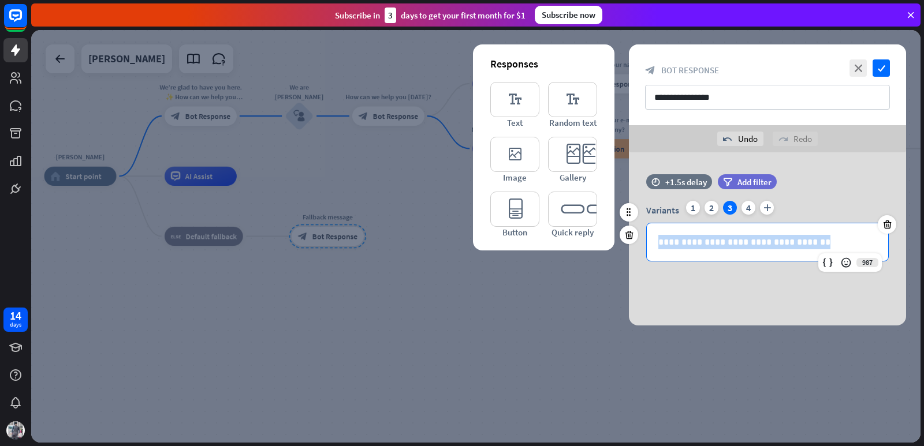
drag, startPoint x: 799, startPoint y: 244, endPoint x: 645, endPoint y: 238, distance: 153.7
click at [645, 238] on div "**********" at bounding box center [767, 231] width 277 height 61
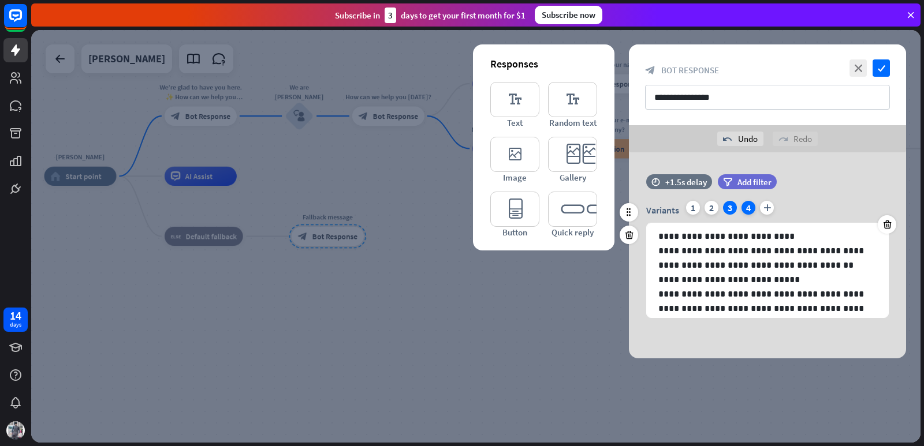
click at [745, 211] on div "4" at bounding box center [748, 208] width 14 height 14
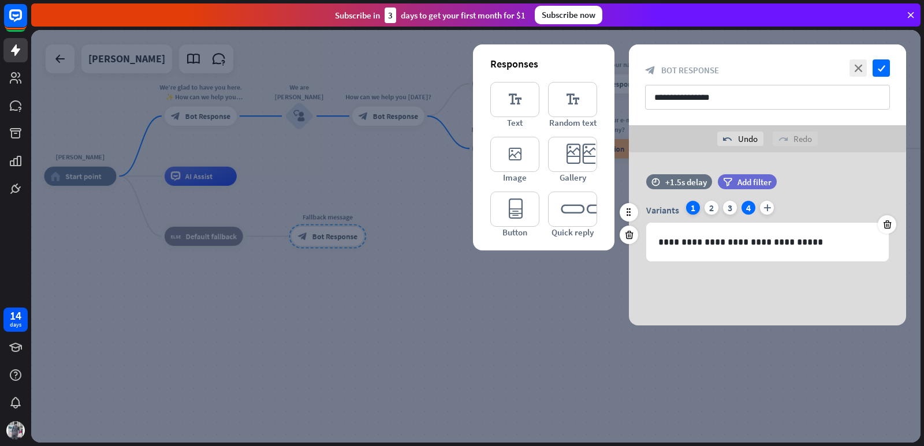
click at [695, 205] on div "1" at bounding box center [693, 208] width 14 height 14
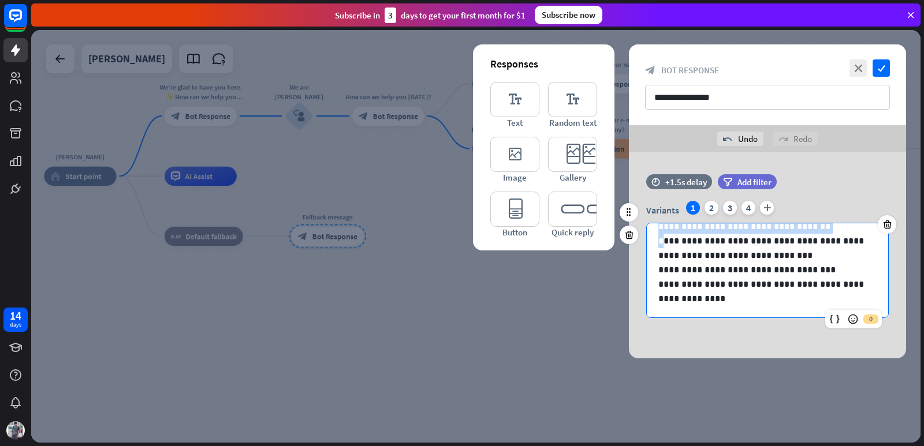
scroll to position [330, 0]
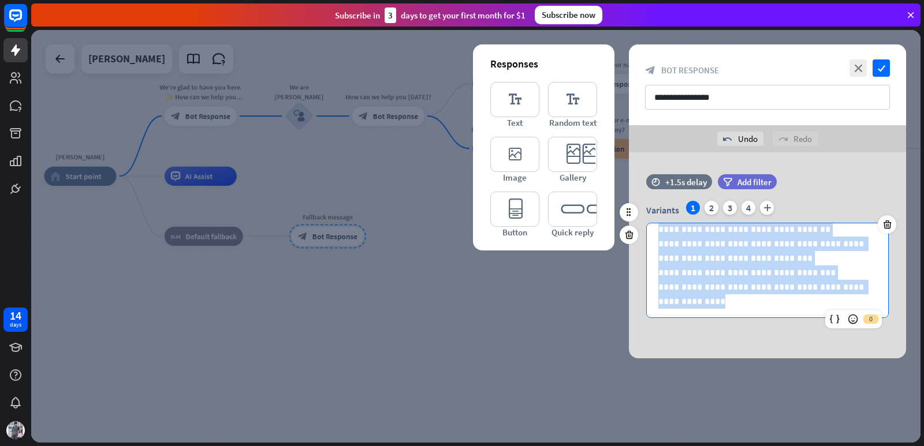
drag, startPoint x: 658, startPoint y: 228, endPoint x: 682, endPoint y: 303, distance: 78.3
click at [682, 303] on div "**********" at bounding box center [767, 106] width 241 height 427
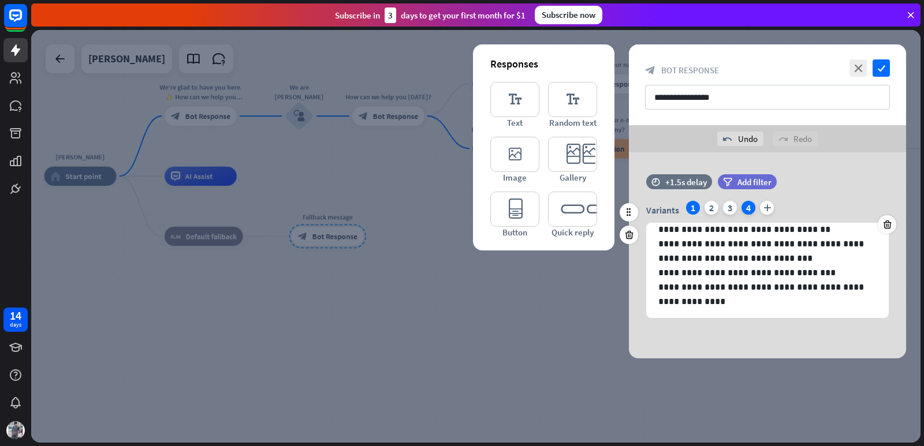
click at [748, 201] on div "4" at bounding box center [748, 208] width 14 height 14
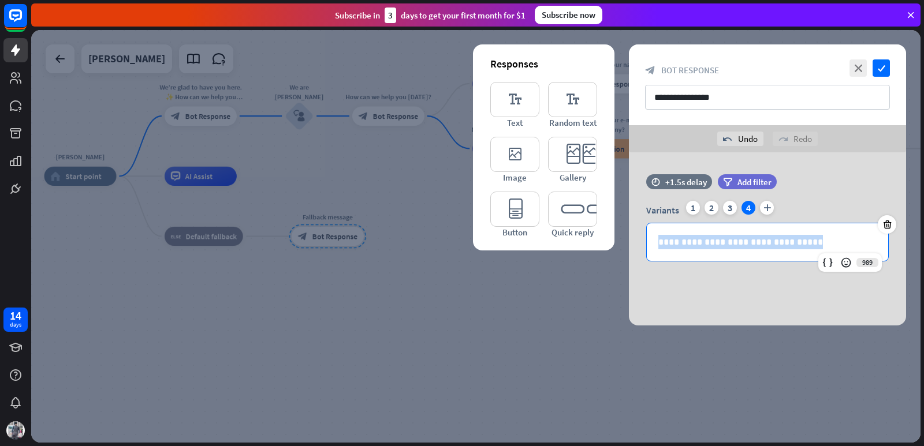
drag, startPoint x: 796, startPoint y: 241, endPoint x: 610, endPoint y: 235, distance: 186.6
click at [629, 235] on div "**********" at bounding box center [767, 238] width 277 height 173
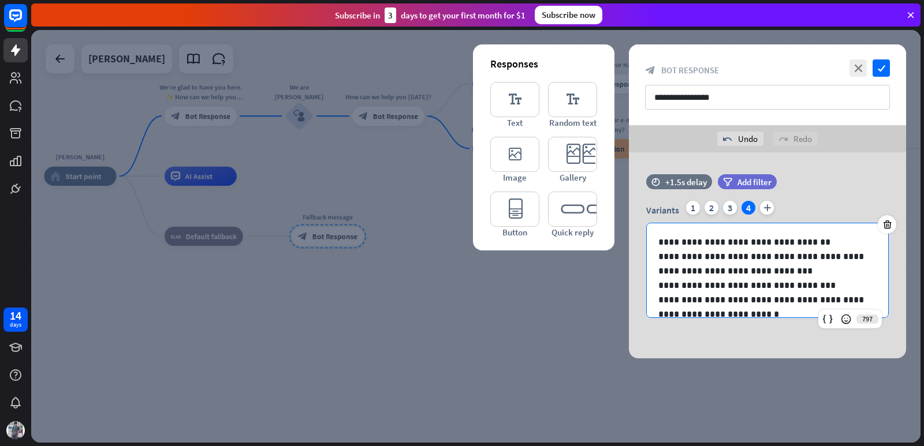
scroll to position [6, 0]
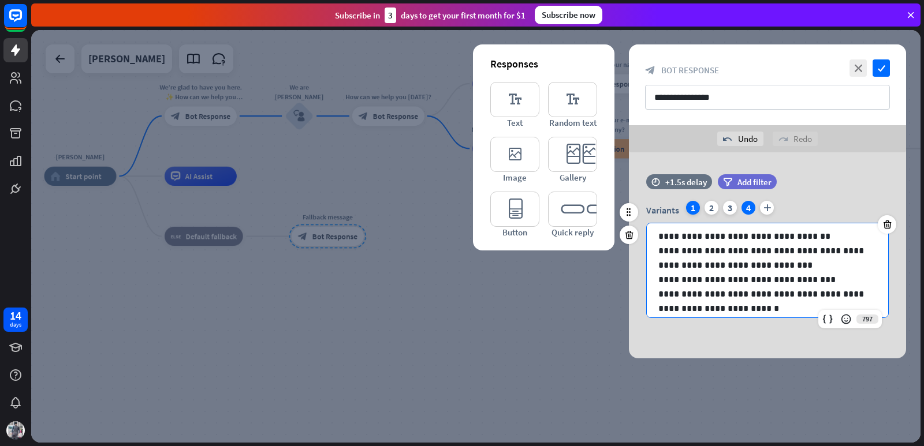
click at [695, 207] on div "1" at bounding box center [693, 208] width 14 height 14
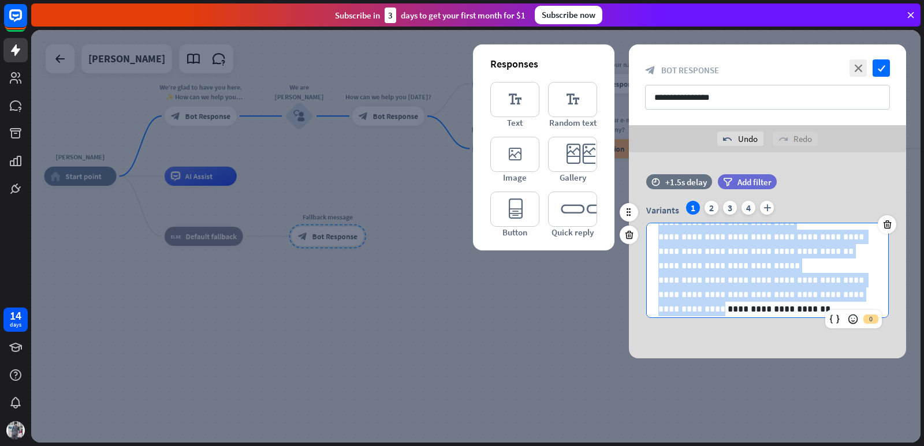
scroll to position [333, 0]
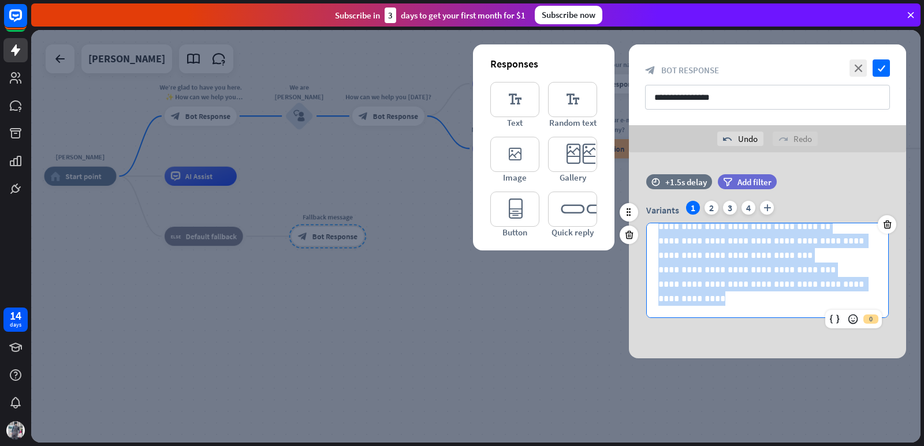
drag, startPoint x: 659, startPoint y: 301, endPoint x: 726, endPoint y: 315, distance: 68.5
click at [725, 317] on div "**********" at bounding box center [767, 103] width 241 height 427
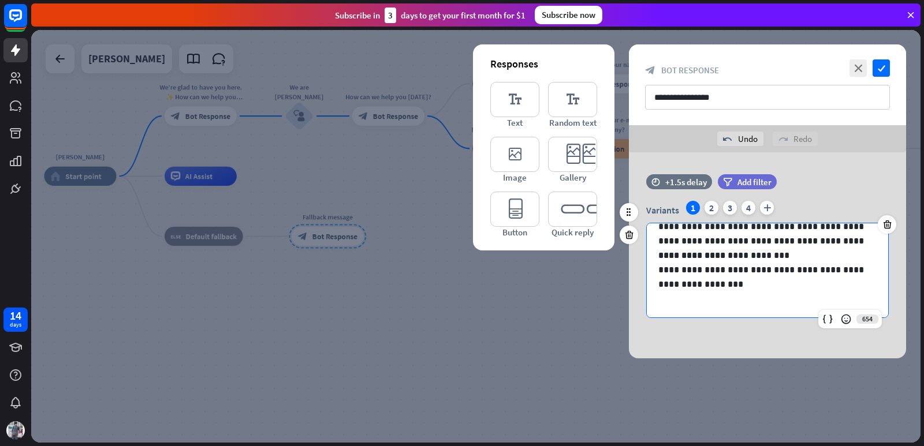
scroll to position [73, 0]
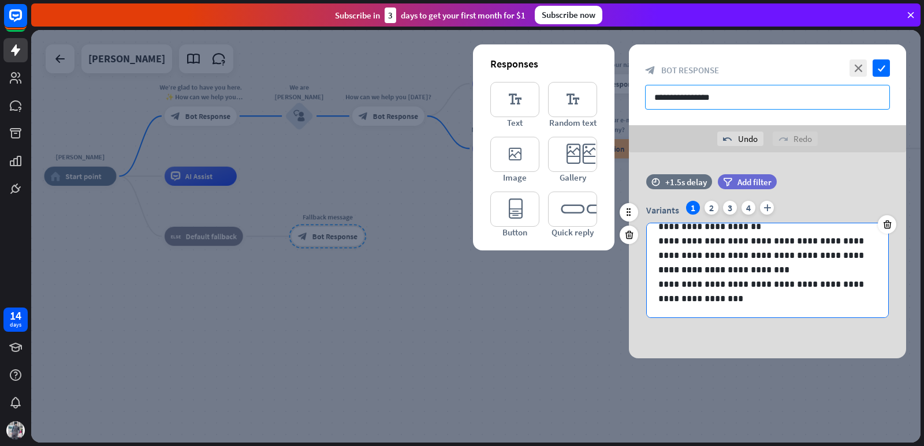
drag, startPoint x: 723, startPoint y: 100, endPoint x: 645, endPoint y: 107, distance: 78.9
click at [645, 107] on input "**********" at bounding box center [767, 97] width 245 height 25
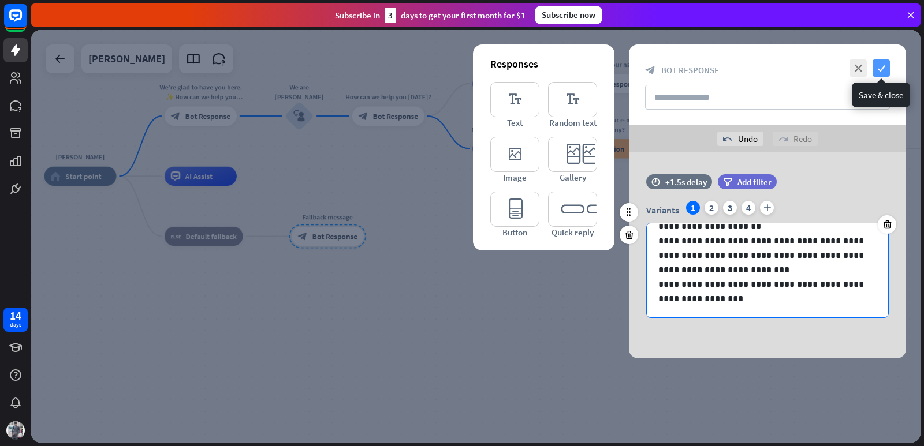
click at [876, 67] on icon "check" at bounding box center [880, 67] width 17 height 17
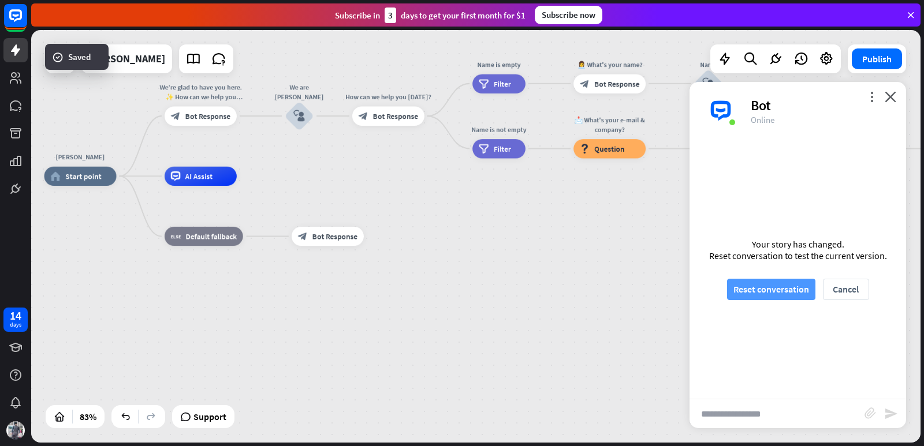
click at [798, 285] on button "Reset conversation" at bounding box center [771, 289] width 88 height 21
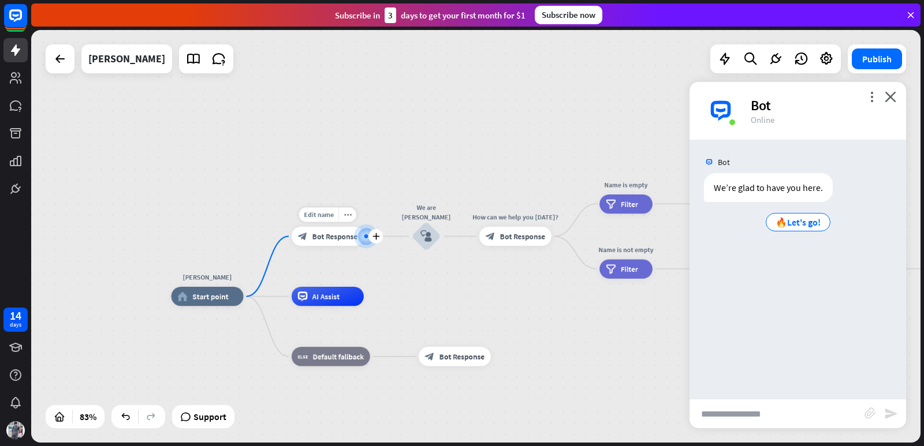
click at [336, 236] on span "Bot Response" at bounding box center [334, 237] width 45 height 10
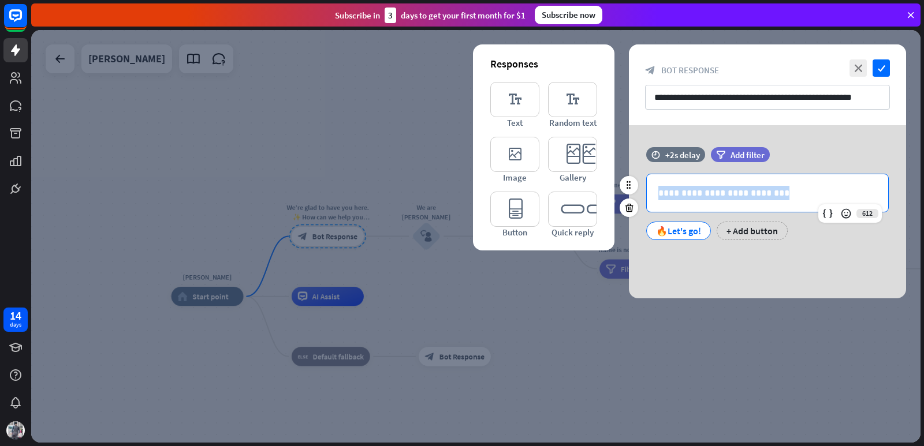
drag, startPoint x: 730, startPoint y: 199, endPoint x: 649, endPoint y: 195, distance: 81.5
click at [649, 195] on div "**********" at bounding box center [767, 193] width 241 height 38
paste div
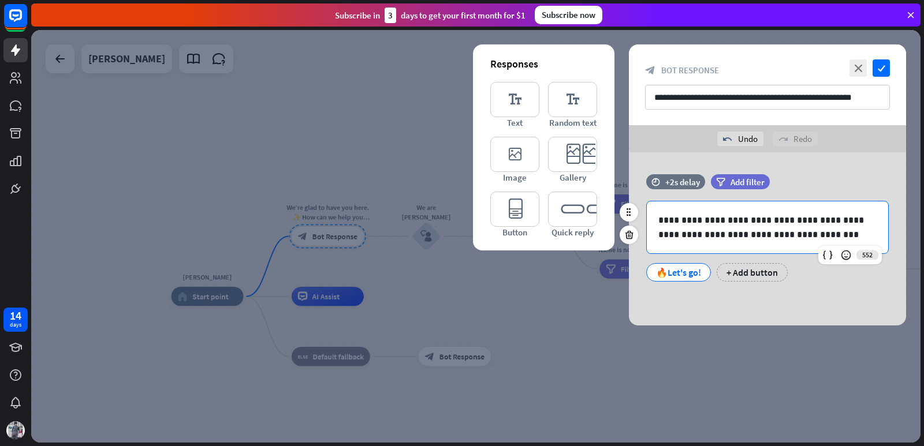
click at [707, 230] on p "**********" at bounding box center [767, 227] width 218 height 29
click at [883, 66] on icon "check" at bounding box center [880, 67] width 17 height 17
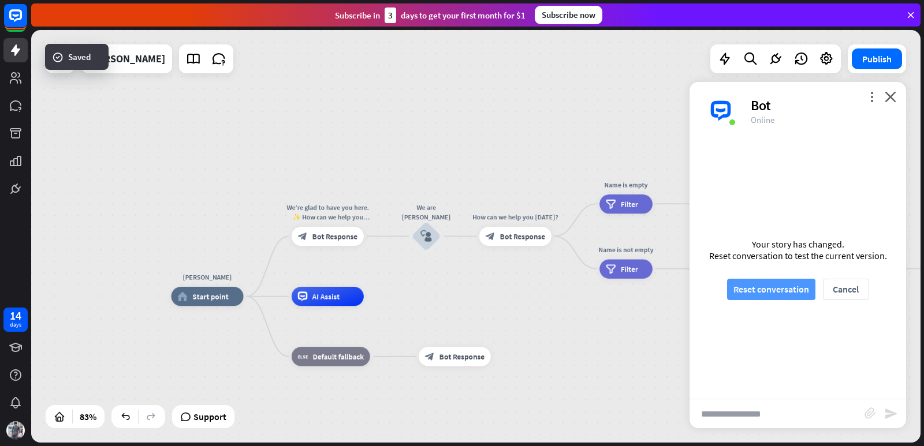
click at [755, 281] on button "Reset conversation" at bounding box center [771, 289] width 88 height 21
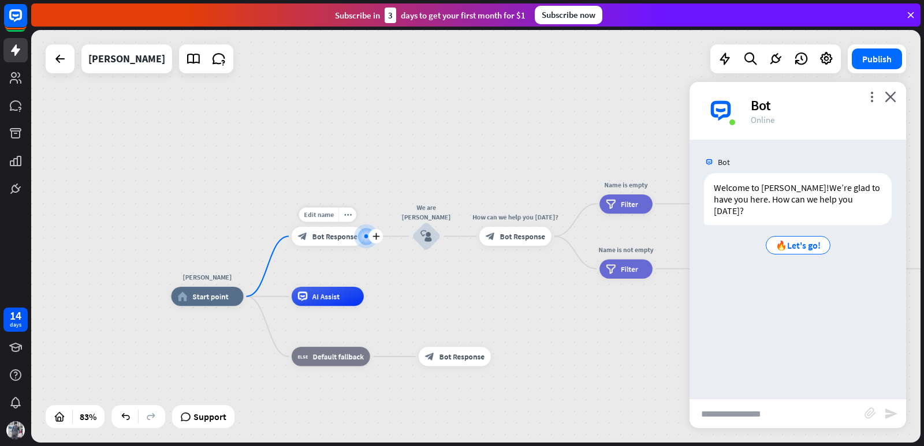
click at [352, 238] on span "Bot Response" at bounding box center [334, 237] width 45 height 10
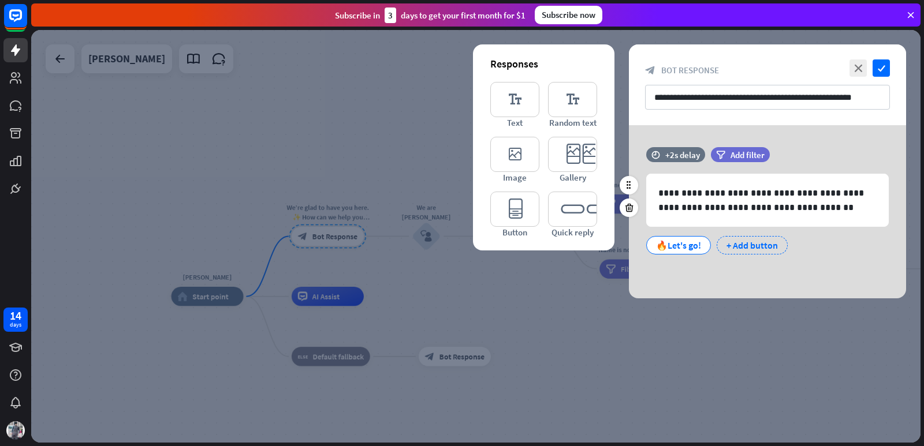
click at [746, 241] on div "+ Add button" at bounding box center [752, 245] width 71 height 18
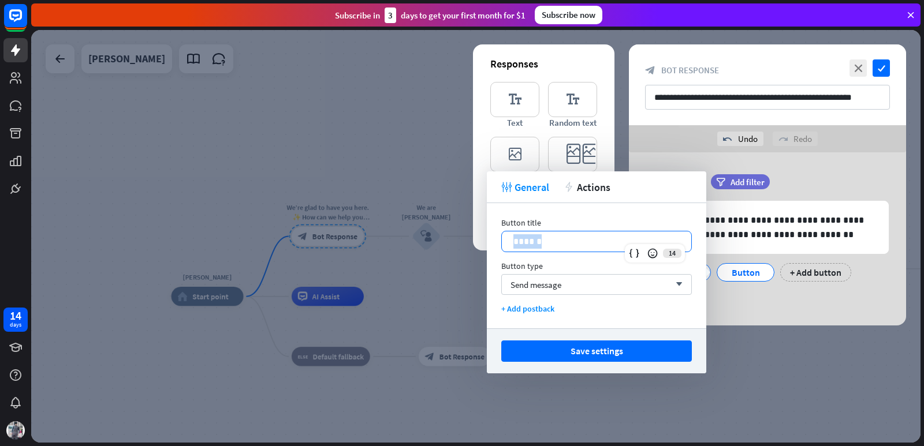
drag, startPoint x: 585, startPoint y: 243, endPoint x: 507, endPoint y: 242, distance: 77.4
click at [507, 242] on div "******" at bounding box center [596, 242] width 189 height 20
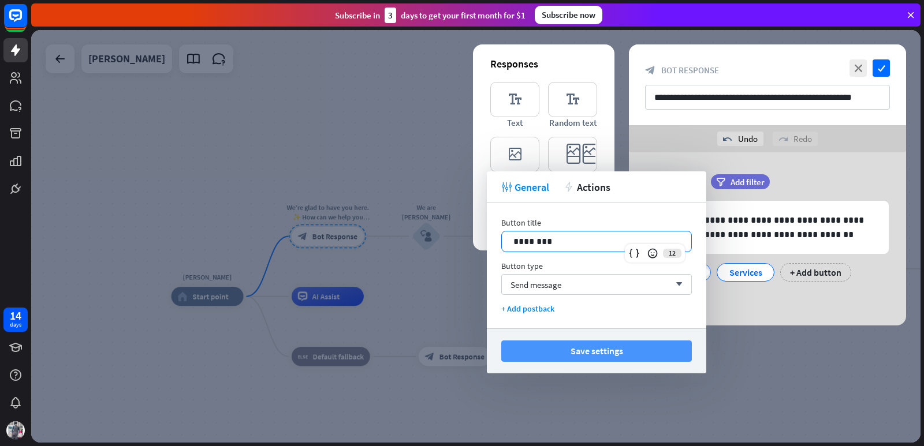
click at [631, 348] on button "Save settings" at bounding box center [596, 351] width 191 height 21
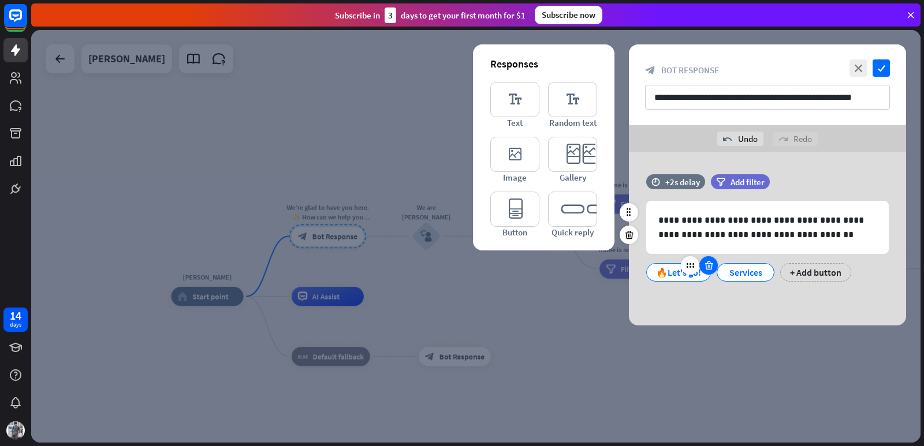
click at [707, 267] on icon at bounding box center [708, 265] width 11 height 10
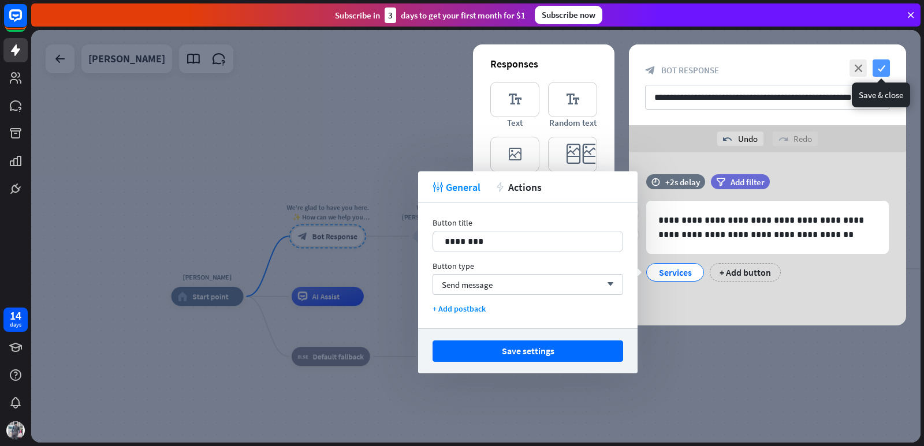
click at [880, 69] on icon "check" at bounding box center [880, 67] width 17 height 17
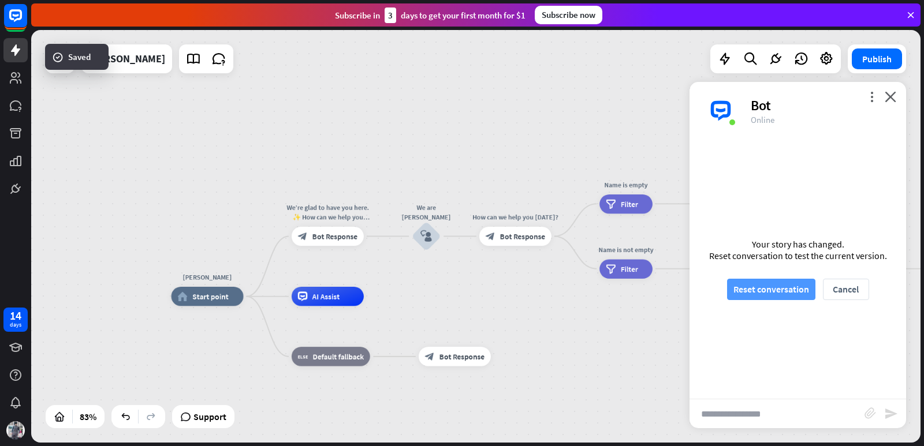
click at [751, 279] on button "Reset conversation" at bounding box center [771, 289] width 88 height 21
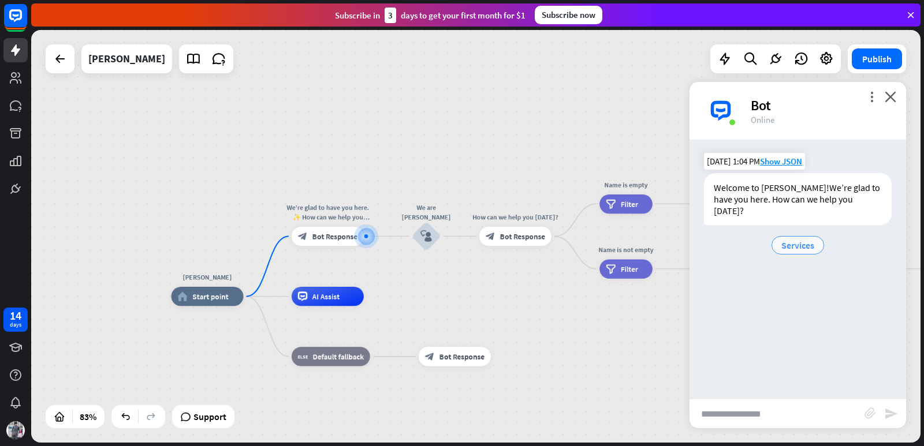
click at [784, 240] on span "Services" at bounding box center [797, 246] width 33 height 12
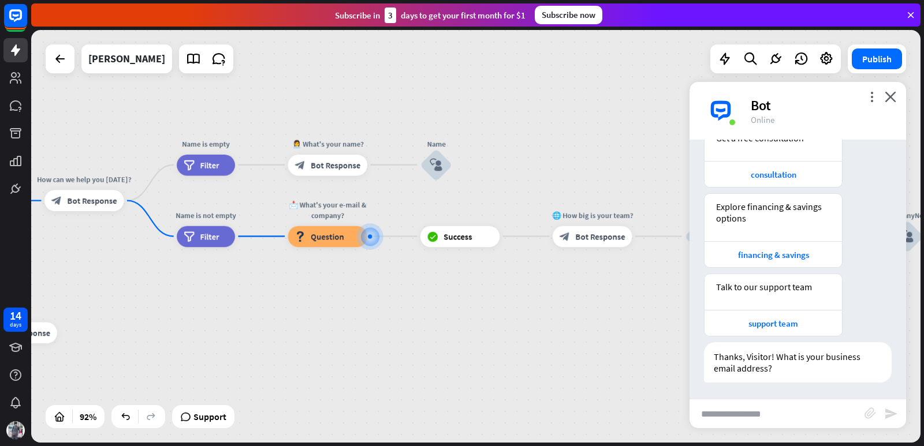
scroll to position [255, 0]
click at [344, 234] on div "block_question Question" at bounding box center [328, 236] width 80 height 21
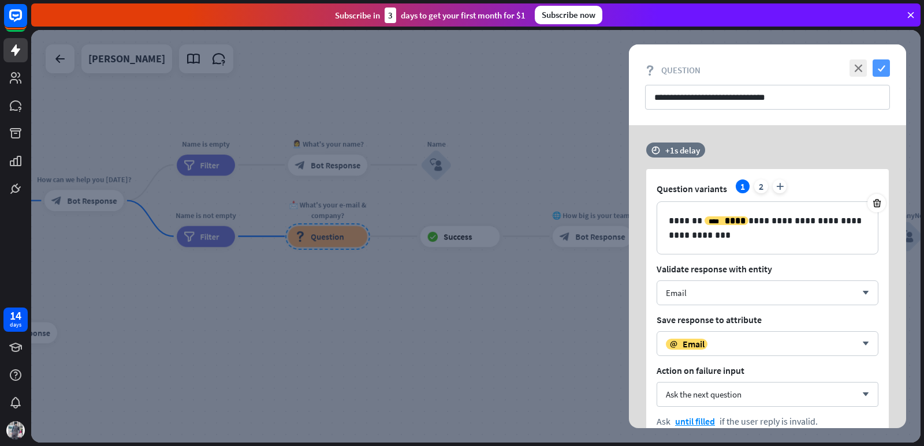
click at [875, 69] on icon "check" at bounding box center [880, 67] width 17 height 17
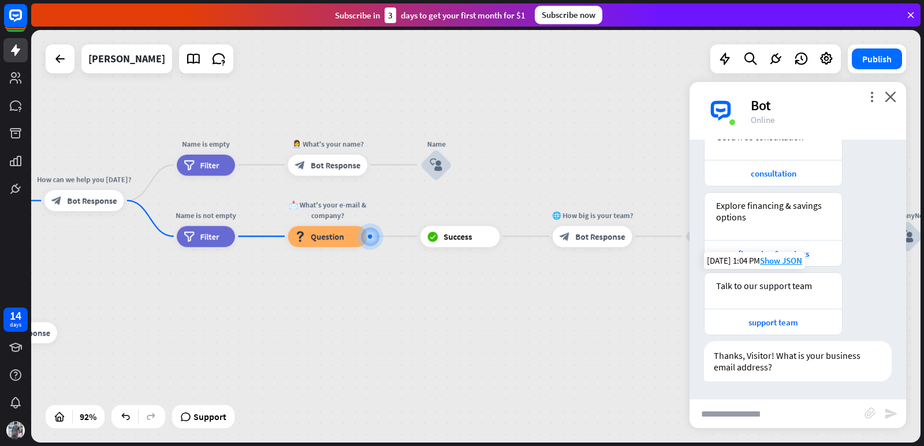
scroll to position [62, 0]
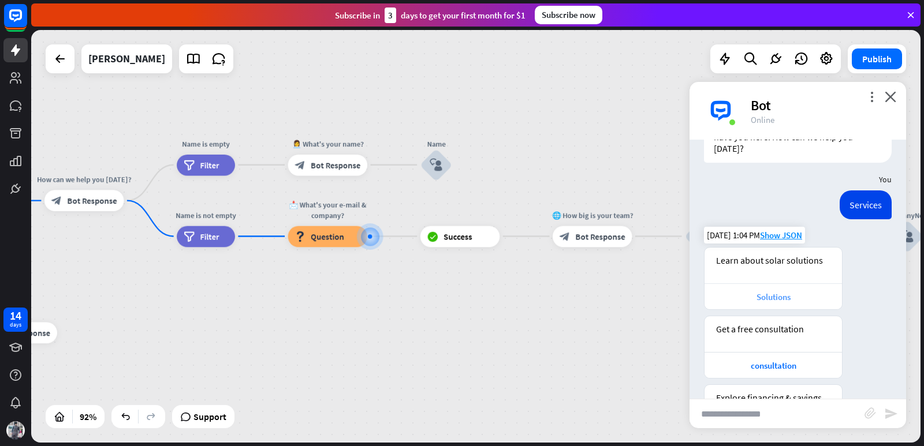
click at [757, 295] on div "Solutions" at bounding box center [773, 297] width 126 height 11
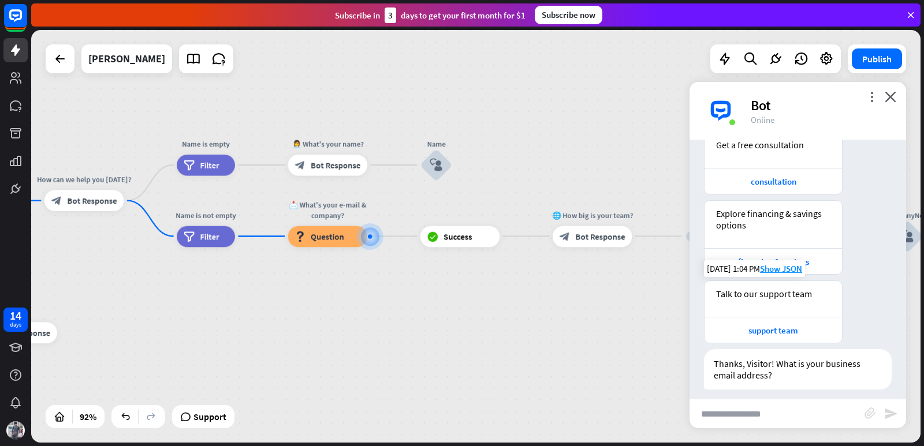
scroll to position [151, 0]
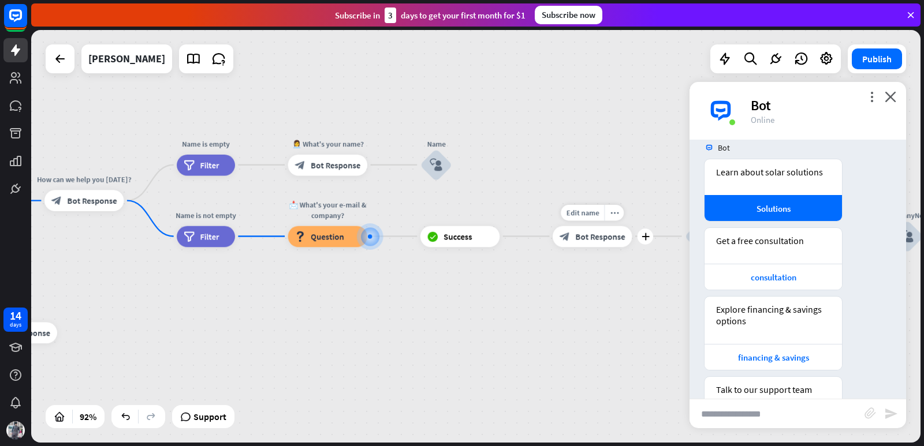
click at [598, 237] on span "Bot Response" at bounding box center [600, 236] width 50 height 10
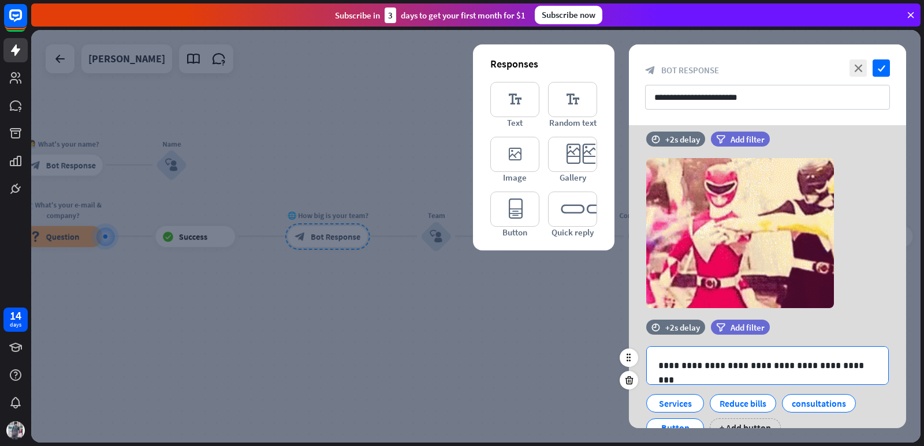
scroll to position [141, 0]
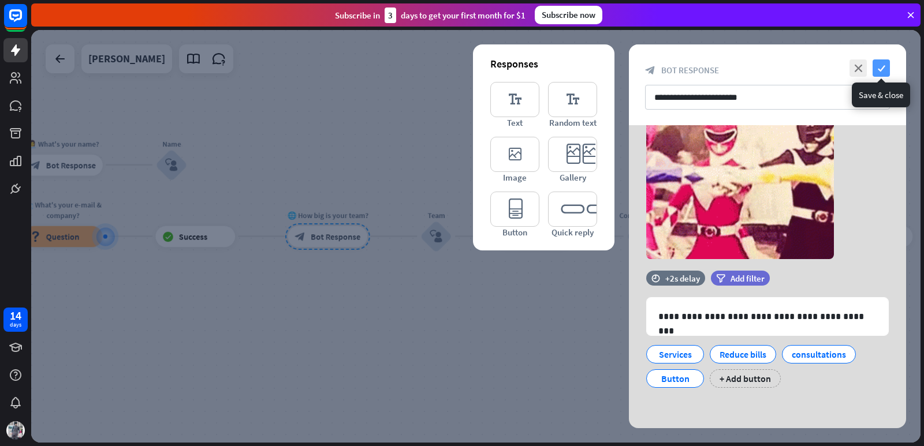
click at [874, 69] on icon "check" at bounding box center [880, 67] width 17 height 17
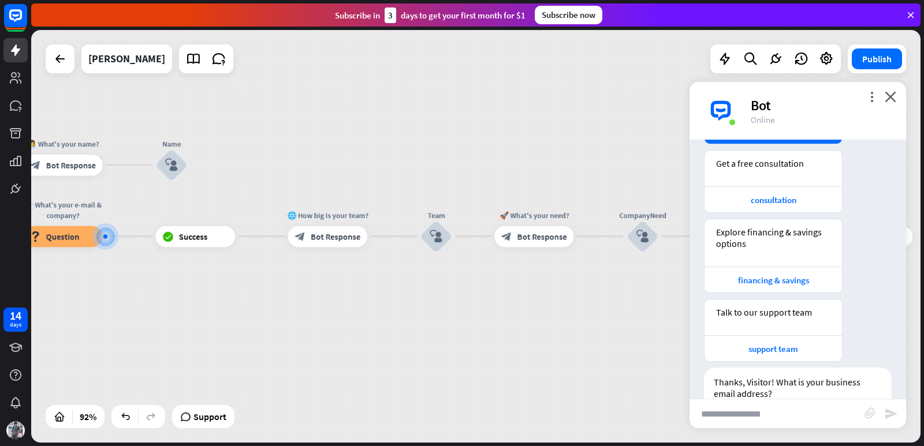
scroll to position [385, 0]
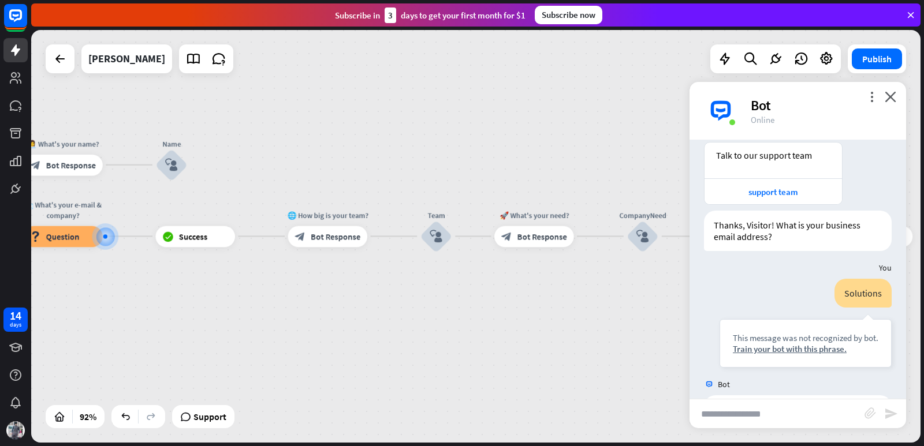
click at [458, 154] on div "[PERSON_NAME] home_2 Start point We’re glad to have you here. ✨ How can we help…" at bounding box center [475, 236] width 889 height 413
click at [893, 94] on icon "close" at bounding box center [891, 96] width 12 height 11
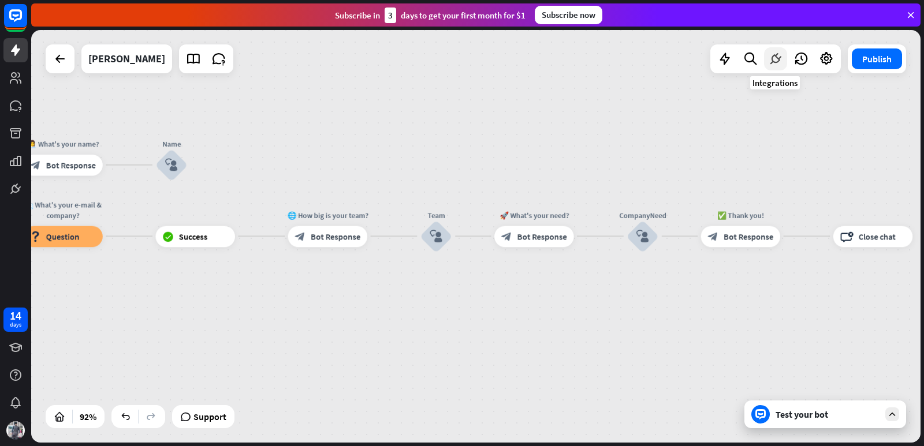
click at [768, 65] on icon at bounding box center [775, 58] width 15 height 15
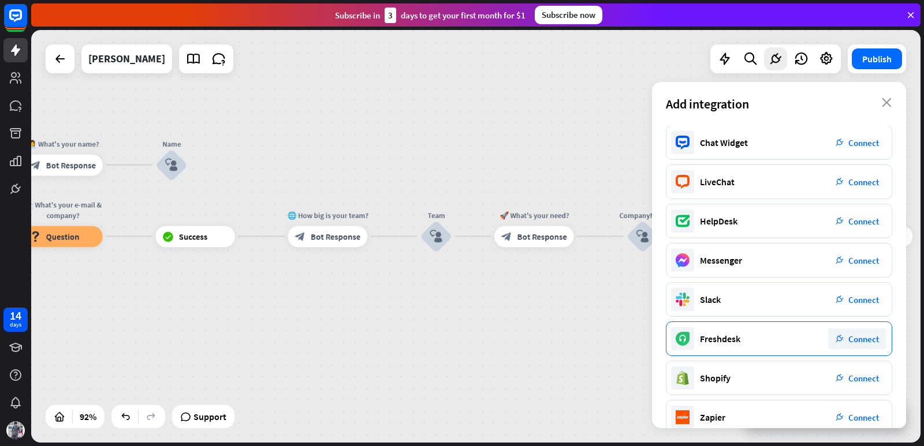
scroll to position [0, 0]
click at [730, 55] on icon at bounding box center [724, 58] width 15 height 15
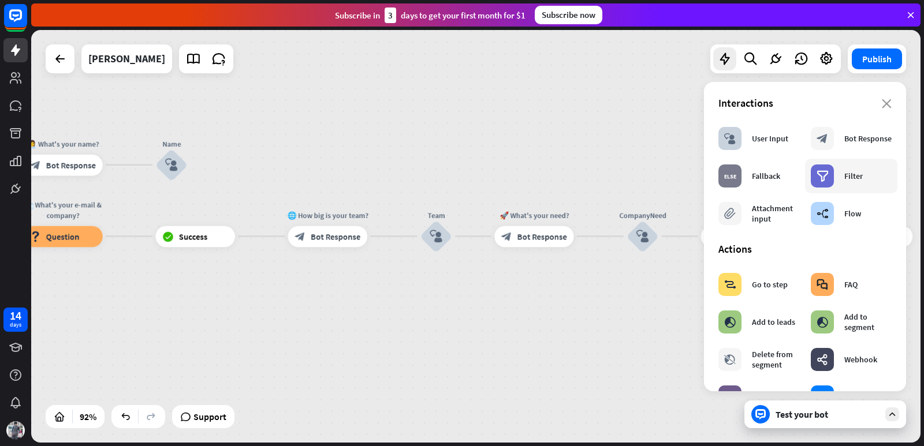
scroll to position [96, 0]
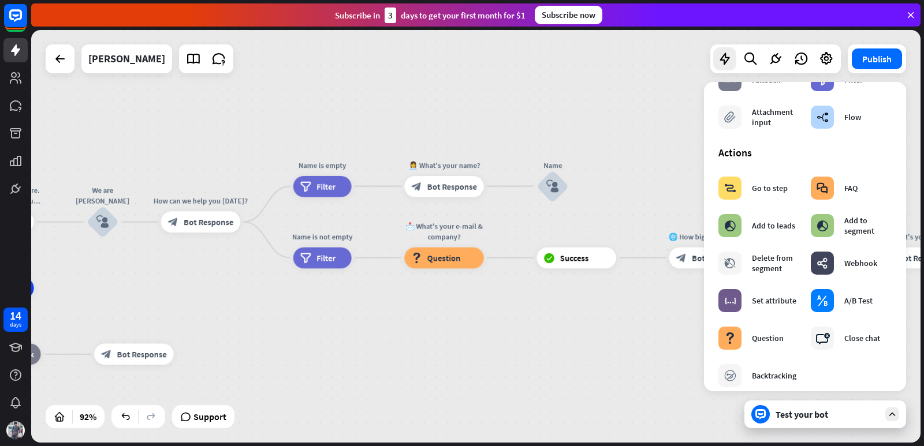
drag, startPoint x: 333, startPoint y: 130, endPoint x: 714, endPoint y: 152, distance: 381.7
click at [714, 152] on div "[PERSON_NAME] home_2 Start point We’re glad to have you here. ✨ How can we help…" at bounding box center [475, 236] width 889 height 413
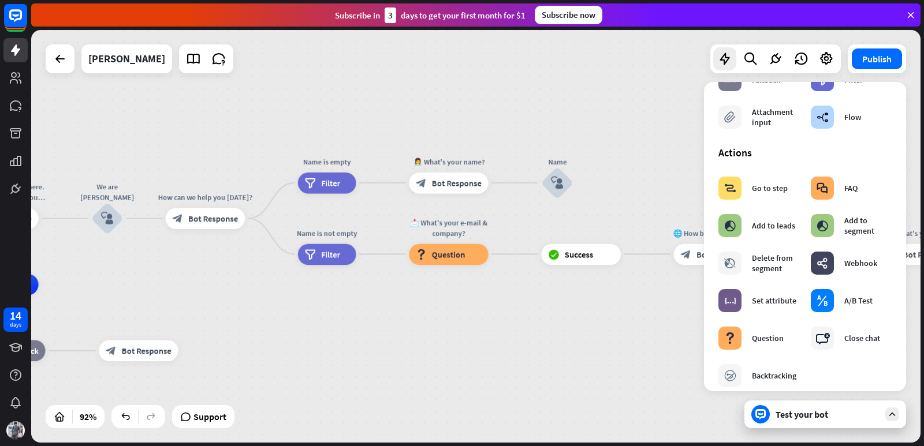
click at [430, 105] on div "[PERSON_NAME] home_2 Start point We’re glad to have you here. ✨ How can we help…" at bounding box center [475, 236] width 889 height 413
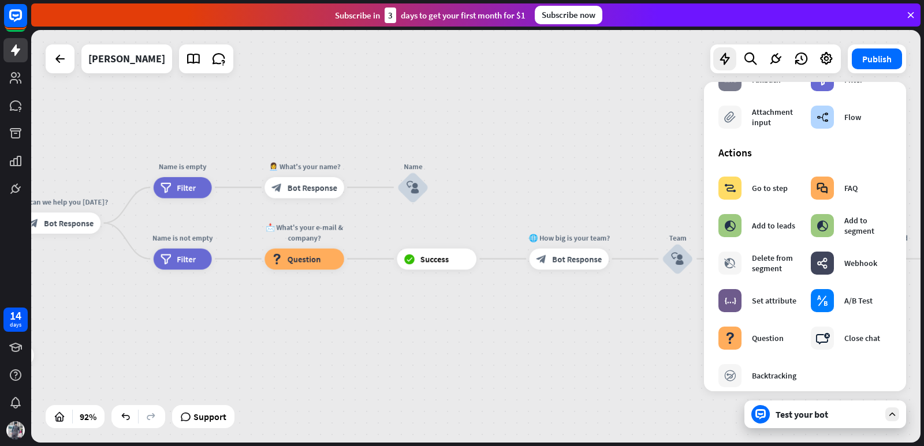
drag, startPoint x: 560, startPoint y: 121, endPoint x: 402, endPoint y: 124, distance: 158.2
click at [402, 124] on div "[PERSON_NAME] home_2 Start point We’re glad to have you here. ✨ How can we help…" at bounding box center [475, 236] width 889 height 413
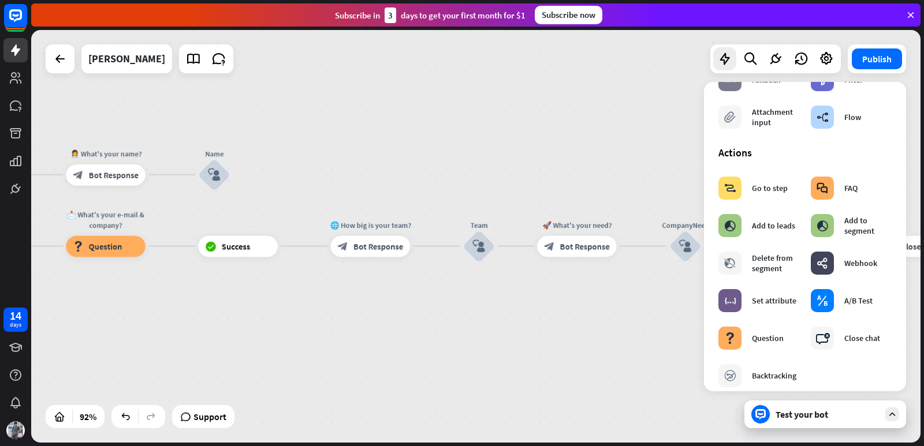
drag, startPoint x: 527, startPoint y: 197, endPoint x: 343, endPoint y: 185, distance: 184.5
click at [343, 185] on div "[PERSON_NAME] home_2 Start point We’re glad to have you here. ✨ How can we help…" at bounding box center [475, 236] width 889 height 413
click at [369, 249] on span "Bot Response" at bounding box center [378, 245] width 50 height 10
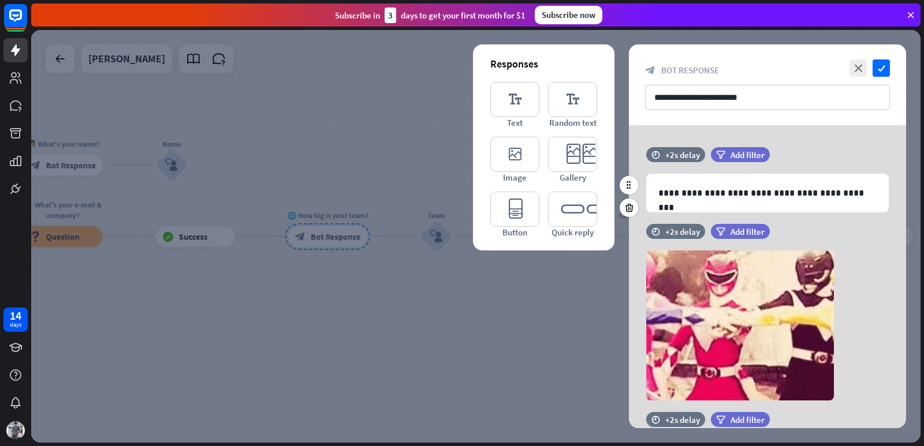
scroll to position [141, 0]
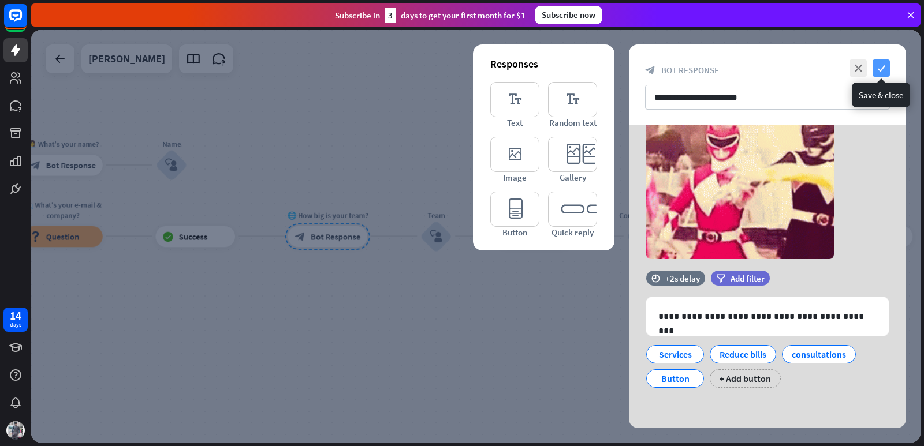
click at [880, 67] on icon "check" at bounding box center [880, 67] width 17 height 17
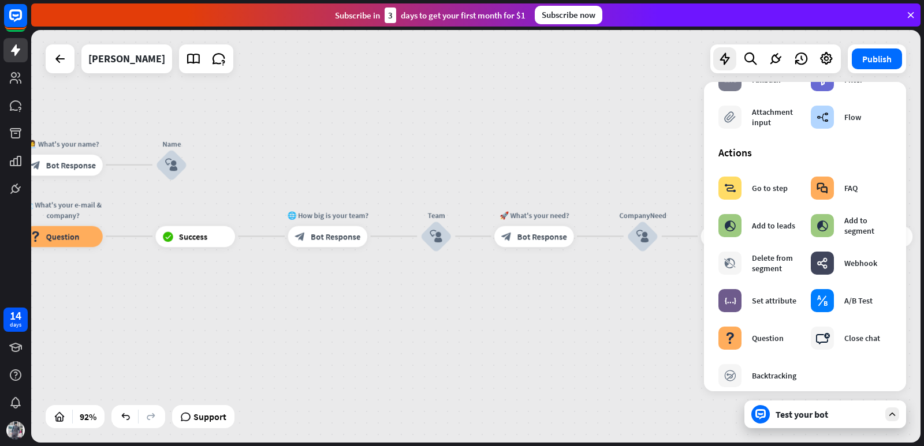
click at [553, 150] on div "[PERSON_NAME] home_2 Start point We’re glad to have you here. ✨ How can we help…" at bounding box center [475, 236] width 889 height 413
click at [668, 121] on div "[PERSON_NAME] home_2 Start point We’re glad to have you here. ✨ How can we help…" at bounding box center [475, 236] width 889 height 413
click at [893, 415] on icon at bounding box center [892, 414] width 10 height 10
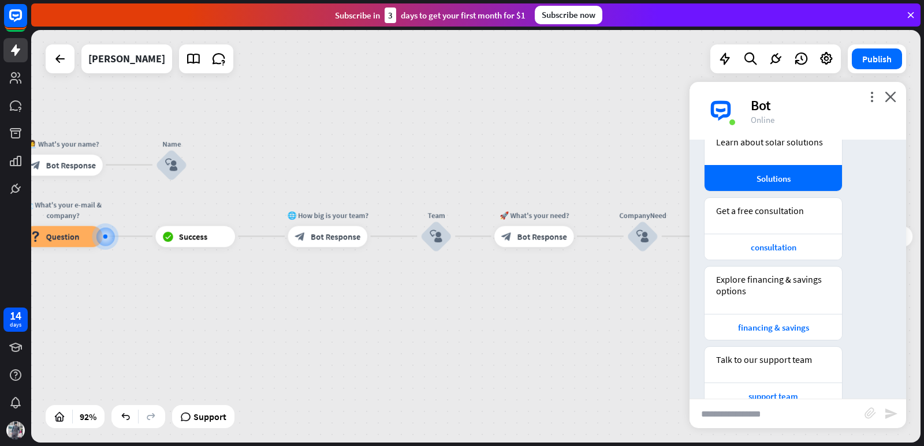
scroll to position [96, 0]
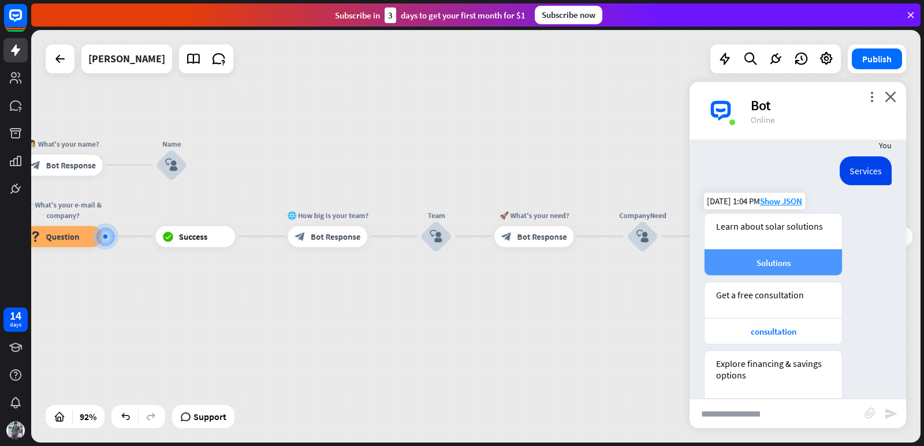
click at [753, 267] on div "Solutions" at bounding box center [773, 263] width 126 height 11
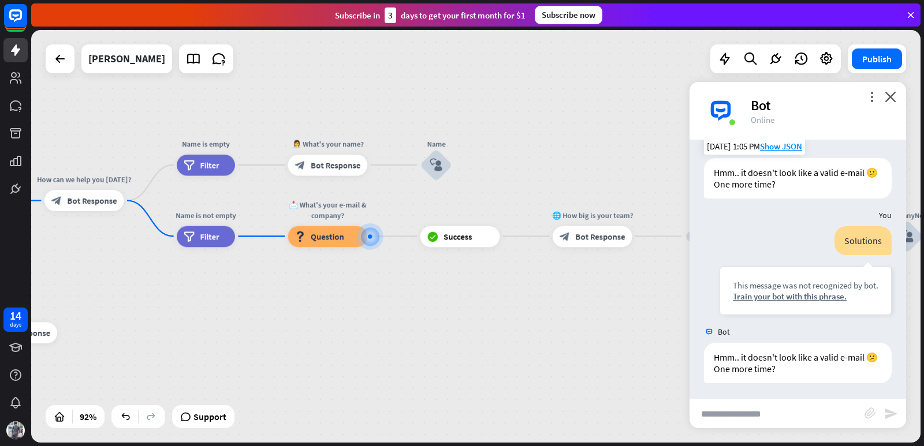
scroll to position [624, 0]
click at [742, 292] on div "Train your bot with this phrase." at bounding box center [805, 294] width 145 height 11
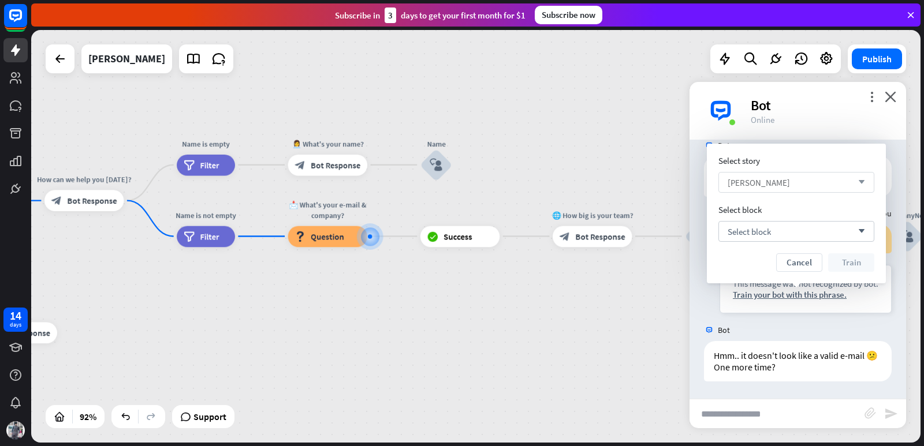
click at [782, 185] on span "[PERSON_NAME]" at bounding box center [758, 182] width 62 height 11
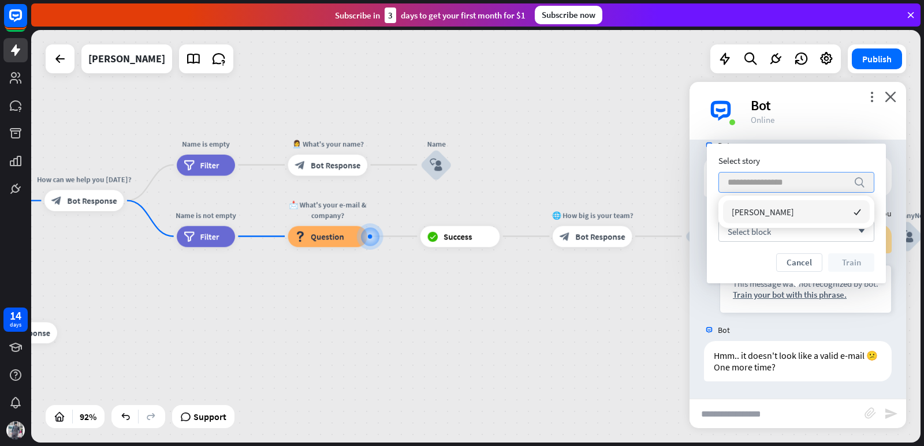
click at [782, 185] on input "search" at bounding box center [787, 183] width 120 height 20
click at [654, 292] on div "[PERSON_NAME] home_2 Start point We’re glad to have you here. ✨ How can we help…" at bounding box center [475, 236] width 889 height 413
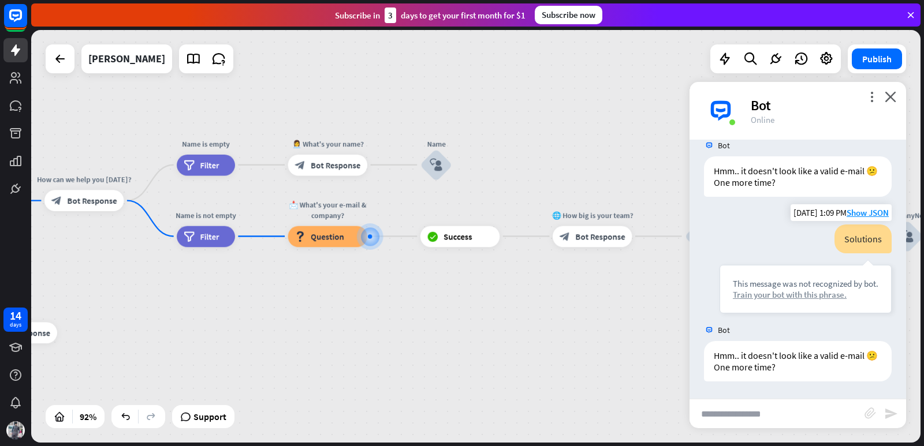
click at [814, 292] on div "Train your bot with this phrase." at bounding box center [805, 294] width 145 height 11
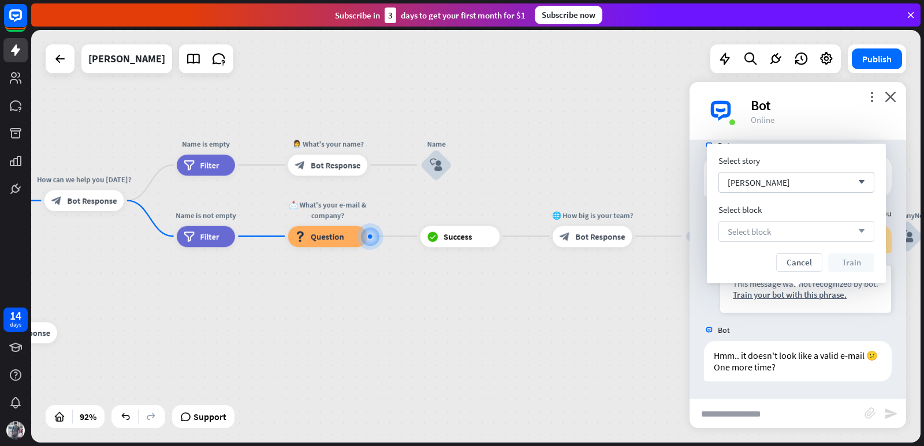
click at [800, 229] on div "Select block arrow_down" at bounding box center [796, 231] width 156 height 21
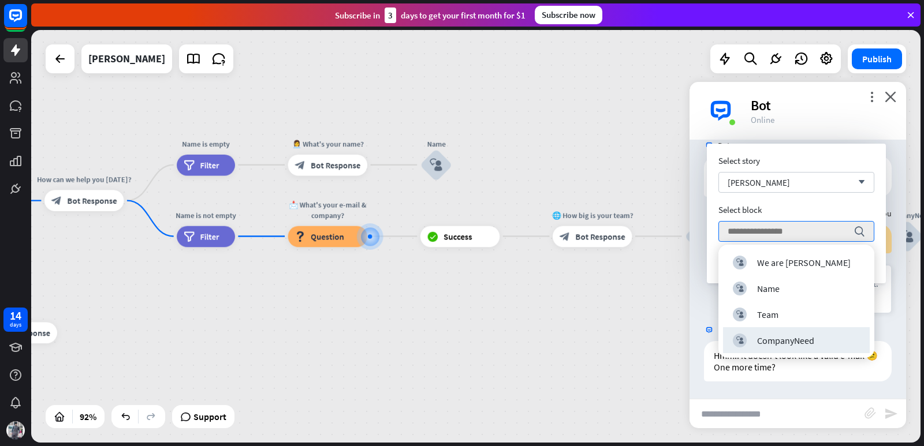
click at [585, 315] on div "[PERSON_NAME] home_2 Start point We’re glad to have you here. ✨ How can we help…" at bounding box center [475, 236] width 889 height 413
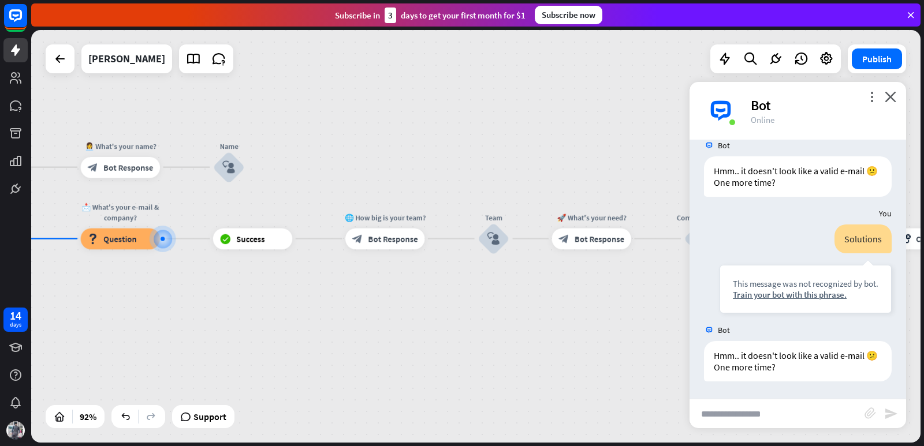
drag, startPoint x: 610, startPoint y: 297, endPoint x: 482, endPoint y: 291, distance: 128.9
click at [407, 296] on div "[PERSON_NAME] home_2 Start point We’re glad to have you here. ✨ How can we help…" at bounding box center [475, 236] width 889 height 413
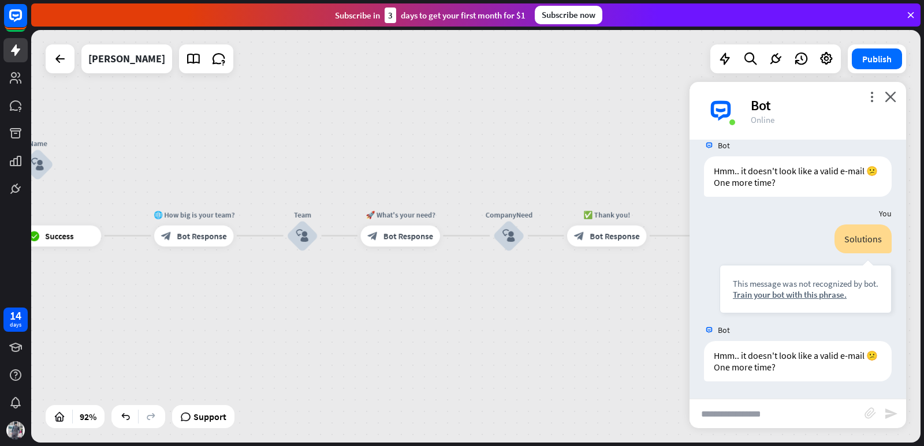
drag, startPoint x: 599, startPoint y: 291, endPoint x: 404, endPoint y: 292, distance: 195.1
click at [404, 292] on div "[PERSON_NAME] home_2 Start point We’re glad to have you here. ✨ How can we help…" at bounding box center [475, 236] width 889 height 413
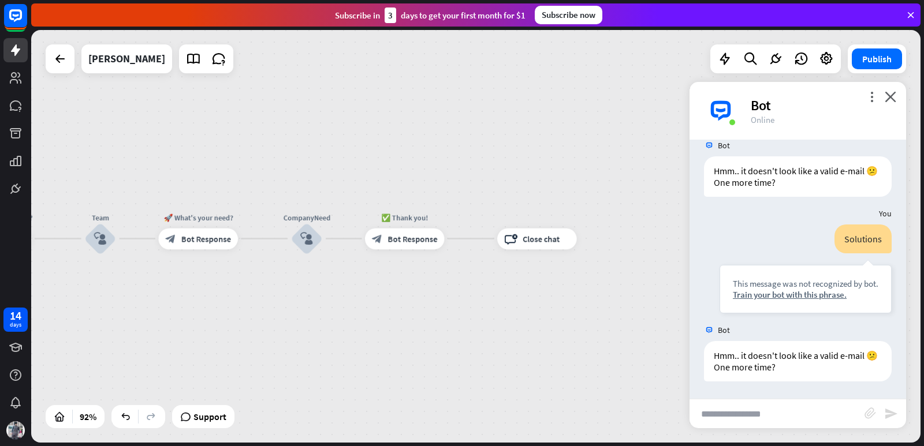
drag, startPoint x: 544, startPoint y: 286, endPoint x: 402, endPoint y: 283, distance: 142.6
click at [343, 288] on div "[PERSON_NAME] home_2 Start point We’re glad to have you here. ✨ How can we help…" at bounding box center [475, 236] width 889 height 413
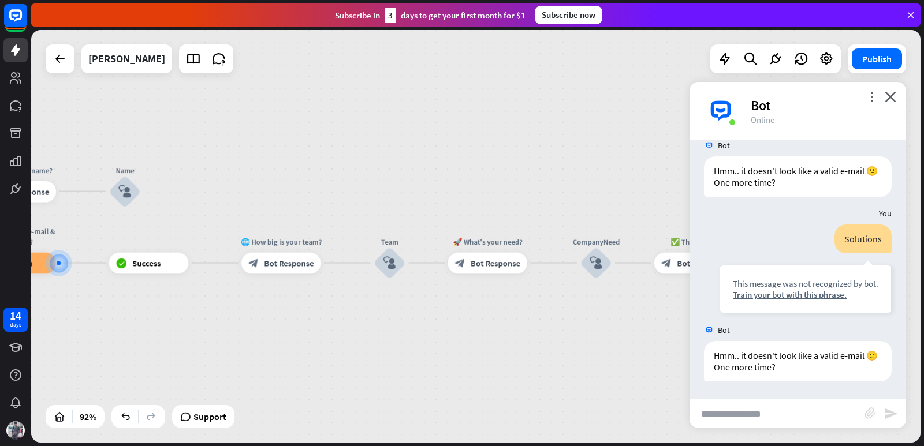
drag, startPoint x: 363, startPoint y: 289, endPoint x: 650, endPoint y: 311, distance: 287.2
click at [650, 311] on div "[PERSON_NAME] home_2 Start point We’re glad to have you here. ✨ How can we help…" at bounding box center [475, 236] width 889 height 413
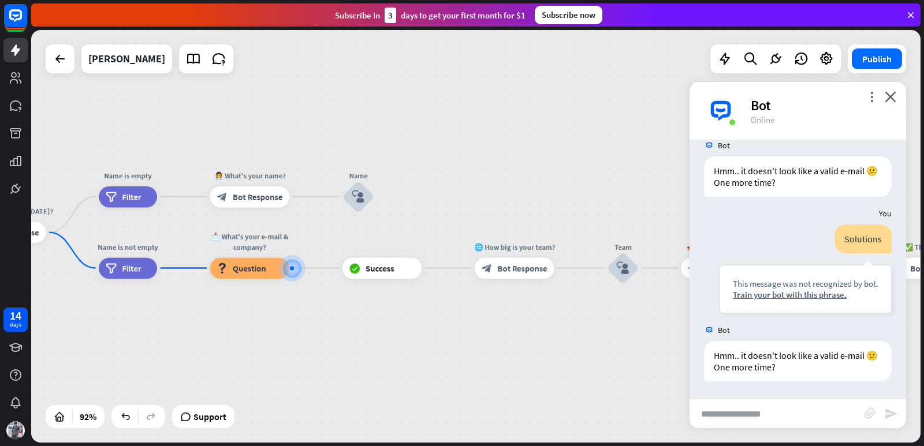
drag, startPoint x: 468, startPoint y: 319, endPoint x: 697, endPoint y: 323, distance: 229.2
click at [697, 323] on div "[PERSON_NAME] home_2 Start point We’re glad to have you here. ✨ How can we help…" at bounding box center [475, 236] width 889 height 413
click at [787, 298] on div "Train your bot with this phrase." at bounding box center [805, 294] width 145 height 11
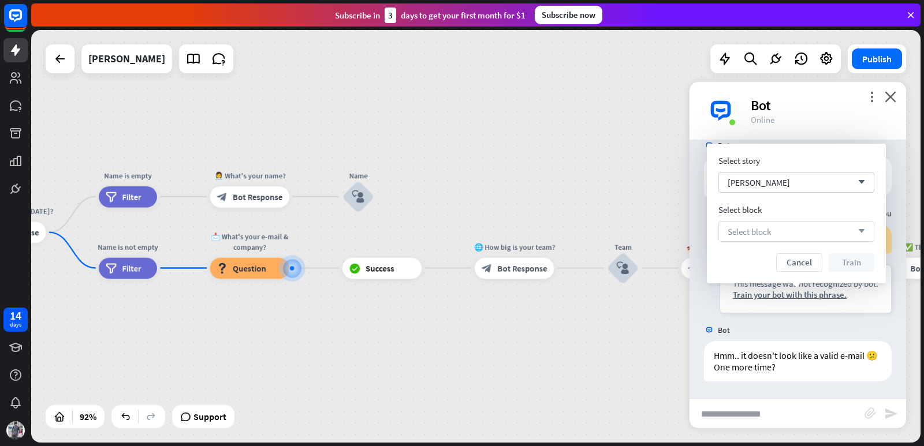
click at [758, 228] on span "Select block" at bounding box center [748, 231] width 43 height 11
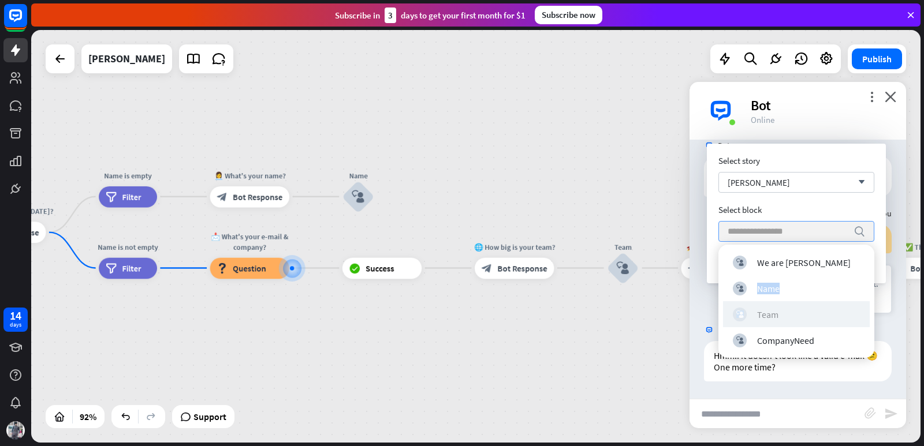
drag, startPoint x: 750, startPoint y: 289, endPoint x: 750, endPoint y: 312, distance: 23.1
click at [750, 312] on div "block_user_input We are Blitz Ray Renewables block_user_input Name block_user_i…" at bounding box center [796, 301] width 156 height 113
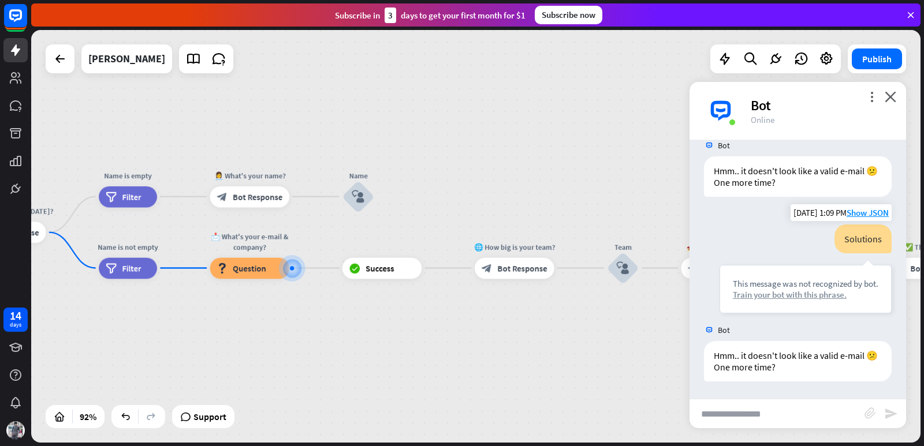
click at [756, 295] on div "Train your bot with this phrase." at bounding box center [805, 294] width 145 height 11
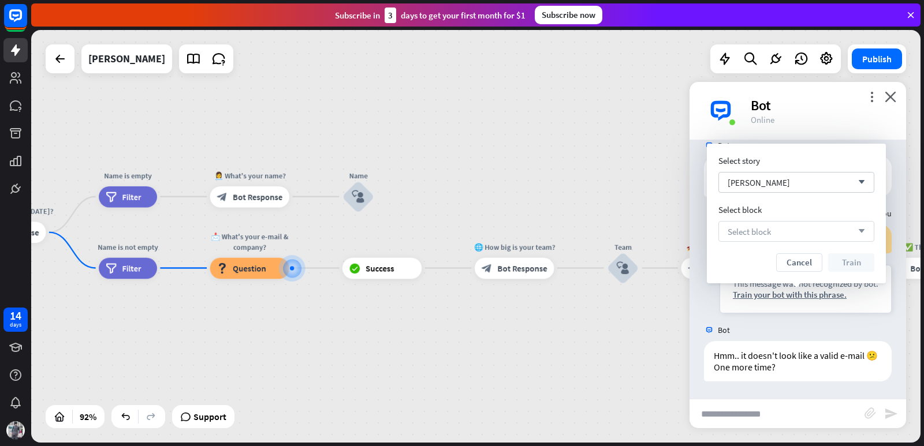
click at [764, 237] on div "Select block arrow_down" at bounding box center [796, 231] width 156 height 21
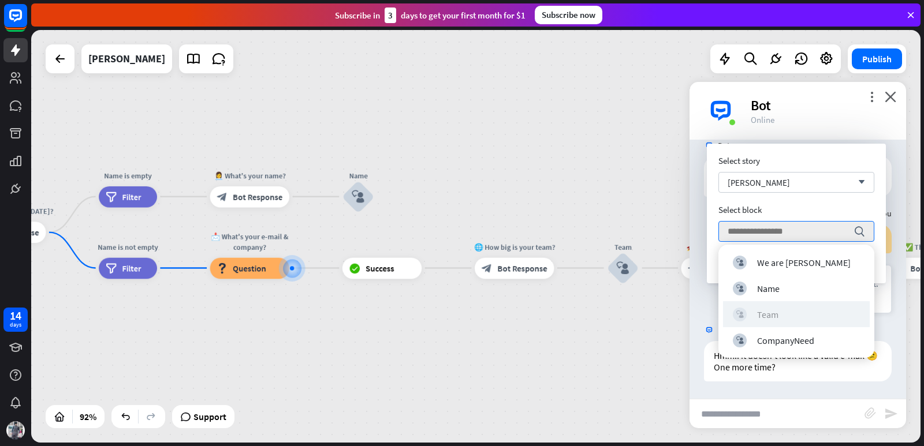
click at [755, 318] on div "block_user_input Team" at bounding box center [796, 315] width 127 height 14
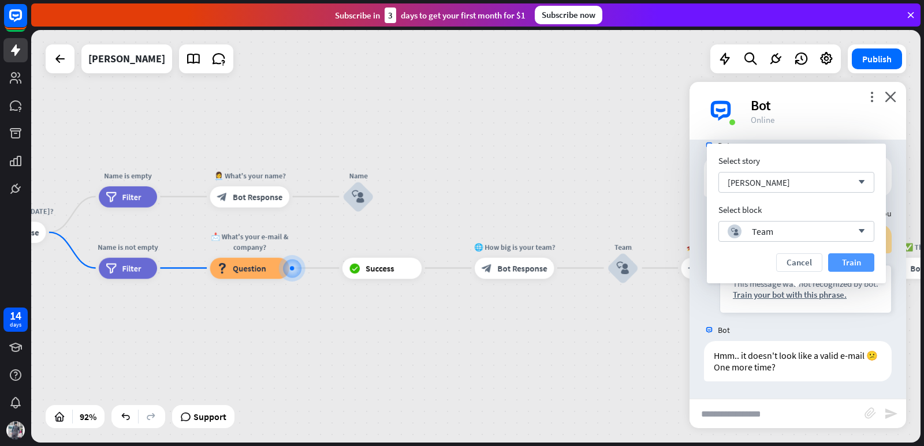
click at [850, 264] on button "Train" at bounding box center [851, 262] width 46 height 18
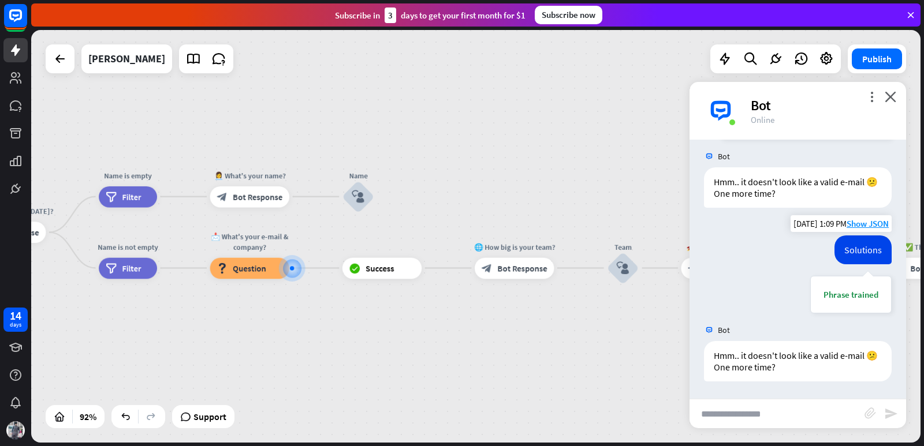
scroll to position [613, 0]
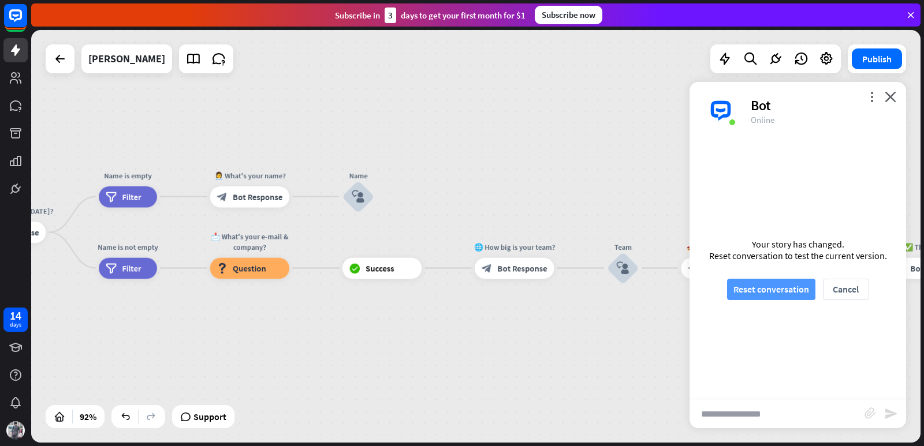
click at [798, 288] on button "Reset conversation" at bounding box center [771, 289] width 88 height 21
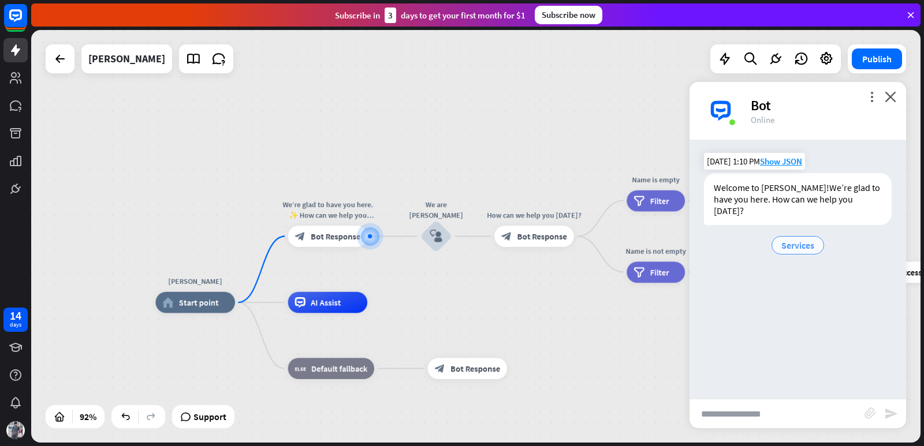
click at [795, 245] on span "Services" at bounding box center [797, 246] width 33 height 12
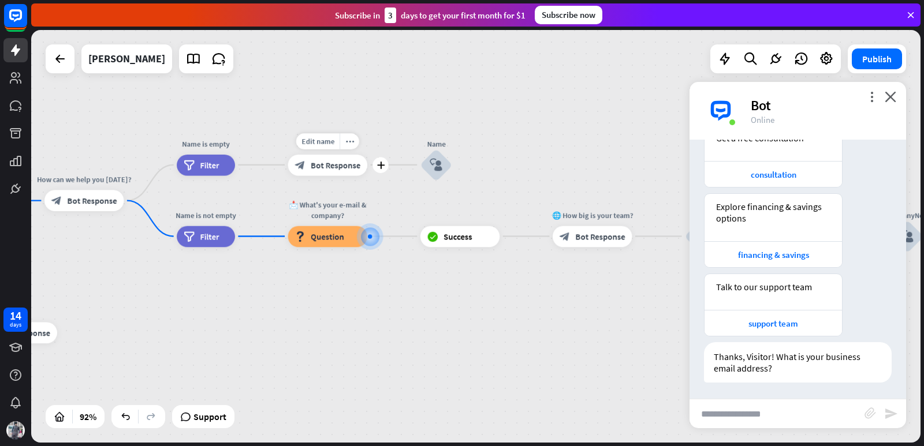
scroll to position [255, 0]
click at [215, 161] on span "Filter" at bounding box center [209, 165] width 19 height 10
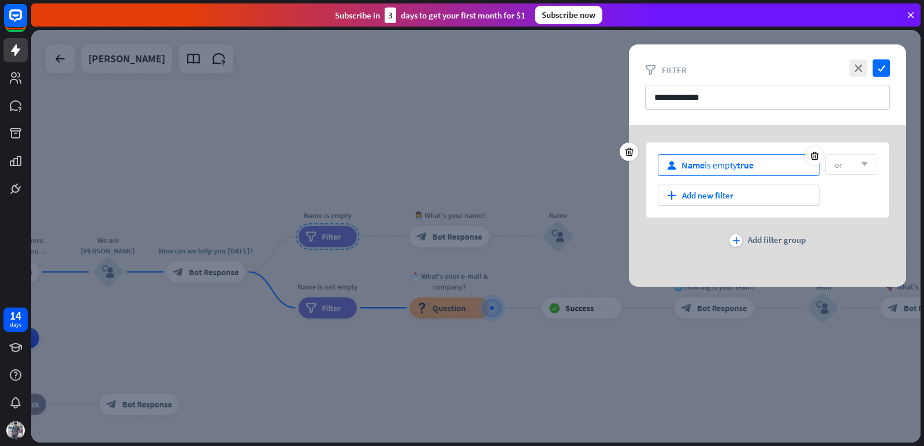
click at [775, 165] on div "user Name is empty true" at bounding box center [739, 165] width 162 height 22
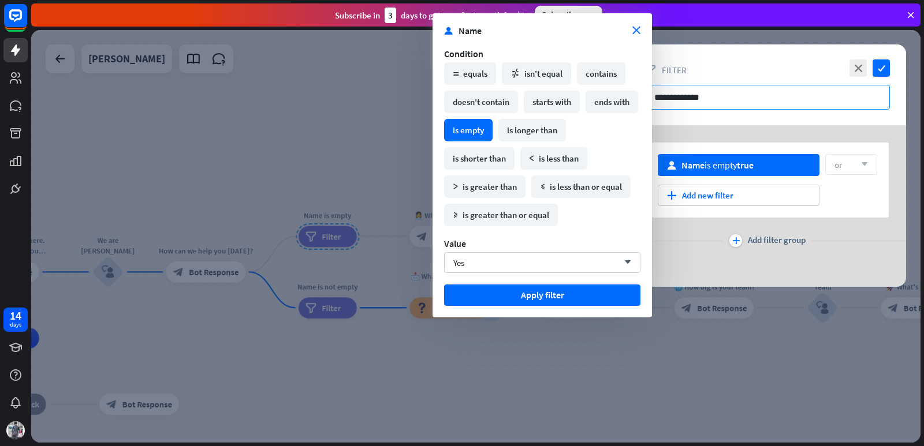
click at [757, 105] on input "**********" at bounding box center [767, 97] width 245 height 25
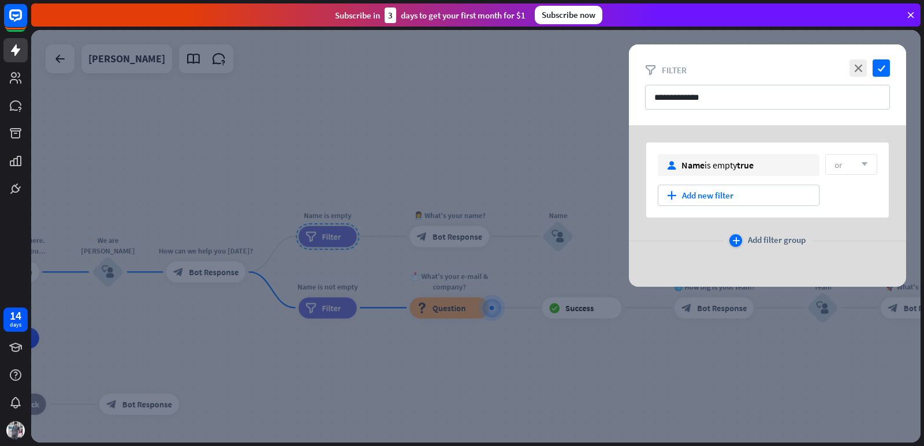
click at [741, 238] on div "plus" at bounding box center [735, 240] width 13 height 13
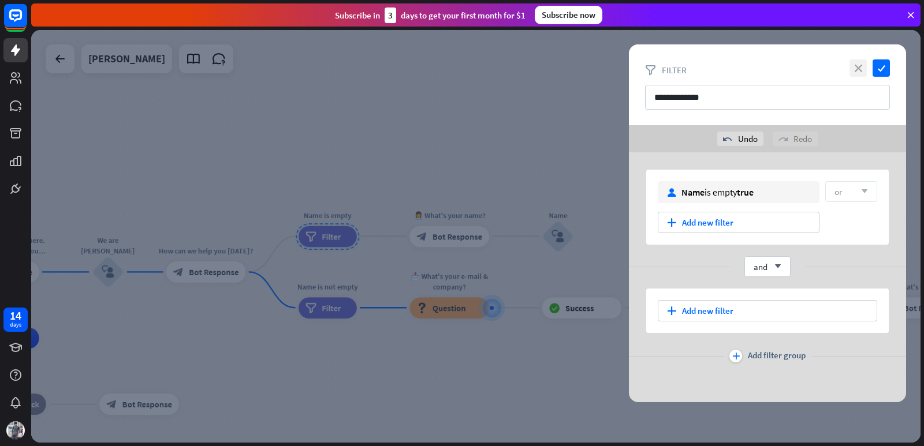
click at [851, 66] on icon "close" at bounding box center [857, 67] width 17 height 17
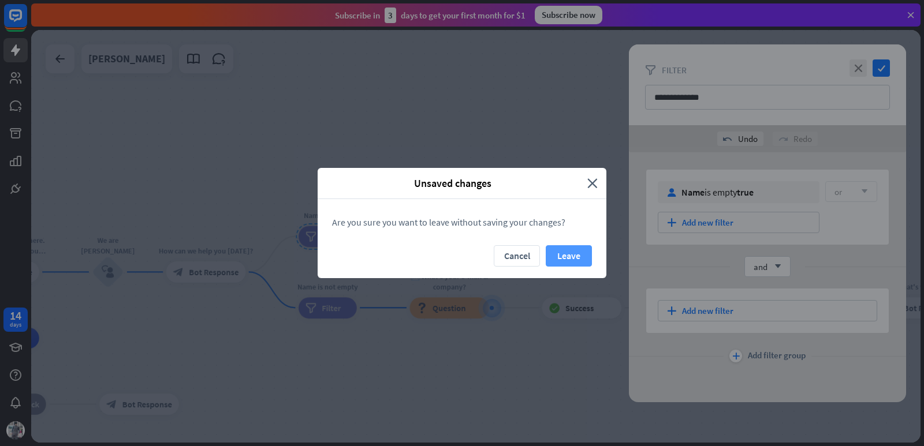
click at [551, 253] on button "Leave" at bounding box center [569, 255] width 46 height 21
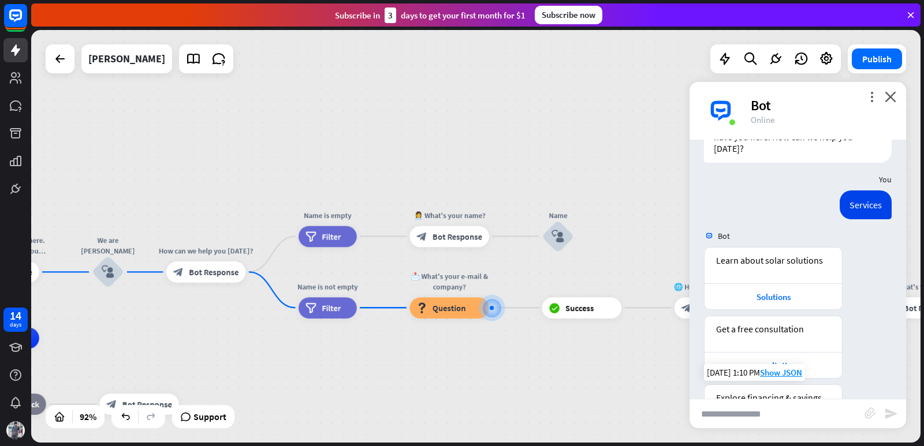
scroll to position [158, 0]
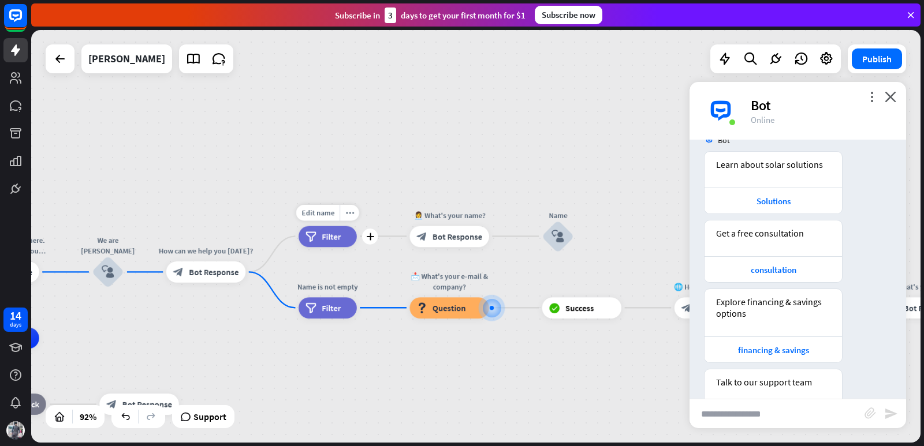
click at [315, 233] on icon "filter" at bounding box center [310, 236] width 11 height 10
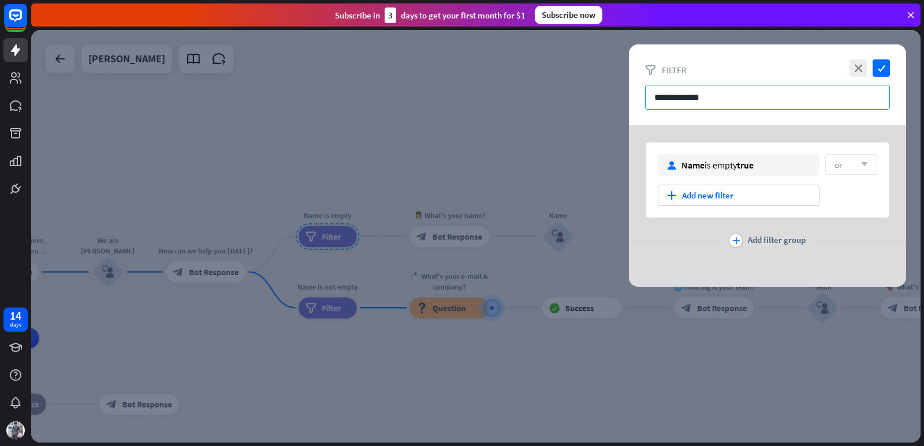
drag, startPoint x: 711, startPoint y: 98, endPoint x: 652, endPoint y: 103, distance: 58.5
click at [652, 103] on input "**********" at bounding box center [767, 97] width 245 height 25
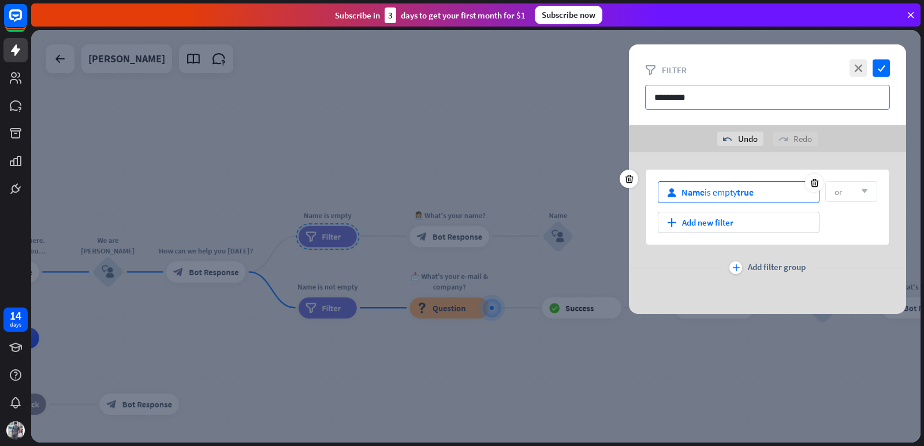
type input "*********"
click at [715, 198] on div "user Name is empty true" at bounding box center [739, 192] width 162 height 22
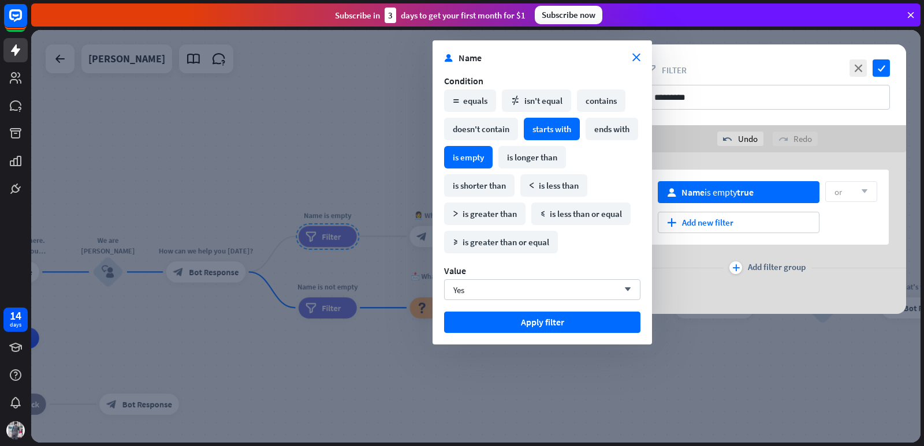
click at [559, 128] on div "starts with" at bounding box center [552, 129] width 56 height 23
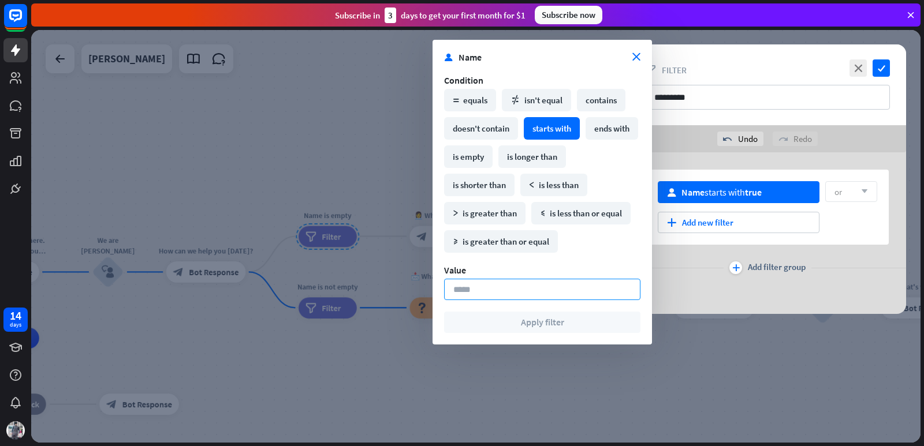
click at [475, 290] on input at bounding box center [542, 289] width 196 height 21
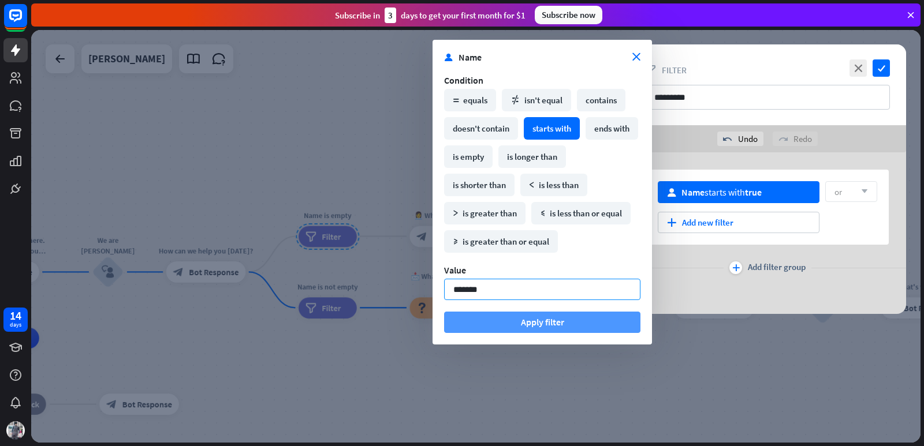
type input "*******"
click at [505, 322] on button "Apply filter" at bounding box center [542, 322] width 196 height 21
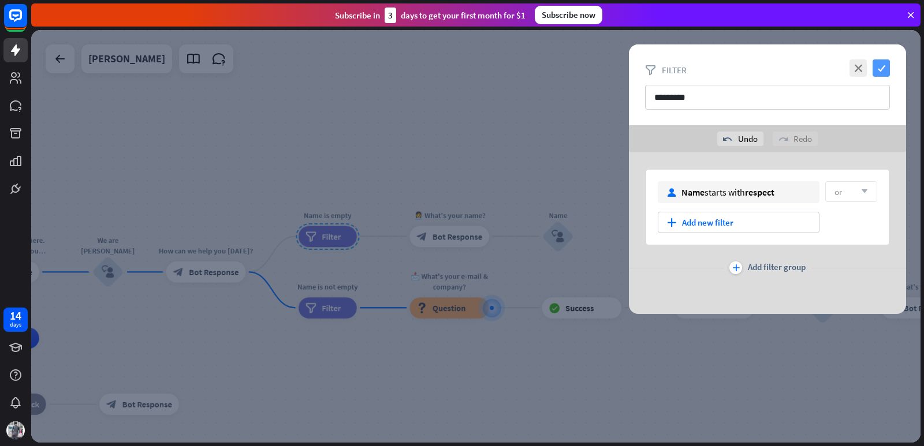
click at [880, 62] on icon "check" at bounding box center [880, 67] width 17 height 17
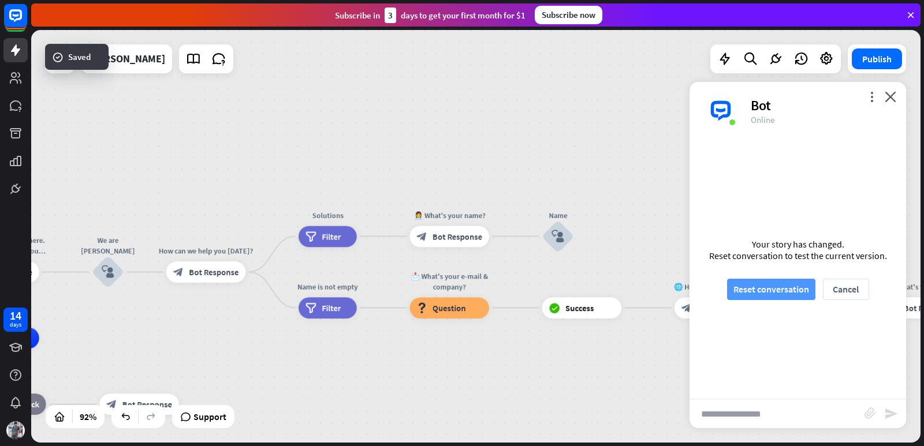
click at [737, 286] on button "Reset conversation" at bounding box center [771, 289] width 88 height 21
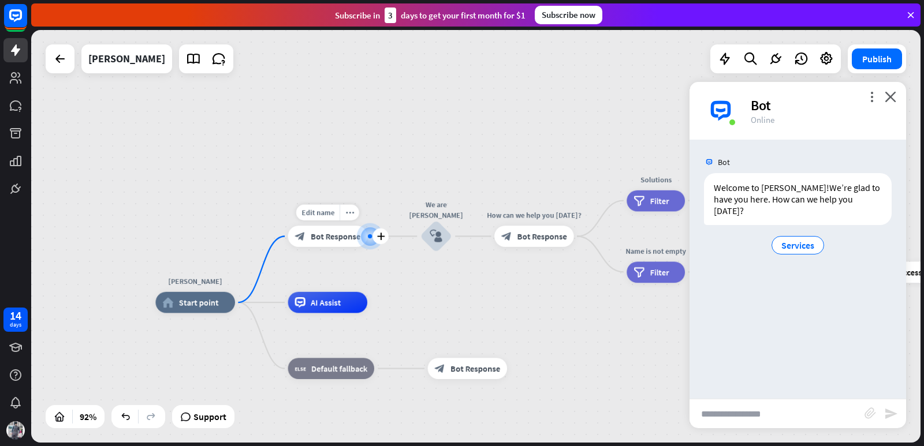
click at [349, 234] on span "Bot Response" at bounding box center [336, 236] width 50 height 10
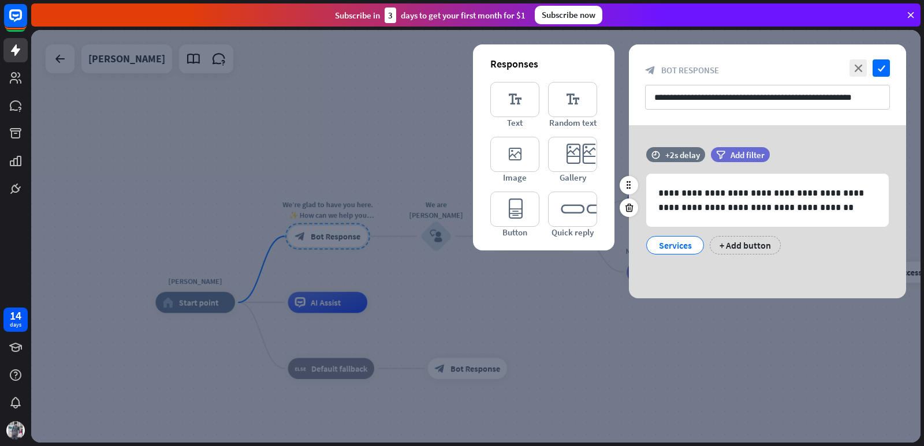
click at [679, 244] on div "Services" at bounding box center [675, 245] width 38 height 17
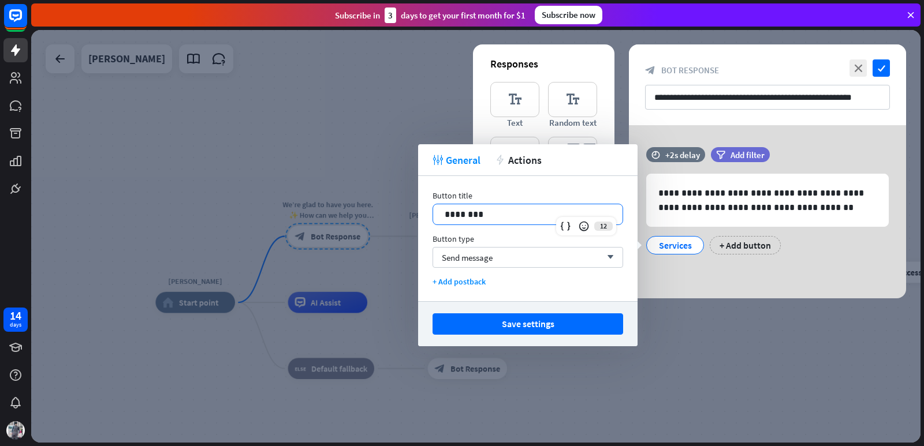
click at [444, 217] on div "********" at bounding box center [527, 214] width 189 height 20
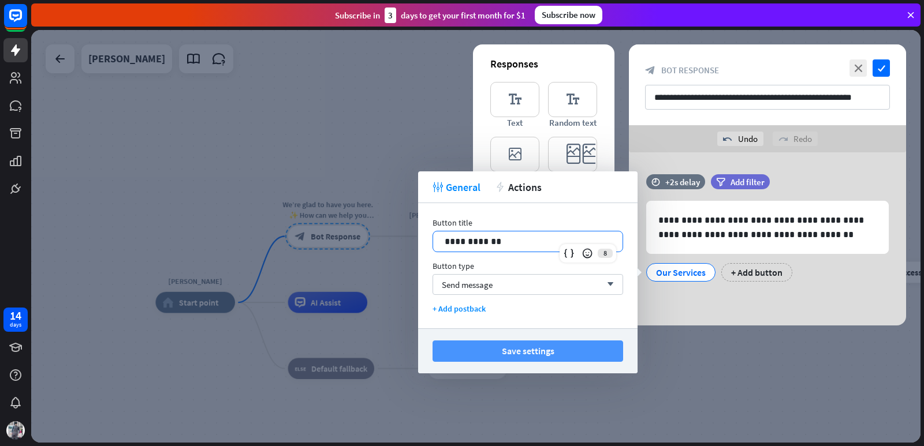
click at [544, 355] on button "Save settings" at bounding box center [527, 351] width 191 height 21
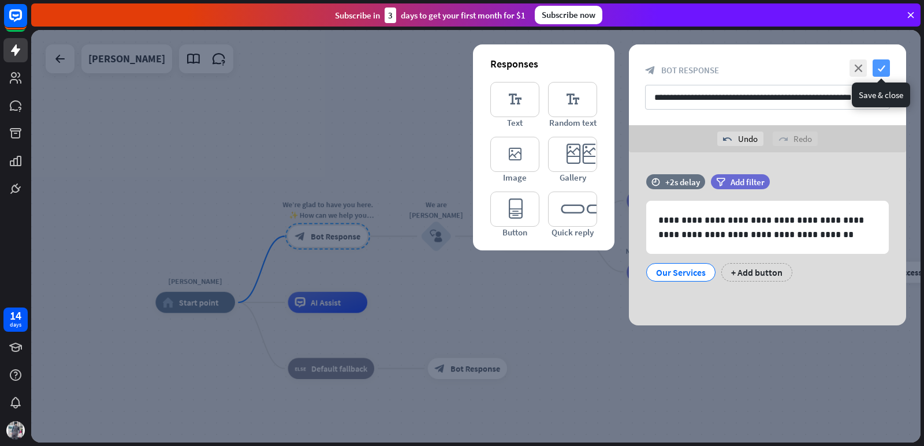
click at [887, 68] on icon "check" at bounding box center [880, 67] width 17 height 17
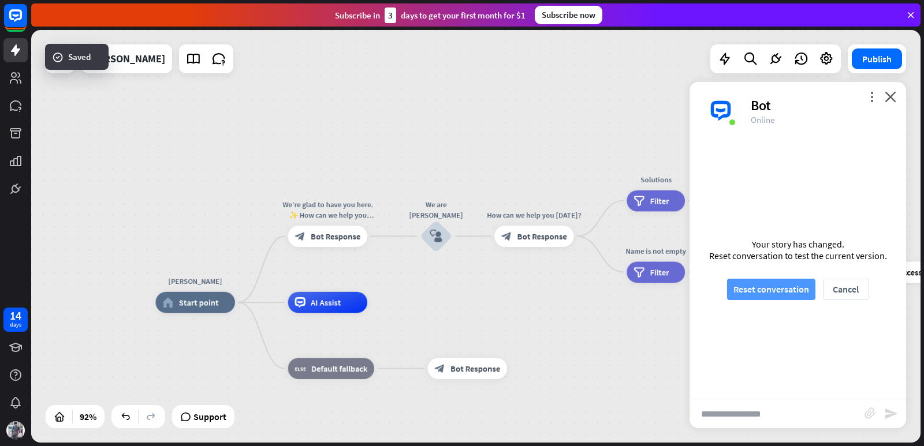
click at [764, 288] on button "Reset conversation" at bounding box center [771, 289] width 88 height 21
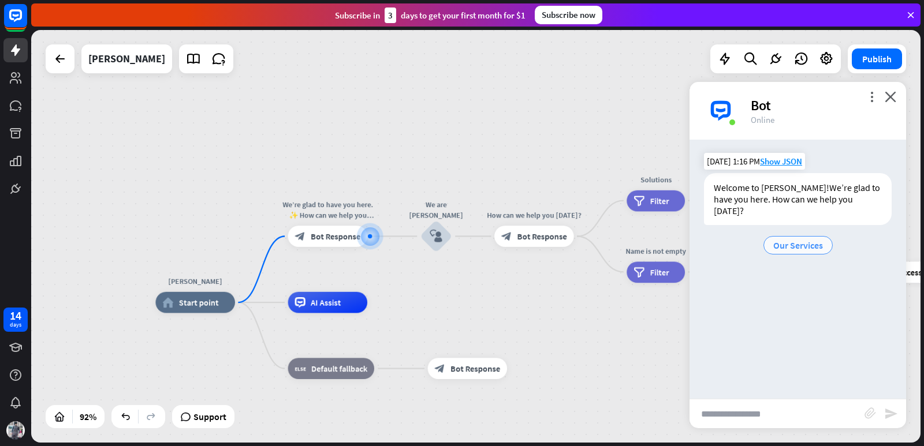
click at [804, 241] on span "Our Services" at bounding box center [798, 246] width 50 height 12
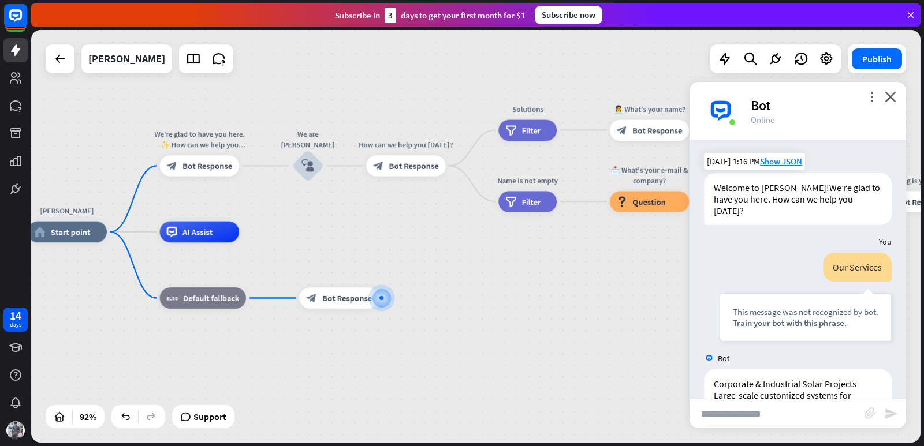
drag, startPoint x: 331, startPoint y: 183, endPoint x: 342, endPoint y: 245, distance: 62.8
click at [342, 245] on div "[PERSON_NAME] home_2 Start point We’re glad to have you here. ✨ How can we help…" at bounding box center [434, 421] width 815 height 378
click at [198, 169] on span "Bot Response" at bounding box center [207, 166] width 50 height 10
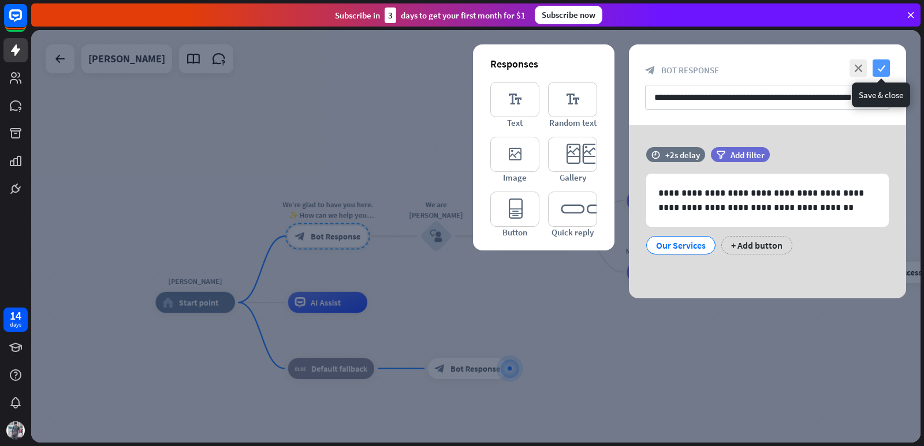
click at [876, 64] on icon "check" at bounding box center [880, 67] width 17 height 17
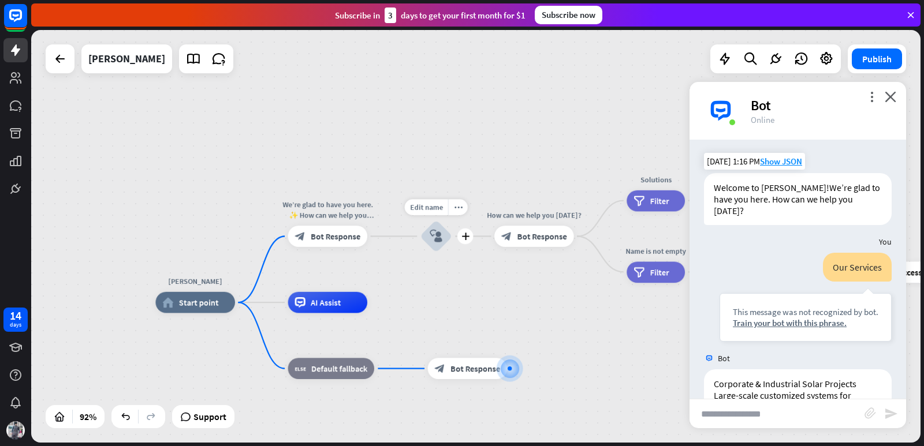
click at [428, 232] on div "block_user_input" at bounding box center [436, 237] width 32 height 32
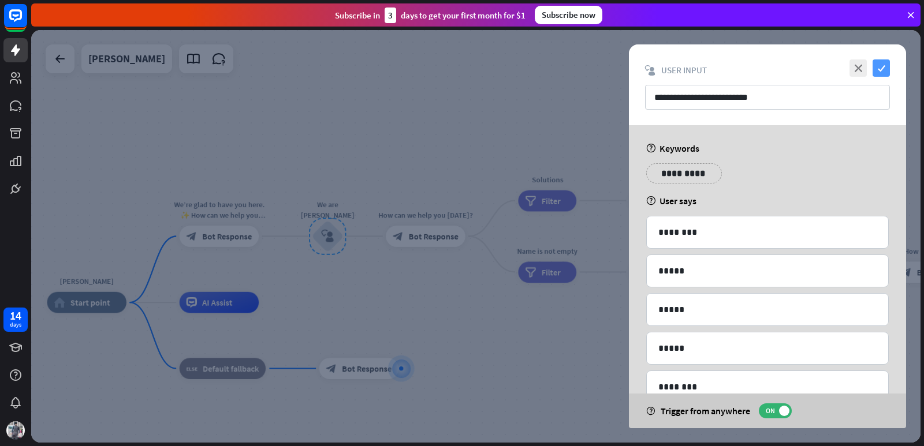
click at [876, 65] on icon "check" at bounding box center [880, 67] width 17 height 17
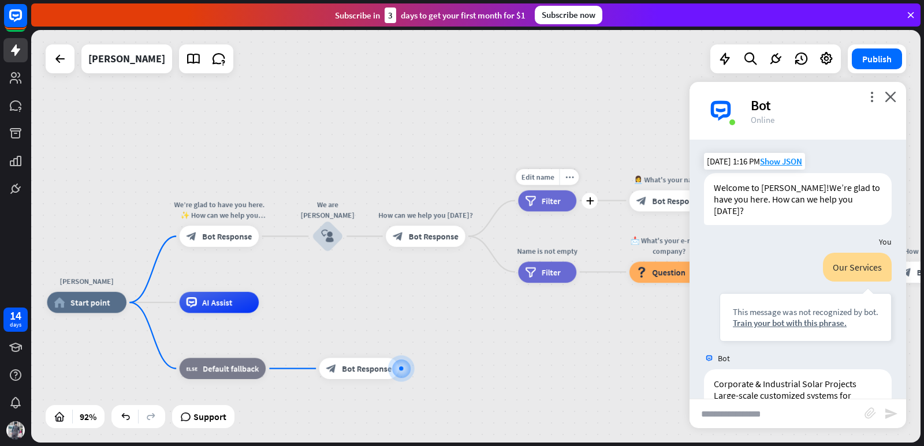
click at [546, 207] on div "filter Filter" at bounding box center [547, 200] width 58 height 21
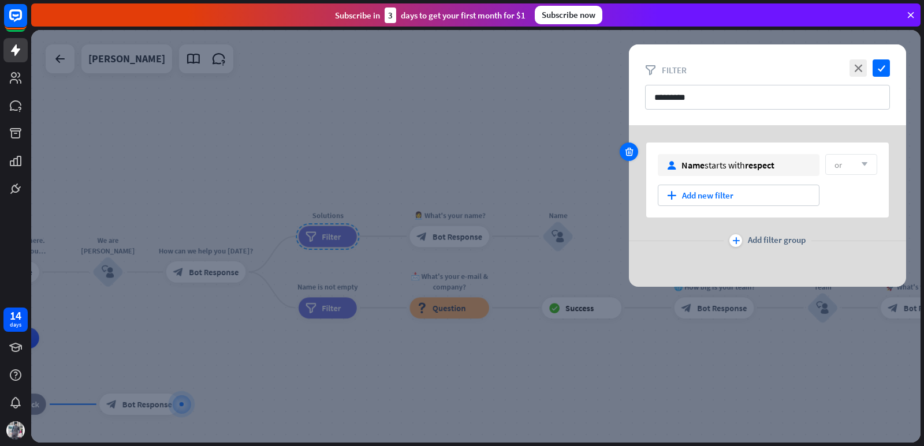
click at [624, 147] on icon at bounding box center [629, 152] width 11 height 10
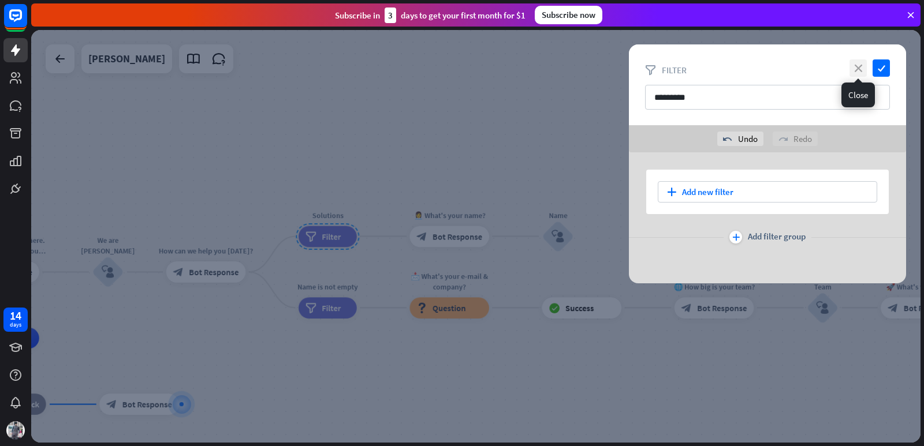
click at [852, 67] on icon "close" at bounding box center [857, 67] width 17 height 17
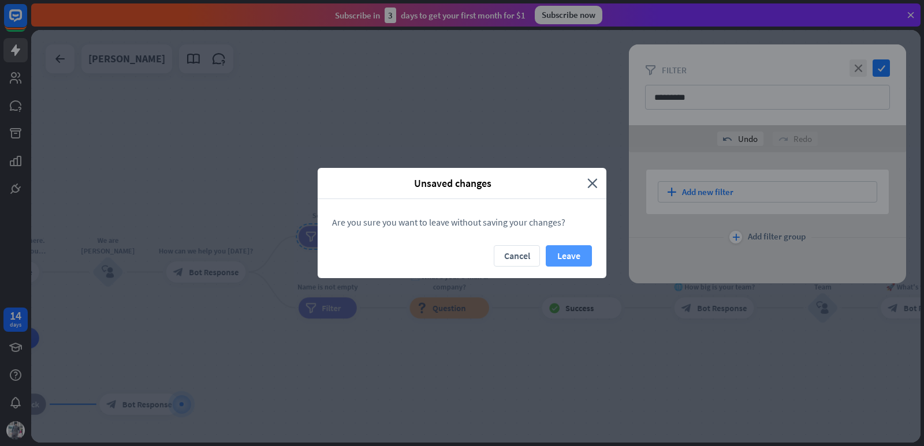
click at [566, 249] on button "Leave" at bounding box center [569, 255] width 46 height 21
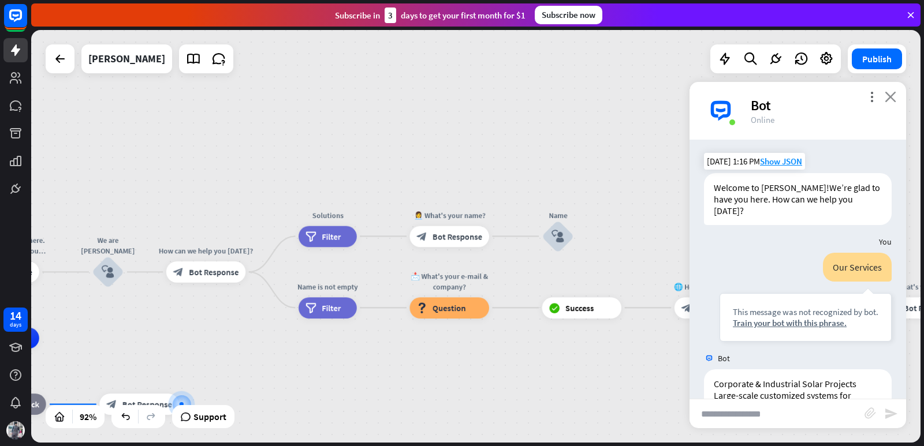
click at [891, 93] on icon "close" at bounding box center [891, 96] width 12 height 11
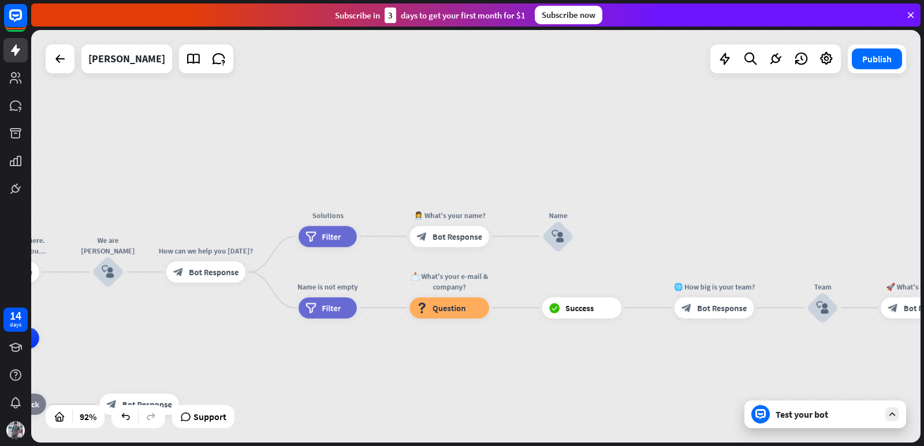
click at [813, 409] on div "Test your bot" at bounding box center [827, 415] width 104 height 12
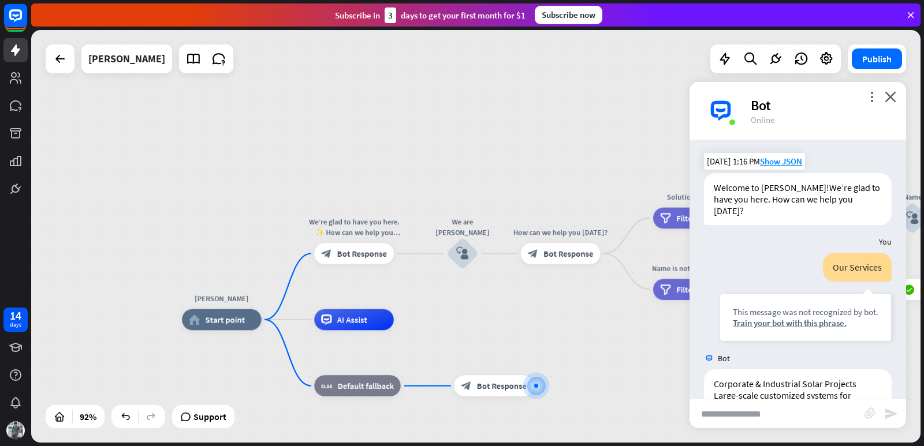
drag, startPoint x: 230, startPoint y: 307, endPoint x: 562, endPoint y: 288, distance: 332.5
click at [562, 288] on div "[PERSON_NAME] home_2 Start point We’re glad to have you here. ✨ How can we help…" at bounding box center [475, 236] width 889 height 413
click at [357, 252] on span "Bot Response" at bounding box center [362, 253] width 50 height 10
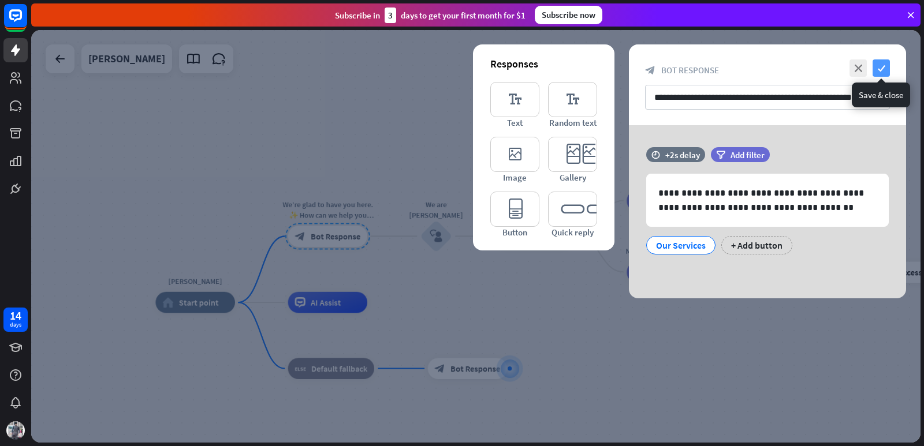
click at [876, 68] on icon "check" at bounding box center [880, 67] width 17 height 17
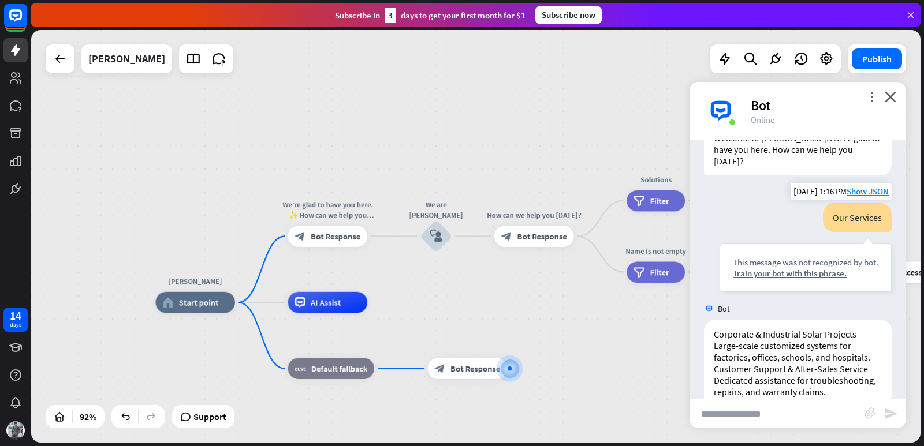
scroll to position [86, 0]
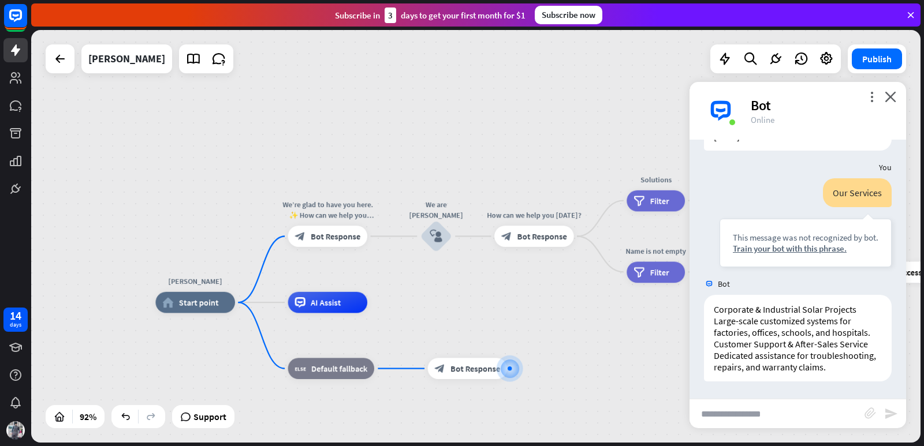
drag, startPoint x: 728, startPoint y: 167, endPoint x: 595, endPoint y: 130, distance: 137.7
click at [595, 130] on div "[PERSON_NAME] home_2 Start point We’re glad to have you here. ✨ How can we help…" at bounding box center [475, 236] width 889 height 413
click at [873, 95] on icon "more_vert" at bounding box center [871, 96] width 11 height 11
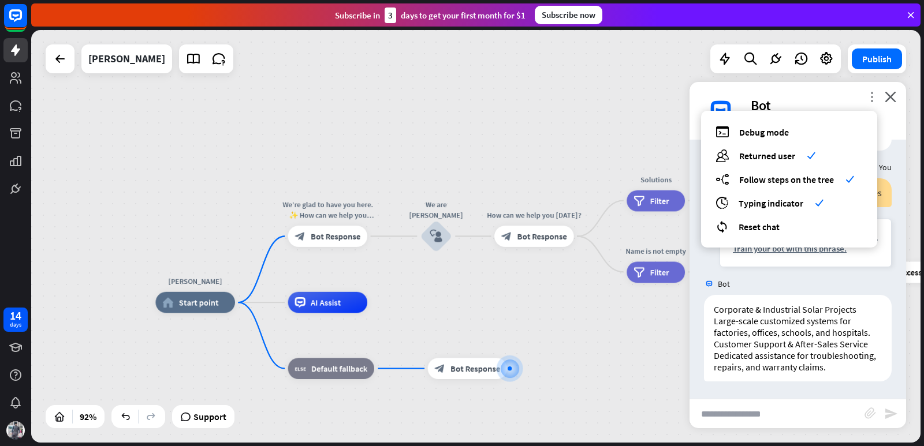
click at [866, 96] on icon "more_vert" at bounding box center [871, 96] width 11 height 11
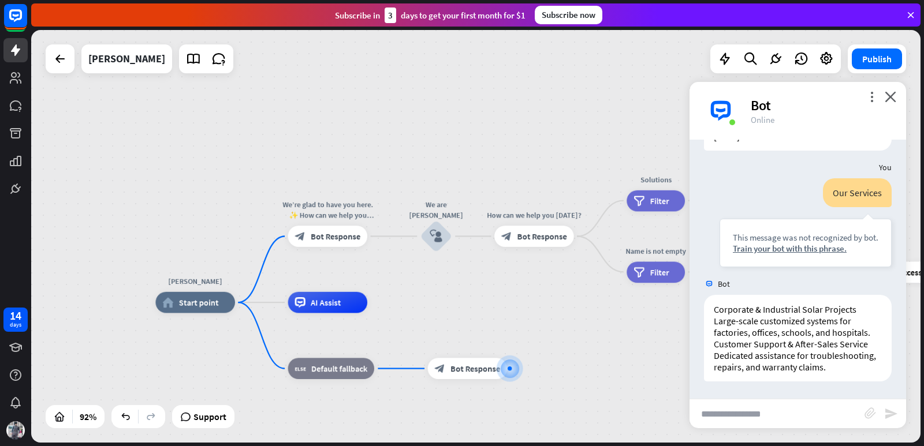
click at [895, 88] on div "more_vert close Bot Online" at bounding box center [797, 111] width 217 height 58
click at [891, 92] on icon "close" at bounding box center [891, 96] width 12 height 11
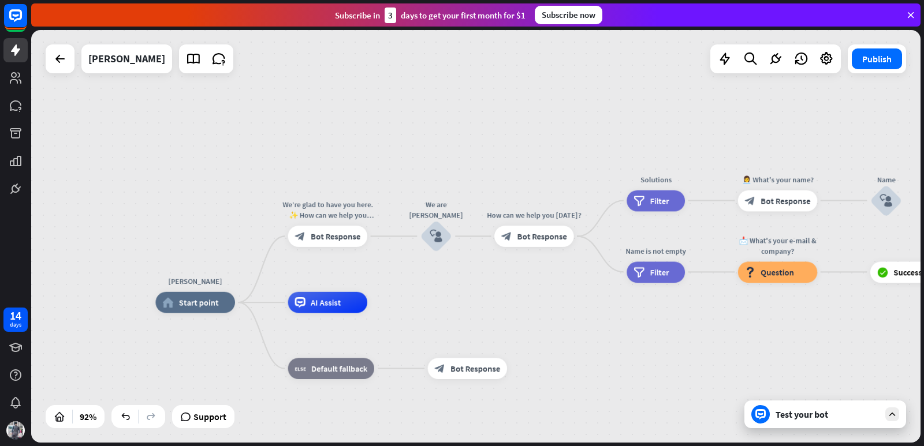
click at [809, 423] on div "Test your bot" at bounding box center [825, 415] width 162 height 28
